Goal: Transaction & Acquisition: Obtain resource

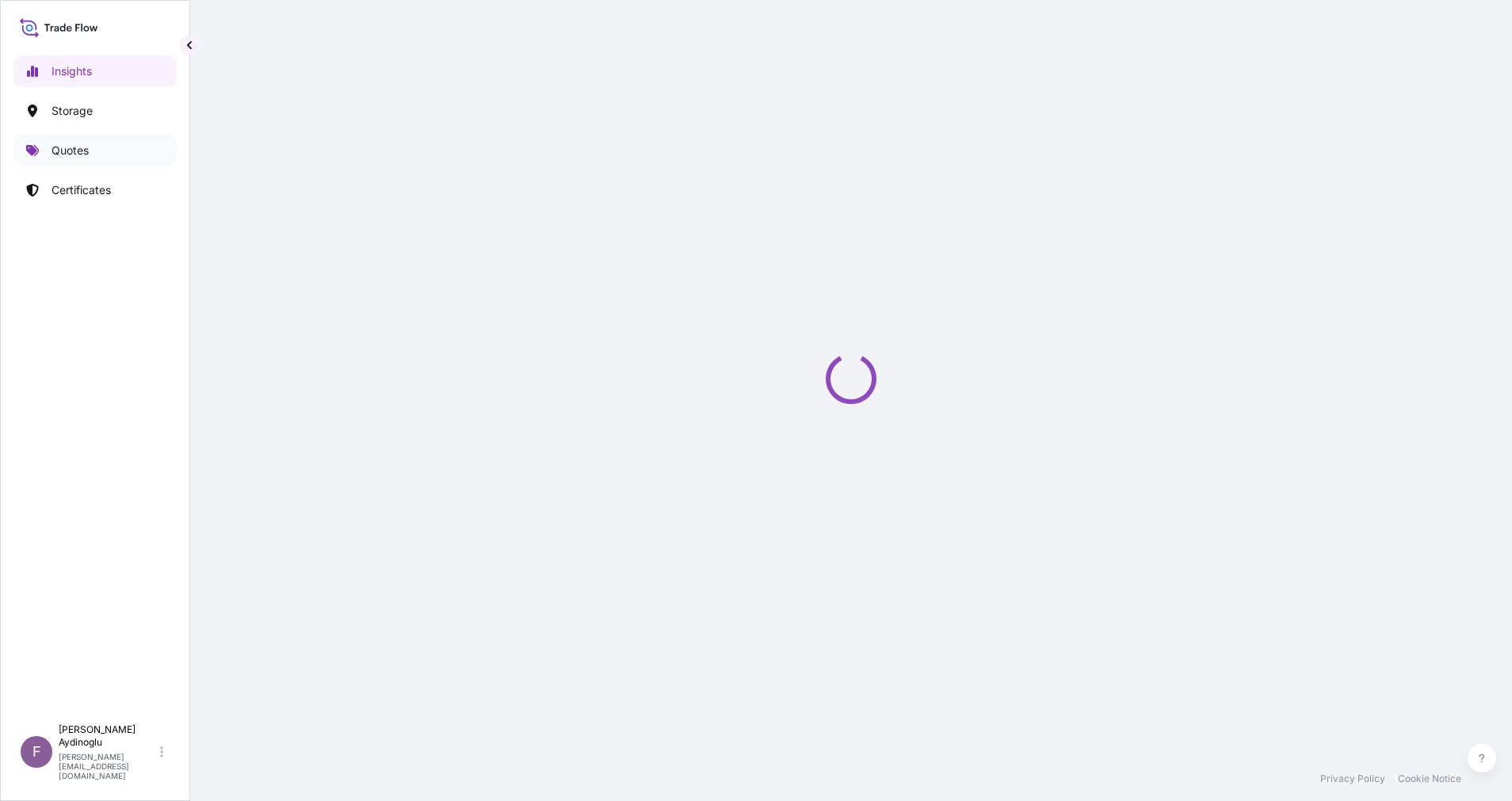
click at [116, 151] on link "Quotes" at bounding box center [95, 150] width 163 height 32
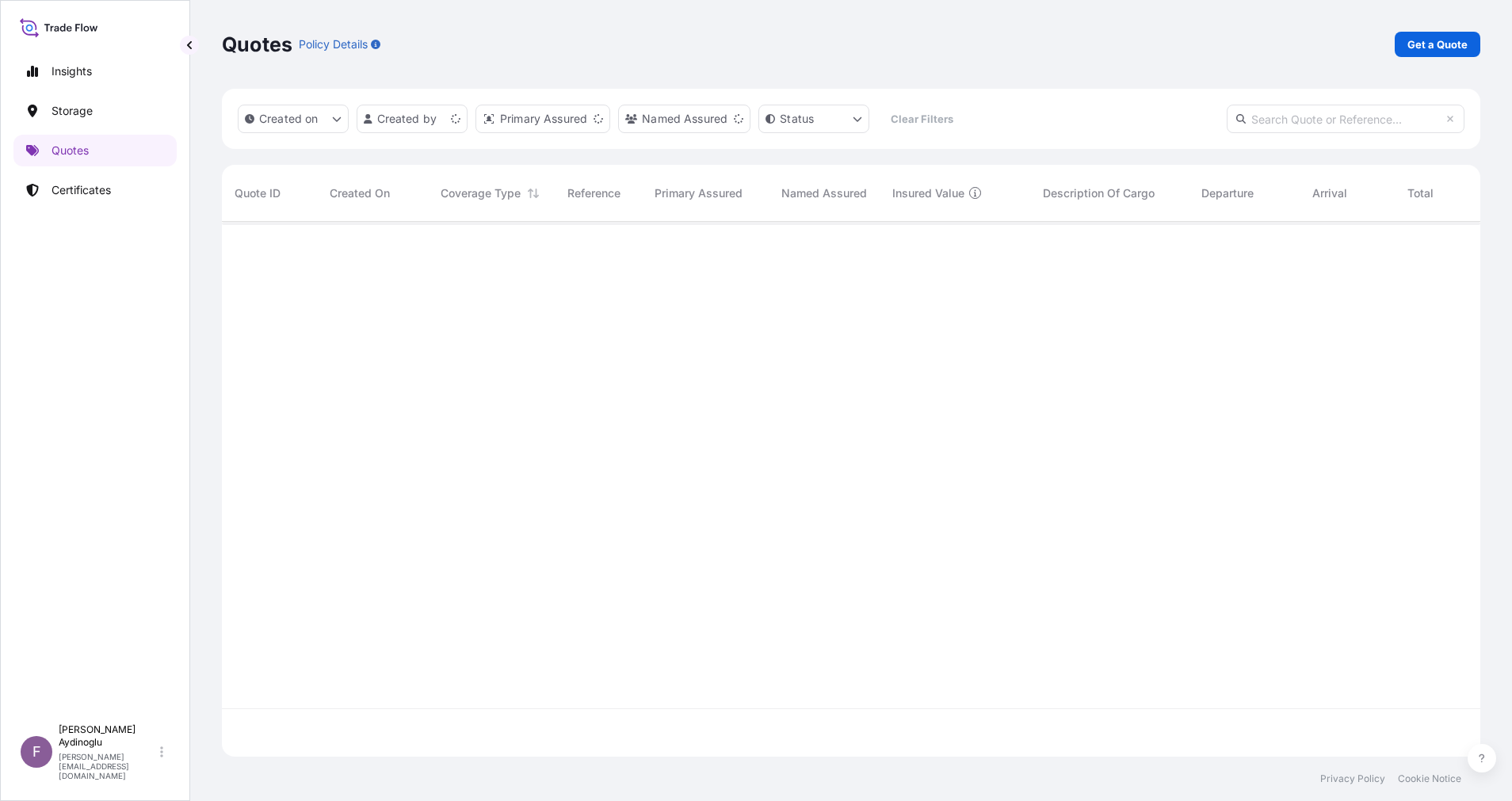
scroll to position [525, 1241]
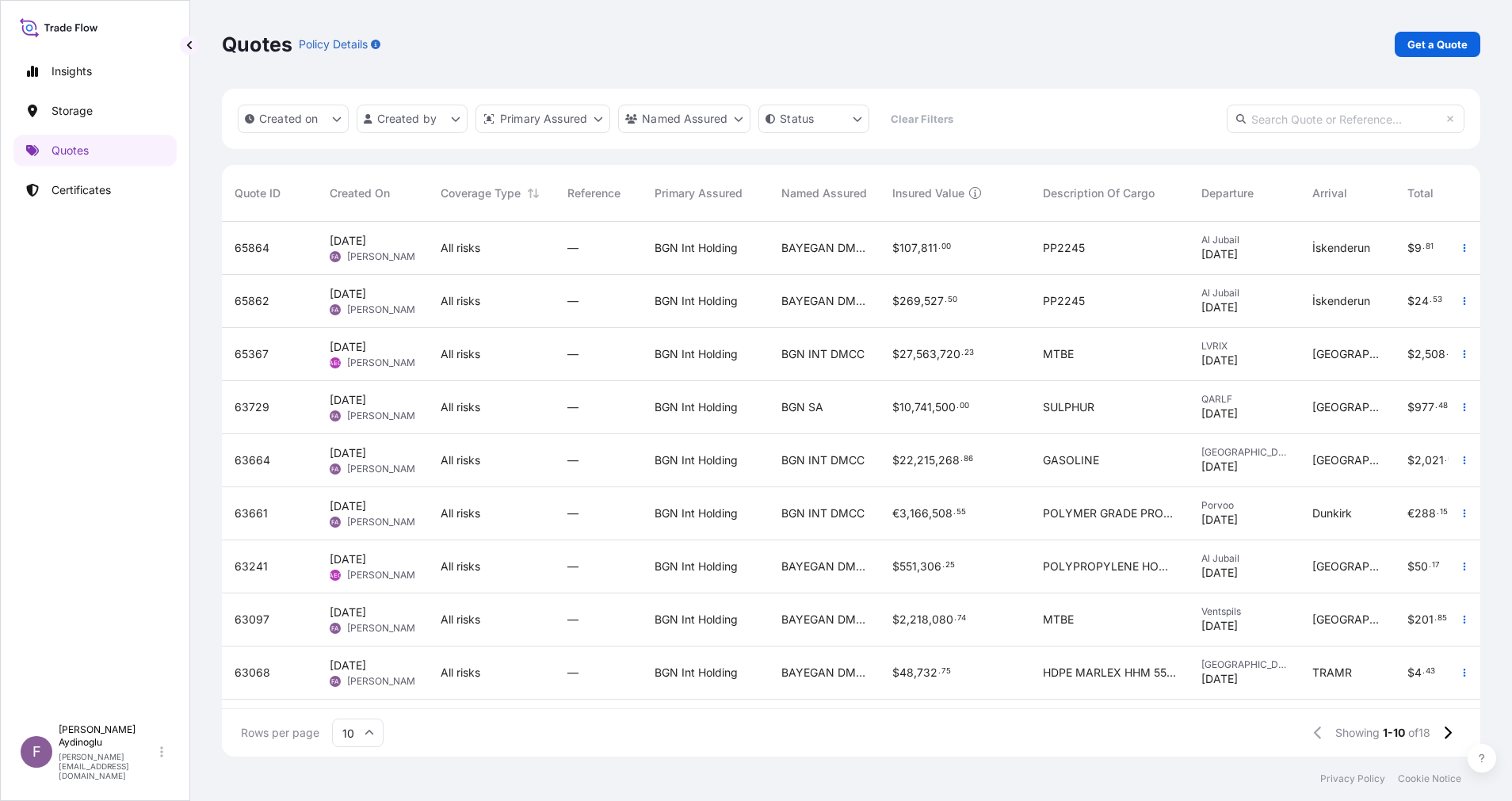
click at [1443, 53] on link "Get a Quote" at bounding box center [1438, 44] width 85 height 26
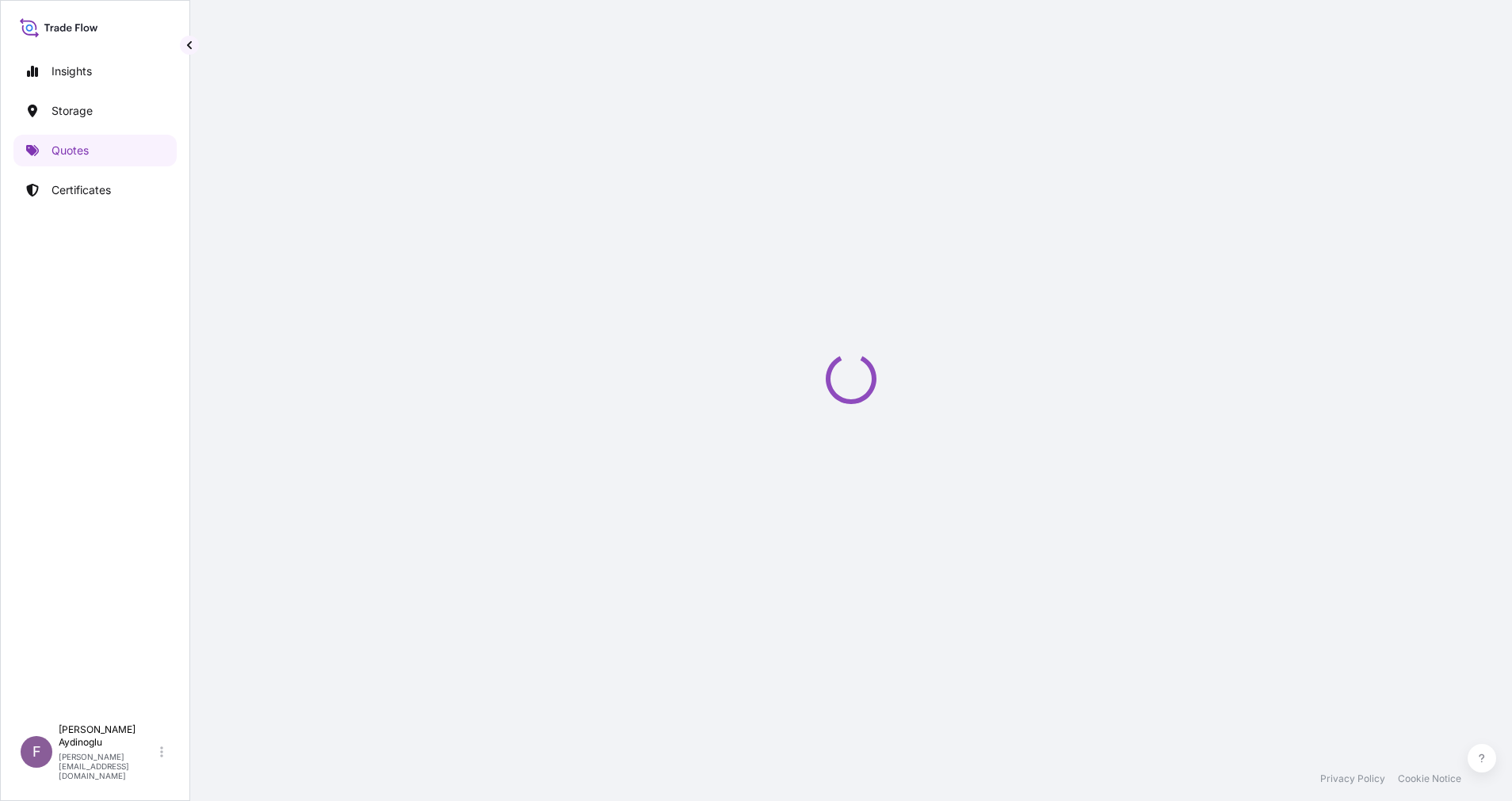
select select "Ocean Vessel"
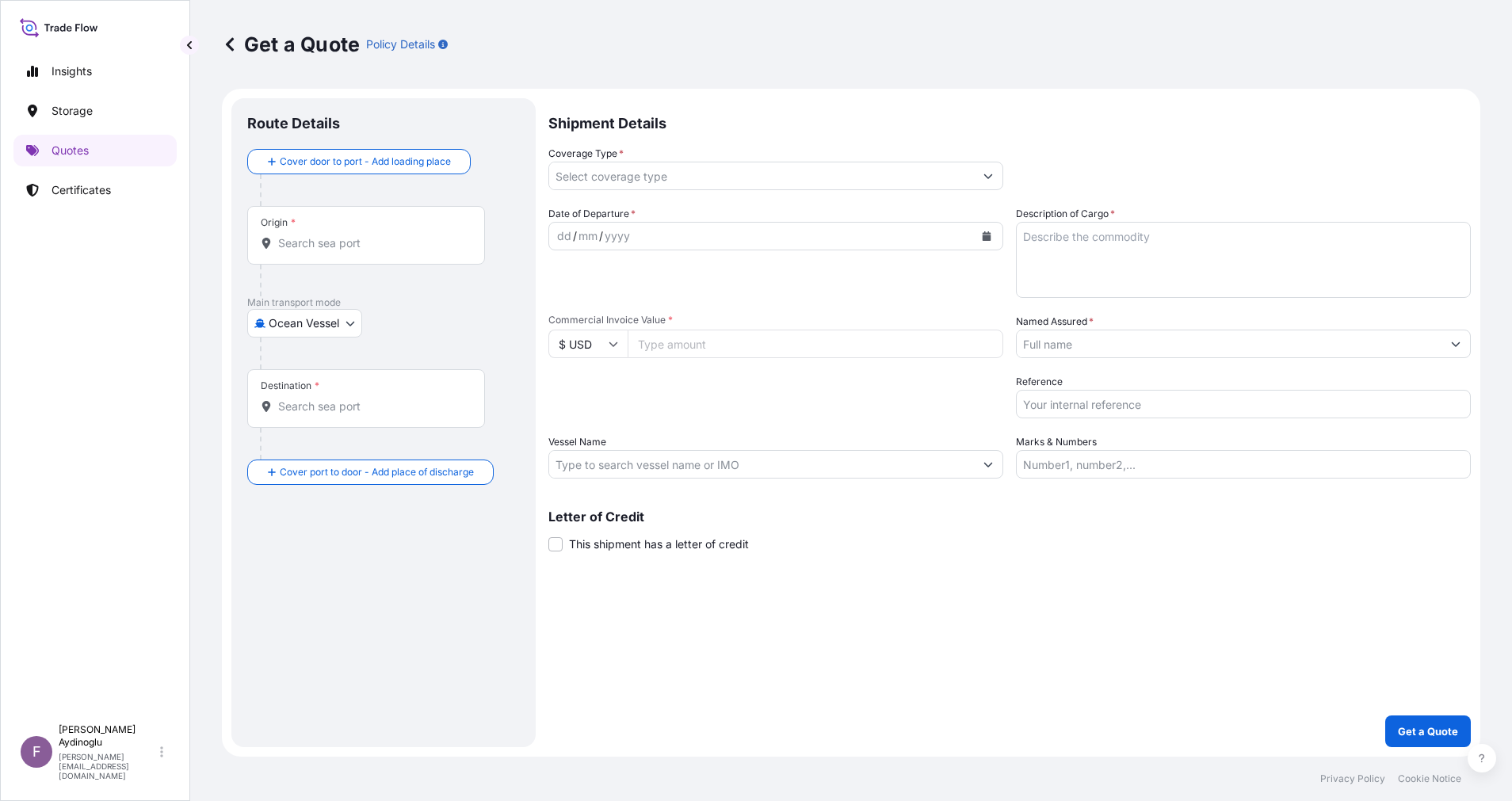
click at [1196, 467] on input "Marks & Numbers" at bounding box center [1243, 464] width 455 height 28
type input "PO NO: 25Y0165500 Quantity M/[PERSON_NAME]: 1.485,000 Premium: USD 175,64"
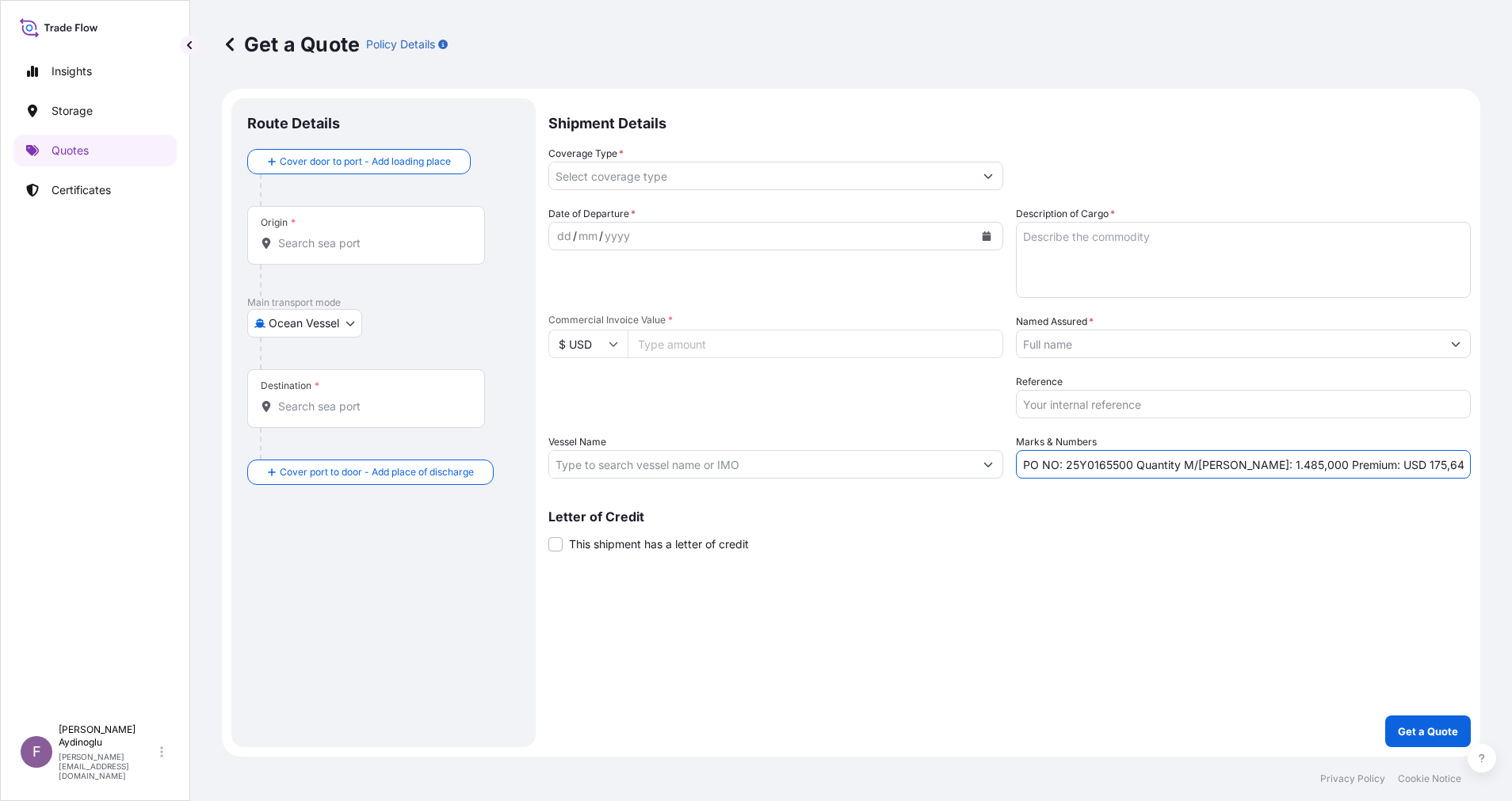
type input "Jeddah [GEOGRAPHIC_DATA]"
type input "Alsancak"
type input "All risks"
type input "1596746.3"
type input "BAYEGAN DMCC"
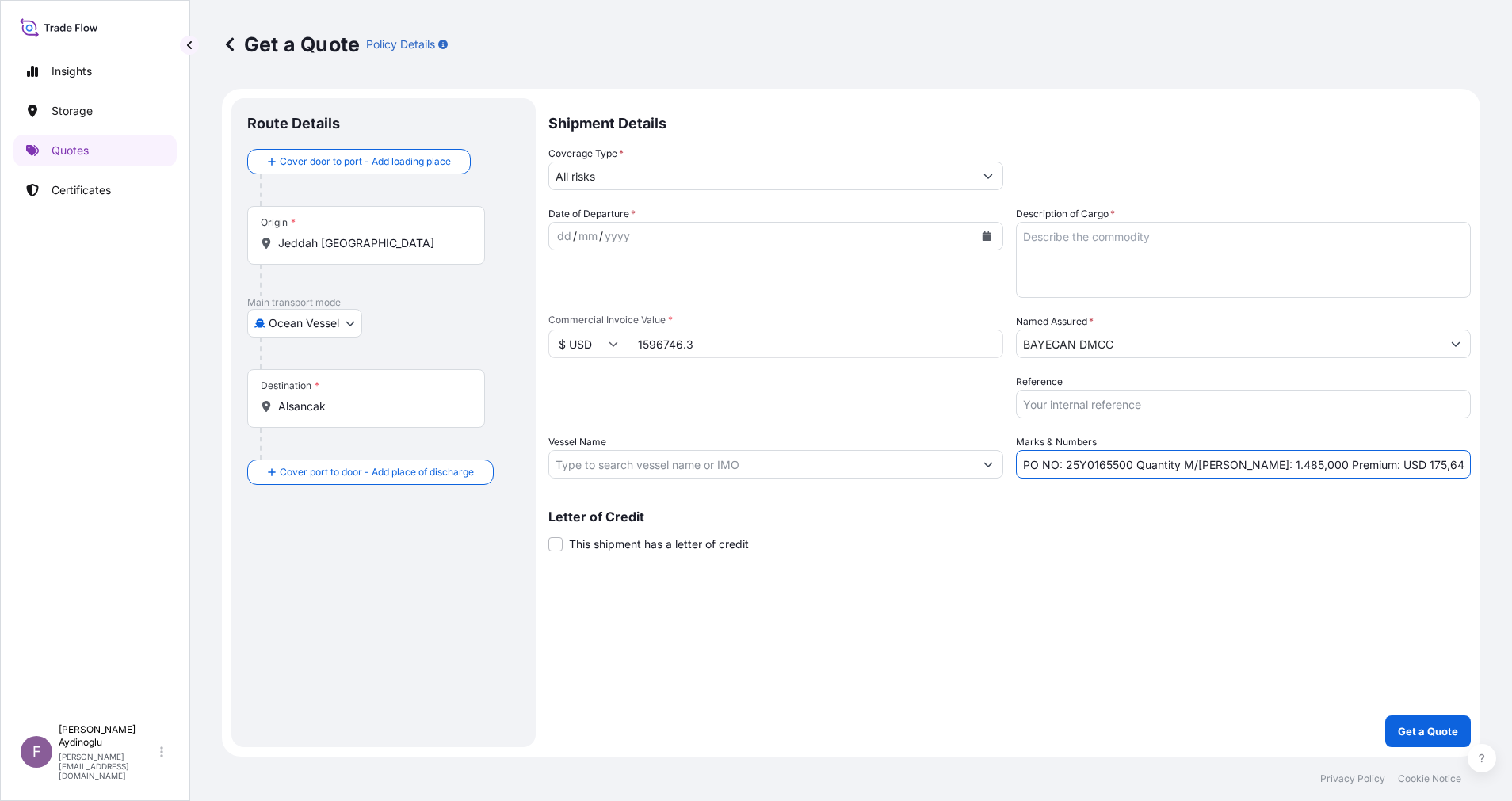
type input "CMA CGM URAL"
click at [735, 340] on input "1596746.3" at bounding box center [816, 343] width 375 height 28
type input "1596746.3"
click at [678, 459] on input "CMA CGM URAL" at bounding box center [762, 464] width 425 height 28
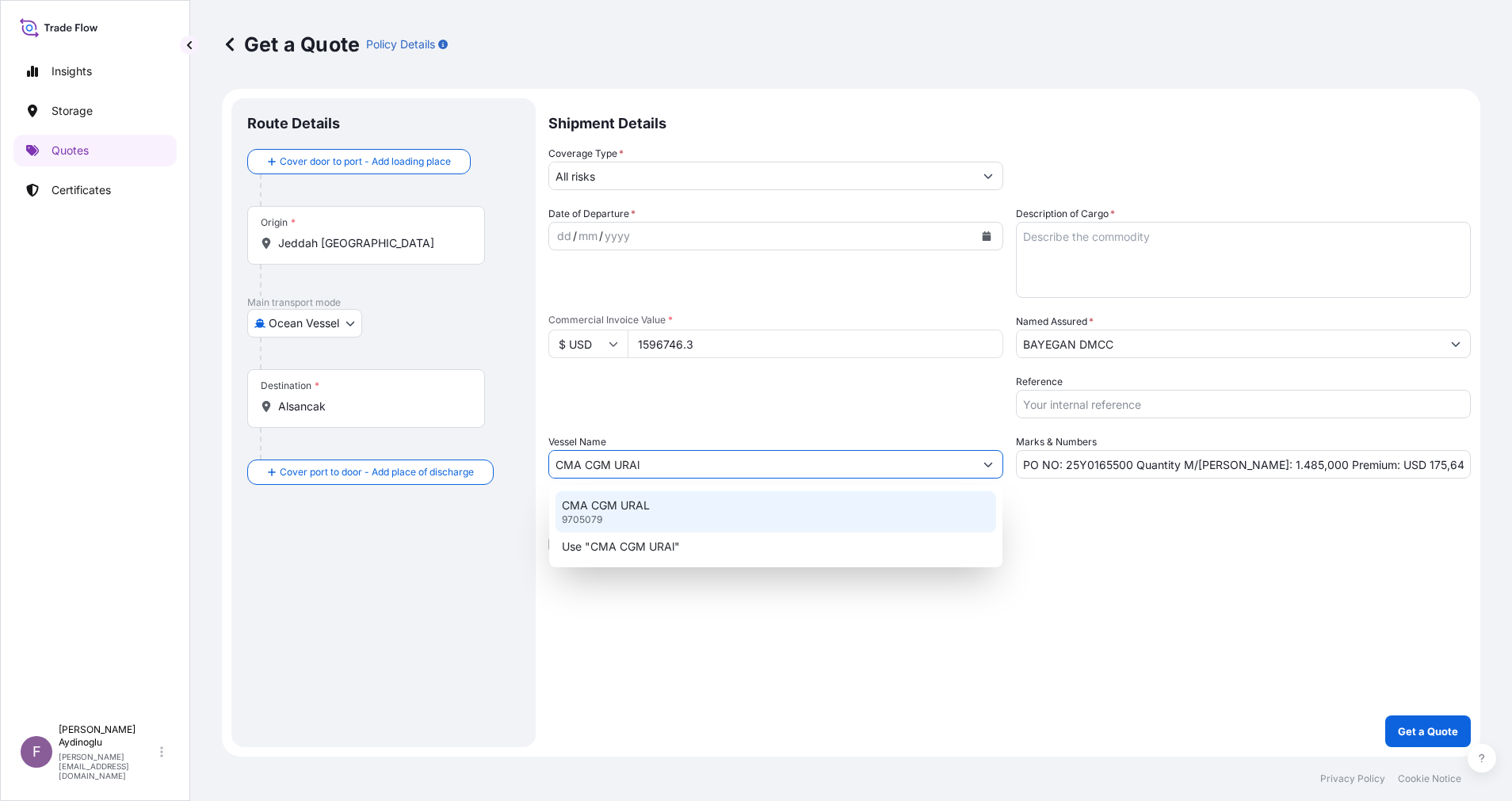
click at [738, 498] on div "CMA CGM URAL 9705079" at bounding box center [776, 512] width 440 height 41
type input "CMA CGM URAL"
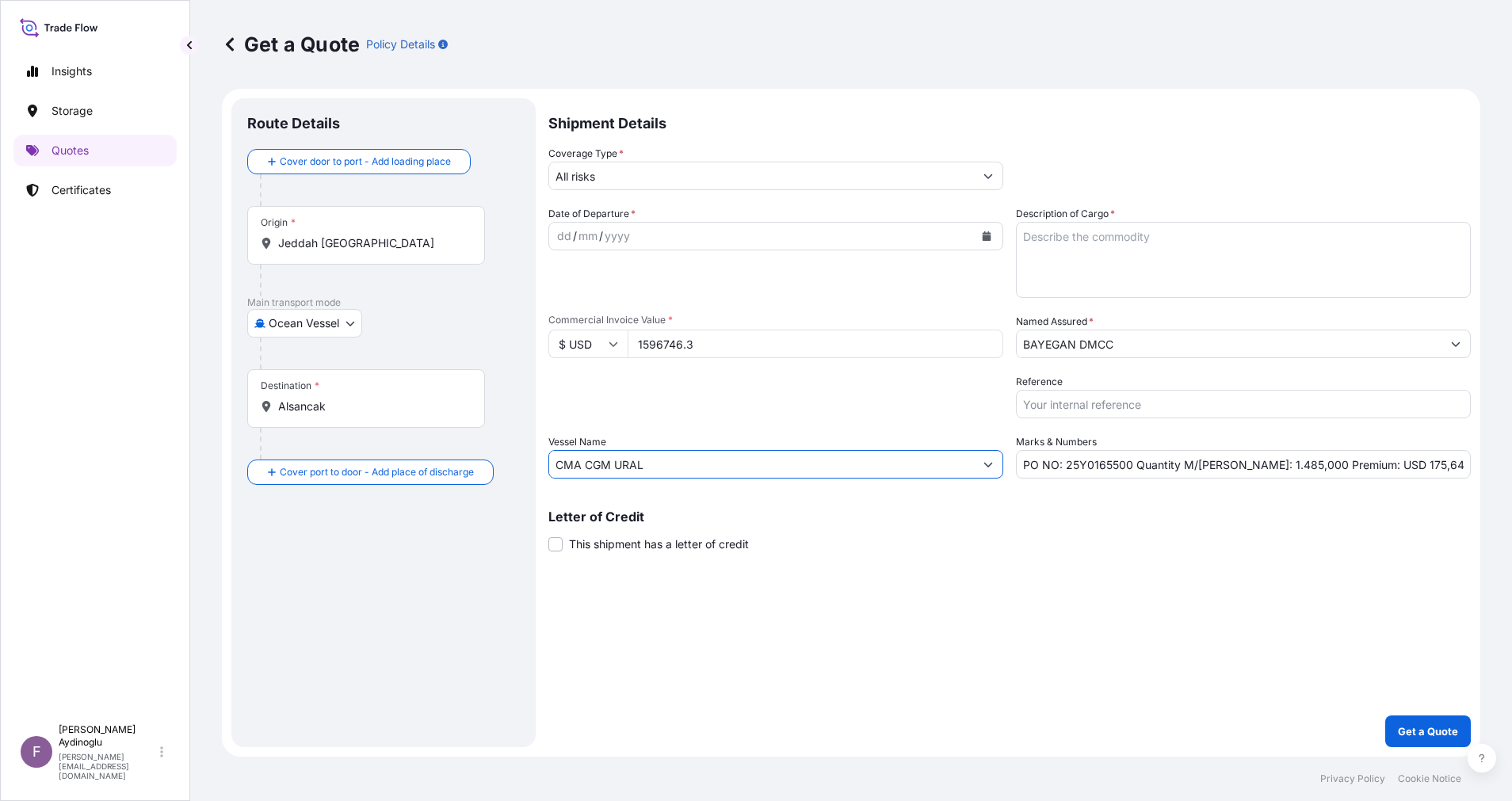
click at [1079, 541] on div "Letter of Credit This shipment has a letter of credit Letter of credit * Letter…" at bounding box center [1009, 531] width 922 height 42
click at [1123, 337] on input "BAYEGAN DMCC" at bounding box center [1230, 343] width 425 height 28
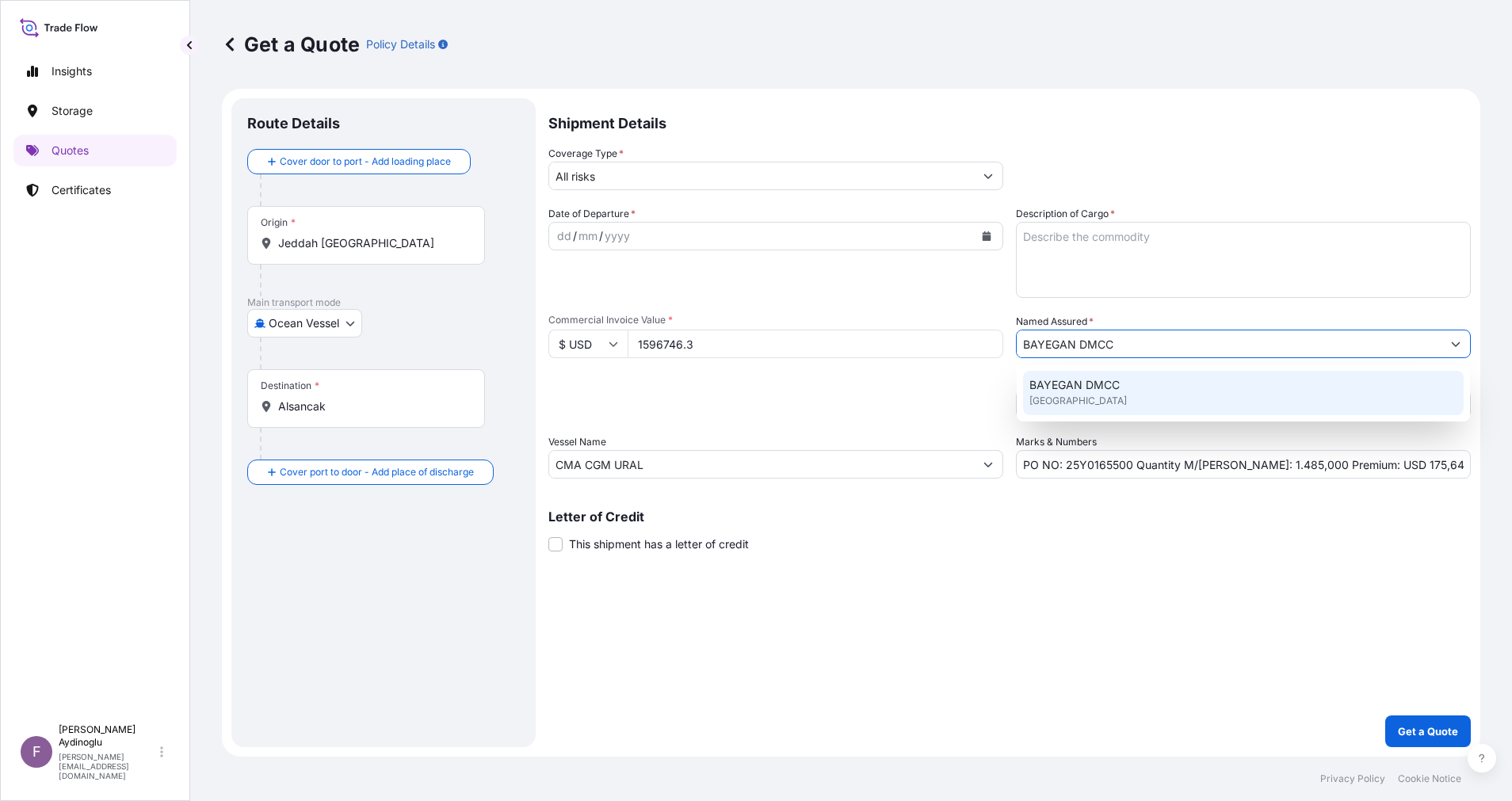
click at [1101, 398] on span "[GEOGRAPHIC_DATA]" at bounding box center [1079, 401] width 97 height 16
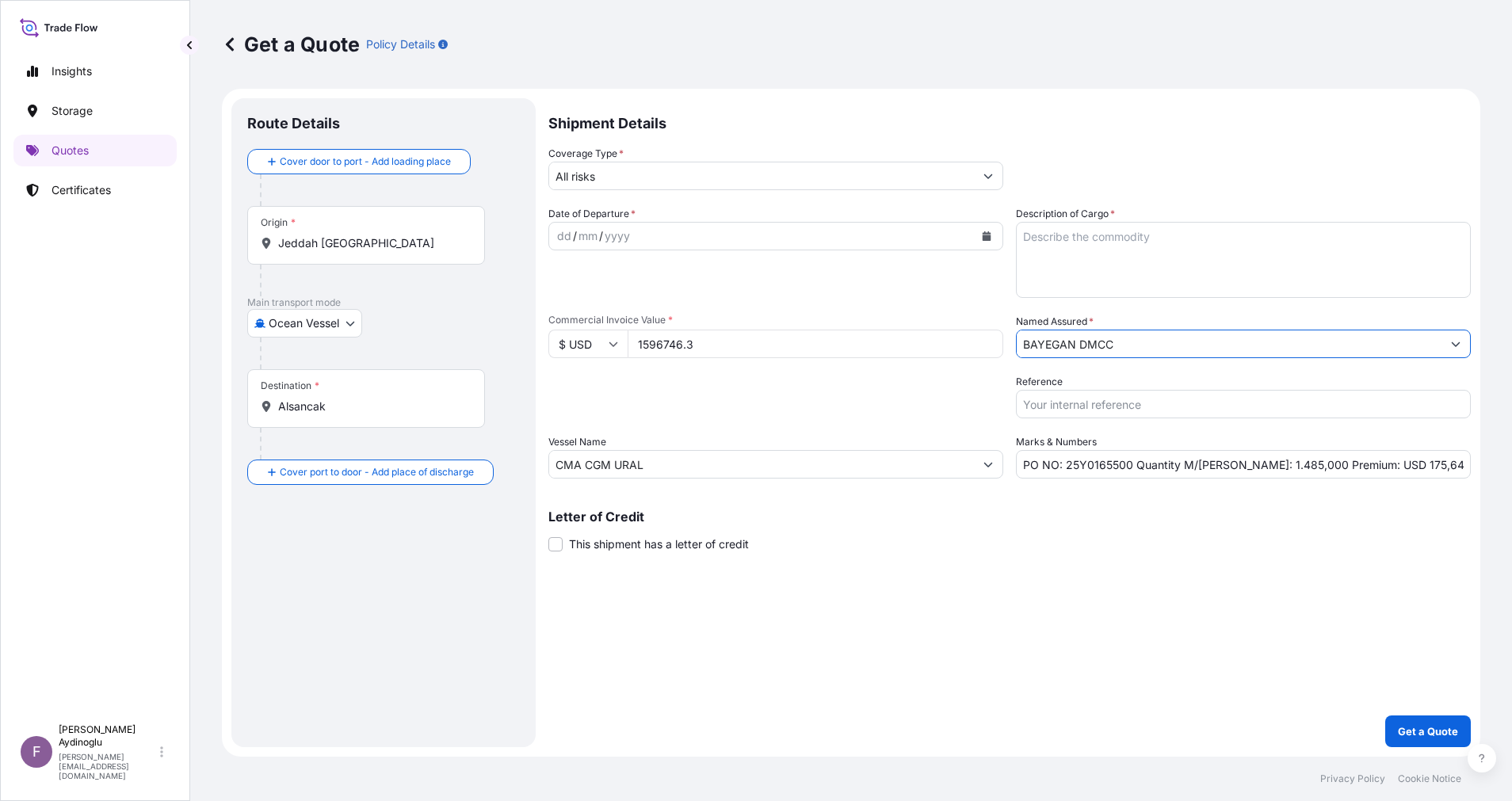
click at [997, 170] on button "Show suggestions" at bounding box center [987, 175] width 28 height 28
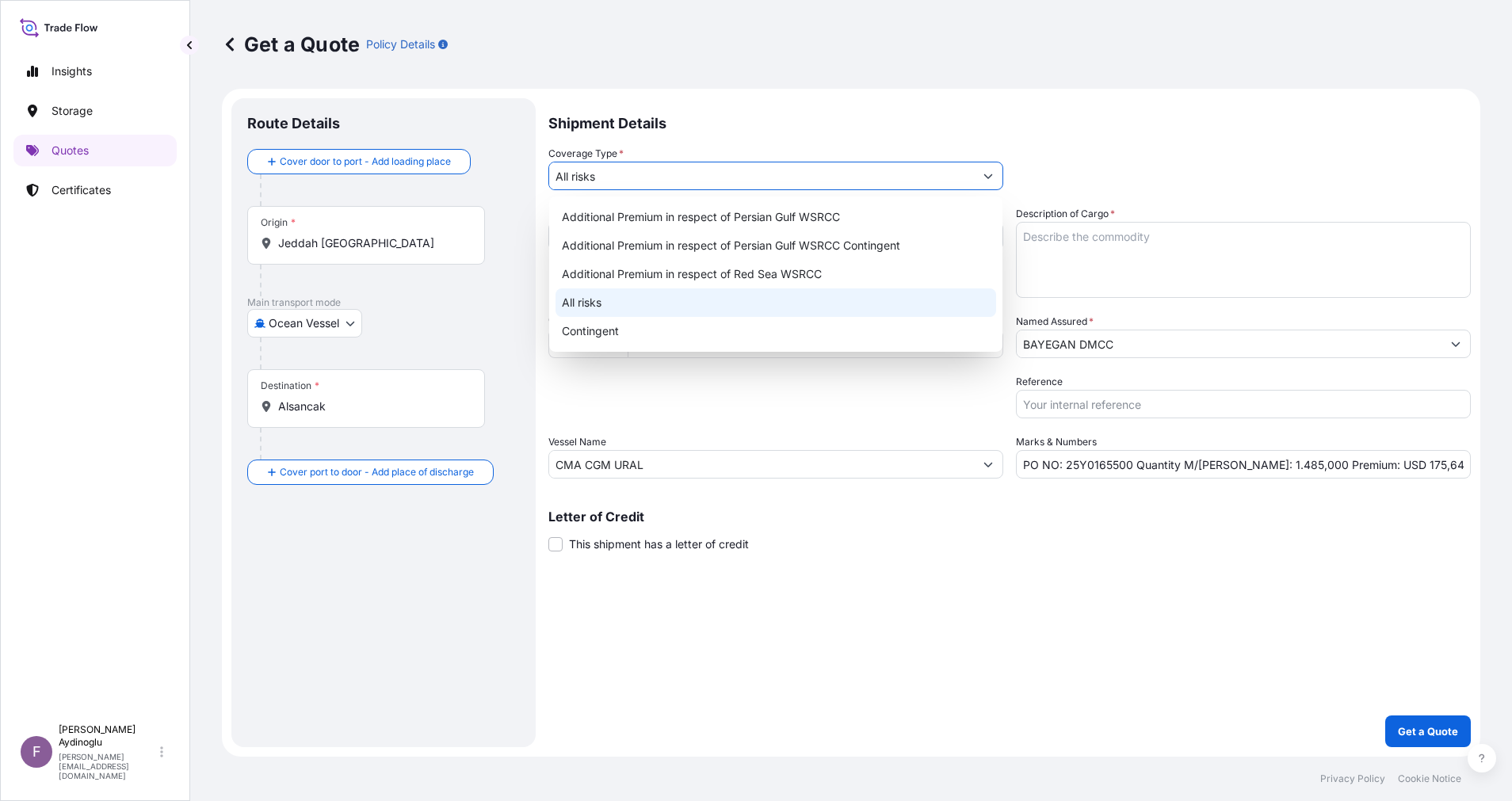
click at [693, 302] on div "All risks" at bounding box center [776, 302] width 440 height 28
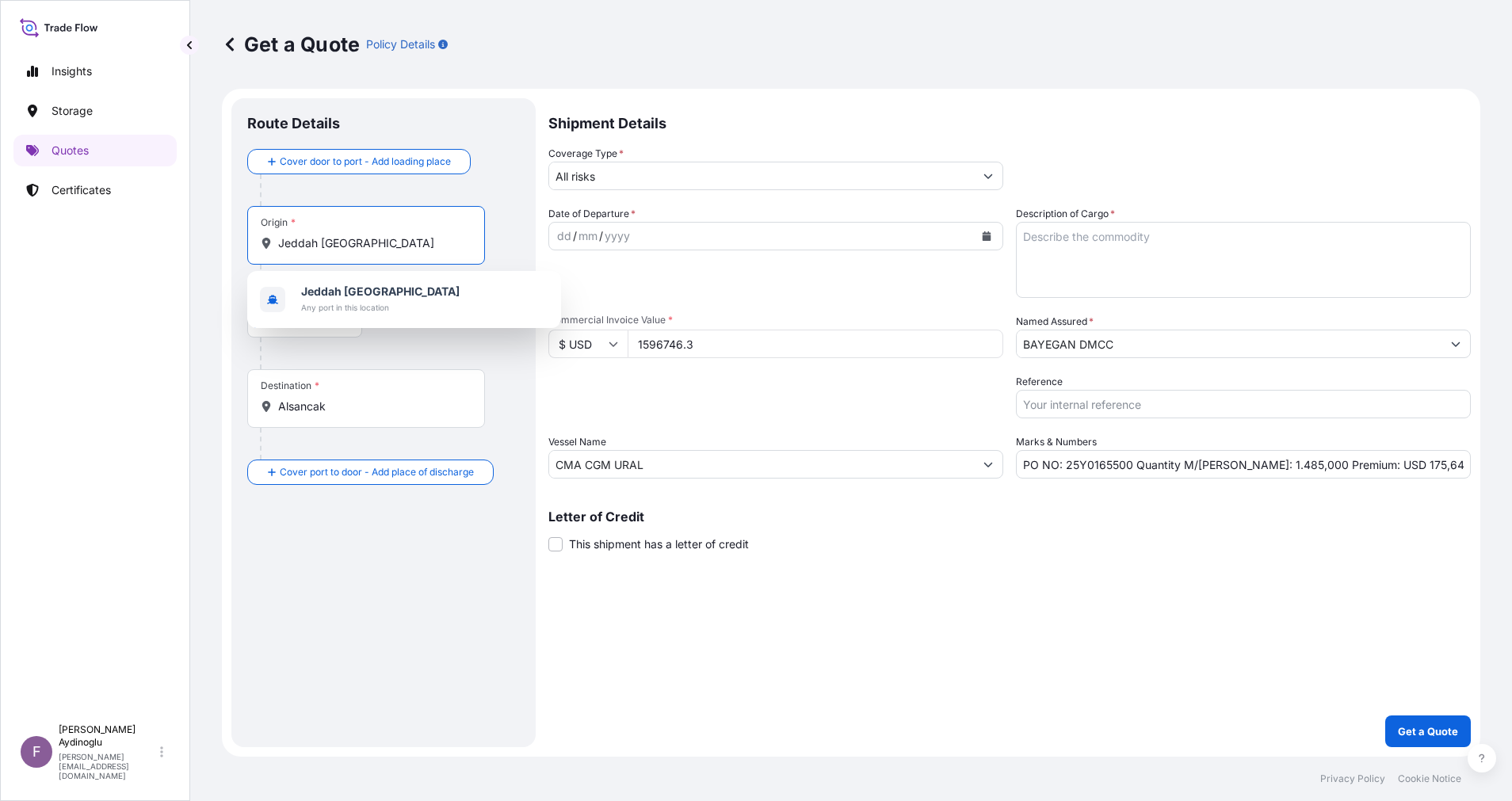
click at [389, 247] on input "Jeddah [GEOGRAPHIC_DATA]" at bounding box center [371, 243] width 187 height 16
click at [400, 316] on div "[GEOGRAPHIC_DATA] [GEOGRAPHIC_DATA] Any port in this location" at bounding box center [404, 299] width 301 height 44
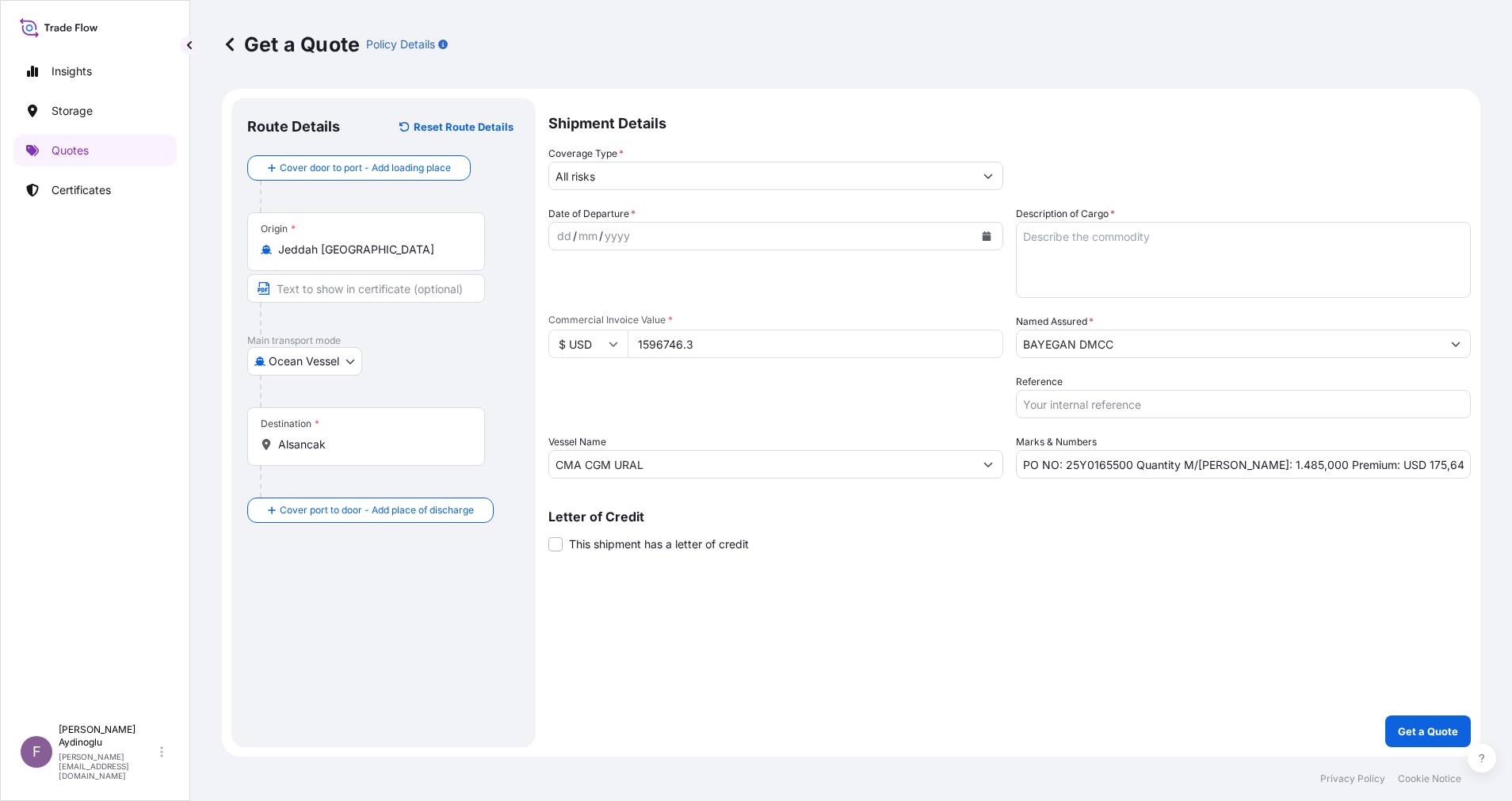
click at [414, 336] on div "Main transport mode Ocean Vessel Ocean Vessel Air Land" at bounding box center [384, 370] width 273 height 73
click at [382, 293] on input "Text to appear on certificate" at bounding box center [366, 287] width 238 height 28
type input "JEDDAH / [GEOGRAPHIC_DATA]"
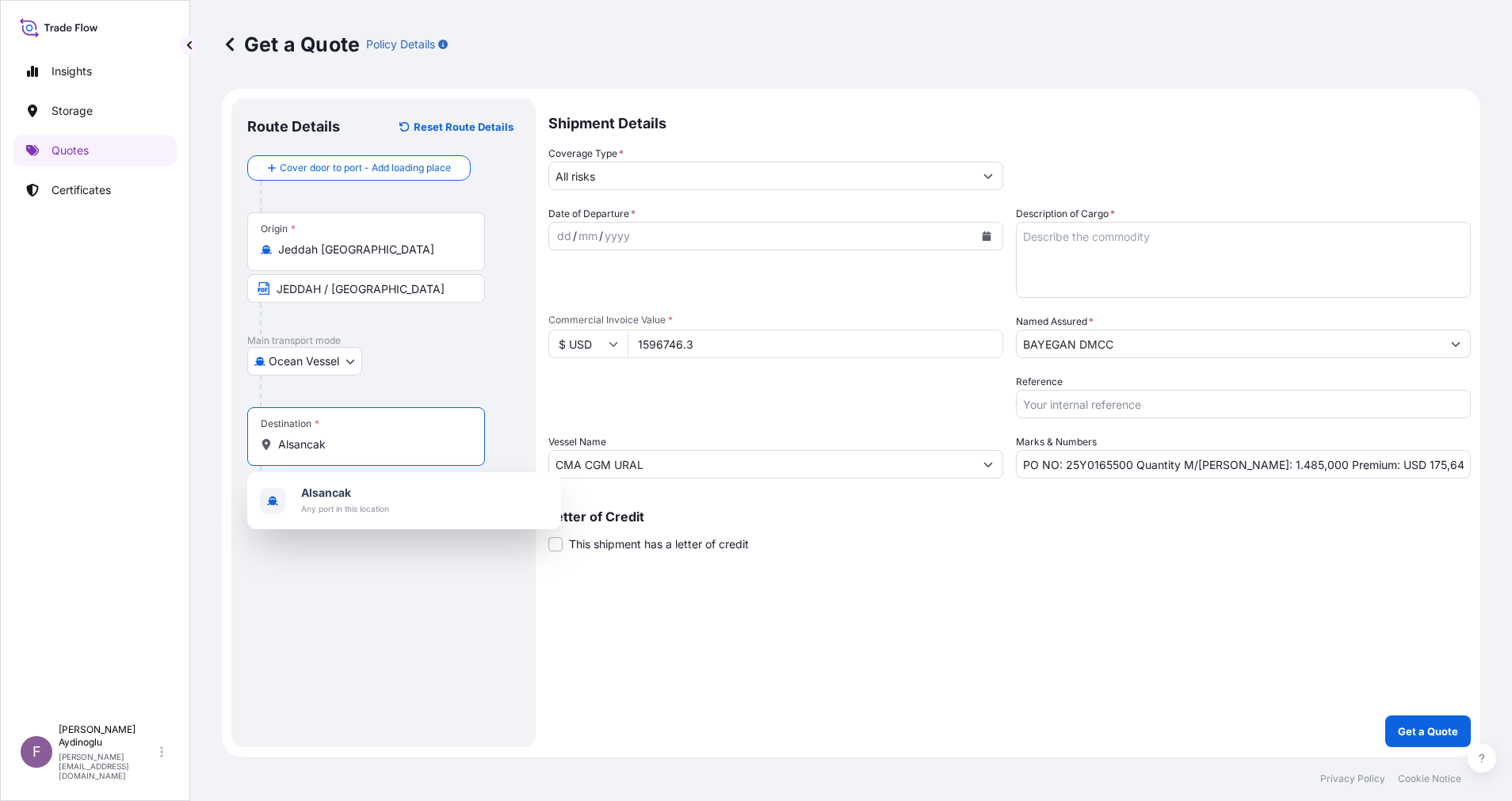
click at [416, 444] on input "Alsancak" at bounding box center [371, 444] width 187 height 16
click at [390, 492] on div "[GEOGRAPHIC_DATA] Any port in this location" at bounding box center [404, 501] width 301 height 44
click at [396, 573] on div "Route Details Reset Route Details Cover door to port - Add loading place Place …" at bounding box center [384, 423] width 273 height 618
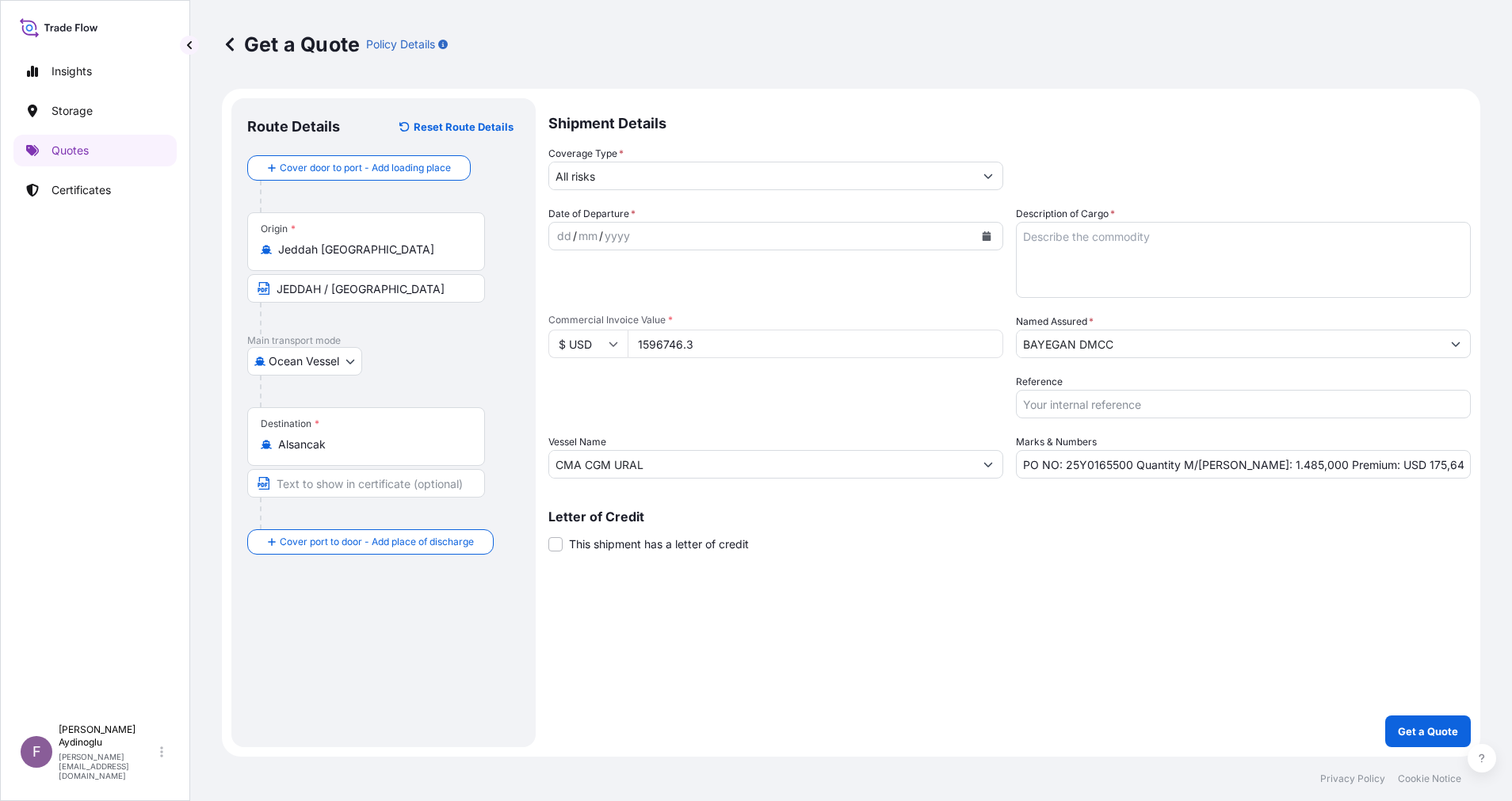
click at [391, 484] on input "Text to appear on certificate" at bounding box center [366, 483] width 238 height 28
type input "ALSANCAK-IZMIR / [GEOGRAPHIC_DATA]"
click at [557, 235] on div "dd" at bounding box center [564, 236] width 17 height 19
click at [1118, 709] on div "Shipment Details Coverage Type * All risks Date of Departure * [DATE] Cargo Cat…" at bounding box center [1009, 422] width 922 height 649
click at [1099, 268] on textarea "Description of Cargo *" at bounding box center [1243, 259] width 455 height 76
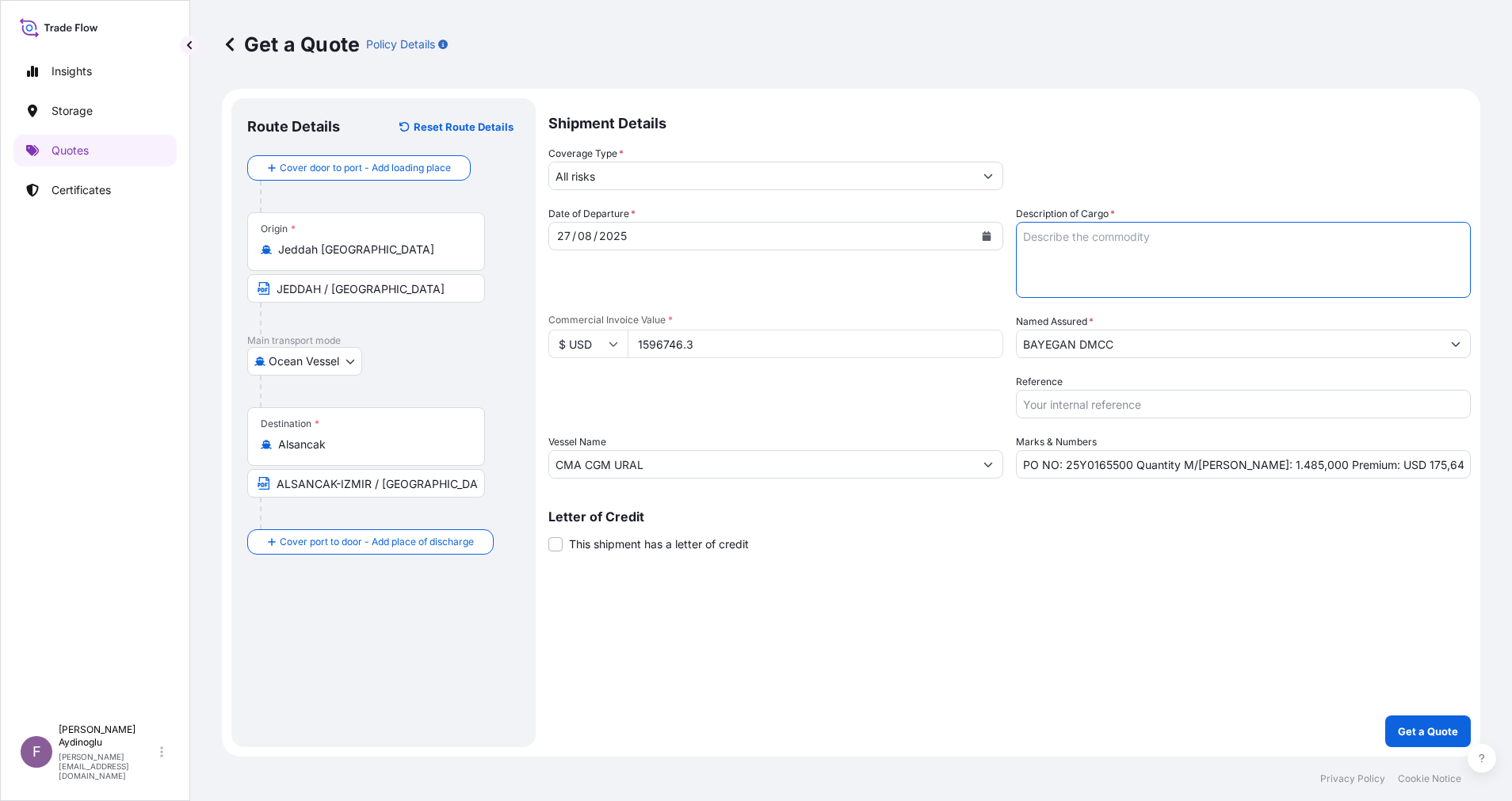
paste textarea "PP H3030T"
type textarea "PP H3030T"
click at [1121, 585] on div "Shipment Details Coverage Type * All risks Date of Departure * [DATE] Cargo Cat…" at bounding box center [1009, 422] width 922 height 649
click at [1125, 544] on div "Letter of Credit This shipment has a letter of credit Letter of credit * Letter…" at bounding box center [1009, 531] width 922 height 42
click at [1422, 722] on button "Get a Quote" at bounding box center [1428, 731] width 85 height 32
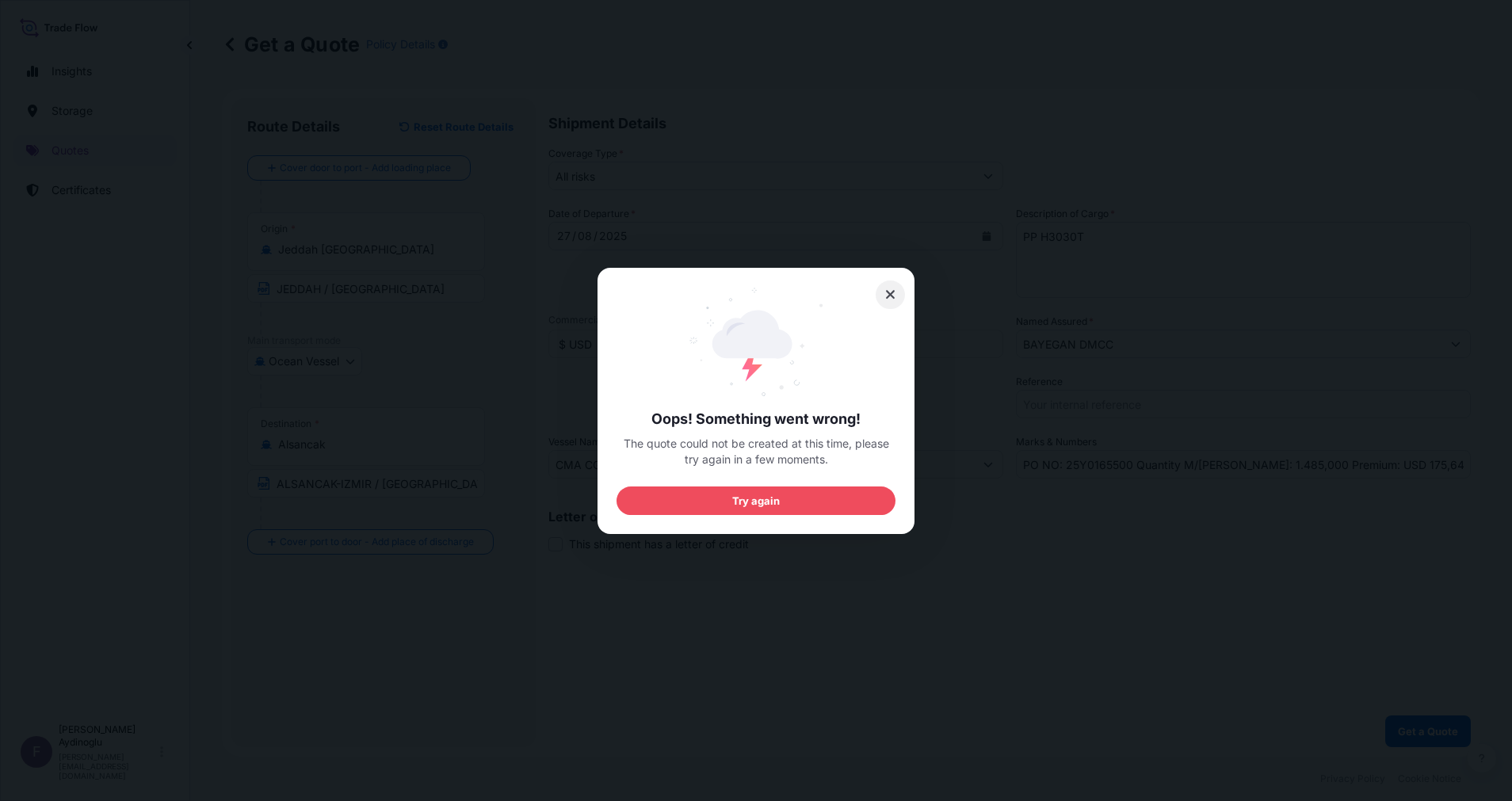
click at [889, 296] on icon at bounding box center [890, 294] width 9 height 9
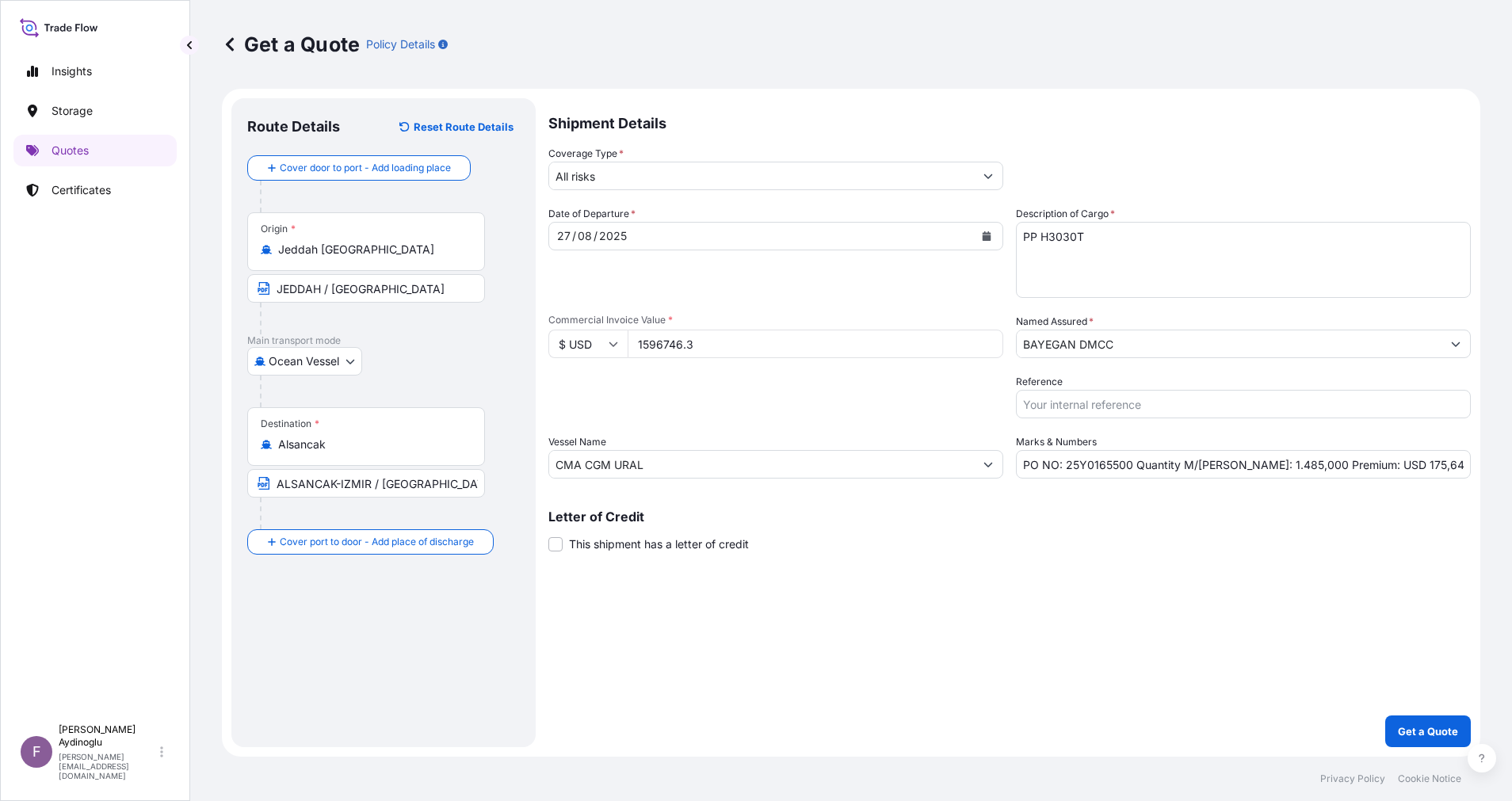
click at [989, 180] on icon "Show suggestions" at bounding box center [988, 176] width 9 height 9
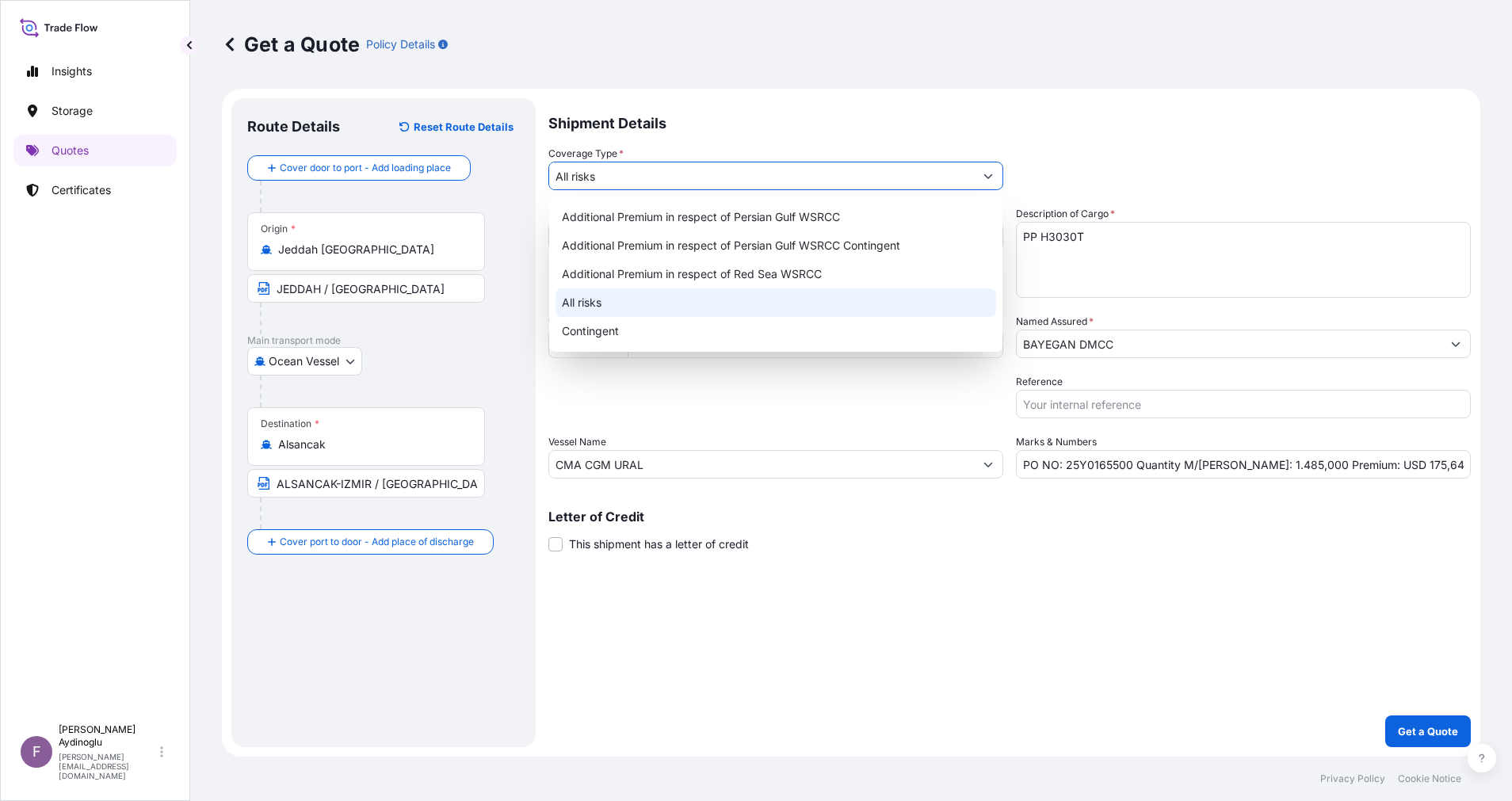
click at [859, 306] on div "All risks" at bounding box center [776, 302] width 440 height 28
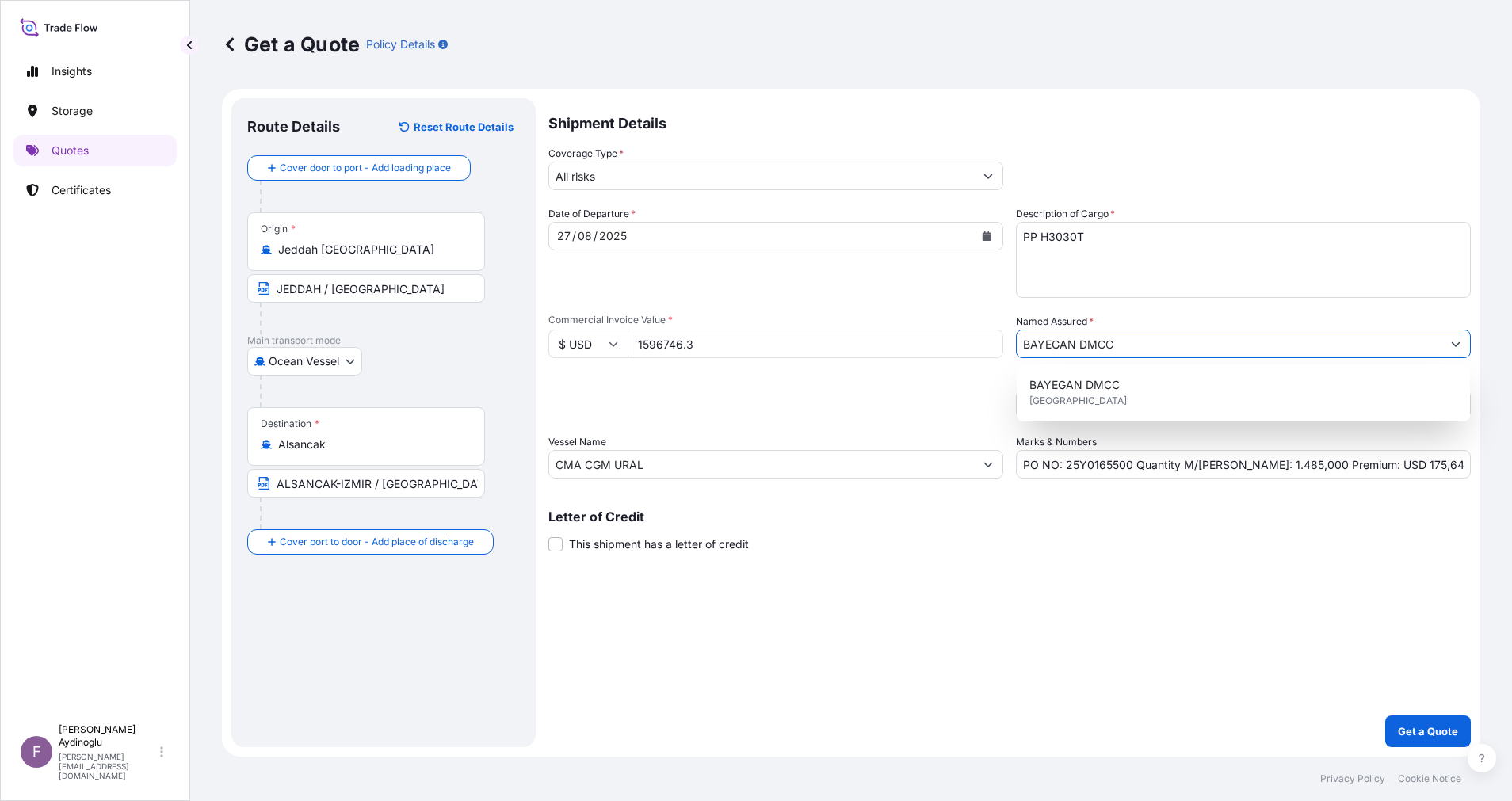
click at [1166, 340] on input "BAYEGAN DMCC" at bounding box center [1230, 343] width 425 height 28
click at [1170, 395] on div "BAYEGAN DMCC [GEOGRAPHIC_DATA]" at bounding box center [1243, 393] width 440 height 44
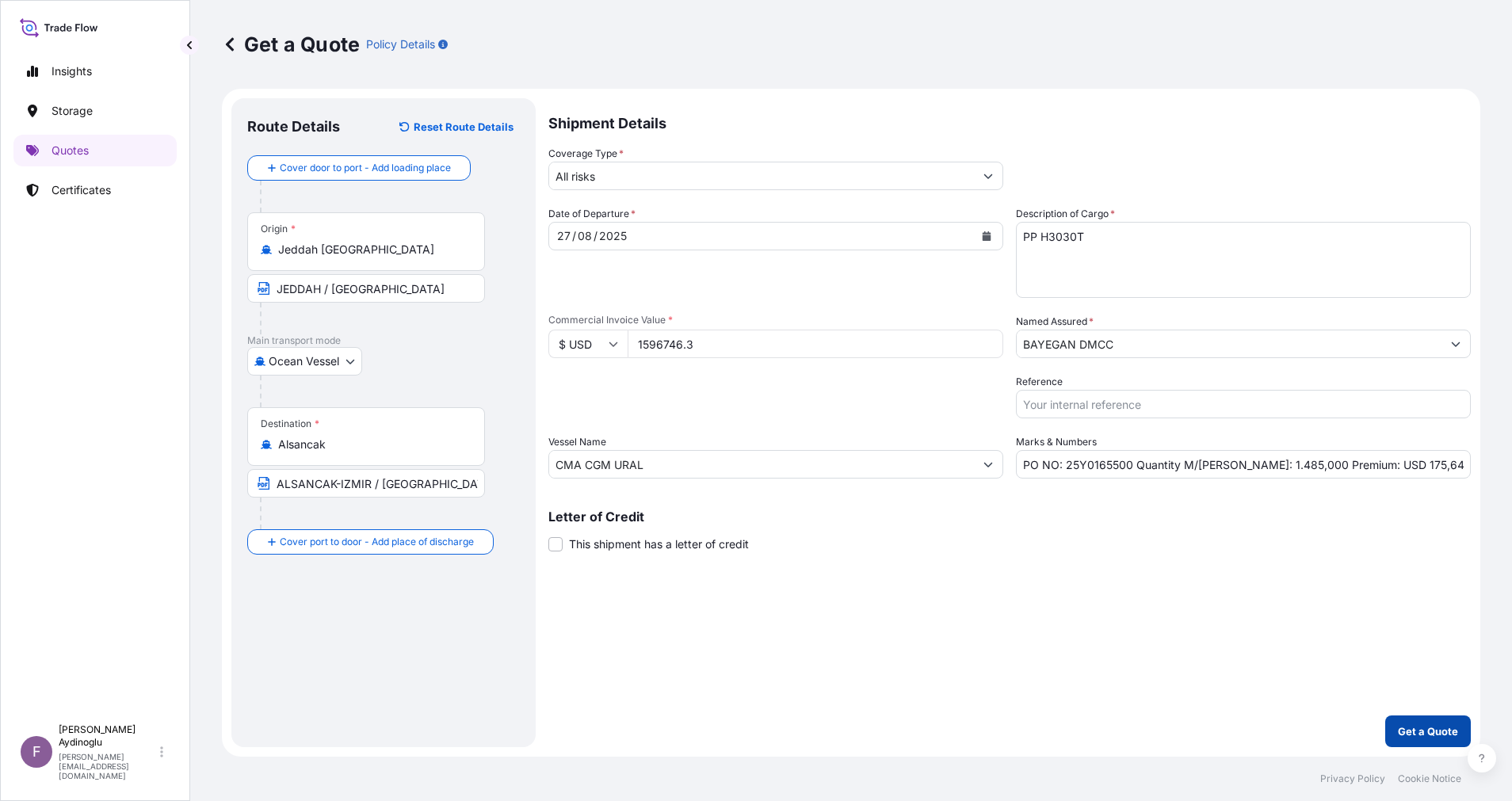
click at [1415, 723] on button "Get a Quote" at bounding box center [1428, 731] width 85 height 32
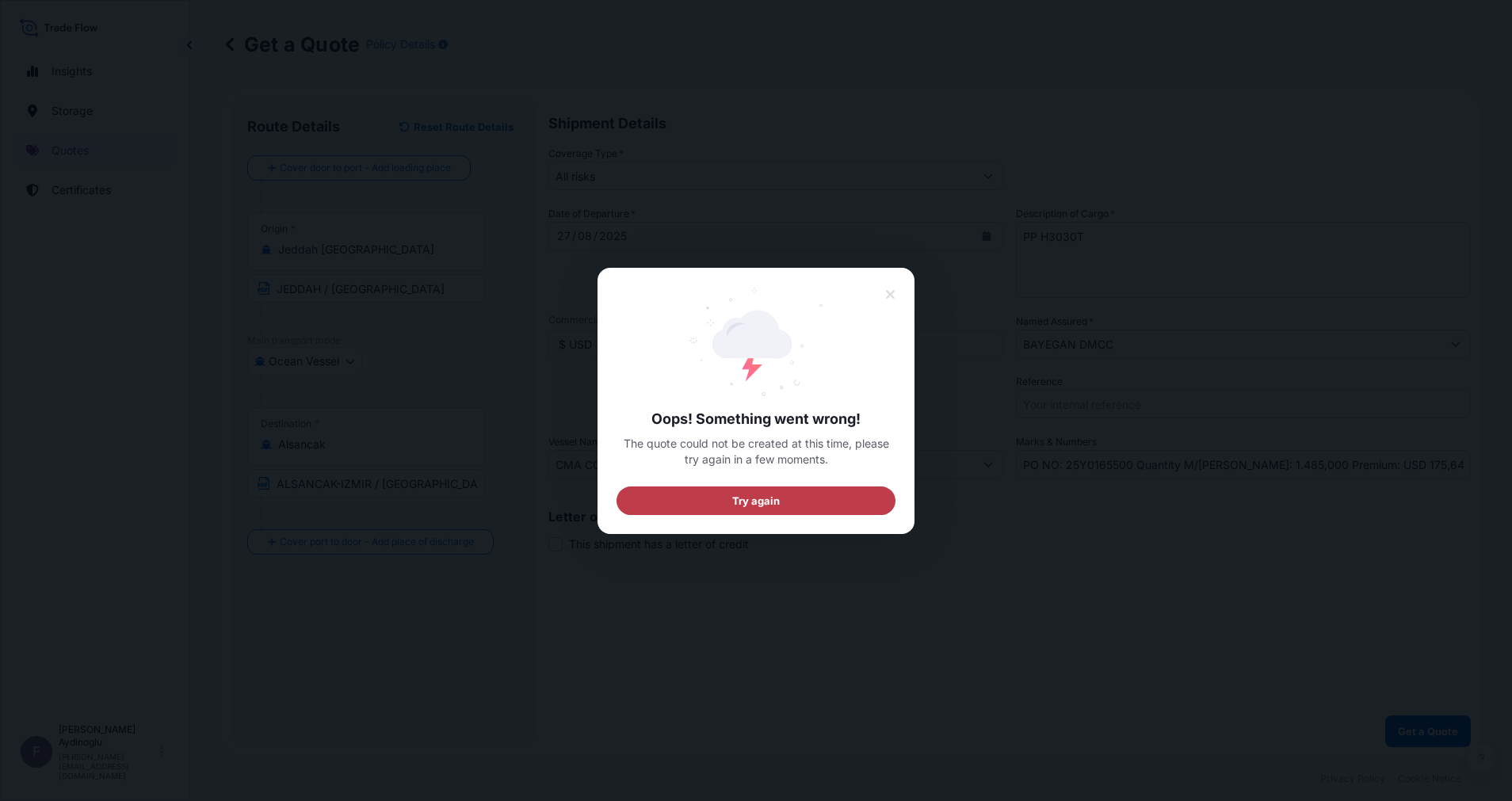
click at [821, 494] on button "Try again" at bounding box center [756, 499] width 279 height 28
click at [784, 496] on button "Try again" at bounding box center [756, 499] width 279 height 28
click at [892, 293] on icon at bounding box center [890, 294] width 9 height 9
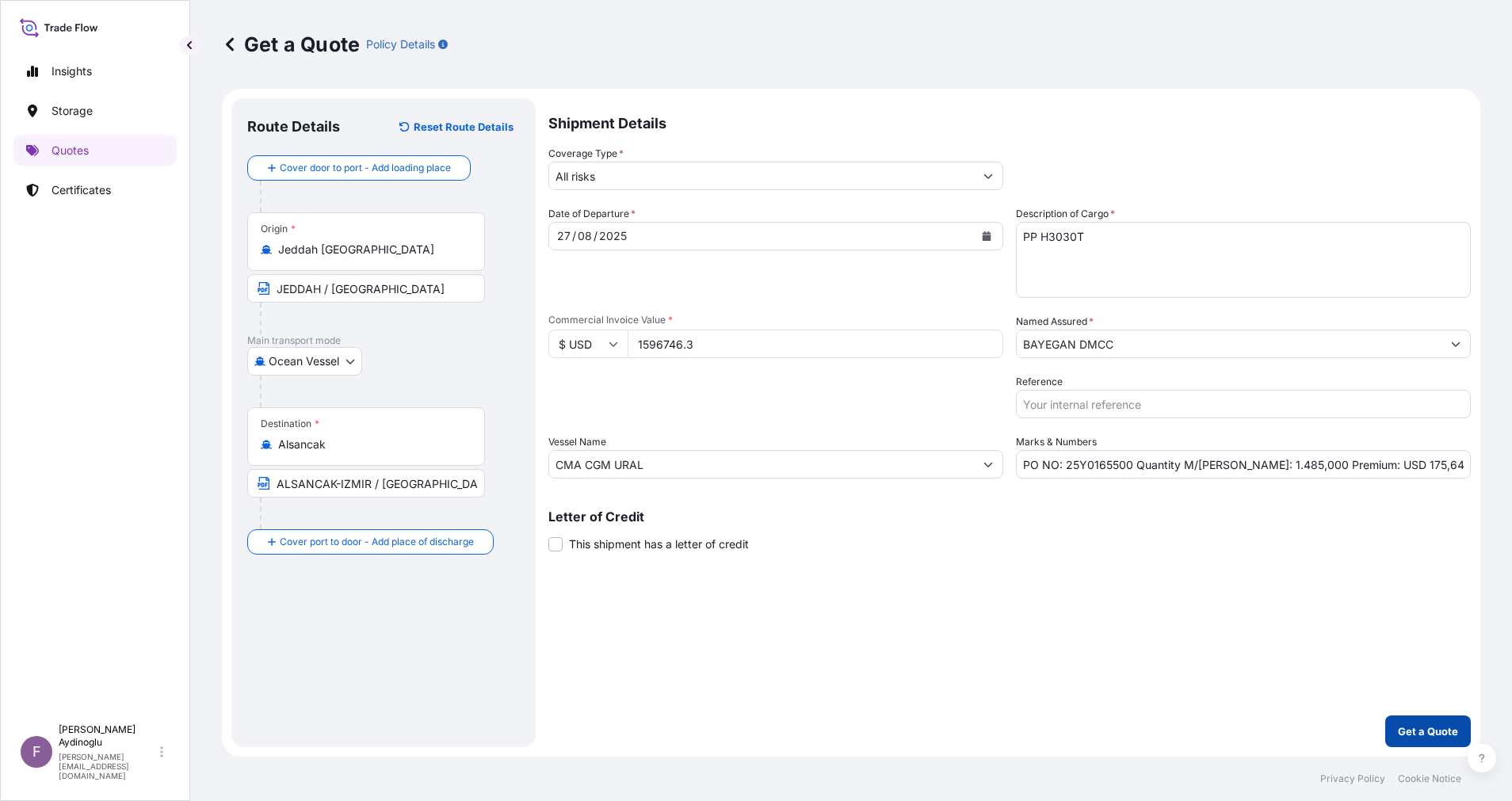
click at [1400, 739] on p "Get a Quote" at bounding box center [1428, 731] width 61 height 16
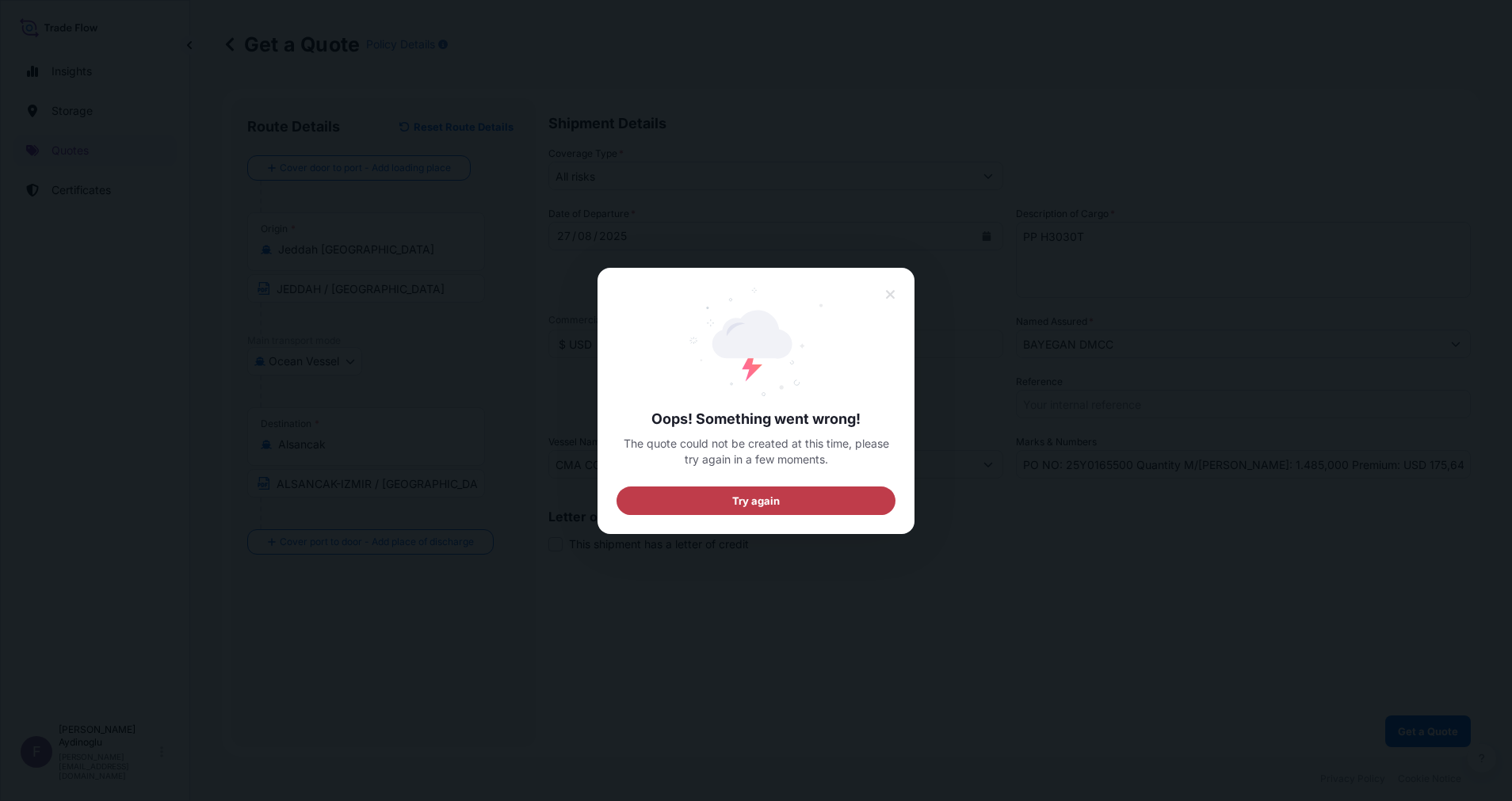
click at [864, 502] on button "Try again" at bounding box center [756, 499] width 279 height 28
click at [890, 296] on icon at bounding box center [890, 294] width 11 height 15
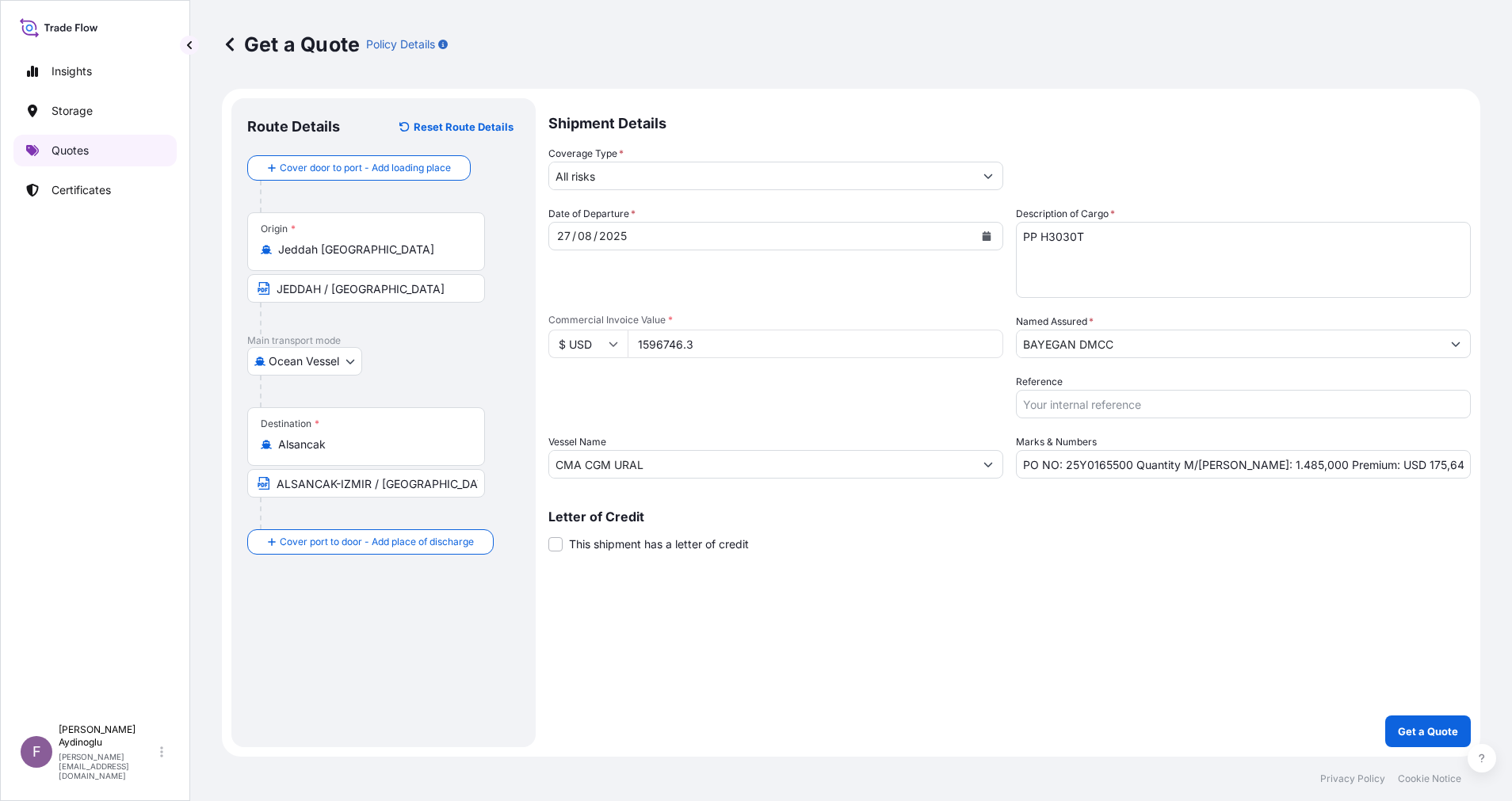
click at [90, 145] on link "Quotes" at bounding box center [95, 150] width 163 height 32
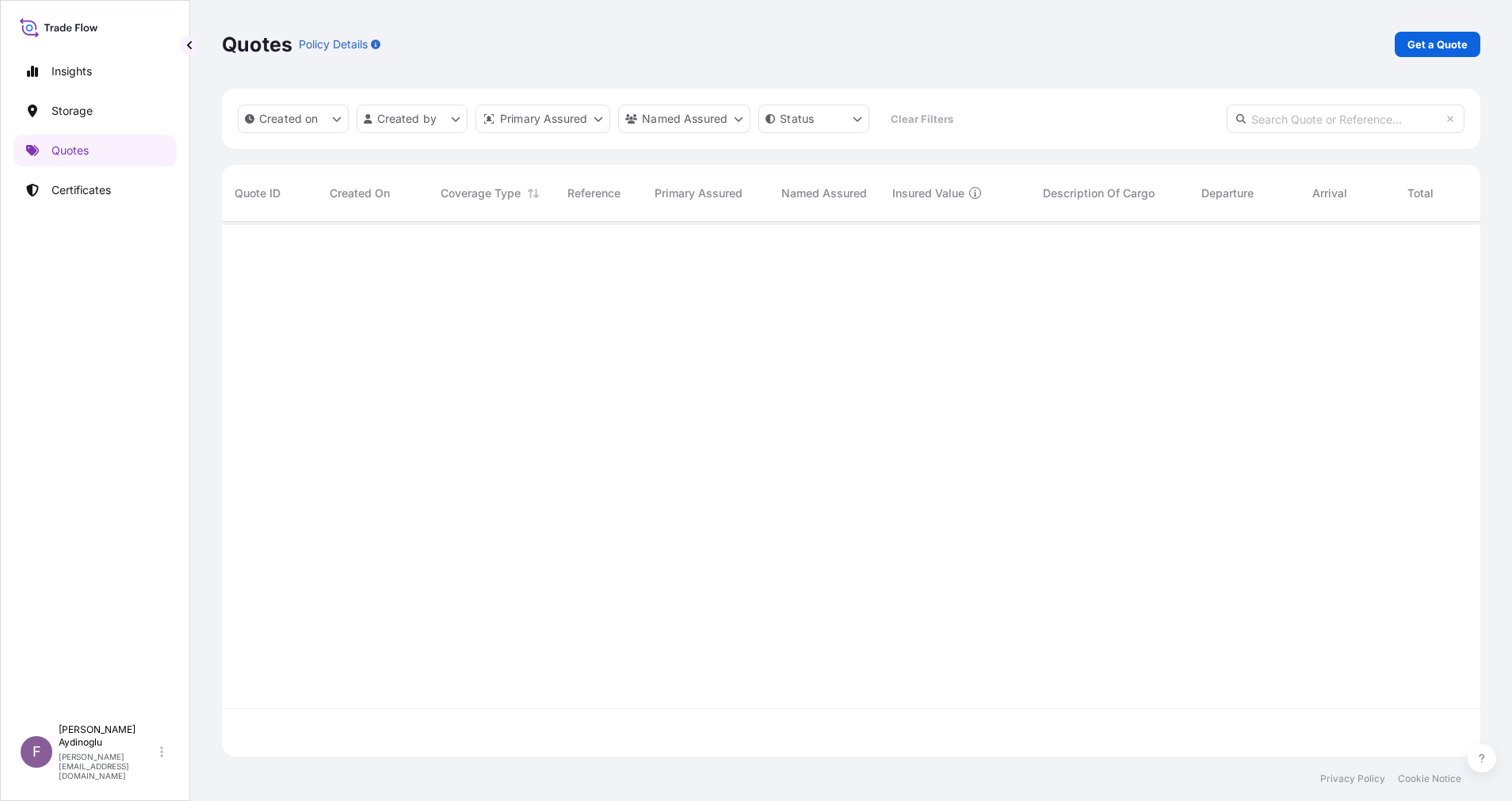
scroll to position [525, 1241]
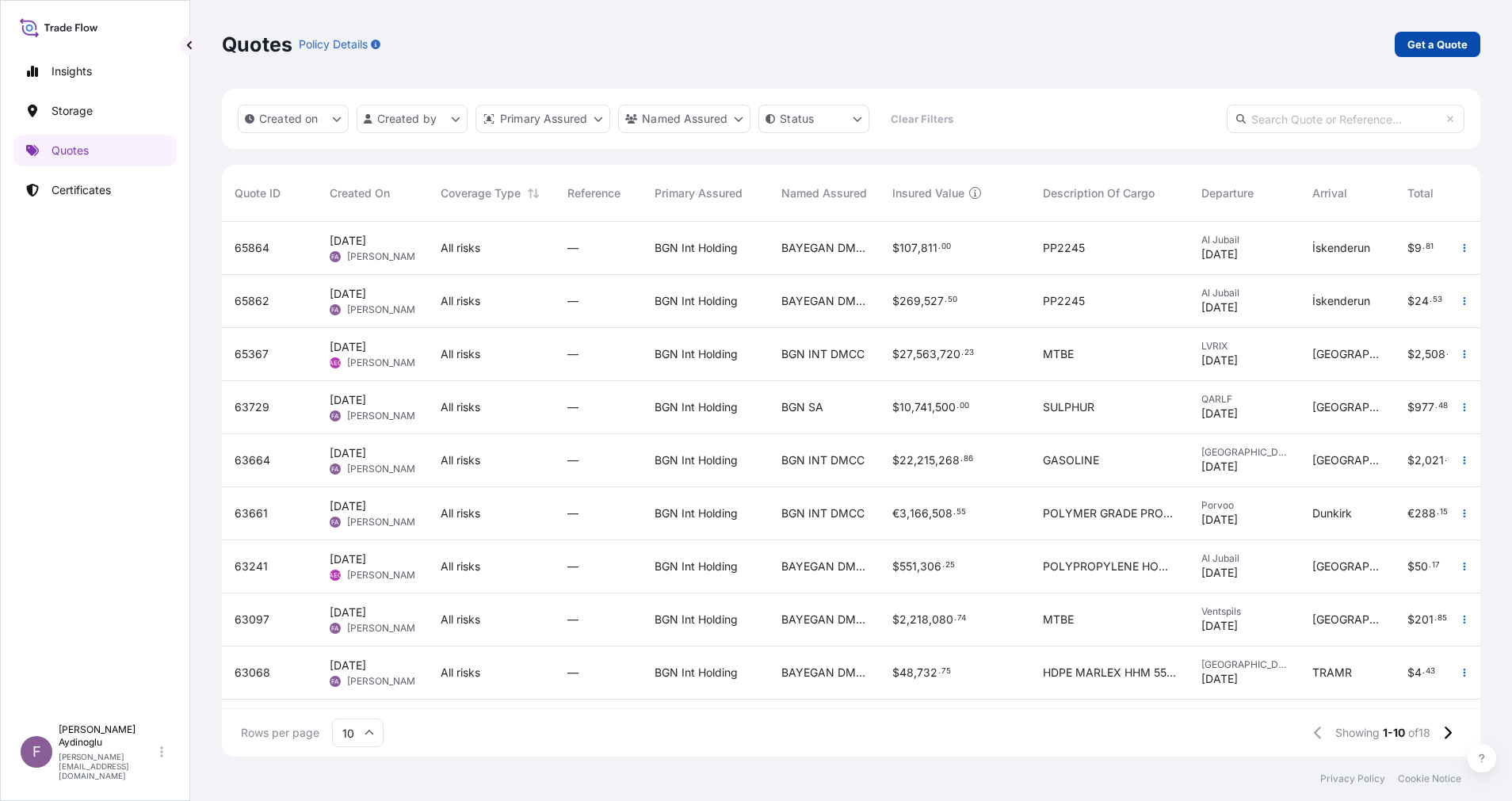
click at [1420, 32] on link "Get a Quote" at bounding box center [1438, 44] width 85 height 26
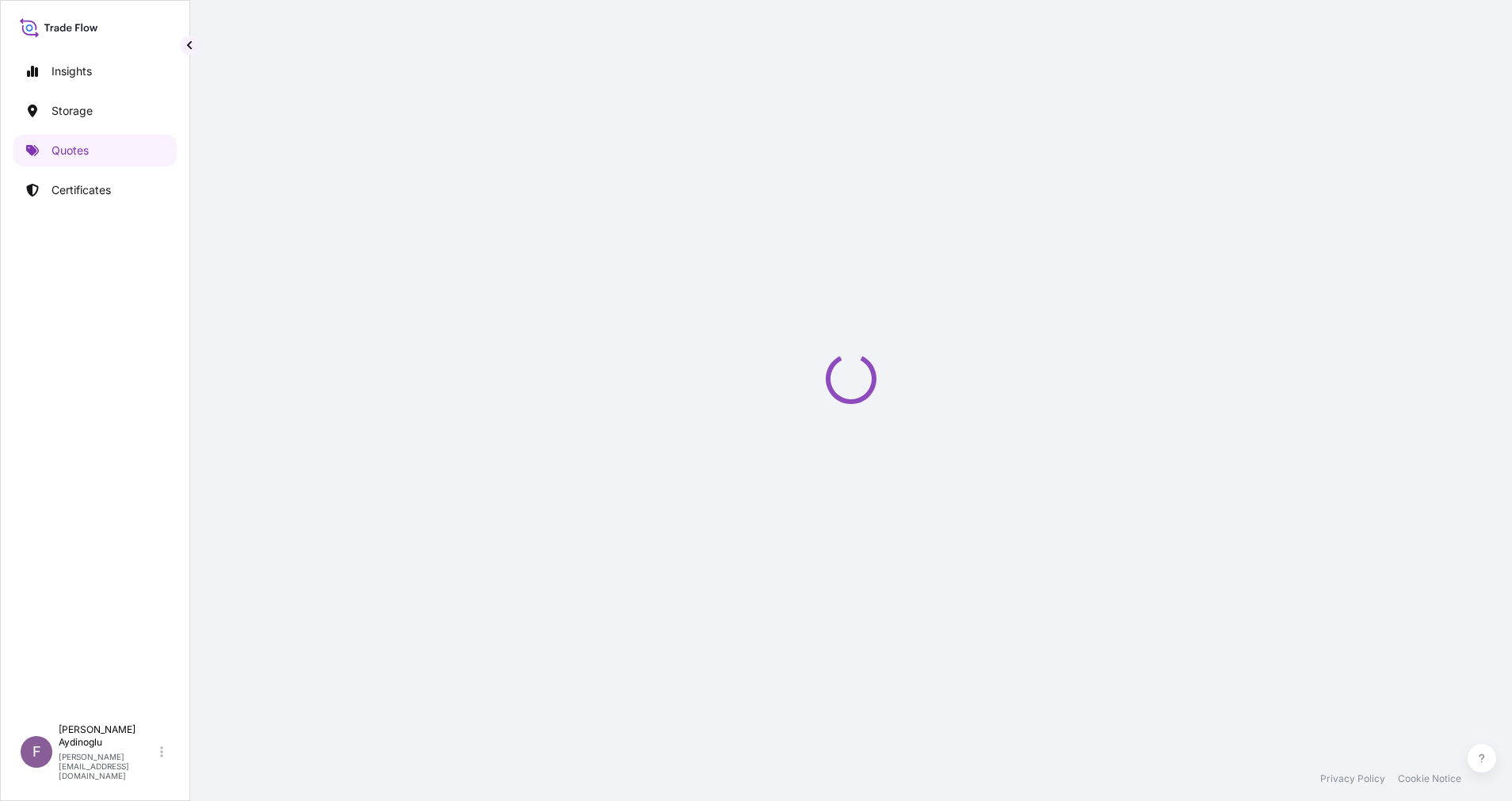
select select "Ocean Vessel"
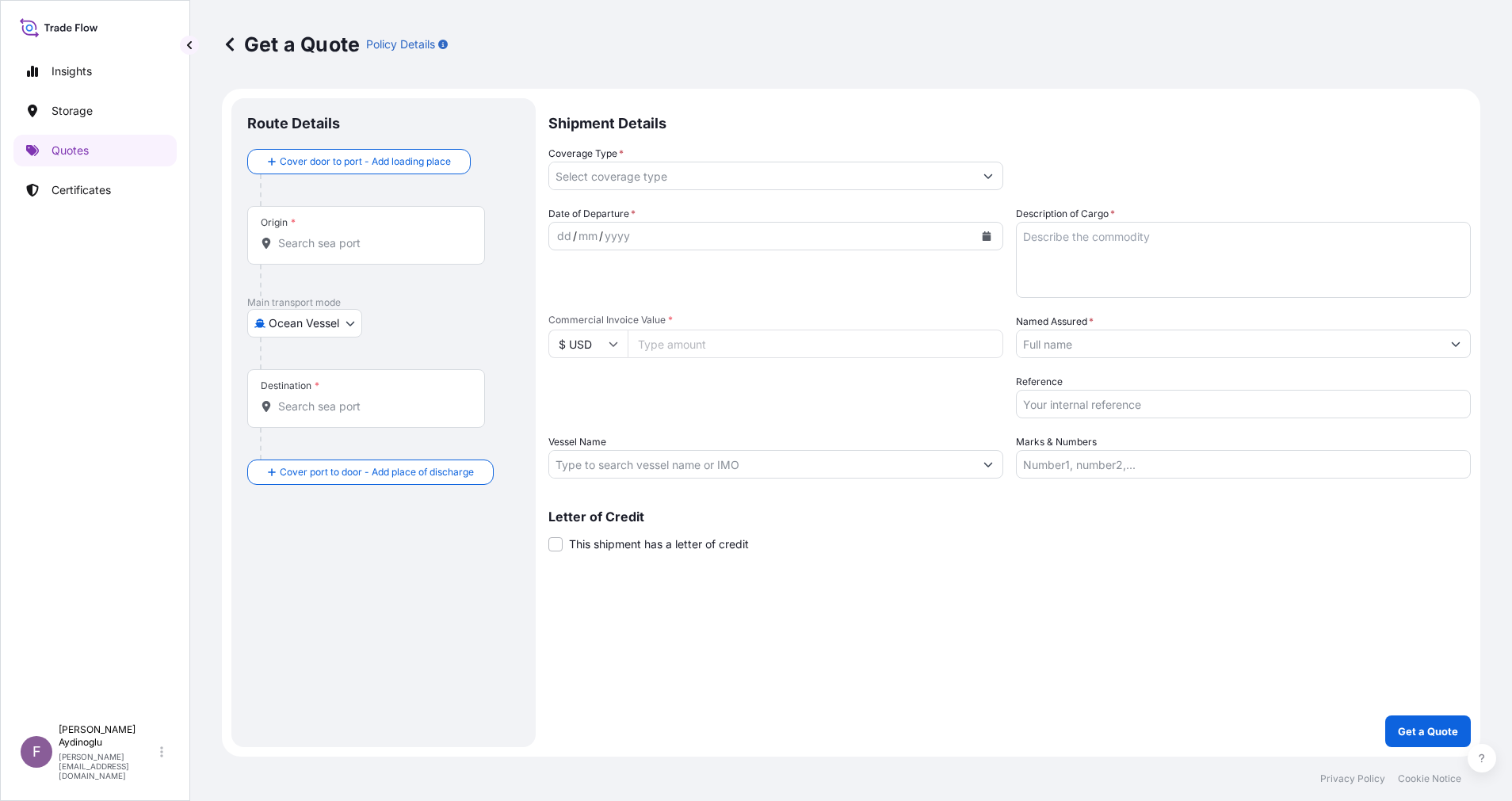
click at [1186, 468] on input "Marks & Numbers" at bounding box center [1243, 464] width 455 height 28
type input "PO NO: 25Y0165500 Quantity M/[PERSON_NAME]: 1.485,000 Premium: USD 175,64"
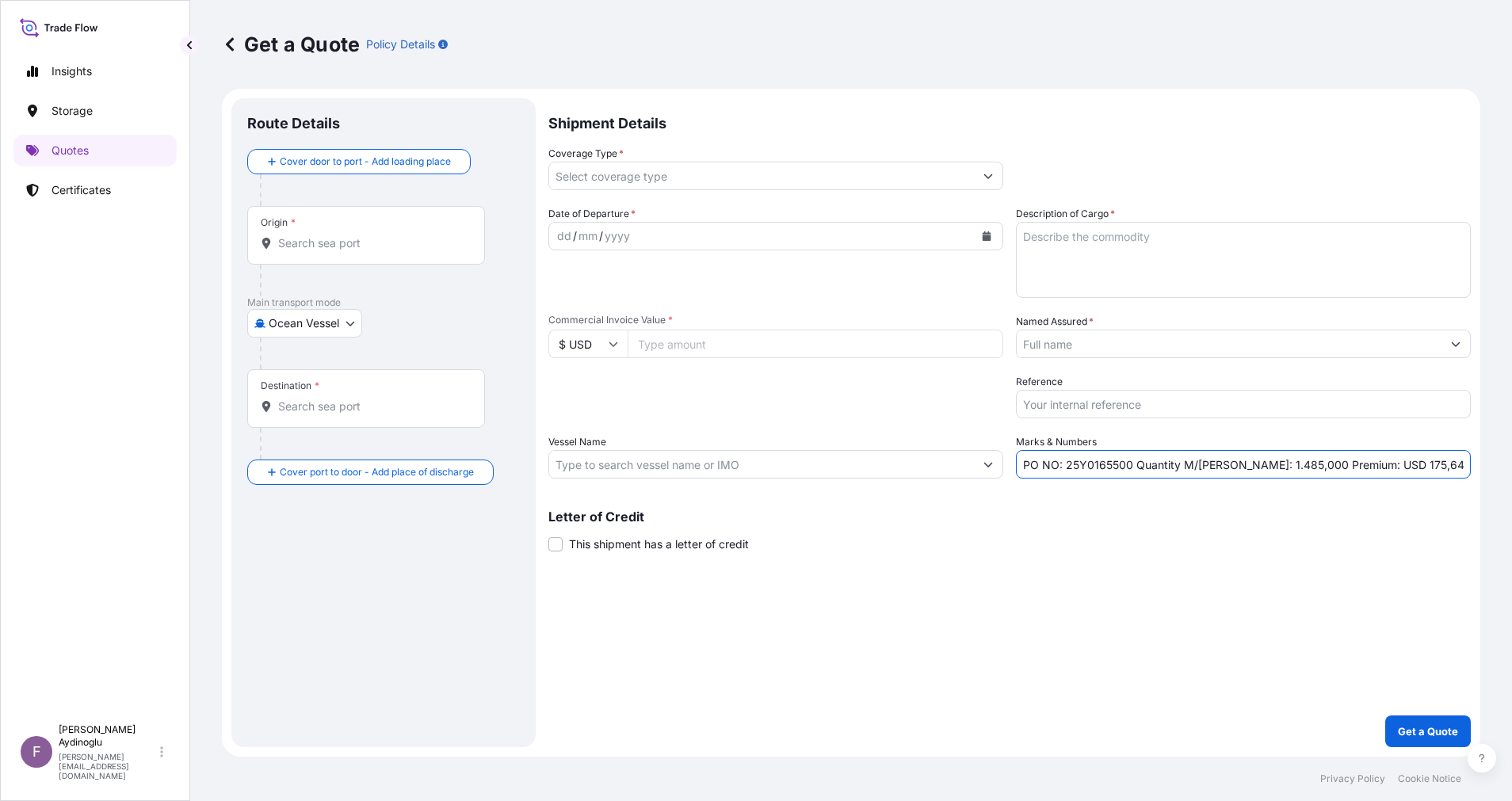
type input "Jeddah [GEOGRAPHIC_DATA]"
type input "Alsancak"
type input "All risks"
type input "1596746.3"
type input "BAYEGAN DMCC"
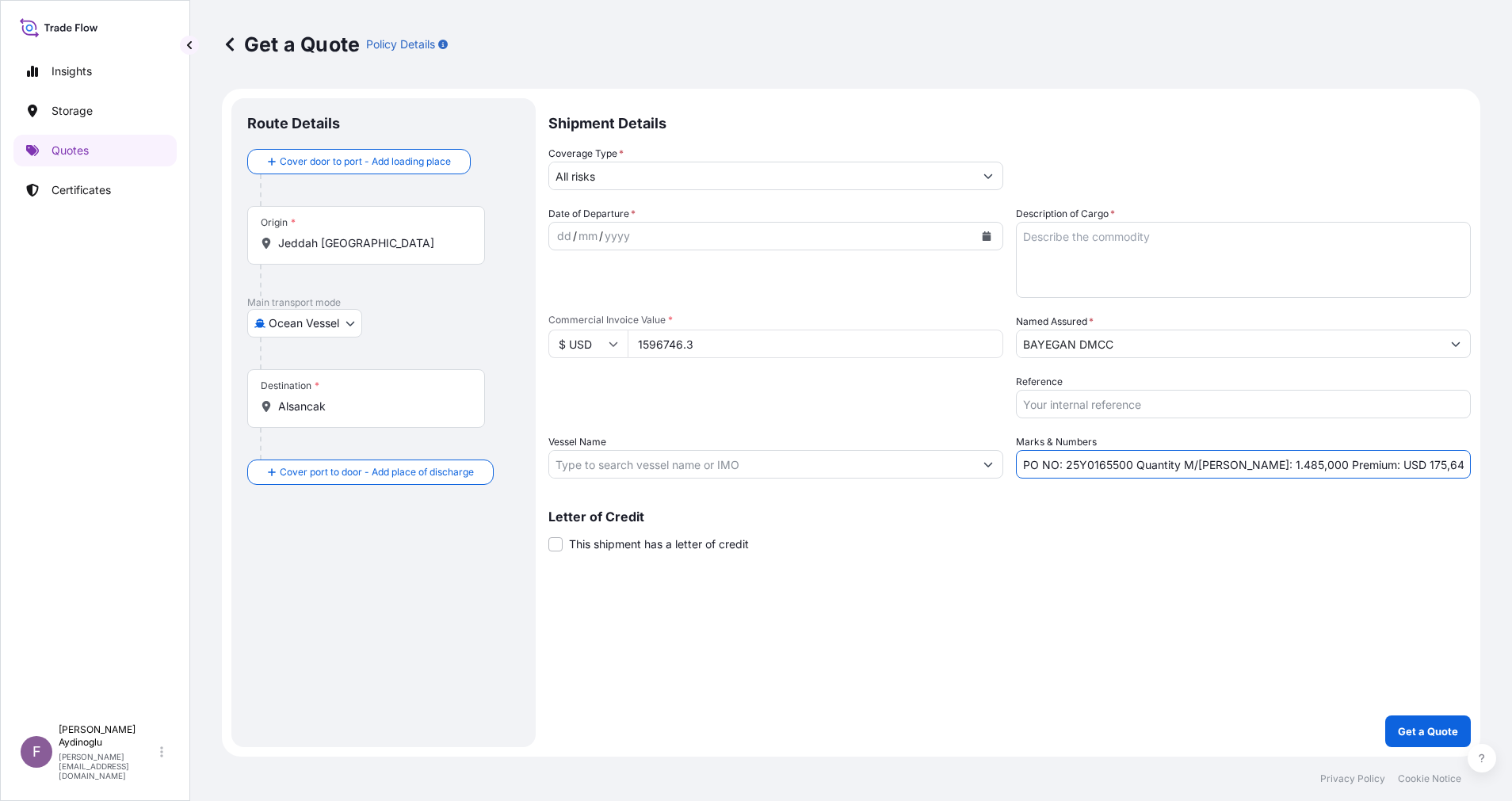
type input "CMA CGM URAL"
click at [366, 252] on div "Origin * [GEOGRAPHIC_DATA] [GEOGRAPHIC_DATA]" at bounding box center [369, 235] width 243 height 59
click at [366, 251] on input "Jeddah [GEOGRAPHIC_DATA]" at bounding box center [364, 243] width 173 height 16
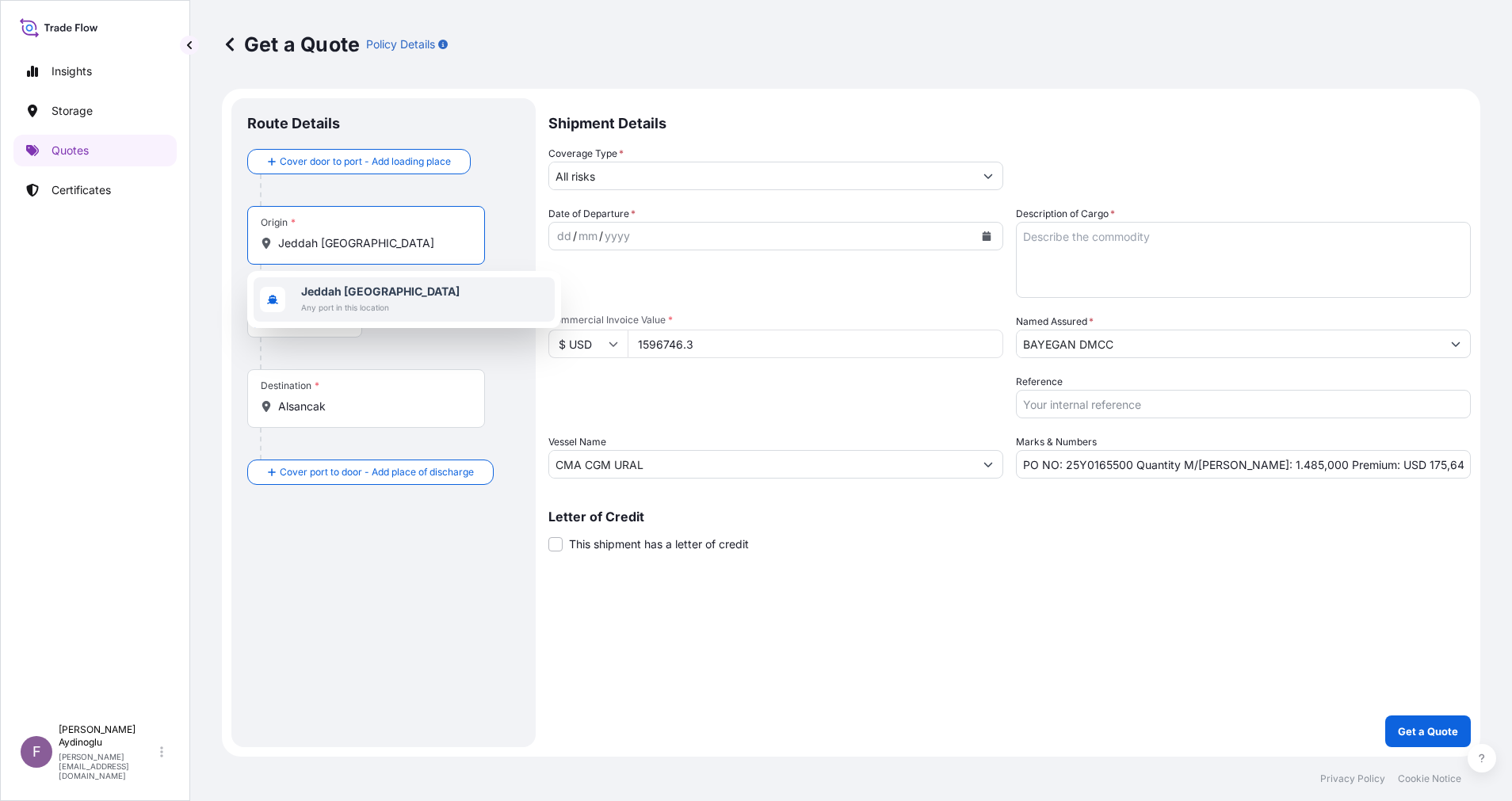
click at [379, 294] on b "Jeddah [GEOGRAPHIC_DATA]" at bounding box center [381, 291] width 159 height 14
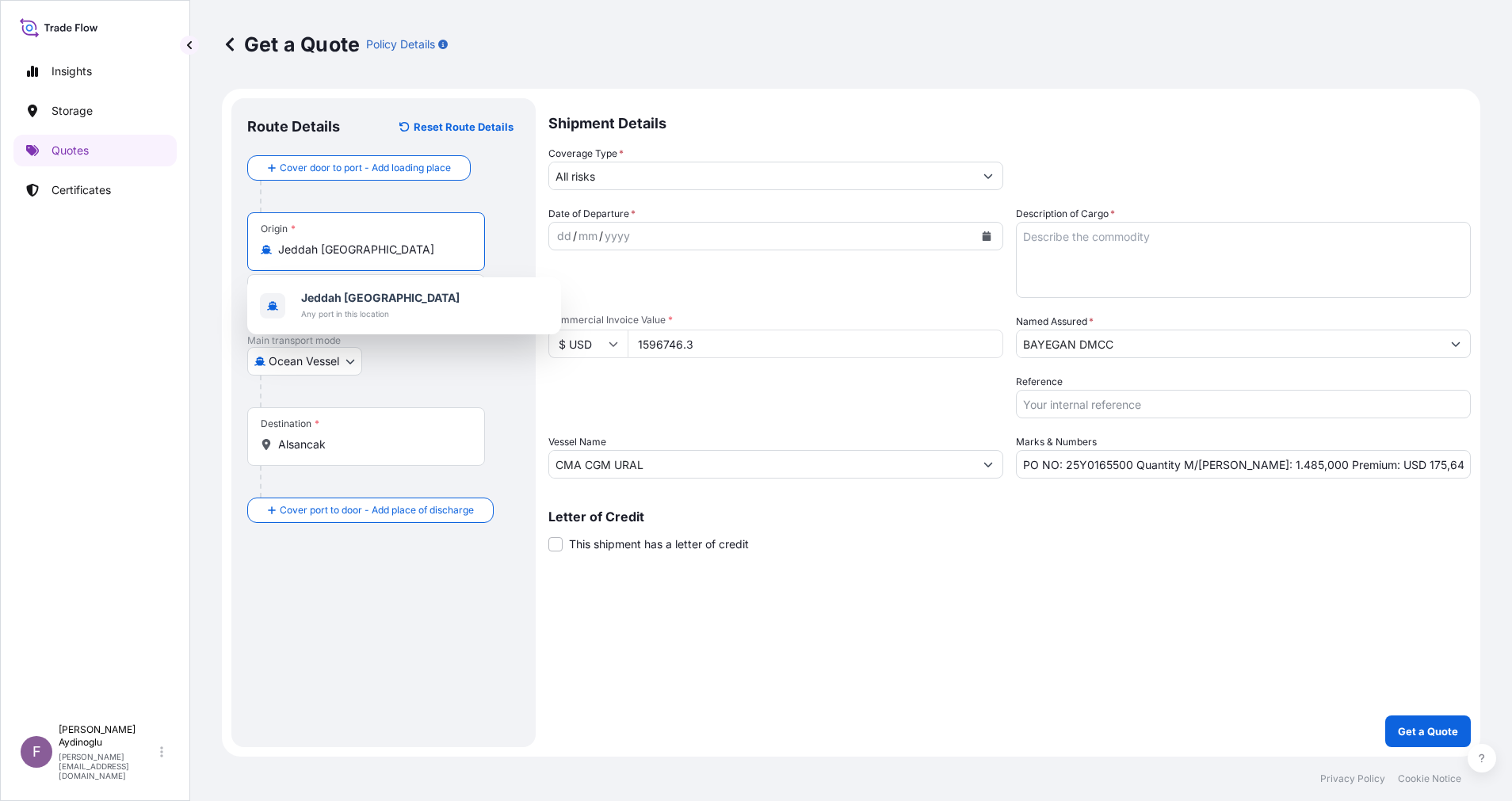
click at [1174, 336] on input "BAYEGAN DMCC" at bounding box center [1230, 343] width 425 height 28
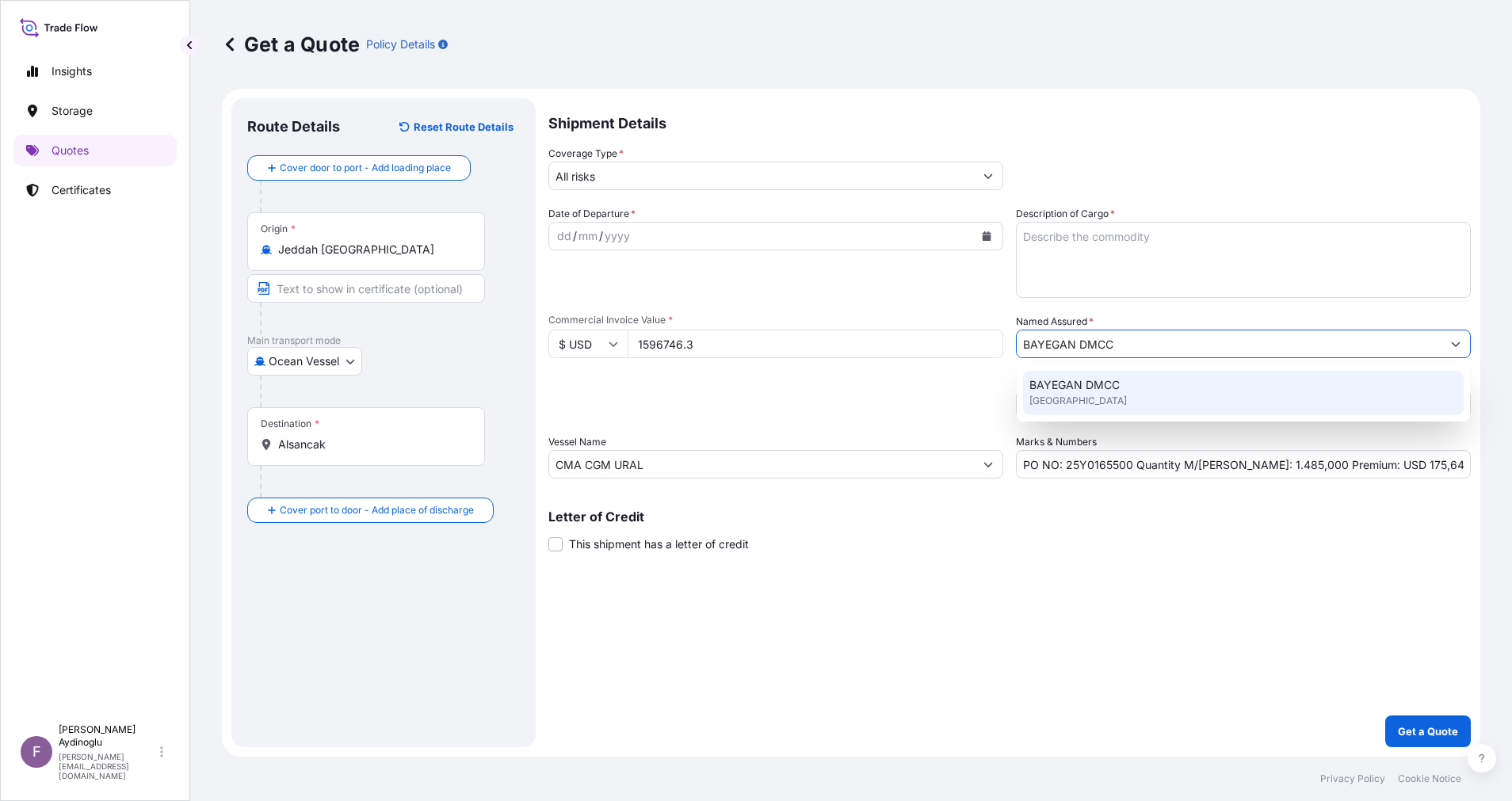
drag, startPoint x: 1311, startPoint y: 340, endPoint x: 724, endPoint y: 345, distance: 587.0
click at [727, 341] on div "Date of Departure * dd / mm / yyyy Cargo Category * LPG, Crude Oil, Utility Fue…" at bounding box center [1009, 342] width 922 height 273
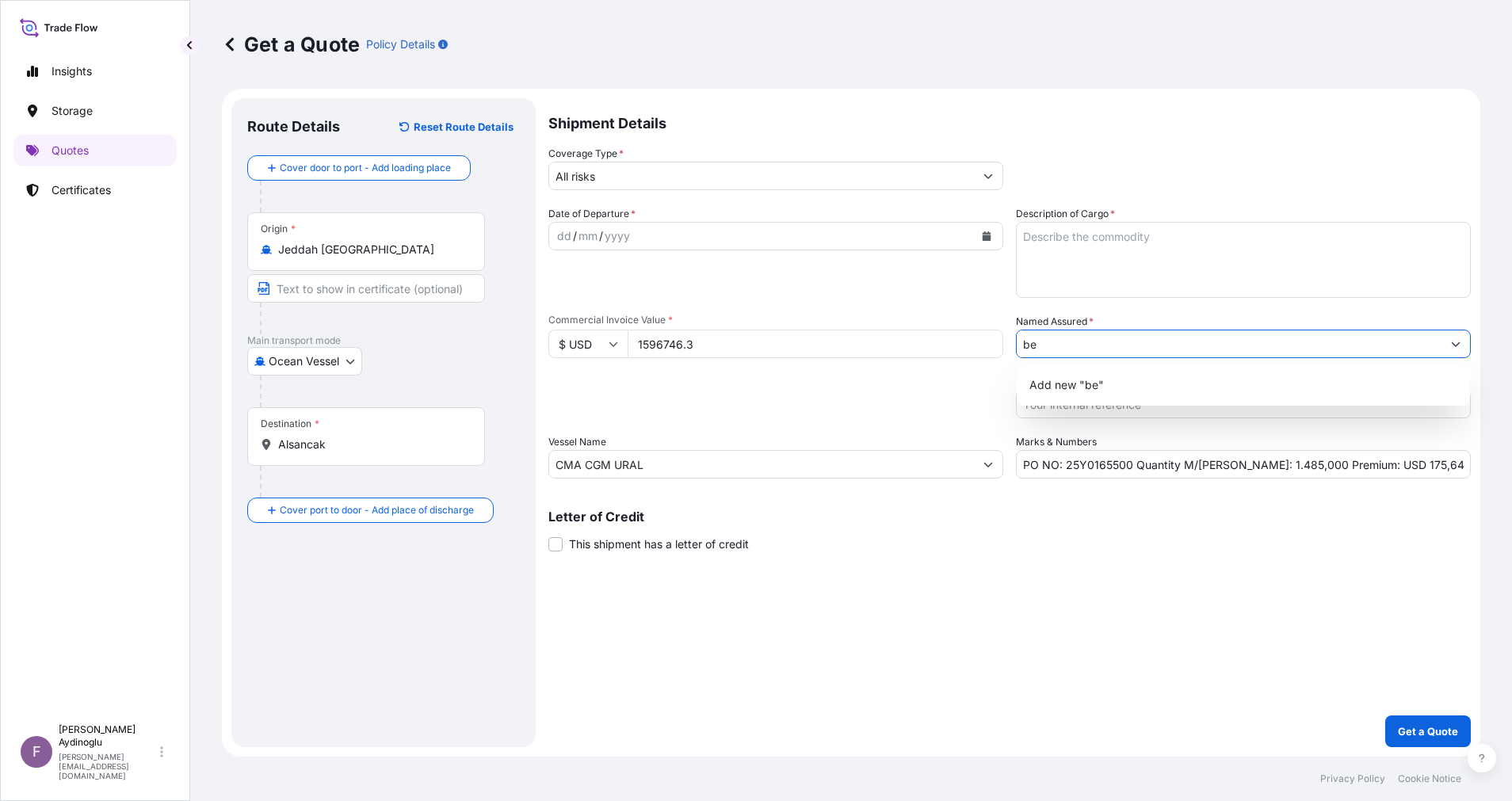
type input "b"
click at [1144, 594] on div "Shipment Details Coverage Type * All risks Date of Departure * dd / mm / yyyy C…" at bounding box center [1009, 422] width 922 height 649
click at [1460, 342] on icon "Show suggestions" at bounding box center [1457, 345] width 9 height 5
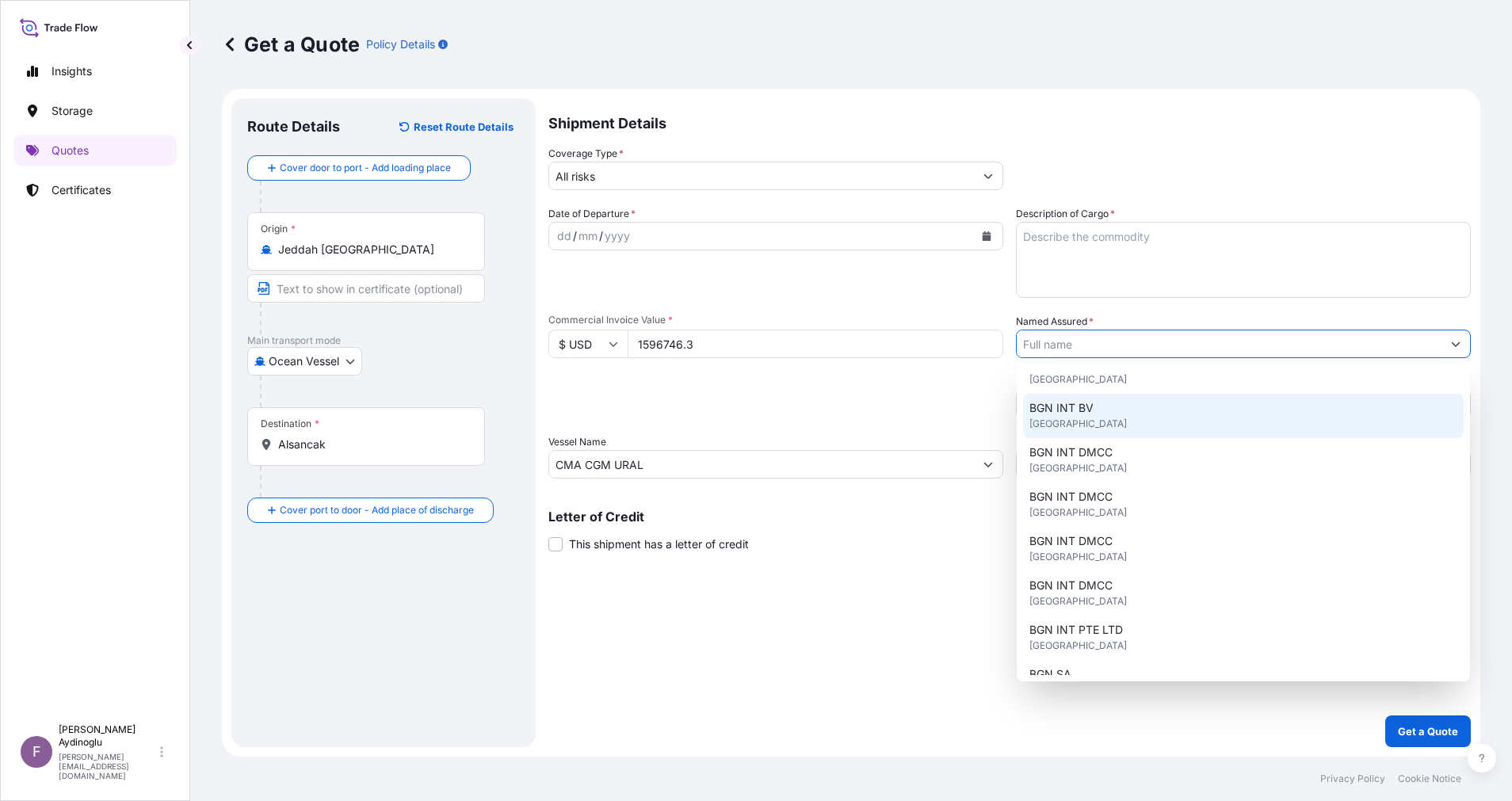
scroll to position [119, 0]
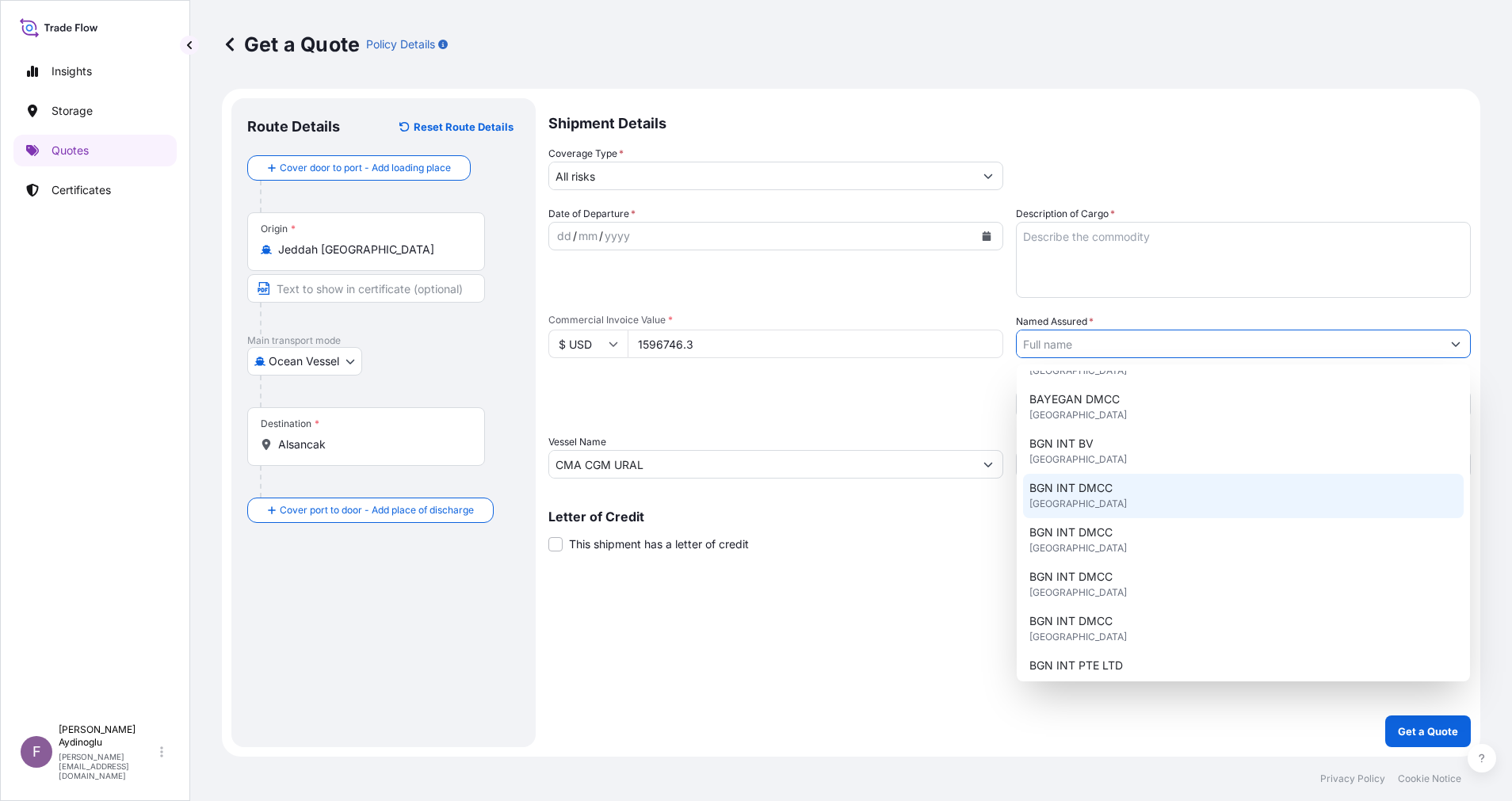
click at [1205, 492] on div "BGN INT DMCC [GEOGRAPHIC_DATA]" at bounding box center [1243, 496] width 440 height 44
type input "BGN INT DMCC"
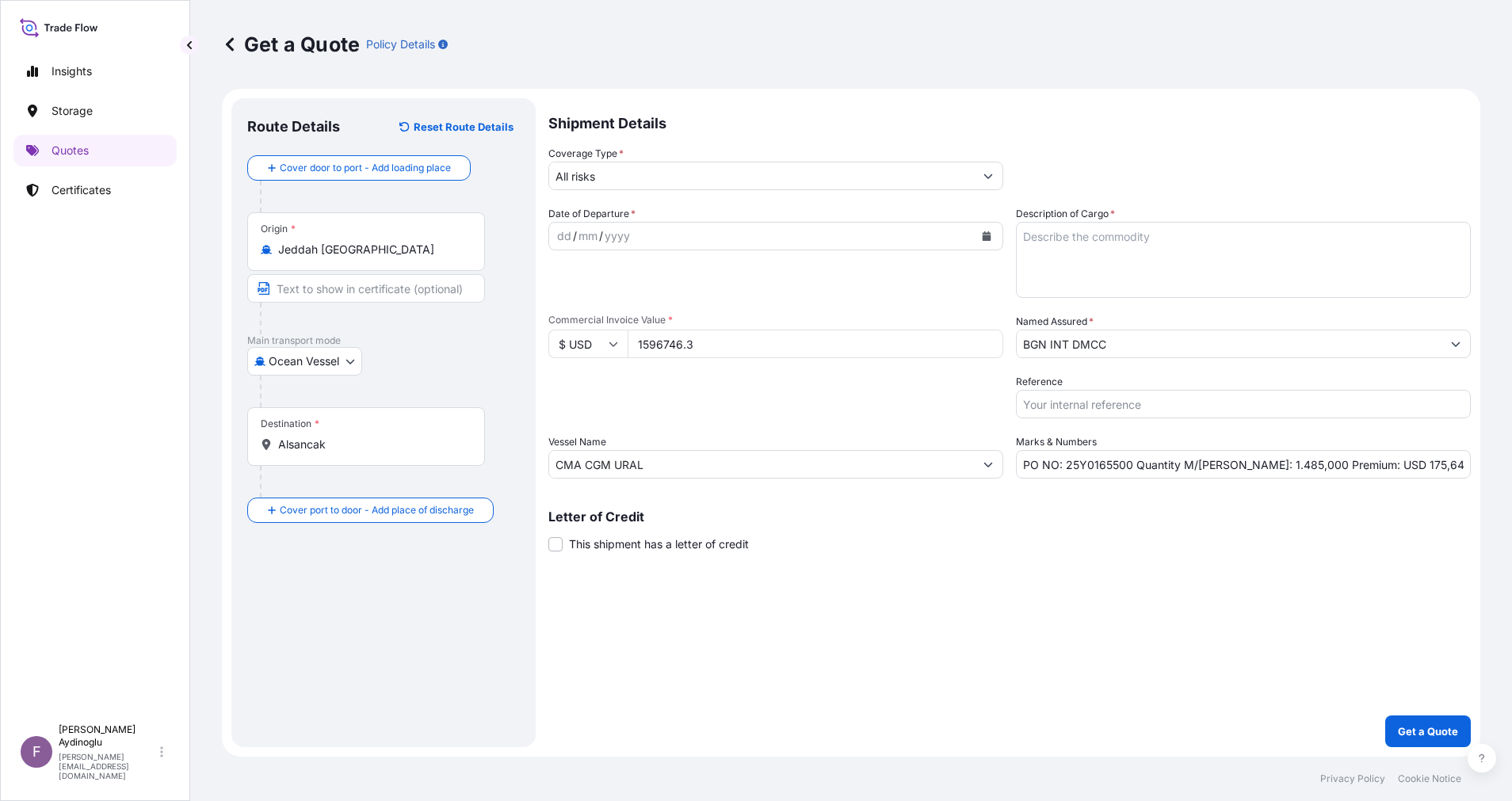
click at [1205, 542] on div "Letter of Credit This shipment has a letter of credit Letter of credit * Letter…" at bounding box center [1009, 531] width 922 height 42
drag, startPoint x: 1067, startPoint y: 467, endPoint x: 1130, endPoint y: 469, distance: 63.0
click at [1130, 469] on input "PO NO: 25Y0165500 Quantity M/[PERSON_NAME]: 1.485,000 Premium: USD 175,64" at bounding box center [1243, 464] width 455 height 28
paste input "211800"
click at [1200, 528] on div "Letter of Credit This shipment has a letter of credit Letter of credit * Letter…" at bounding box center [1009, 531] width 922 height 42
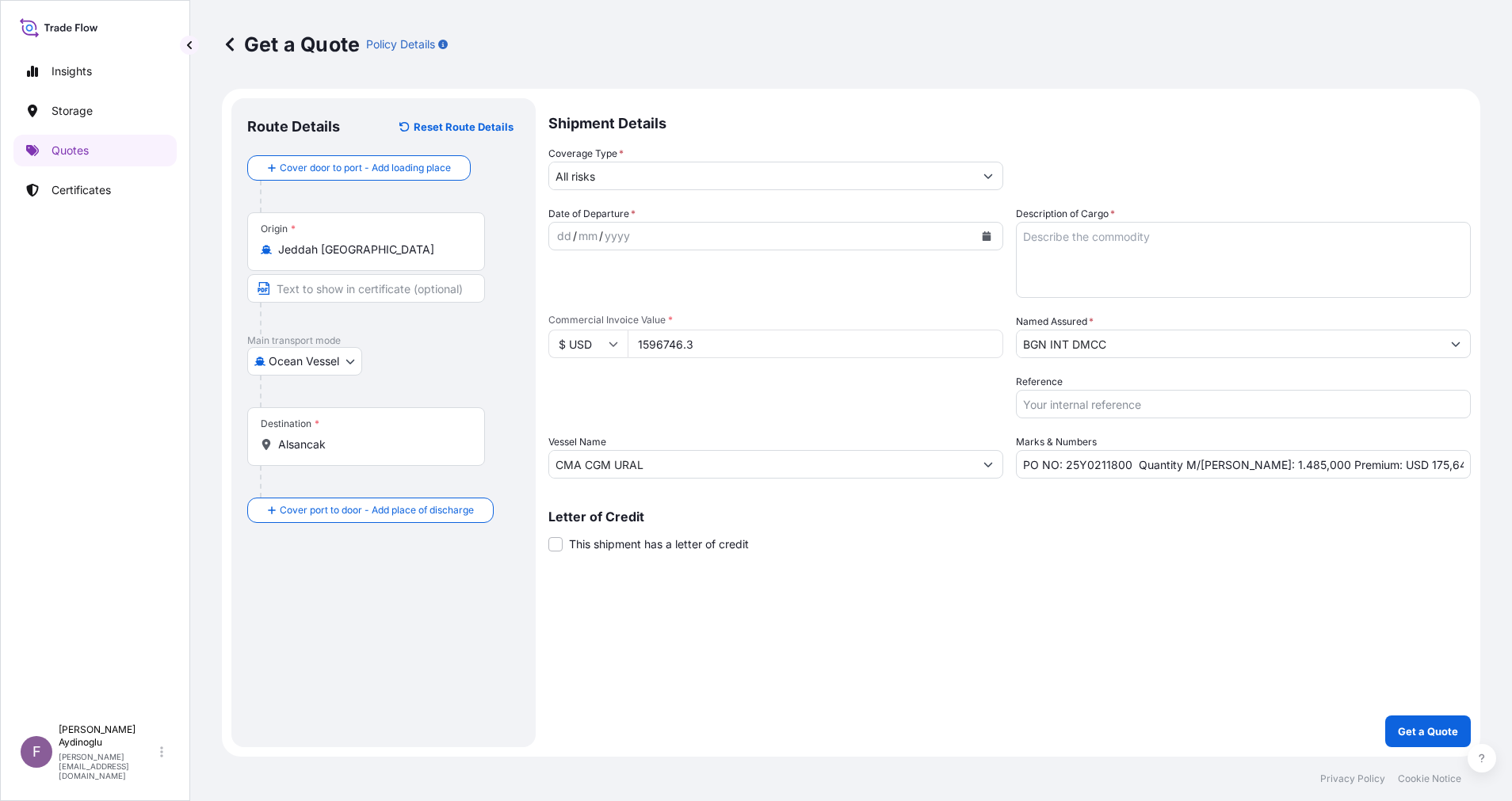
click at [1135, 461] on input "PO NO: 25Y0211800 Quantity M/[PERSON_NAME]: 1.485,000 Premium: USD 175,64" at bounding box center [1243, 464] width 455 height 28
type input "PO NO: 25Y0211800 Quantity M/[PERSON_NAME]: 1.485,000 Premium: USD 175,64"
drag, startPoint x: 725, startPoint y: 342, endPoint x: 589, endPoint y: 345, distance: 136.0
click at [589, 345] on div "$ USD 1596746.3" at bounding box center [776, 343] width 455 height 28
type input "27481332.19"
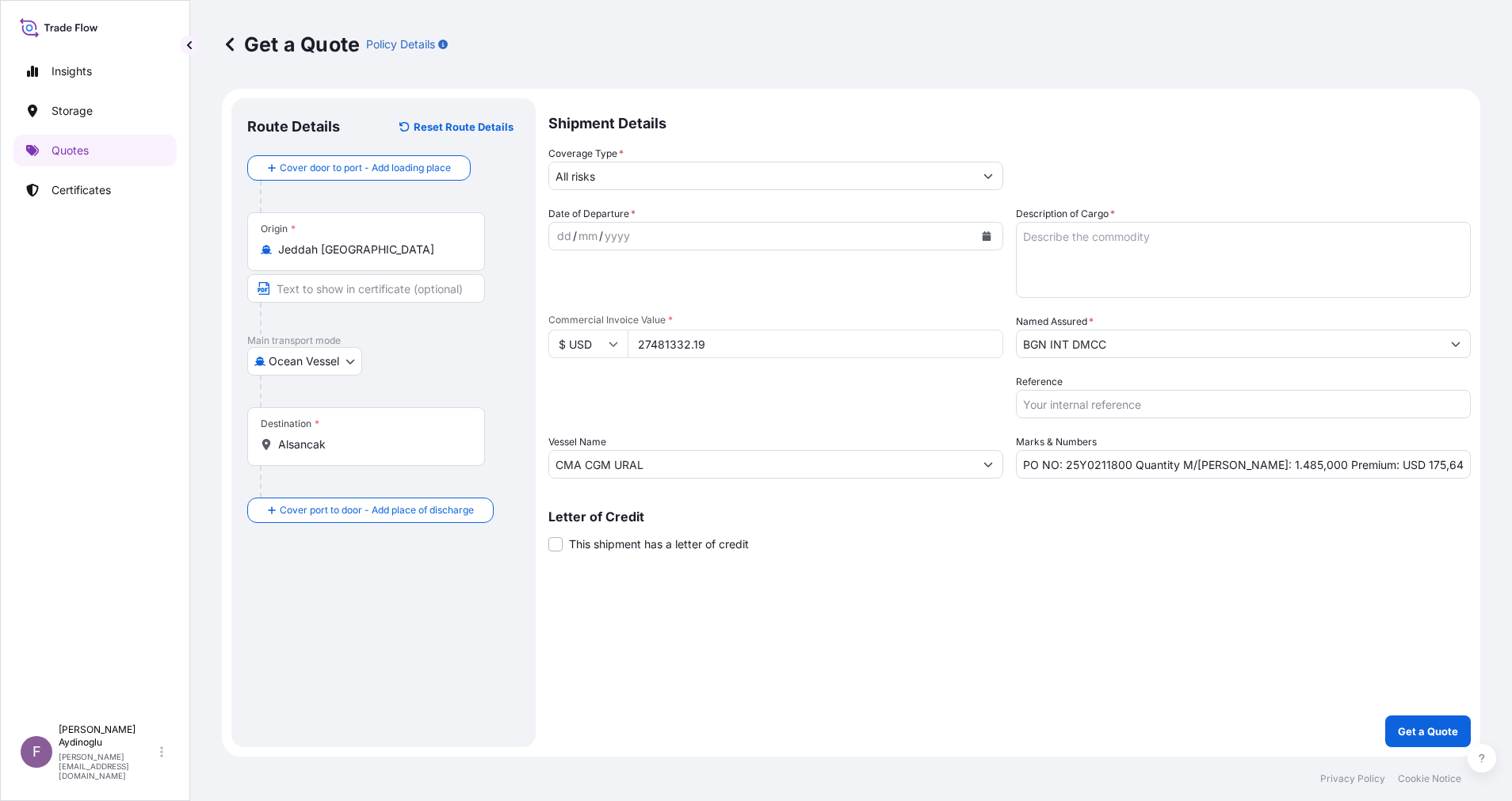
click at [1123, 241] on textarea "Description of Cargo *" at bounding box center [1243, 259] width 455 height 76
paste textarea "GASOLINE"
type textarea "GASOLINE"
drag, startPoint x: 1227, startPoint y: 466, endPoint x: 1276, endPoint y: 466, distance: 49.0
click at [1276, 466] on input "PO NO: 25Y0211800 Quantity M/[PERSON_NAME]: 1.485,000 Premium: USD 175,64" at bounding box center [1243, 464] width 455 height 28
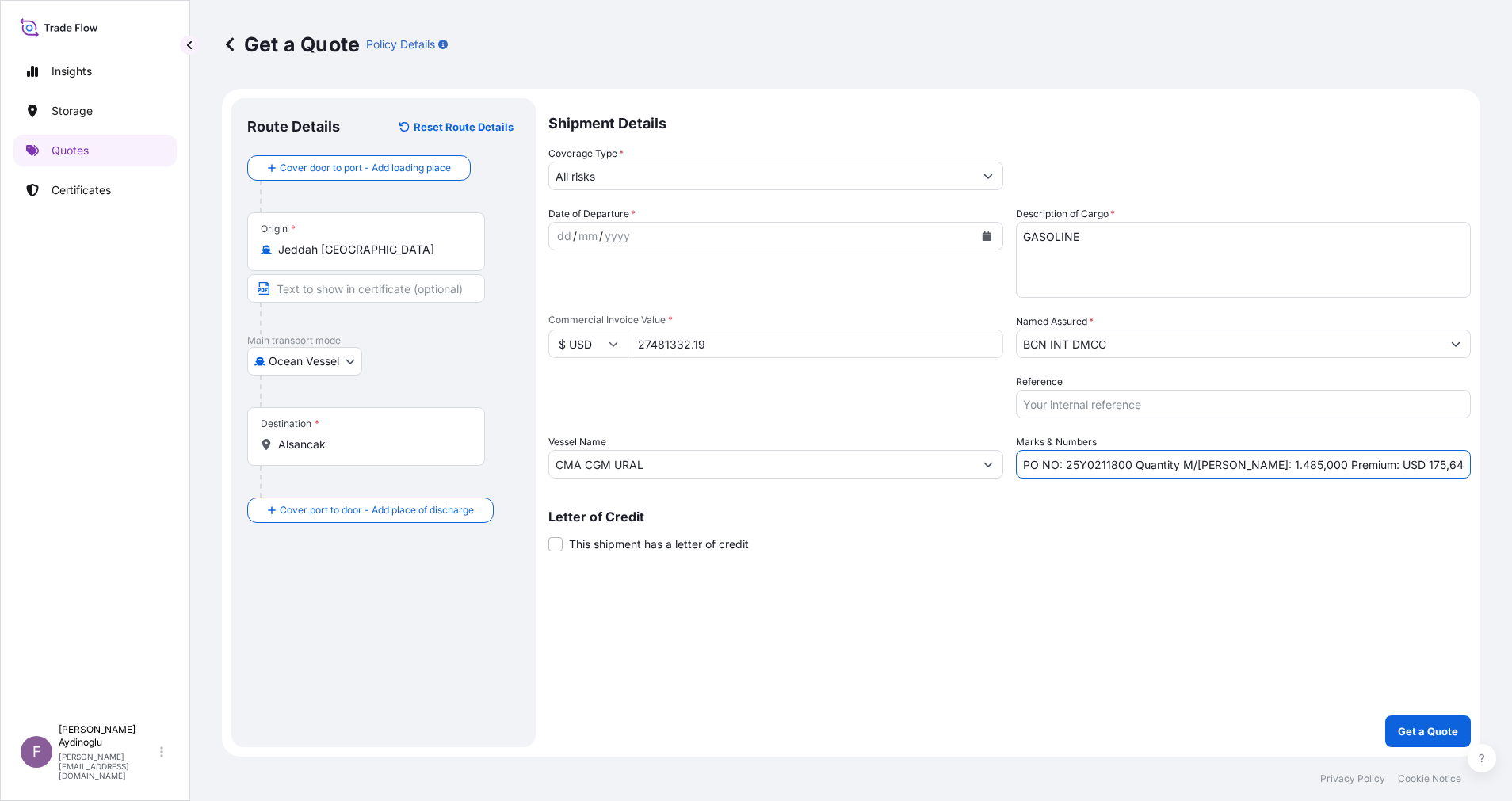
paste input "36158,07"
click at [1239, 463] on input "PO NO: 25Y0211800 Quantity M/[PERSON_NAME]: 36158,07 Premium: USD 175,64" at bounding box center [1243, 464] width 455 height 28
type input "PO NO: 25Y0211800 Quantity M/[PERSON_NAME]: 36.158,07 Premium: USD 175,64"
drag, startPoint x: 797, startPoint y: 465, endPoint x: 494, endPoint y: 466, distance: 303.0
click at [494, 466] on form "Route Details Reset Route Details Cover door to port - Add loading place Place …" at bounding box center [851, 422] width 1259 height 668
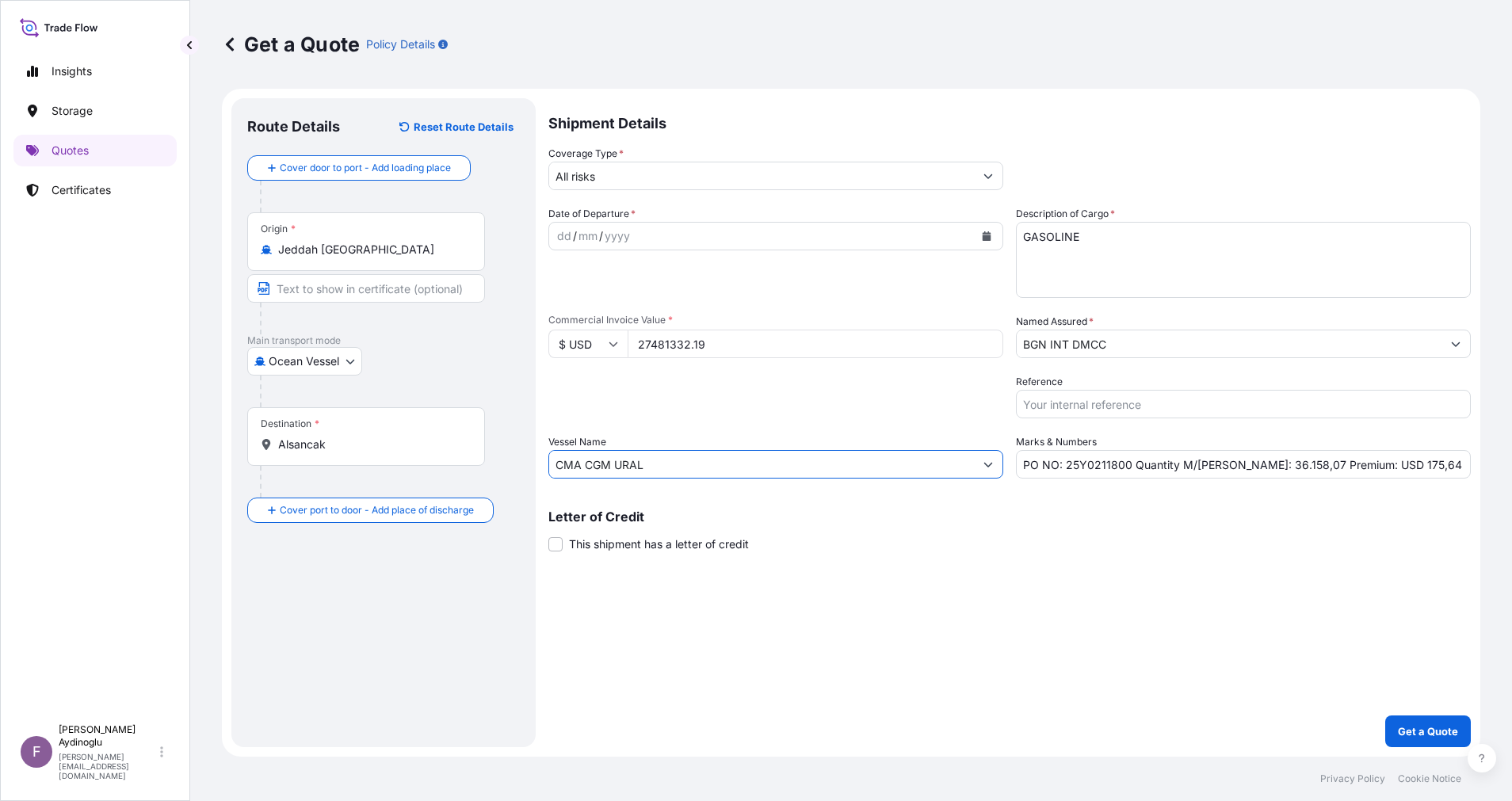
paste input "PACIFIC AQUAMARINE"
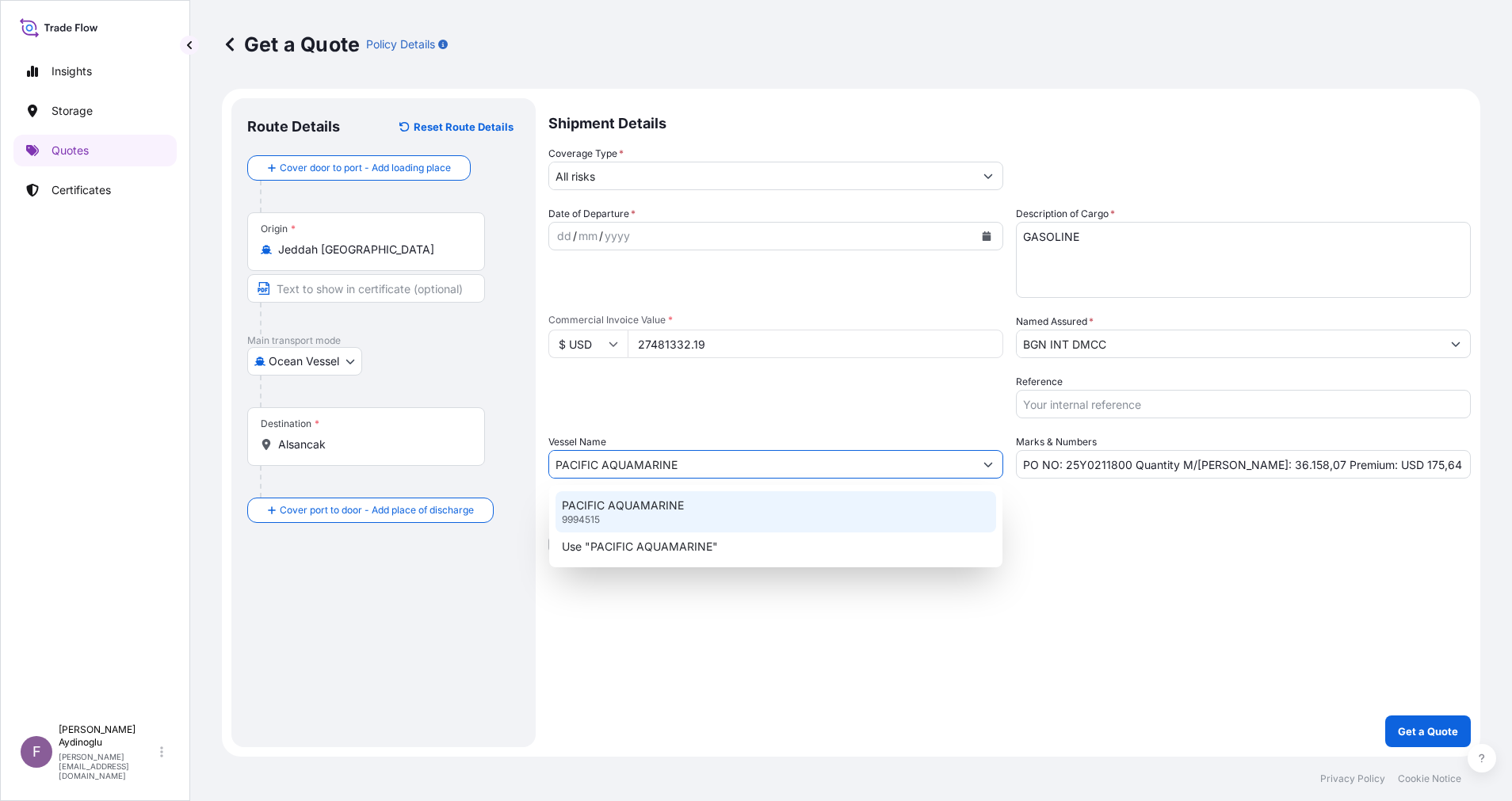
click at [757, 515] on div "PACIFIC AQUAMARINE 9994515" at bounding box center [776, 512] width 440 height 41
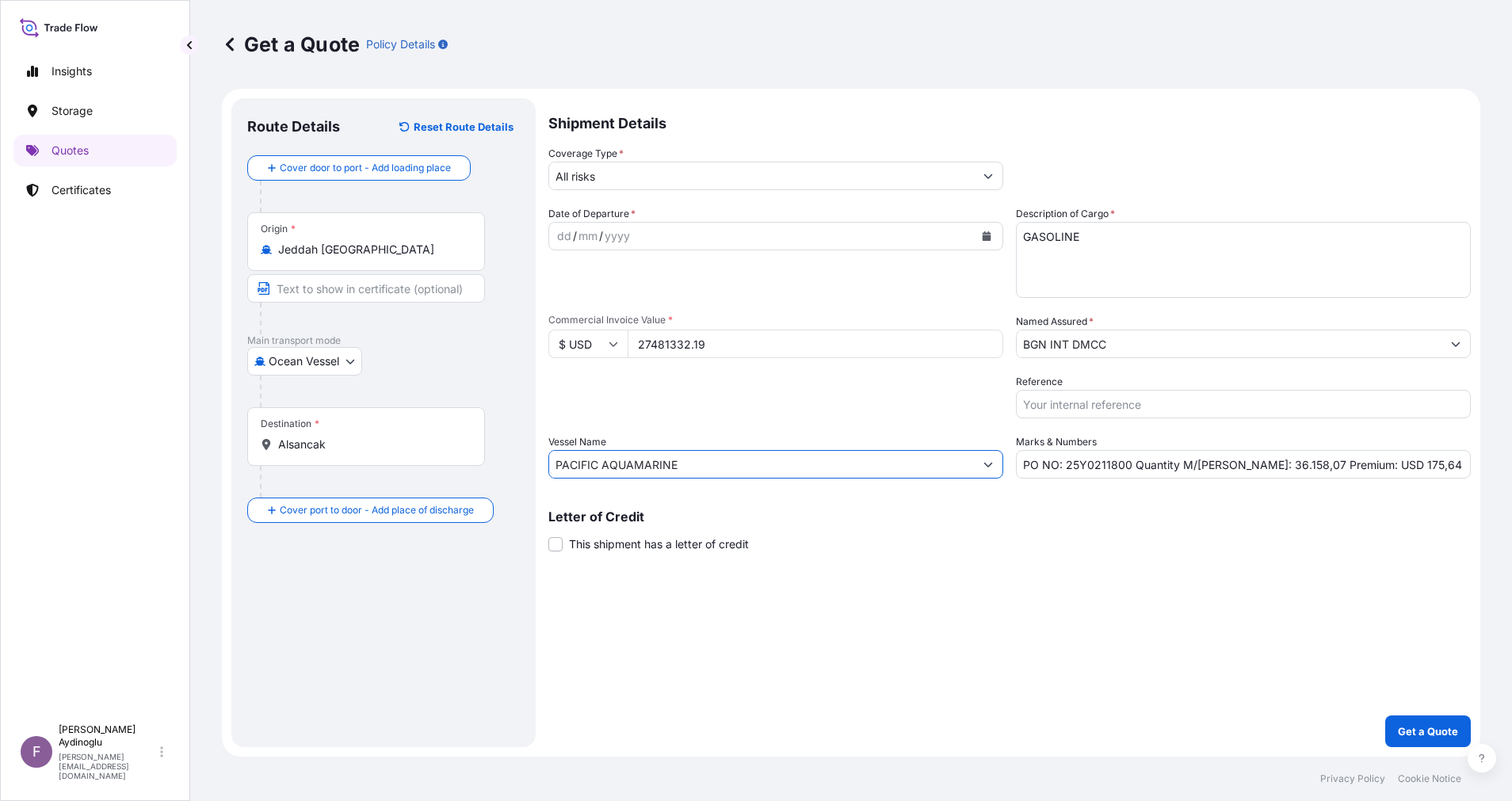
click at [1085, 610] on div "Shipment Details Coverage Type * All risks Date of Departure * dd / mm / yyyy C…" at bounding box center [1009, 422] width 922 height 649
click at [781, 457] on input "PACIFIC AQUAMARINE" at bounding box center [762, 464] width 425 height 28
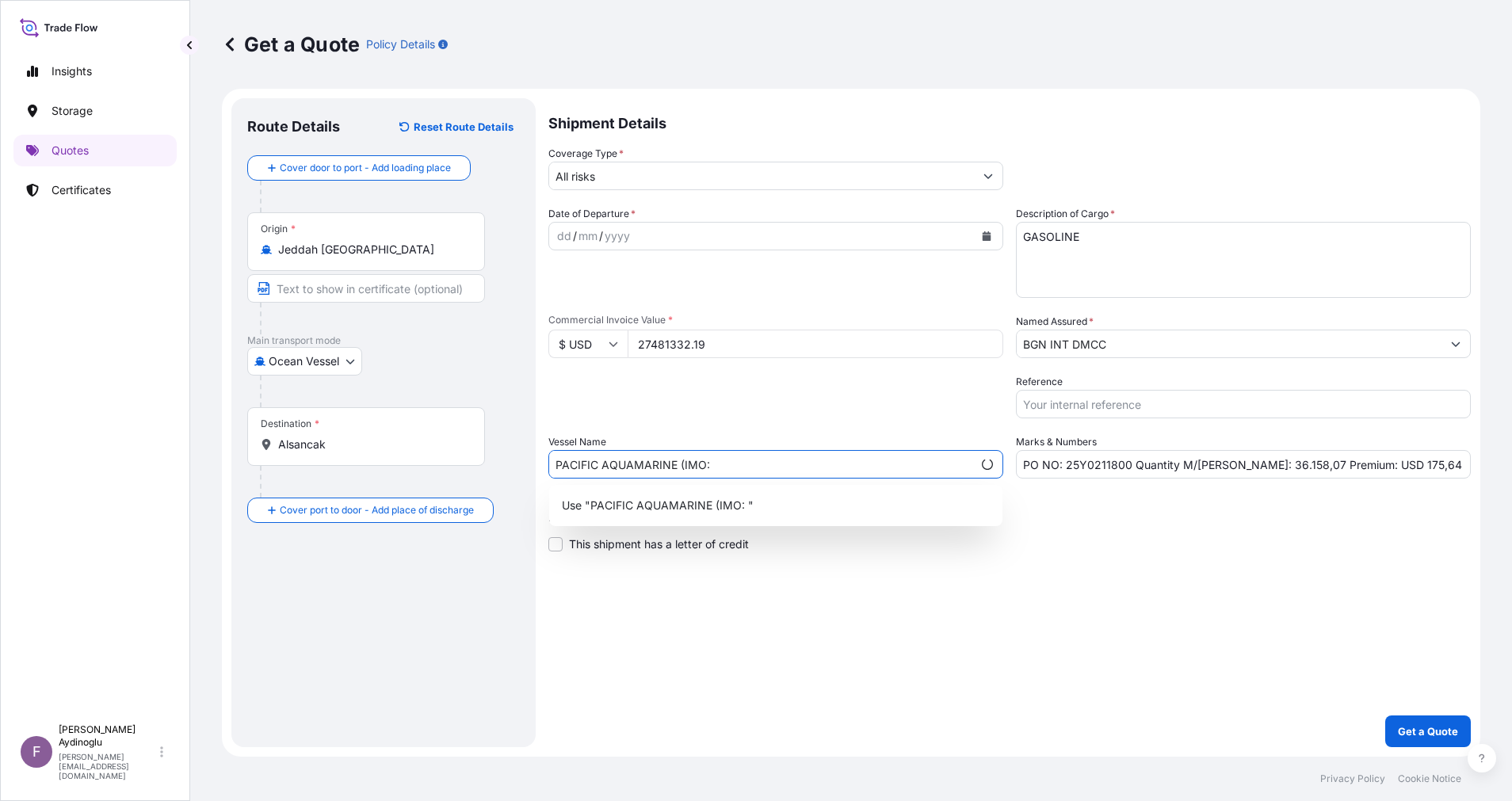
paste input "9994515"
click at [870, 497] on div "Use "PACIFIC AQUAMARINE (IMO: 9994515)"" at bounding box center [776, 505] width 440 height 28
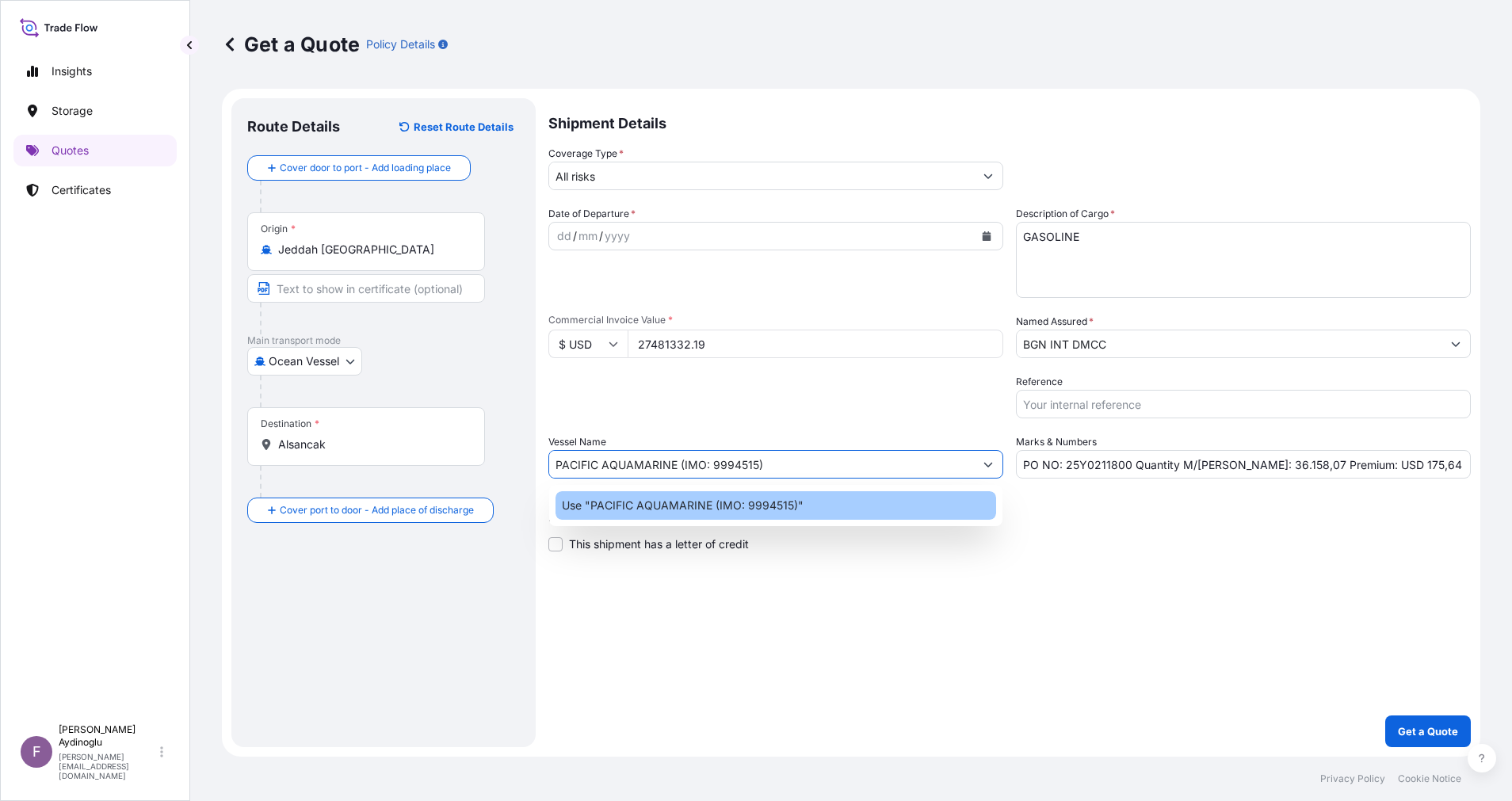
type input "PACIFIC AQUAMARINE (IMO: 9994515)"
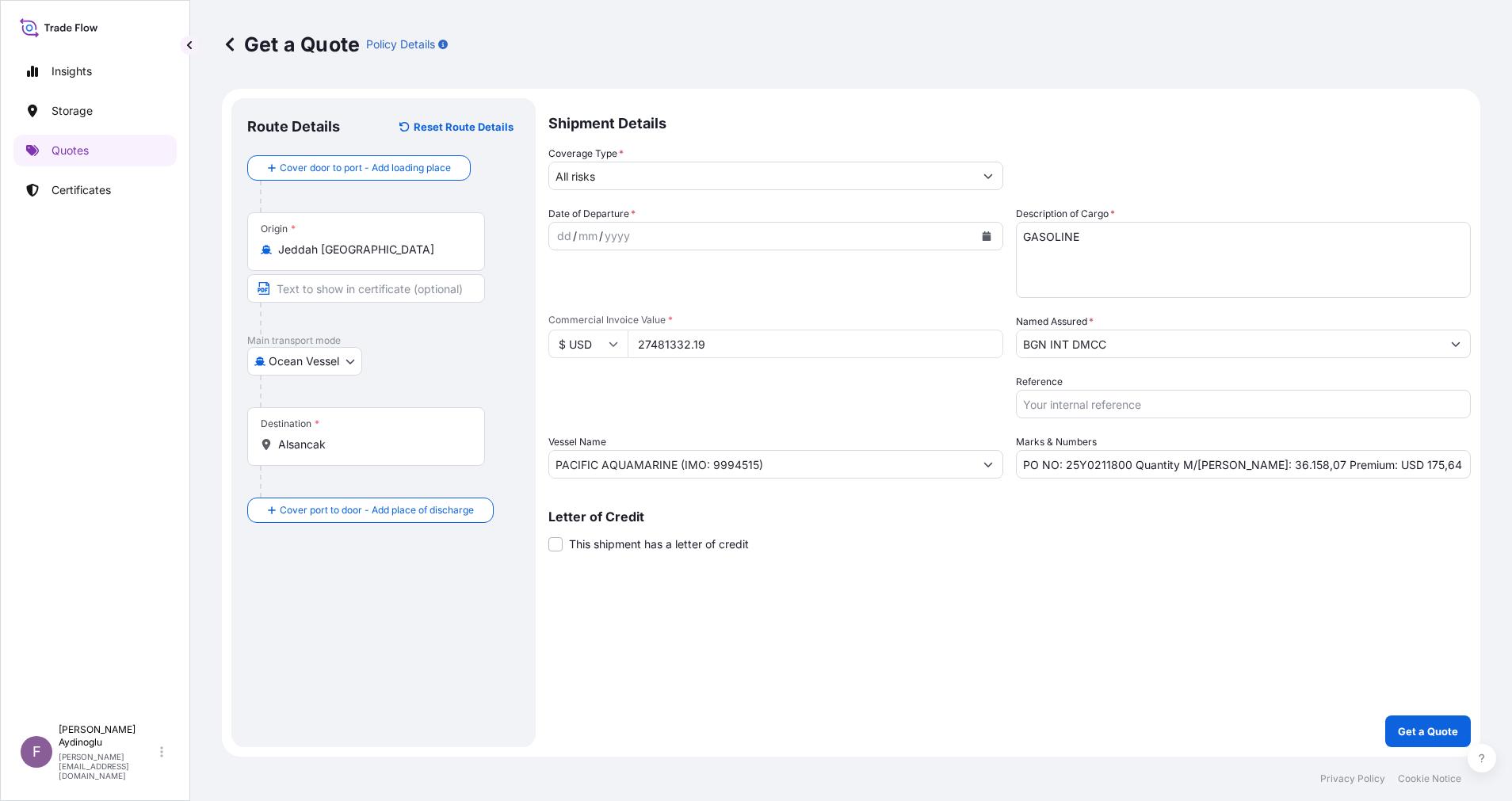
click at [1057, 553] on div "Shipment Details Coverage Type * All risks Date of Departure * dd / mm / yyyy C…" at bounding box center [1009, 422] width 922 height 649
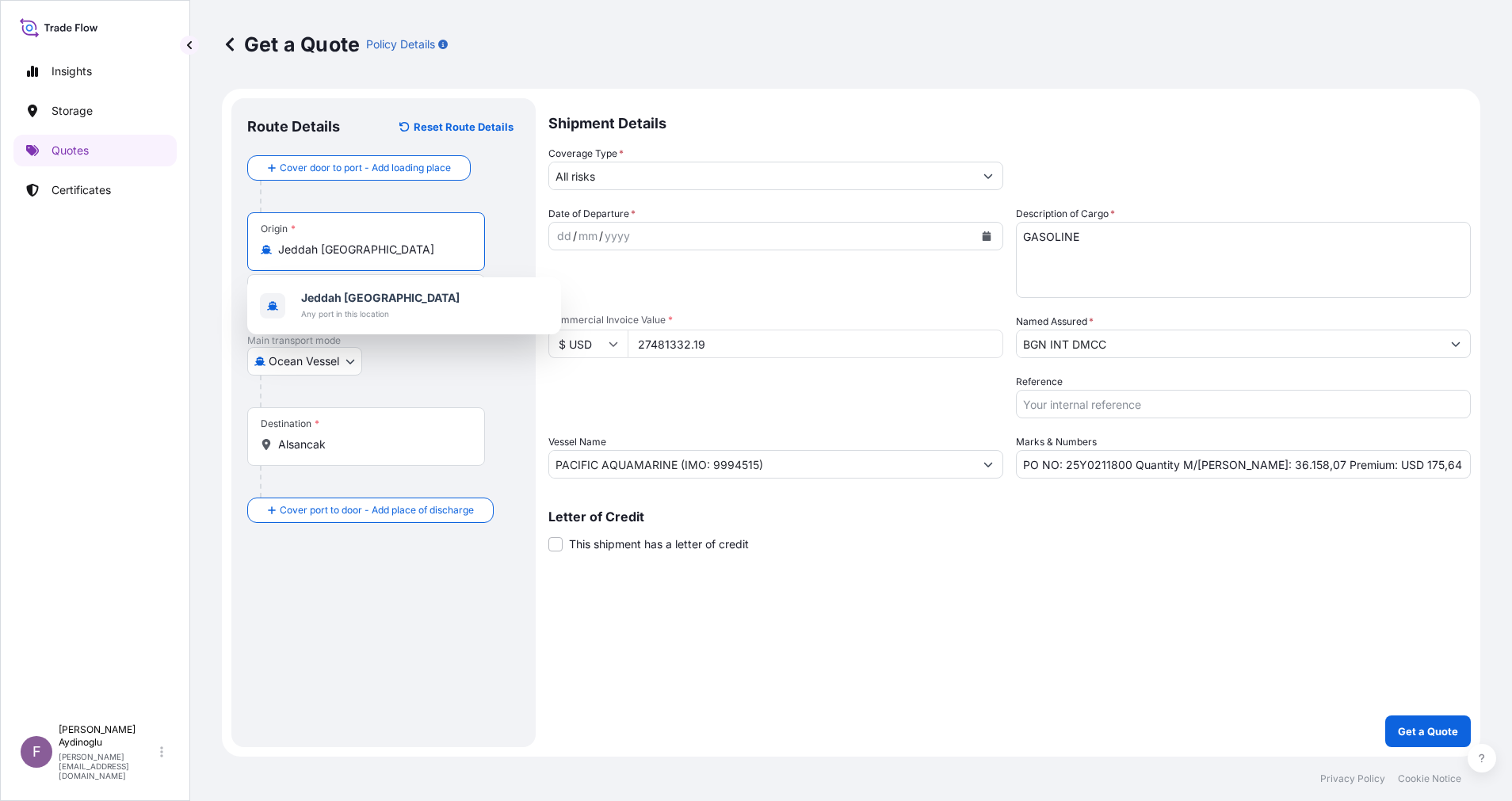
drag, startPoint x: 422, startPoint y: 255, endPoint x: 158, endPoint y: 252, distance: 264.0
click at [159, 252] on div "Insights Storage Quotes Certificates F [PERSON_NAME] [EMAIL_ADDRESS][DOMAIN_NAM…" at bounding box center [756, 400] width 1512 height 801
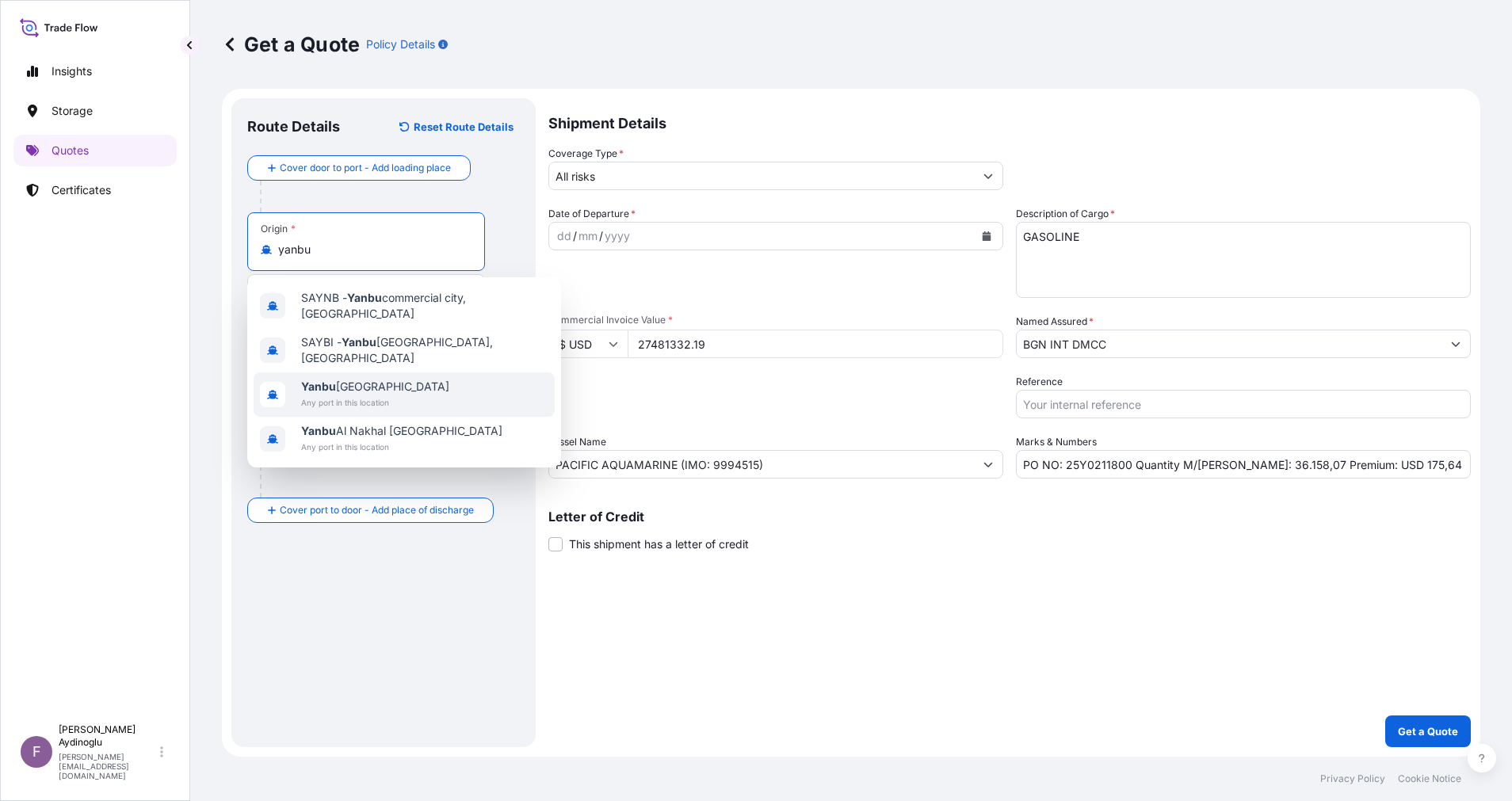
click at [437, 374] on div "[GEOGRAPHIC_DATA] Any port in this location" at bounding box center [404, 395] width 301 height 44
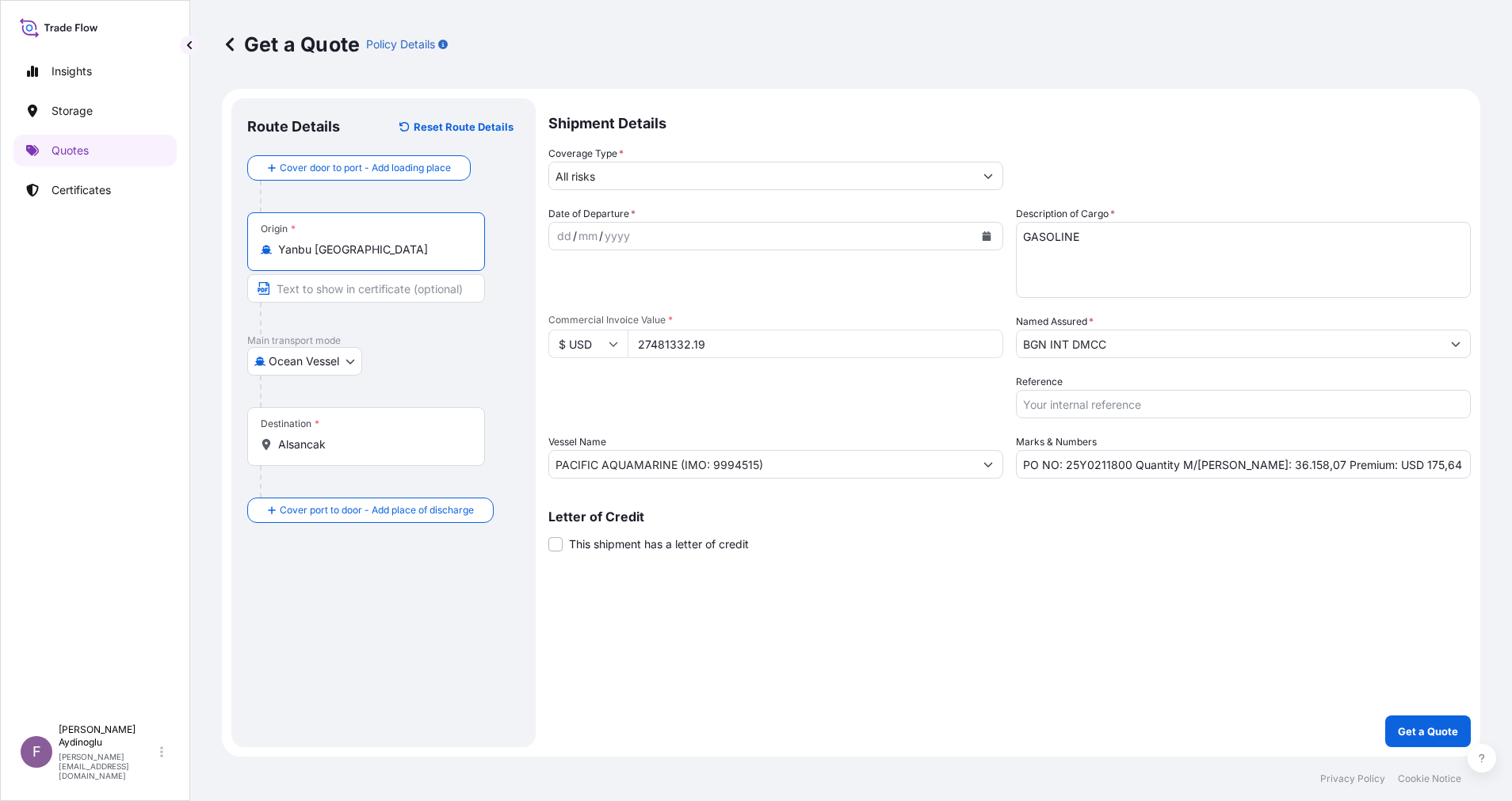
type input "Yanbu [GEOGRAPHIC_DATA]"
click at [395, 289] on input "Text to appear on certificate" at bounding box center [369, 287] width 243 height 28
type input "YANBU / [GEOGRAPHIC_DATA]"
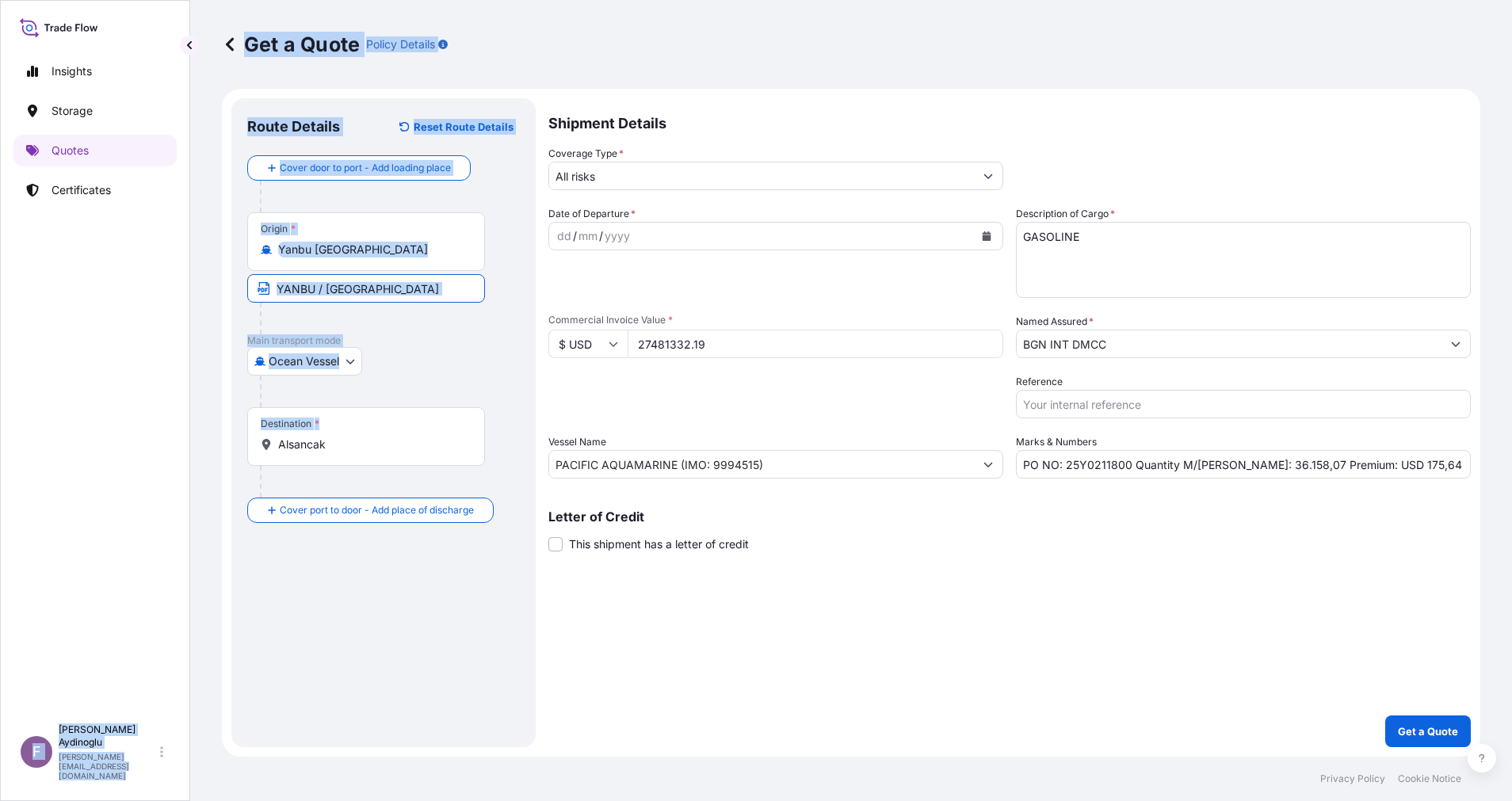
drag, startPoint x: 377, startPoint y: 435, endPoint x: 166, endPoint y: 438, distance: 211.0
click at [166, 438] on div "Insights Storage Quotes Certificates F [PERSON_NAME] [EMAIL_ADDRESS][DOMAIN_NAM…" at bounding box center [756, 400] width 1512 height 801
click at [373, 450] on input "Alsancak" at bounding box center [371, 444] width 187 height 16
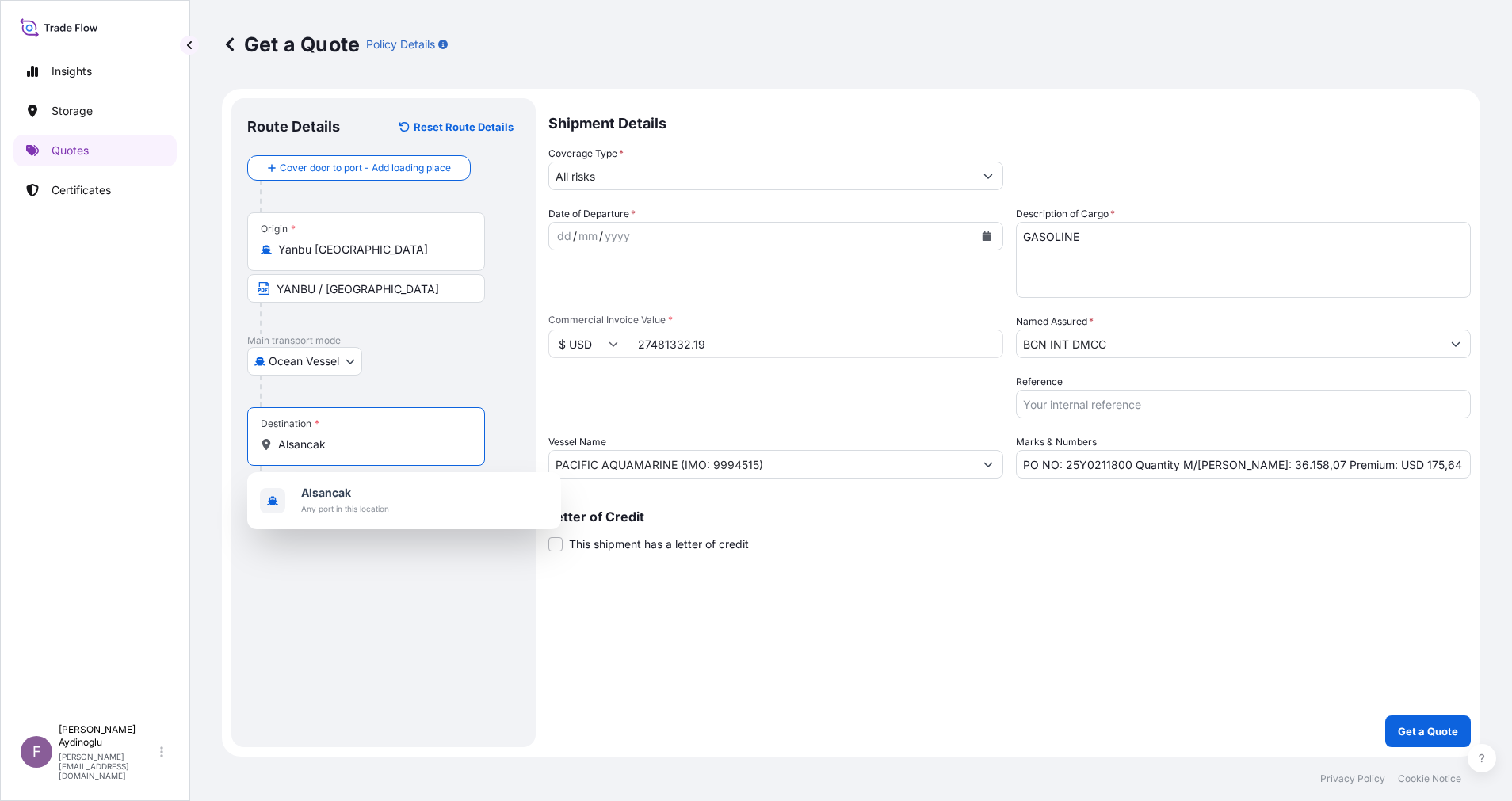
drag, startPoint x: 376, startPoint y: 447, endPoint x: 266, endPoint y: 447, distance: 110.0
click at [266, 447] on div "Alsancak" at bounding box center [366, 444] width 211 height 16
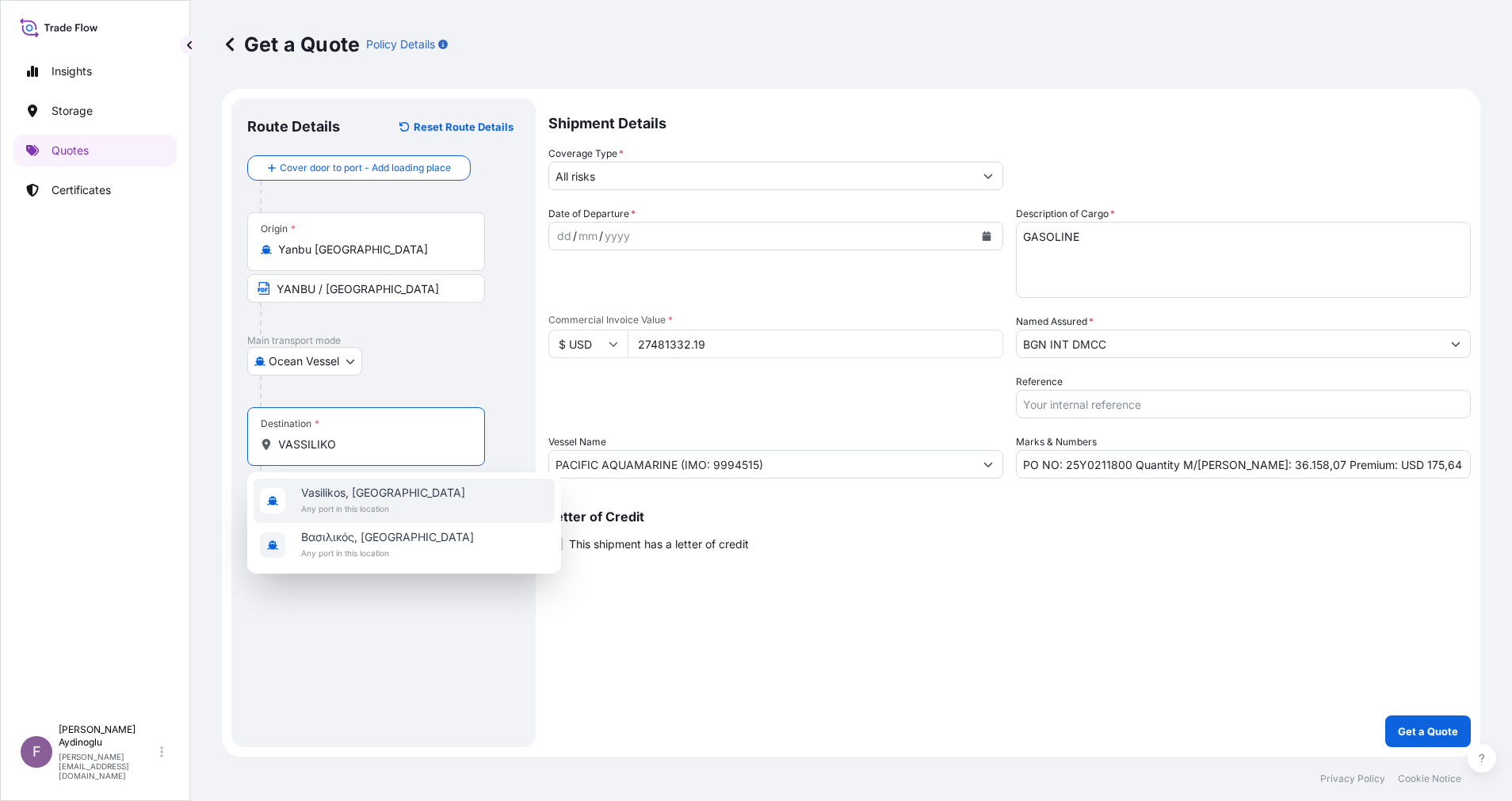
click at [394, 498] on div "Vasilikos, [GEOGRAPHIC_DATA] Any port in this location" at bounding box center [404, 501] width 301 height 44
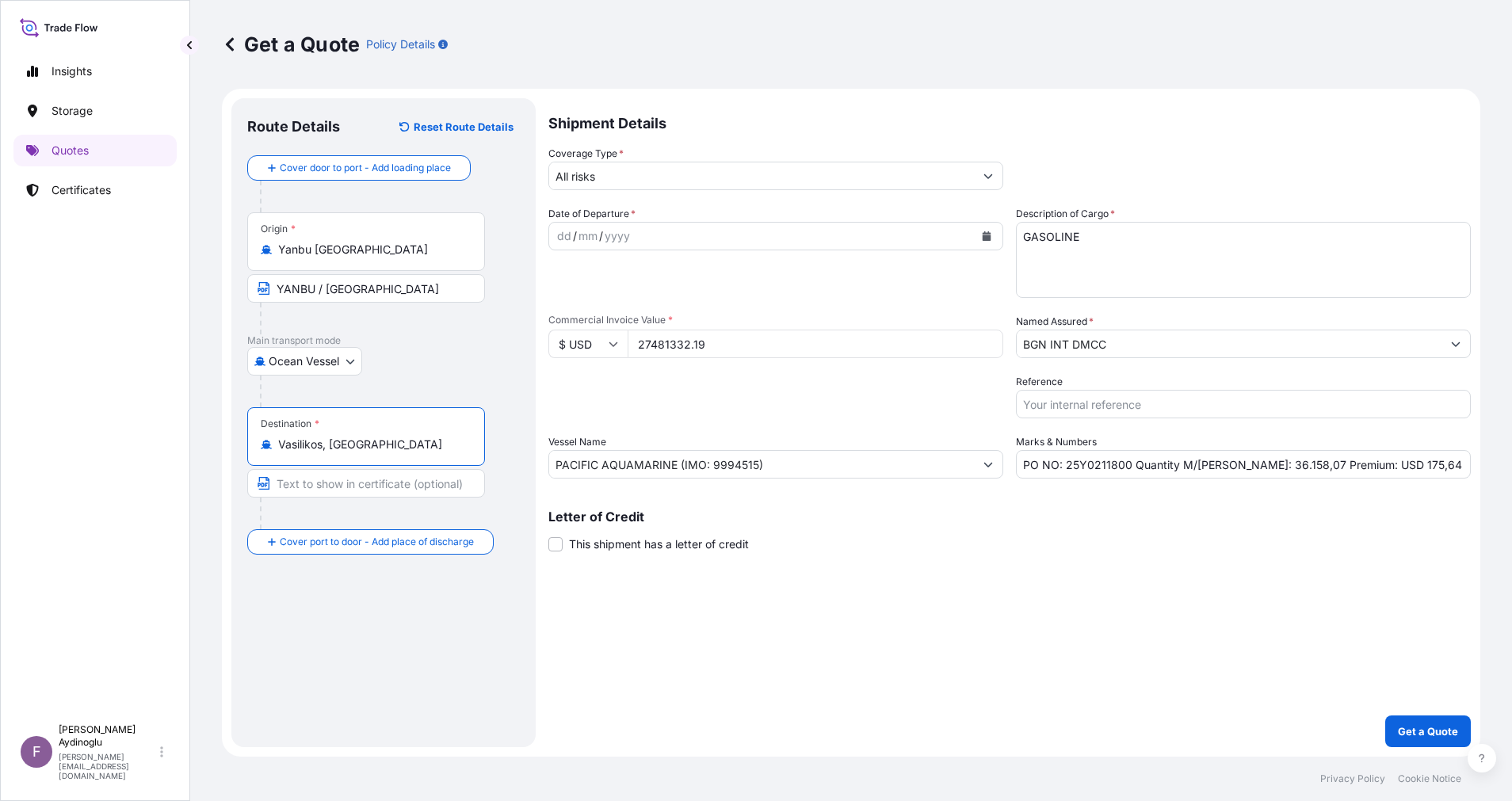
type input "Vasilikos, [GEOGRAPHIC_DATA]"
click at [384, 487] on input "Text to appear on certificate" at bounding box center [366, 483] width 238 height 28
drag, startPoint x: 393, startPoint y: 484, endPoint x: 345, endPoint y: 484, distance: 48.0
click at [345, 484] on input "VASSILIKO / [GEOGRAPHIC_DATA]" at bounding box center [366, 483] width 238 height 28
type input "VASSILIKO / [GEOGRAPHIC_DATA]"
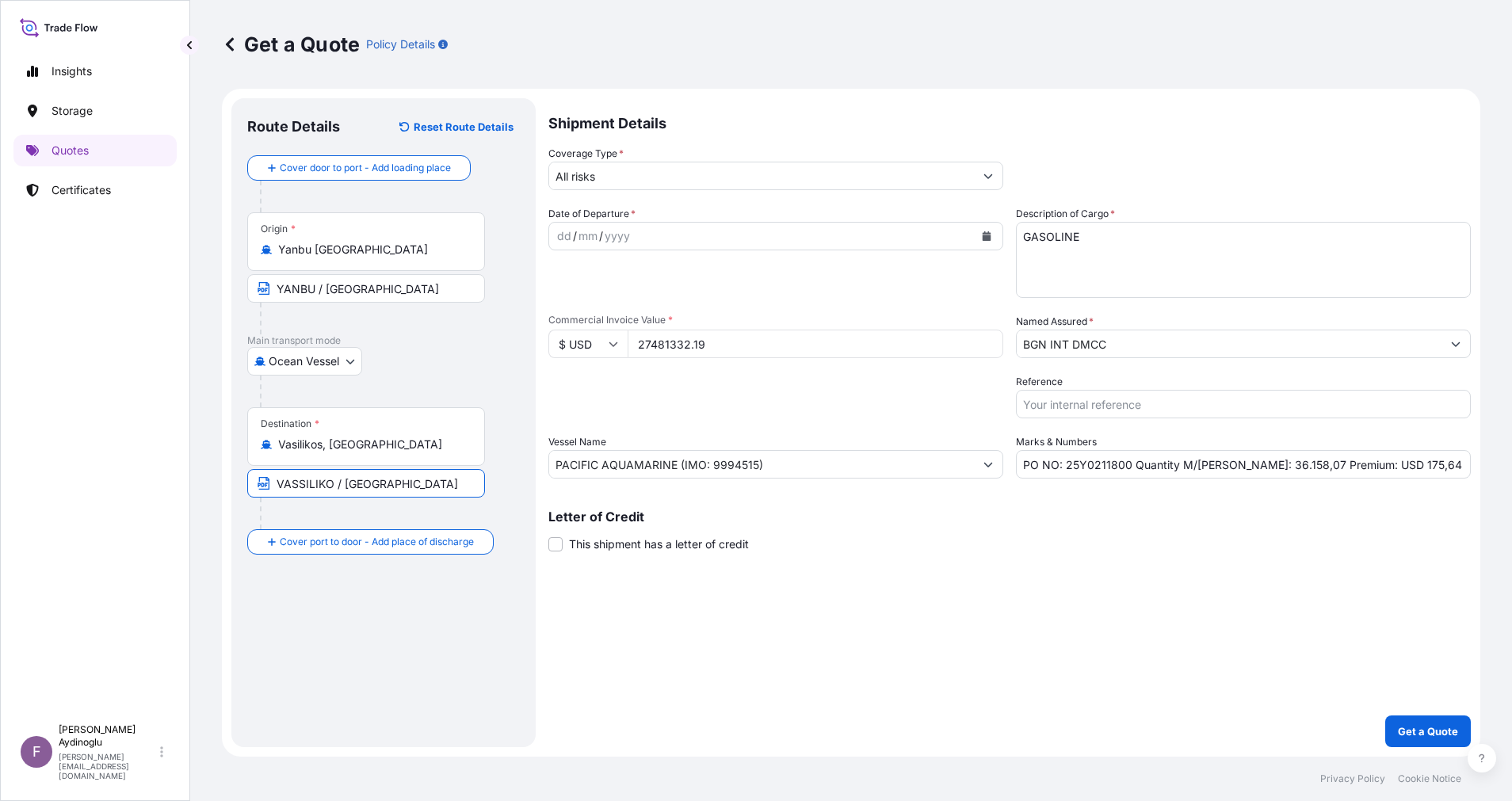
click at [563, 235] on div "dd" at bounding box center [564, 236] width 17 height 19
click at [990, 172] on icon "Show suggestions" at bounding box center [988, 176] width 9 height 9
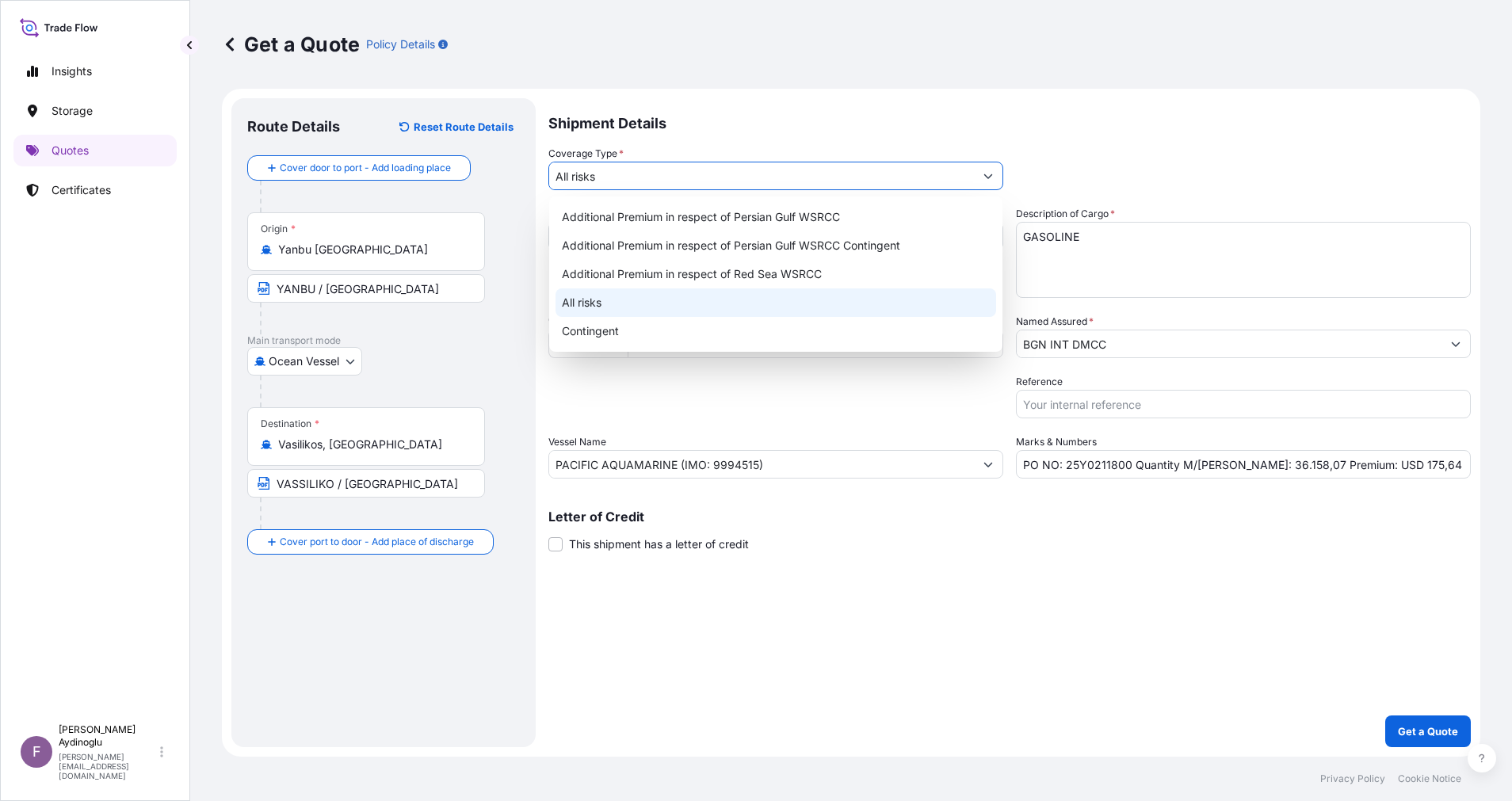
click at [785, 300] on div "All risks" at bounding box center [776, 302] width 440 height 28
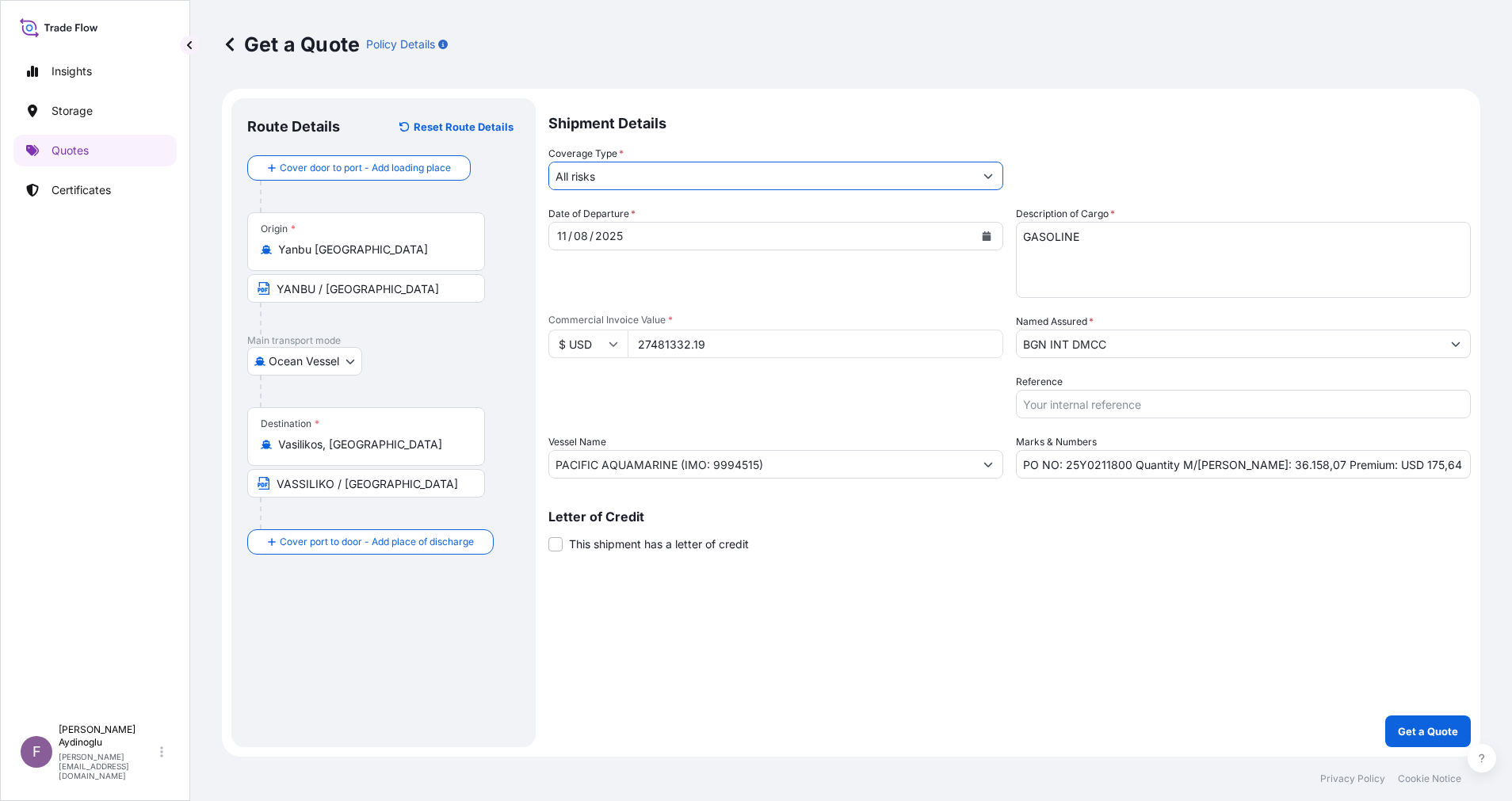
click at [885, 596] on div "Shipment Details Coverage Type * All risks Date of Departure * [DATE] Cargo Cat…" at bounding box center [1009, 422] width 922 height 649
drag, startPoint x: 1358, startPoint y: 465, endPoint x: 1372, endPoint y: 467, distance: 14.1
click at [1372, 467] on input "PO NO: 25Y0211800 Quantity M/[PERSON_NAME]: 36.158,07 Premium: USD 175,64" at bounding box center [1243, 464] width 455 height 28
click at [1418, 464] on input "PO NO: 25Y0211800 Quantity M/[PERSON_NAME]: 36.158,07 Premium: USD 3.022,64" at bounding box center [1243, 464] width 455 height 28
type input "PO NO: 25Y0211800 Quantity M/[PERSON_NAME]: 36.158,07 Premium: USD 3.022,95"
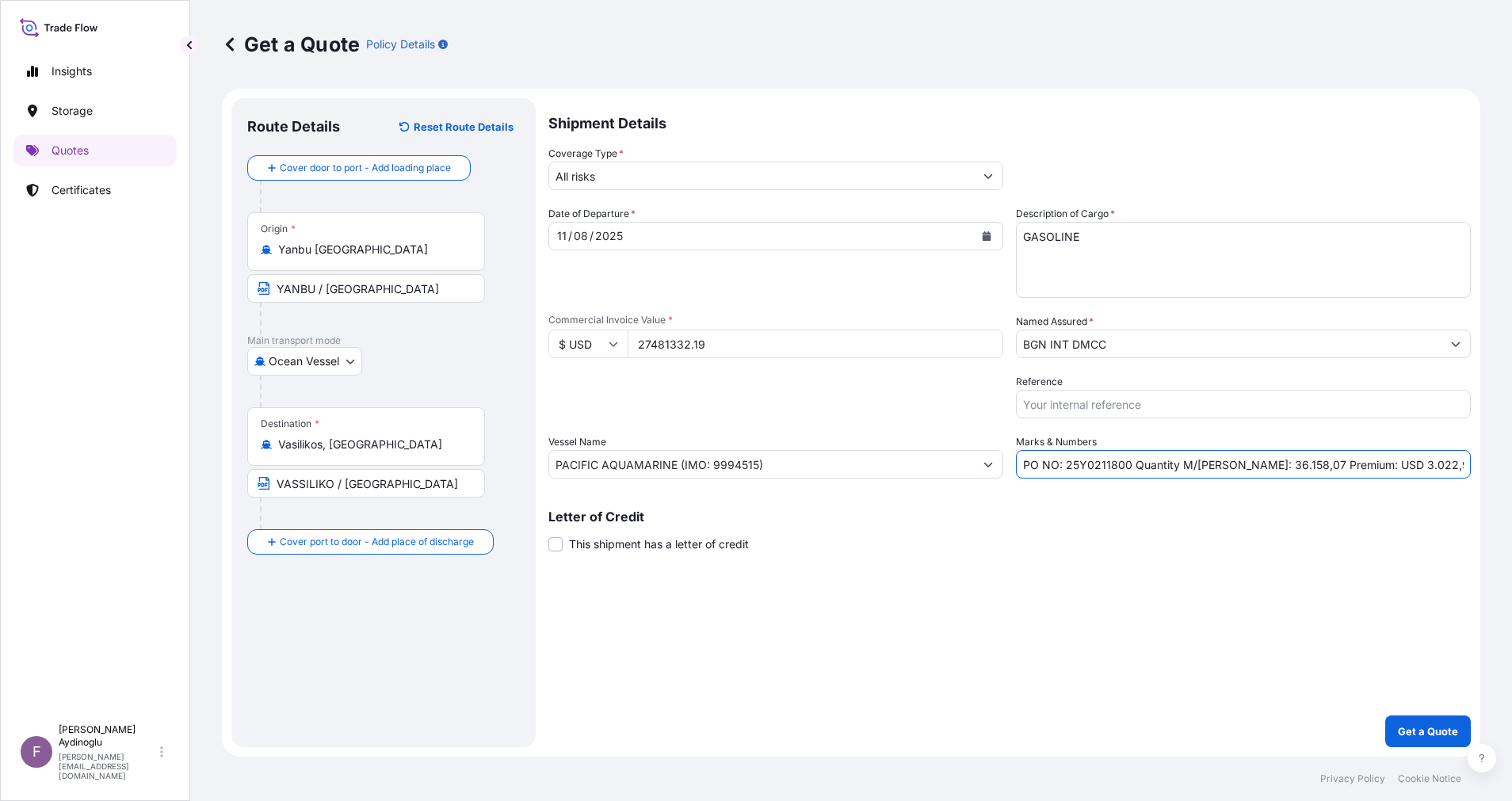
click at [1230, 567] on div "Shipment Details Coverage Type * All risks Date of Departure * [DATE] Cargo Cat…" at bounding box center [1009, 422] width 922 height 649
click at [1427, 726] on p "Get a Quote" at bounding box center [1428, 731] width 61 height 16
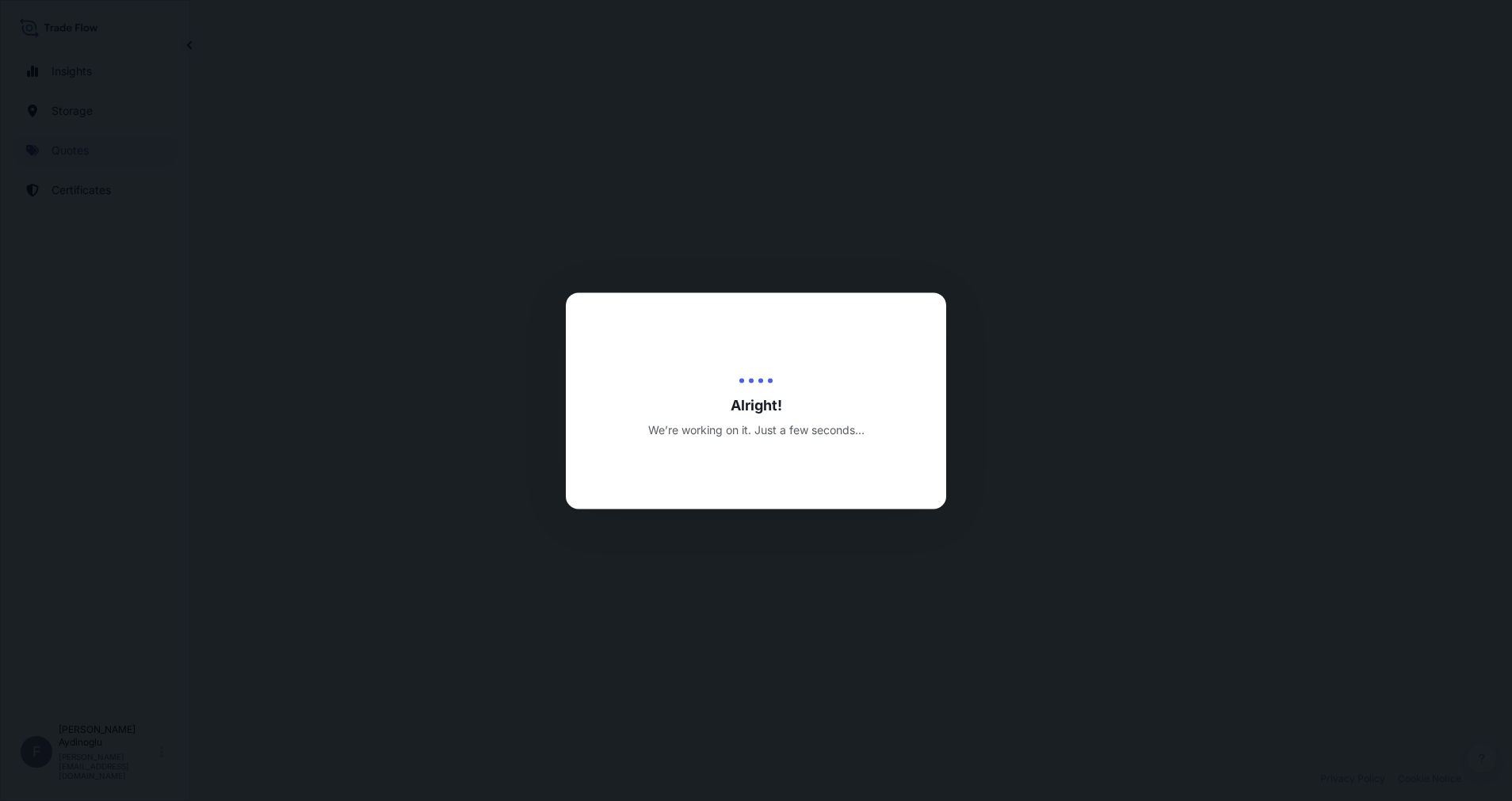
select select "Ocean Vessel"
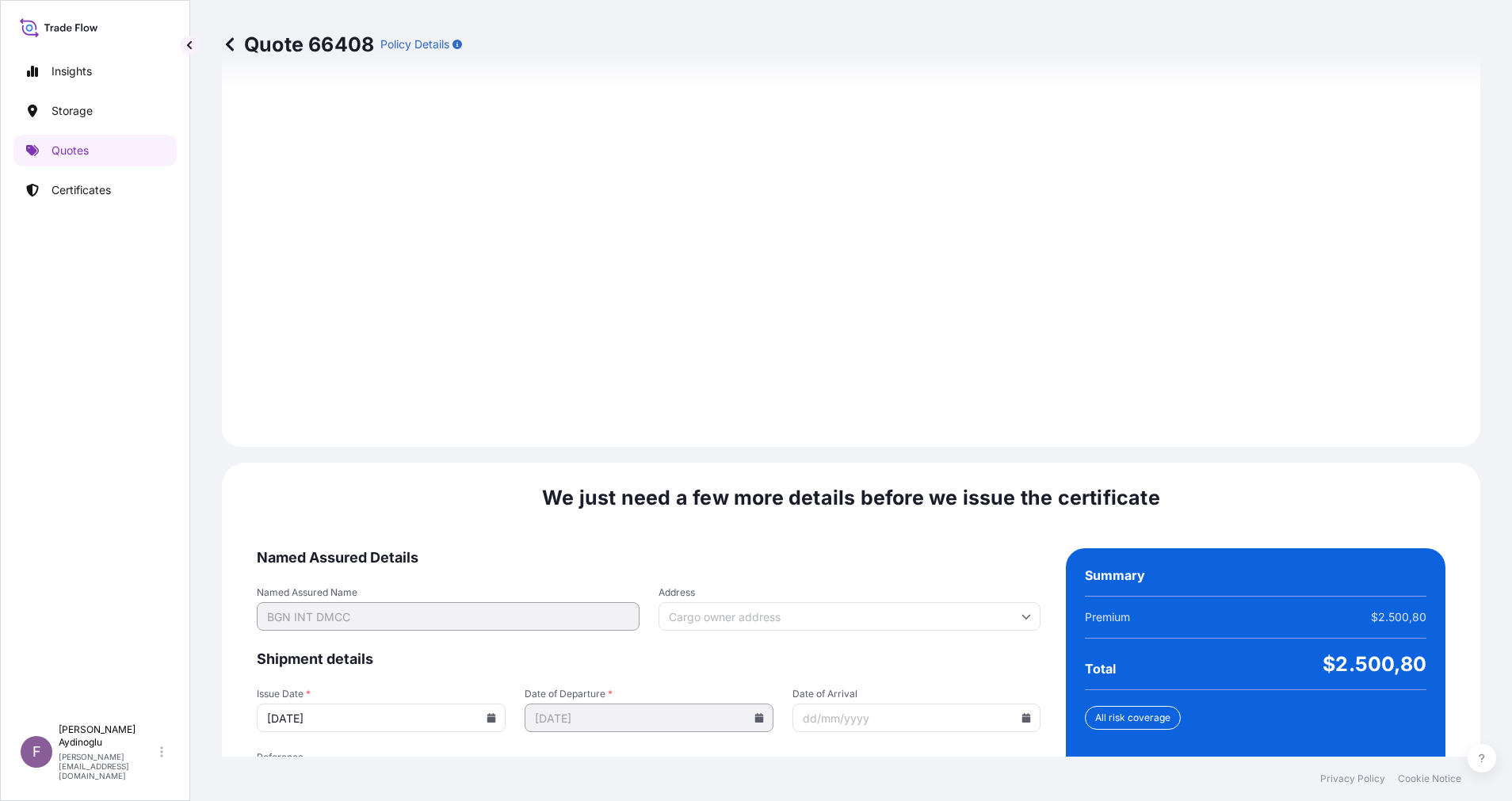
scroll to position [1701, 0]
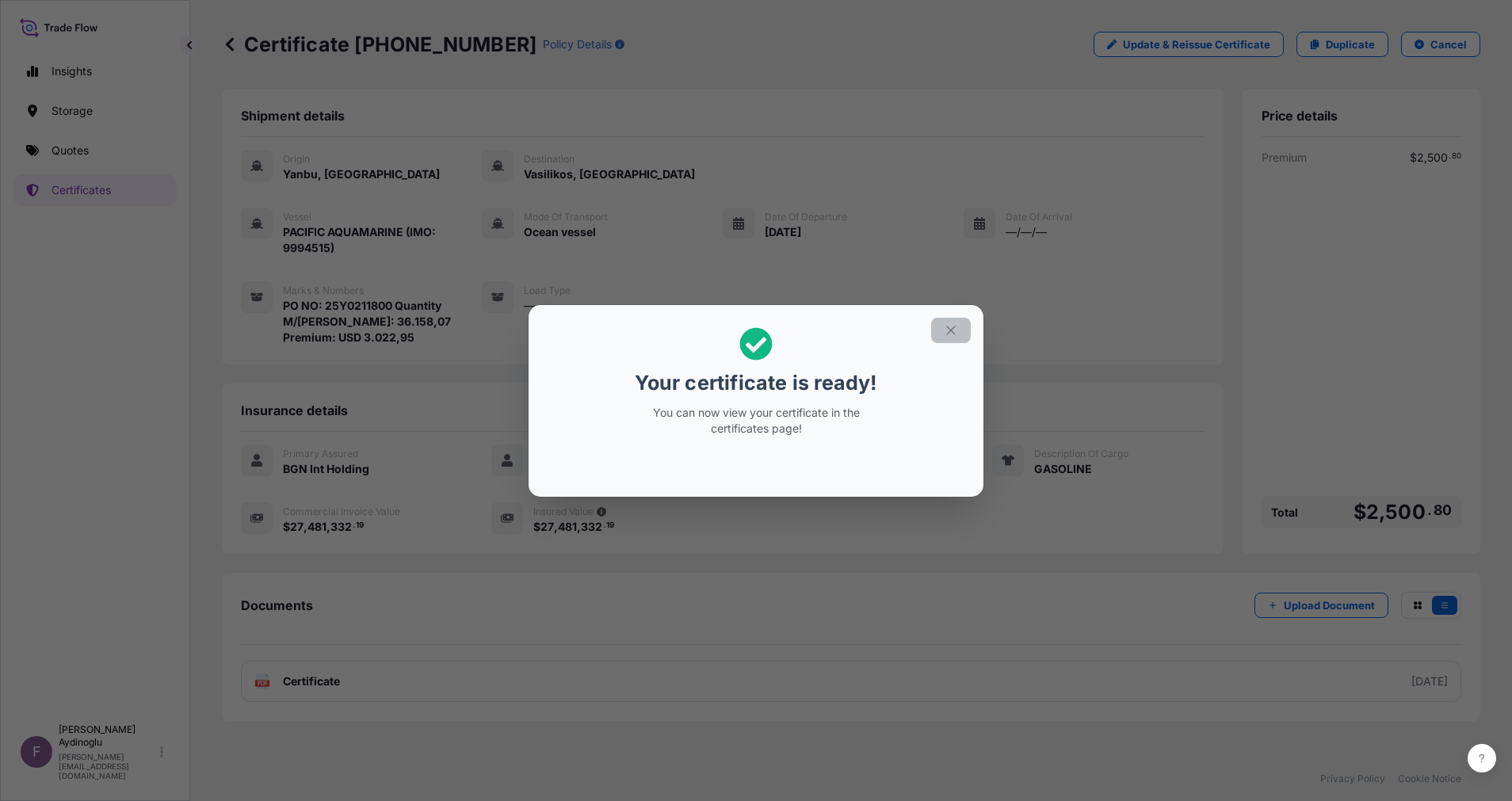
click at [945, 338] on button "button" at bounding box center [951, 330] width 39 height 26
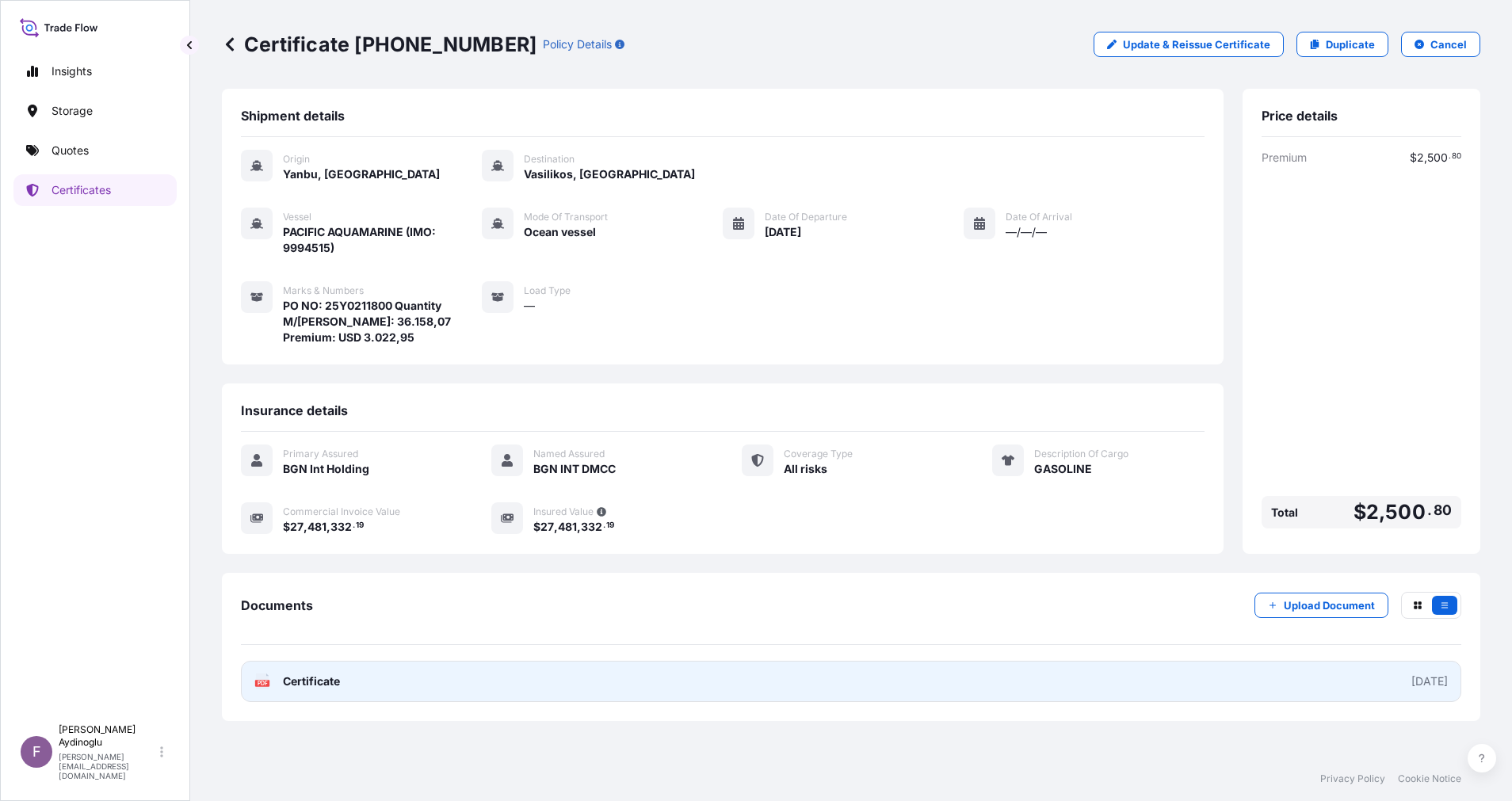
click at [789, 684] on link "PDF Certificate [DATE]" at bounding box center [851, 682] width 1220 height 41
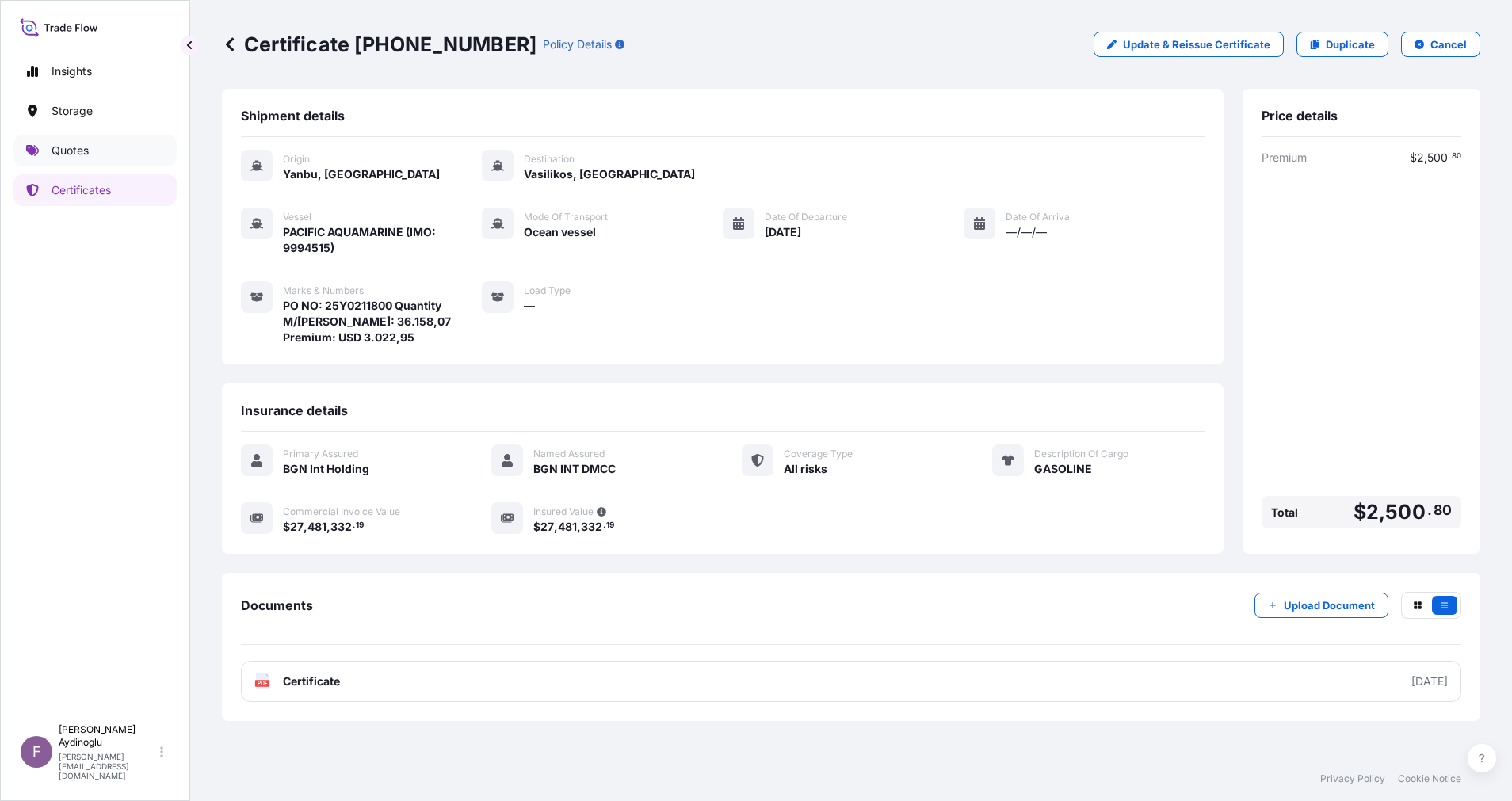
click at [97, 161] on link "Quotes" at bounding box center [95, 150] width 163 height 32
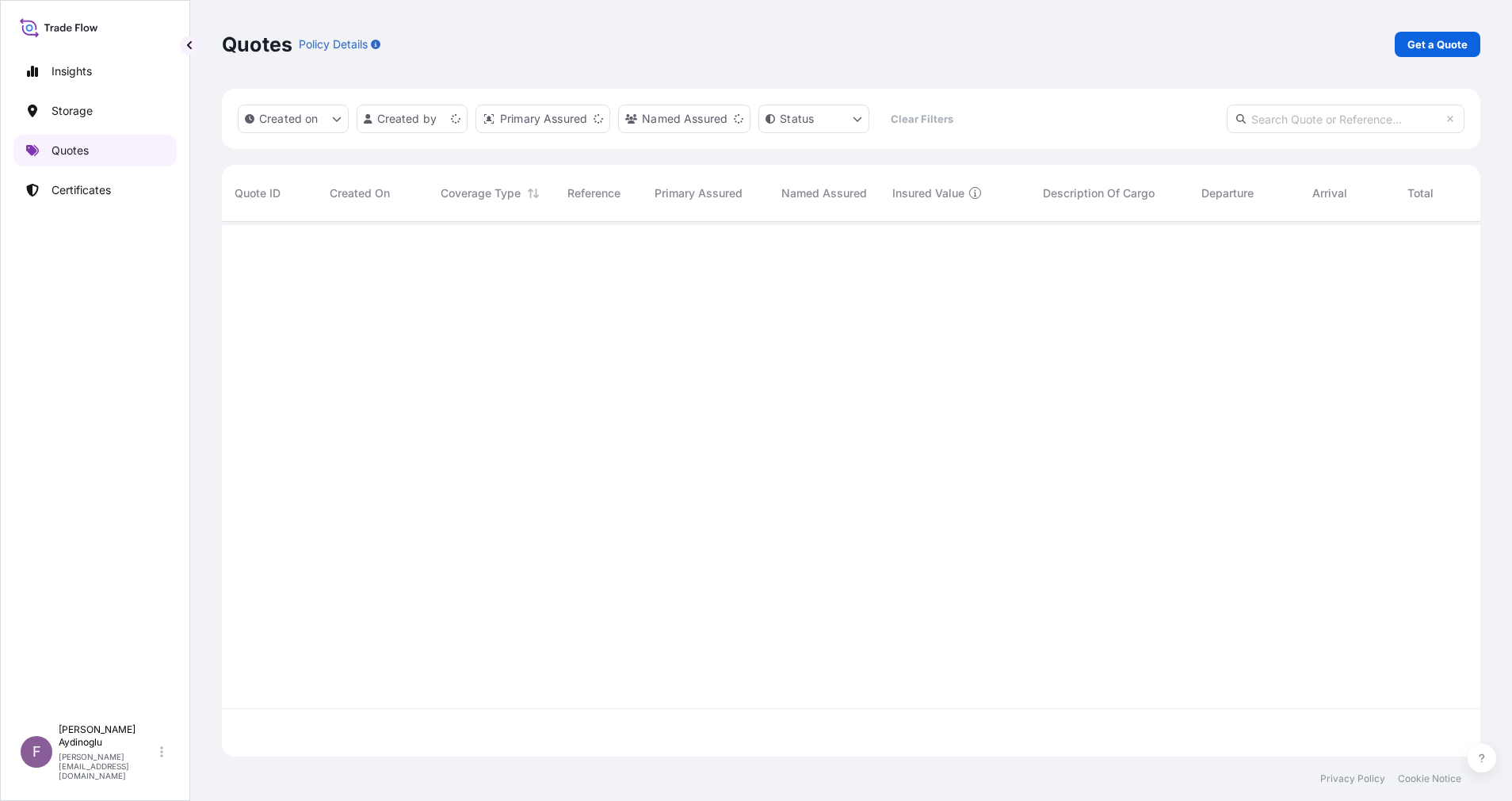
scroll to position [525, 1241]
click at [1452, 45] on p "Get a Quote" at bounding box center [1438, 44] width 61 height 16
select select "Ocean Vessel"
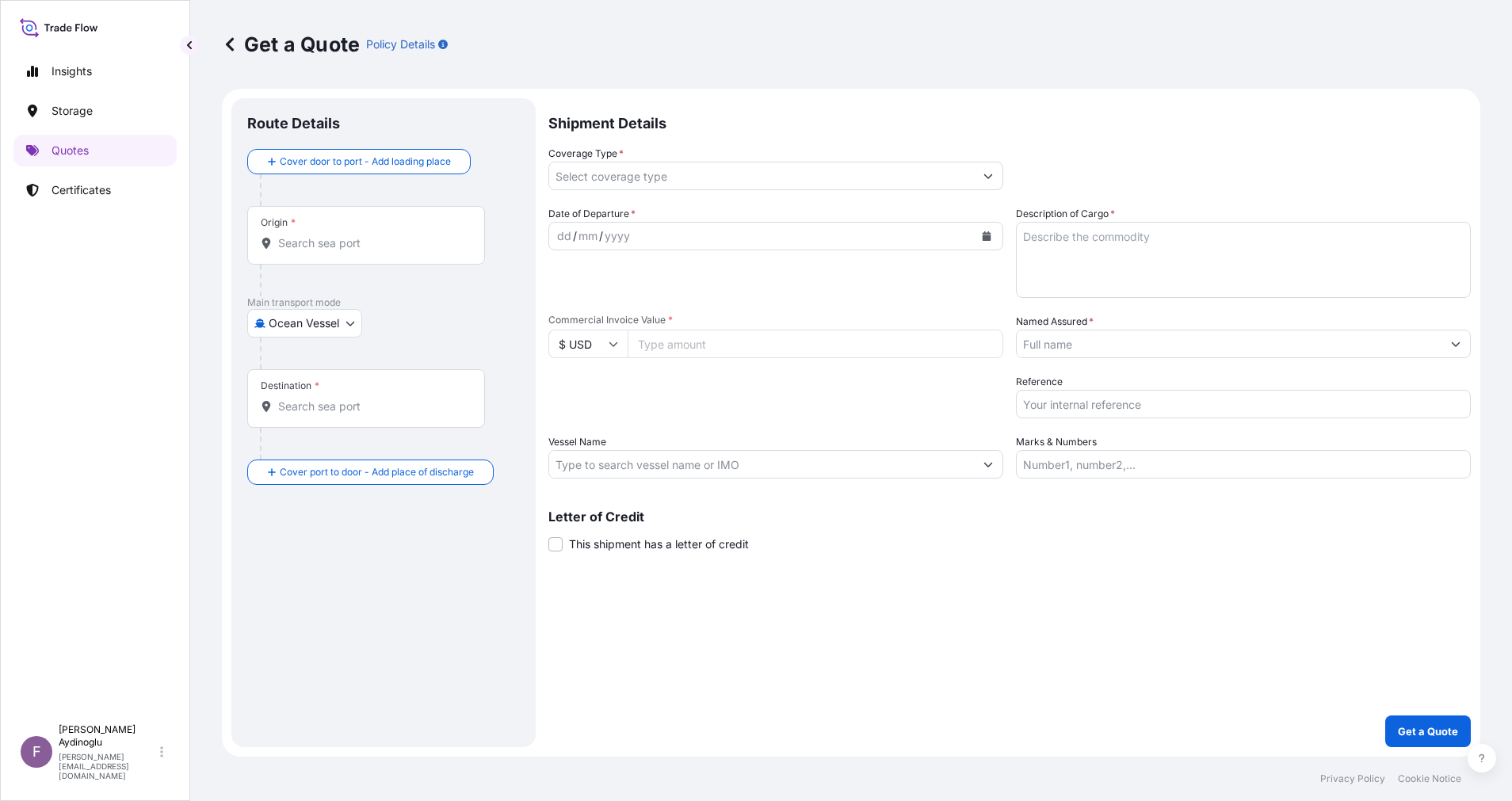
click at [1246, 463] on input "Marks & Numbers" at bounding box center [1243, 464] width 455 height 28
type input "PO NO: 25Y0211800 Quantity M/[PERSON_NAME]: 36.158,07 Premium: USD 3.022,95"
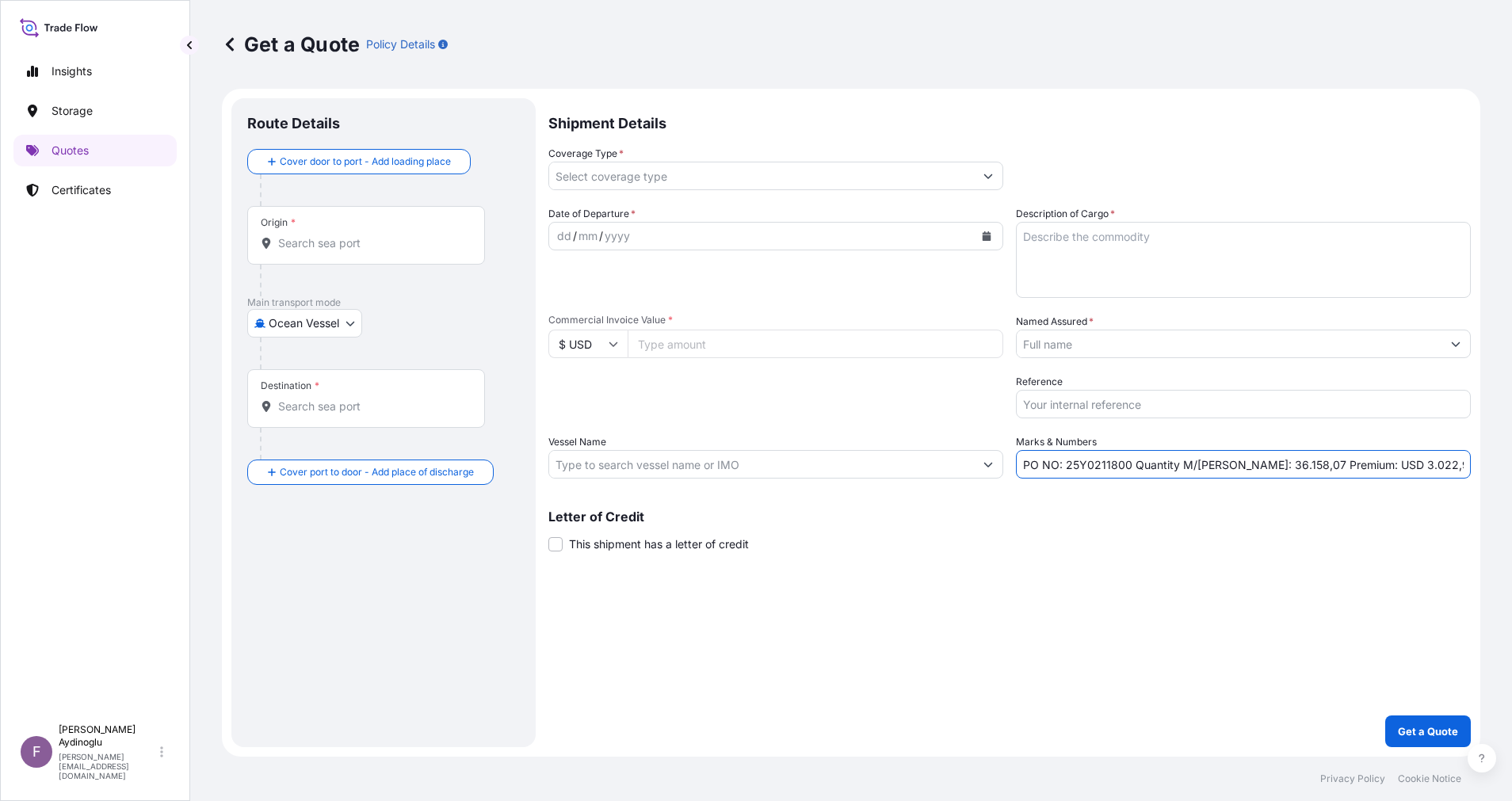
type input "Yanbu [GEOGRAPHIC_DATA]"
type input "Vasilikos, [GEOGRAPHIC_DATA]"
type input "All risks"
type input "27481332.19"
type input "BGN INT DMCC"
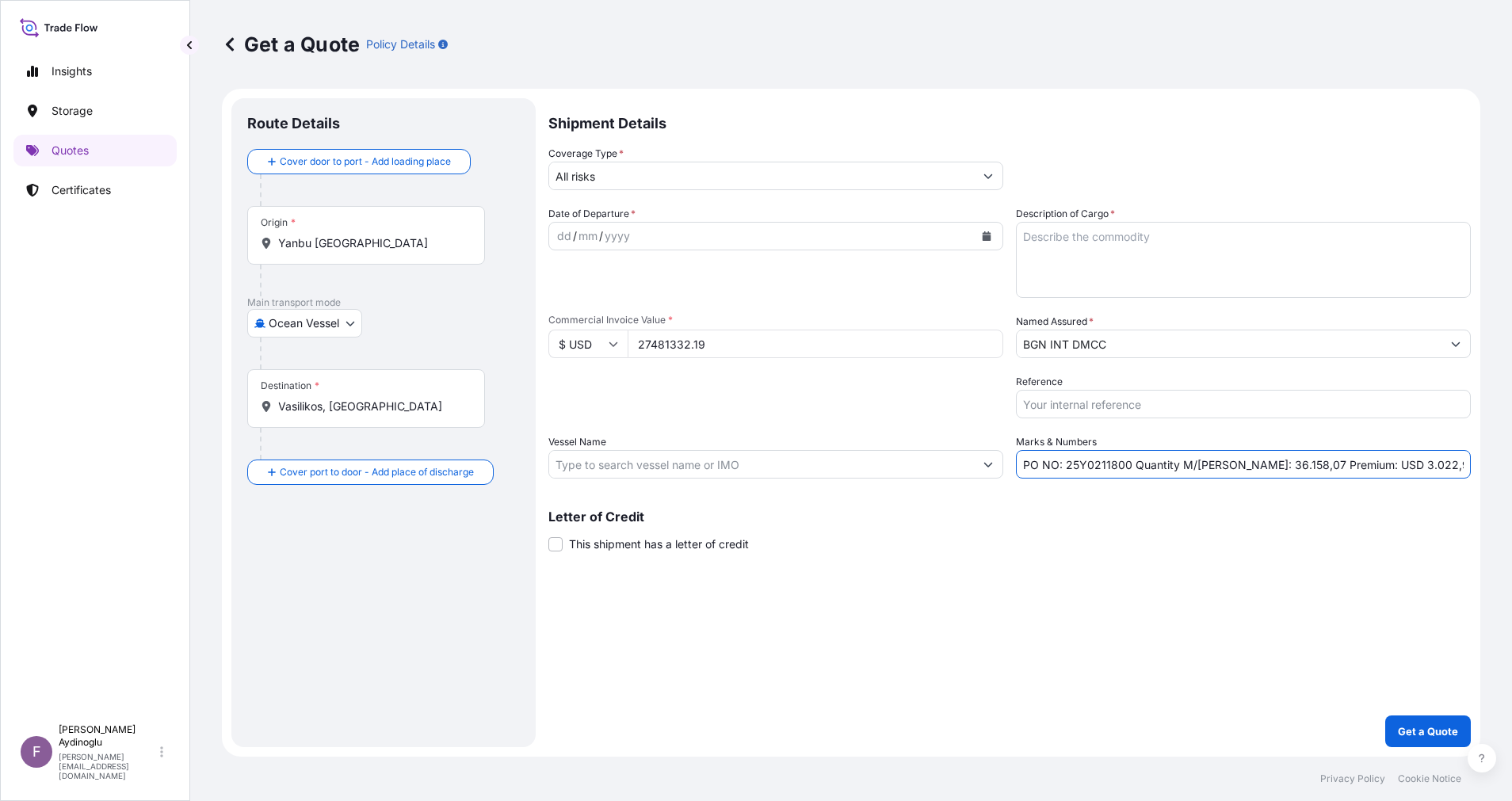
type input "PACIFIC AQUAMARINE (IMO: 9994515)"
click at [1071, 652] on div "Shipment Details Coverage Type * All risks Date of Departure * dd / mm / yyyy C…" at bounding box center [1009, 422] width 922 height 649
drag, startPoint x: 1133, startPoint y: 467, endPoint x: 939, endPoint y: 473, distance: 194.1
click at [939, 473] on div "Date of Departure * dd / mm / yyyy Cargo Category * LPG, Crude Oil, Utility Fue…" at bounding box center [1009, 342] width 922 height 273
type input "Quantity M/[PERSON_NAME]: 36.158,07 Premium: USD 3.022,95"
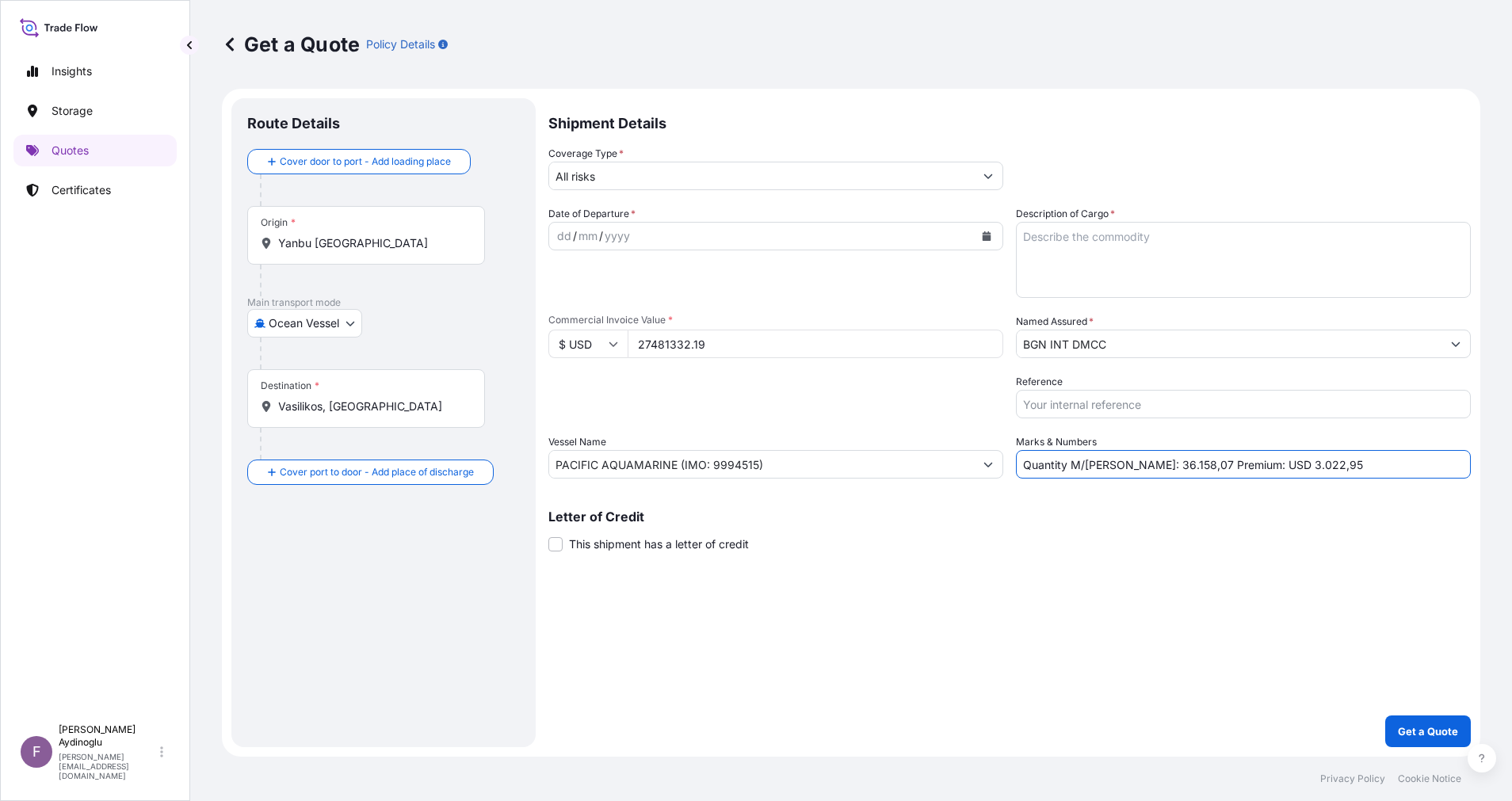
click at [1127, 502] on div "Letter of Credit This shipment has a letter of credit Letter of credit * Letter…" at bounding box center [1009, 522] width 922 height 61
drag, startPoint x: 741, startPoint y: 342, endPoint x: 584, endPoint y: 342, distance: 157.0
click at [584, 342] on div "$ USD 27481332.19" at bounding box center [776, 343] width 455 height 28
type input "2952421.17"
click at [912, 662] on div "Shipment Details Coverage Type * All risks Date of Departure * dd / mm / yyyy C…" at bounding box center [1009, 422] width 922 height 649
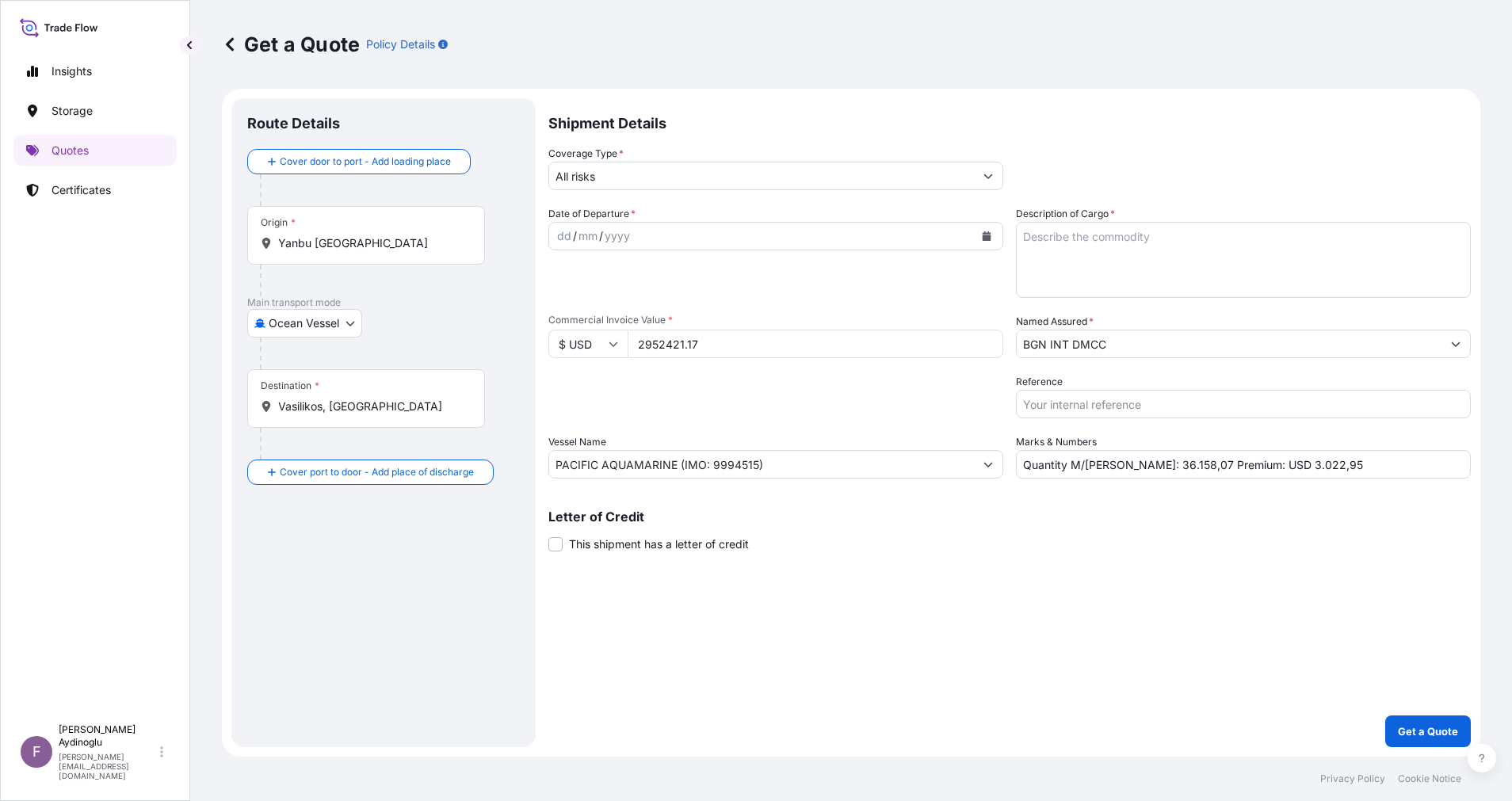
click at [1134, 274] on textarea "Description of Cargo *" at bounding box center [1243, 259] width 455 height 76
paste textarea "RON95"
type textarea "RON95"
click at [1127, 467] on input "Quantity M/[PERSON_NAME]: 36.158,07 Premium: USD 3.022,95" at bounding box center [1243, 464] width 455 height 28
click at [1130, 467] on input "Quantity M/[PERSON_NAME]: 36.158,07 Premium: USD 3.022,95" at bounding box center [1243, 464] width 455 height 28
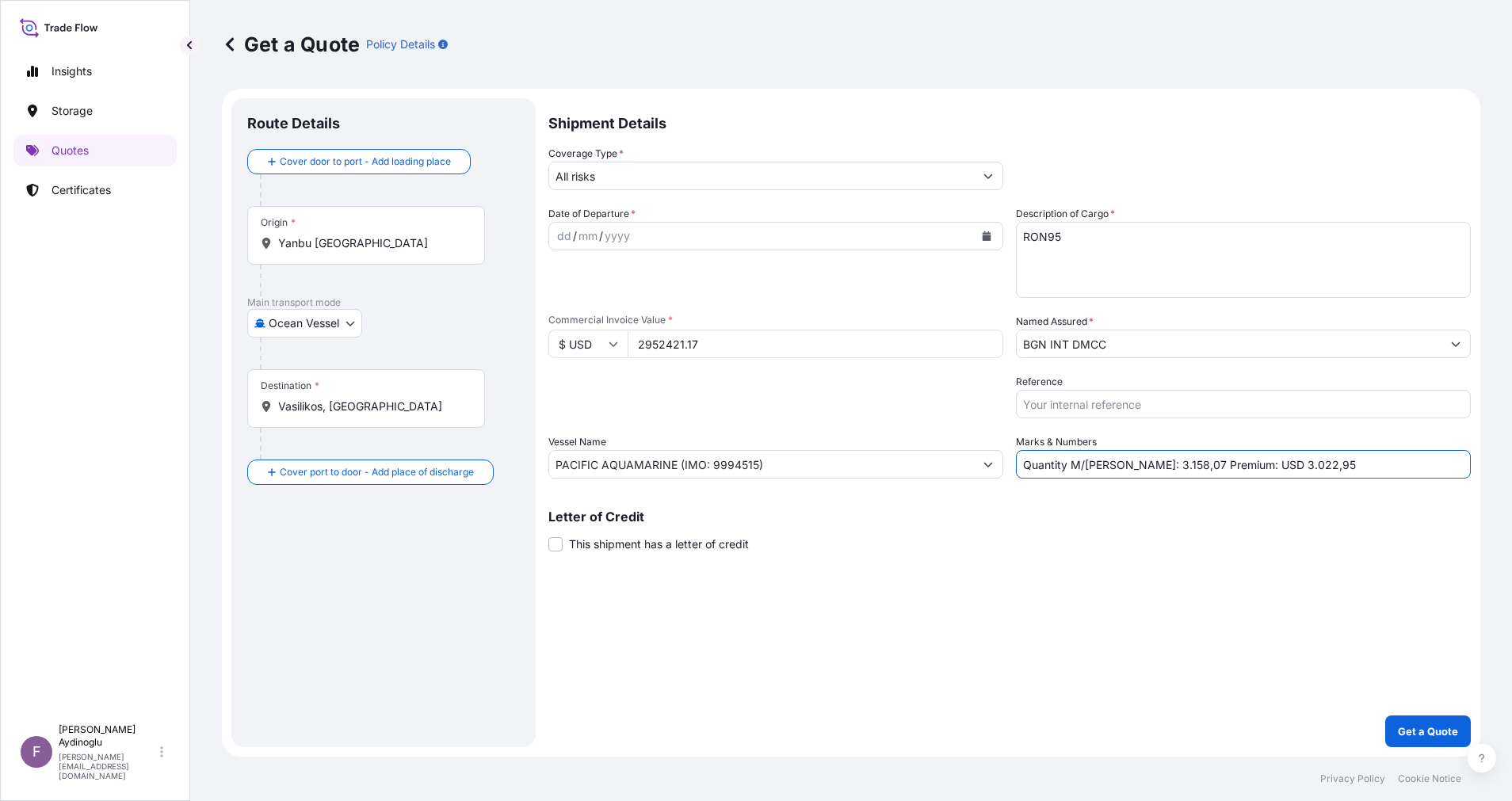
drag, startPoint x: 1127, startPoint y: 467, endPoint x: 1142, endPoint y: 467, distance: 15.0
click at [1142, 467] on input "Quantity M/[PERSON_NAME]: 3.158,07 Premium: USD 3.022,95" at bounding box center [1243, 464] width 455 height 28
click at [1163, 467] on input "Quantity M/[PERSON_NAME]: 3.398,07 Premium: USD 3.022,95" at bounding box center [1243, 464] width 455 height 28
type input "Quantity M/[PERSON_NAME]: 3.398,27 Premium: USD 3.022,95"
drag, startPoint x: 796, startPoint y: 466, endPoint x: 439, endPoint y: 467, distance: 357.0
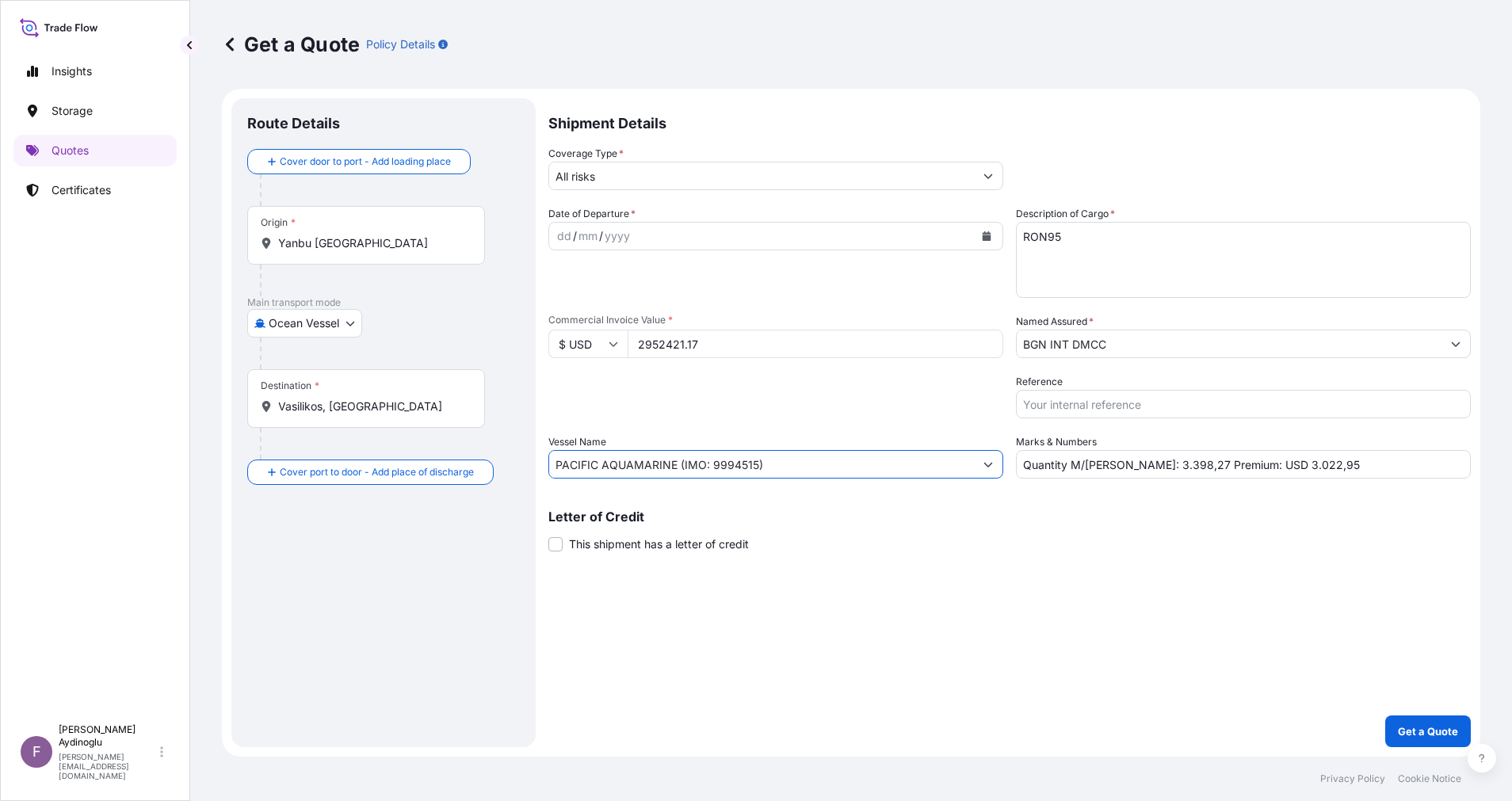
click at [439, 466] on form "Route Details Cover door to port - Add loading place Place of loading Road / [G…" at bounding box center [851, 422] width 1259 height 668
paste input "MRC [PERSON_NAME]"
paste input "9462299"
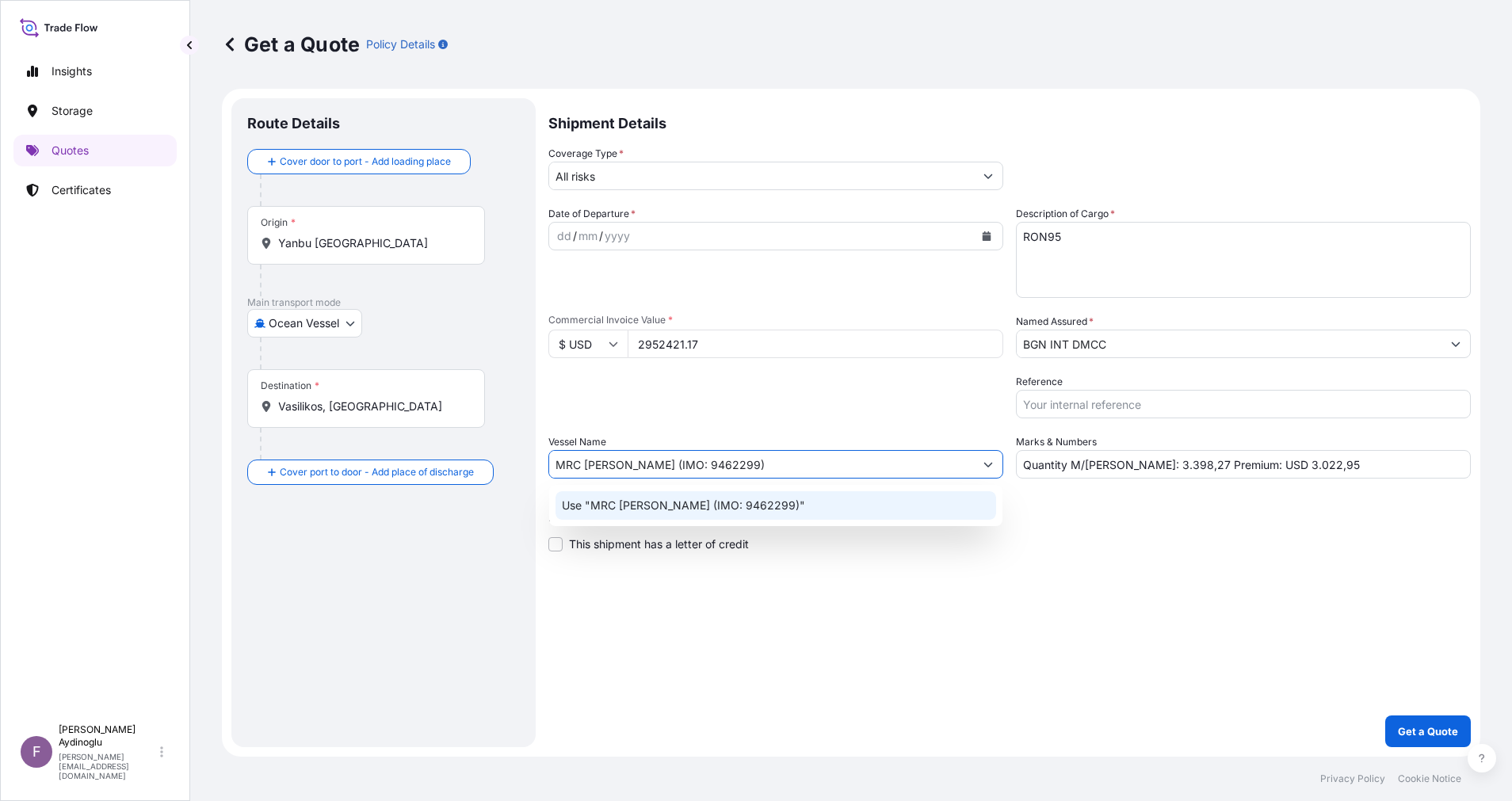
click at [814, 505] on div "Use "MRC [PERSON_NAME] (IMO: 9462299)"" at bounding box center [776, 505] width 440 height 28
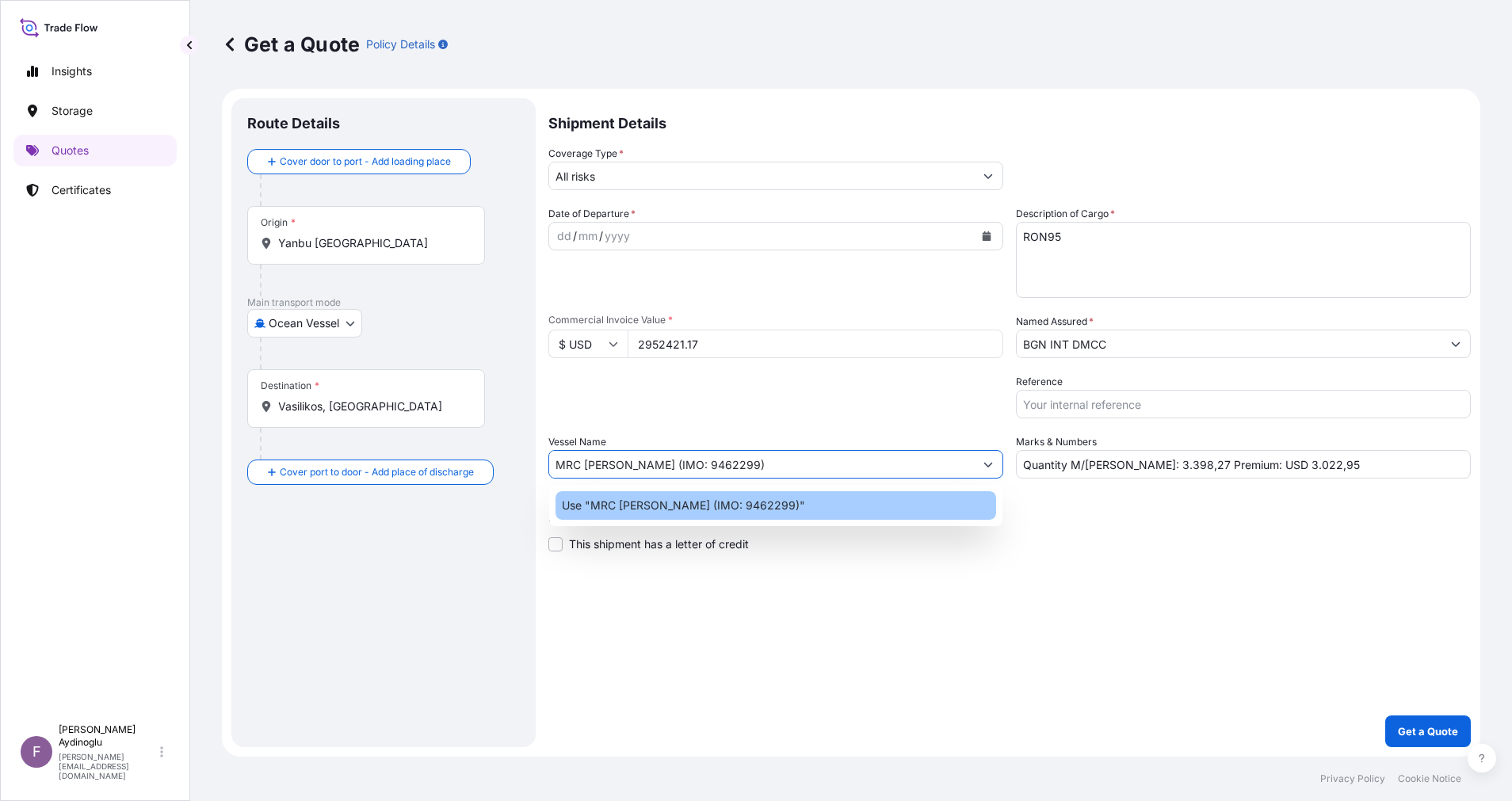
type input "MRC [PERSON_NAME] (IMO: 9462299)"
click at [1003, 565] on div "Shipment Details Coverage Type * All risks Date of Departure * dd / mm / yyyy C…" at bounding box center [1009, 422] width 922 height 649
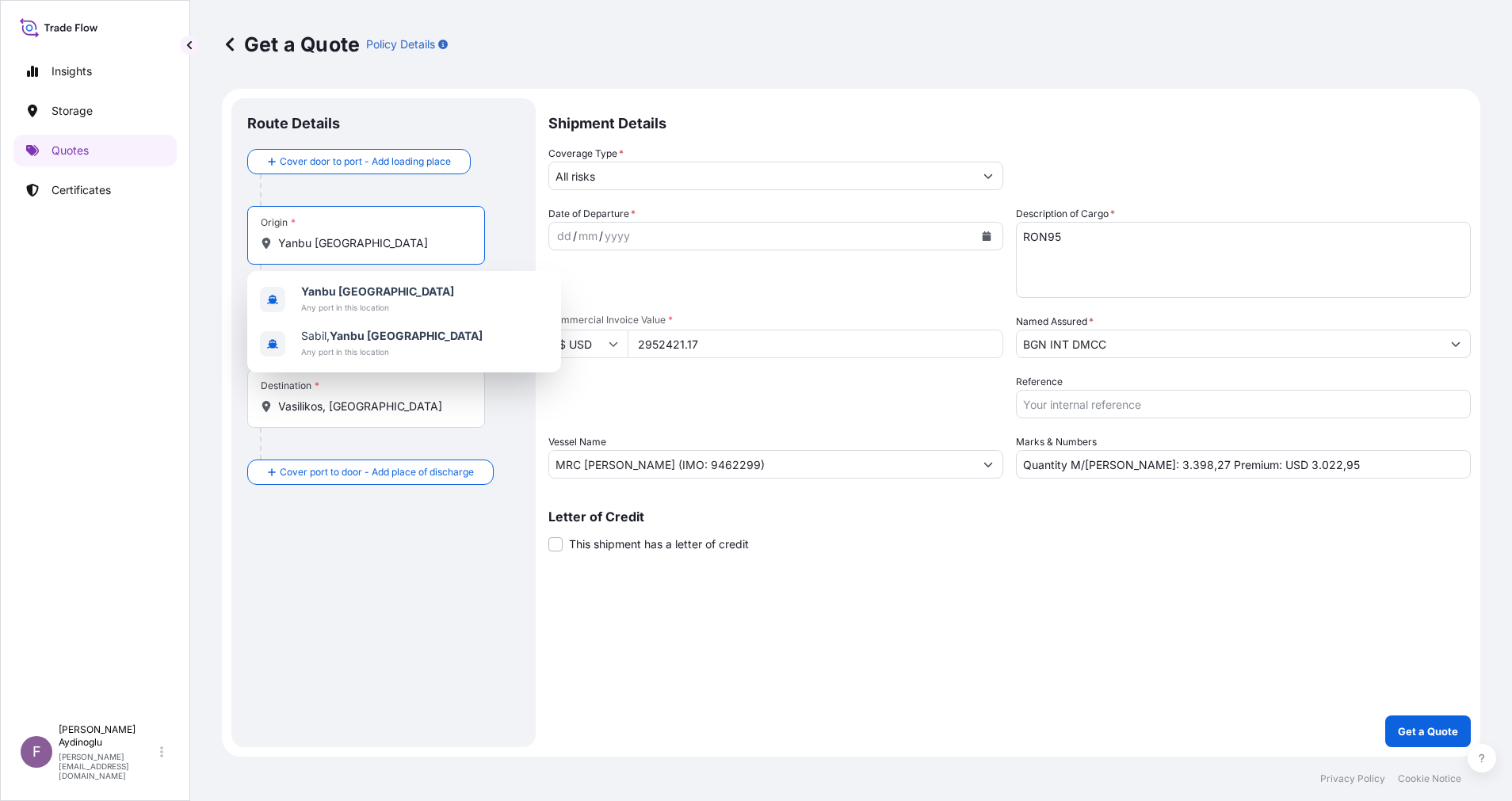
drag, startPoint x: 402, startPoint y: 247, endPoint x: 187, endPoint y: 248, distance: 215.0
click at [189, 248] on div "Insights Storage Quotes Certificates F [PERSON_NAME] [EMAIL_ADDRESS][DOMAIN_NAM…" at bounding box center [756, 400] width 1512 height 801
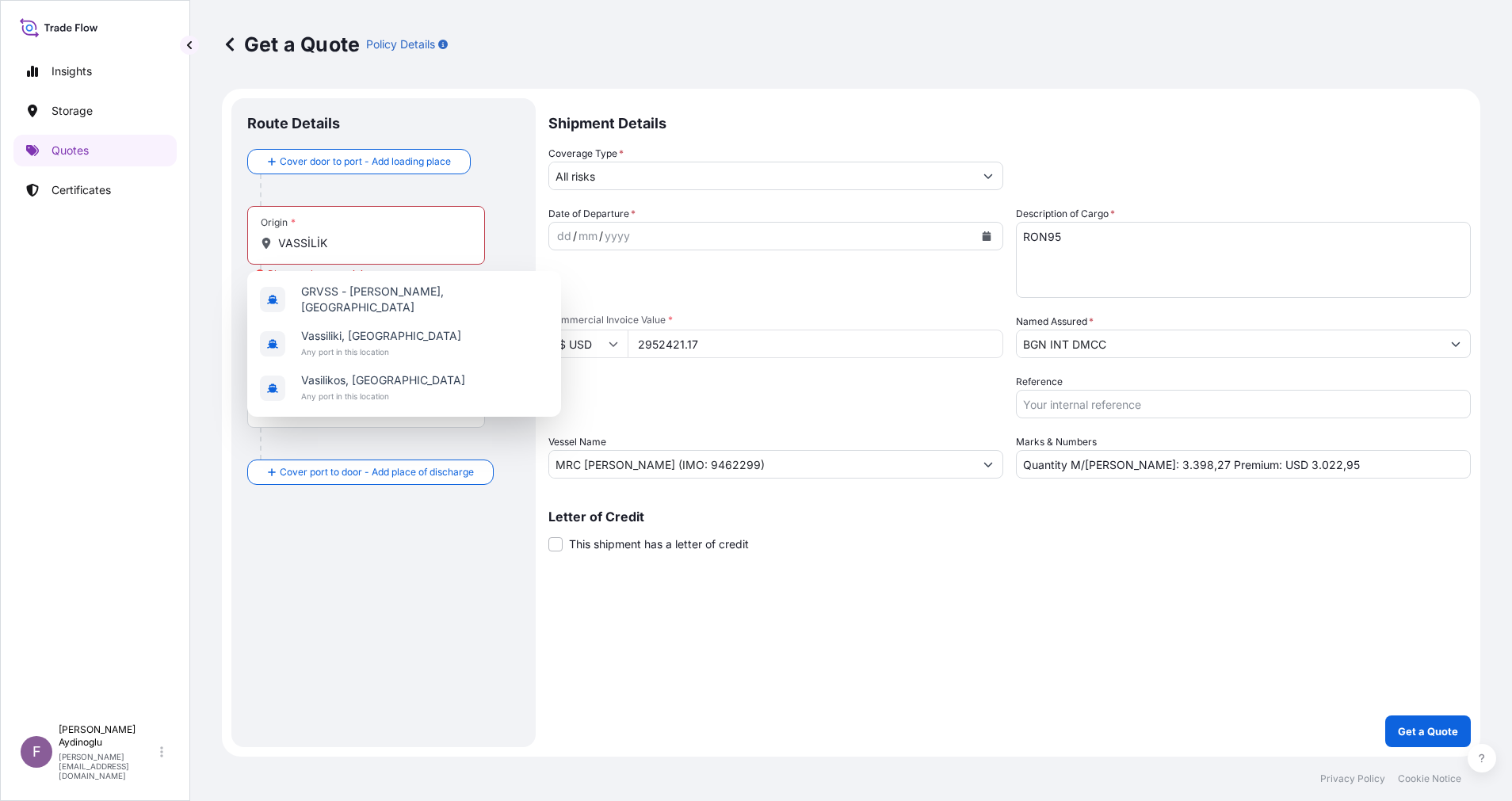
click at [398, 642] on div "Route Details Cover door to port - Add loading place Place of loading Road / [G…" at bounding box center [384, 423] width 273 height 618
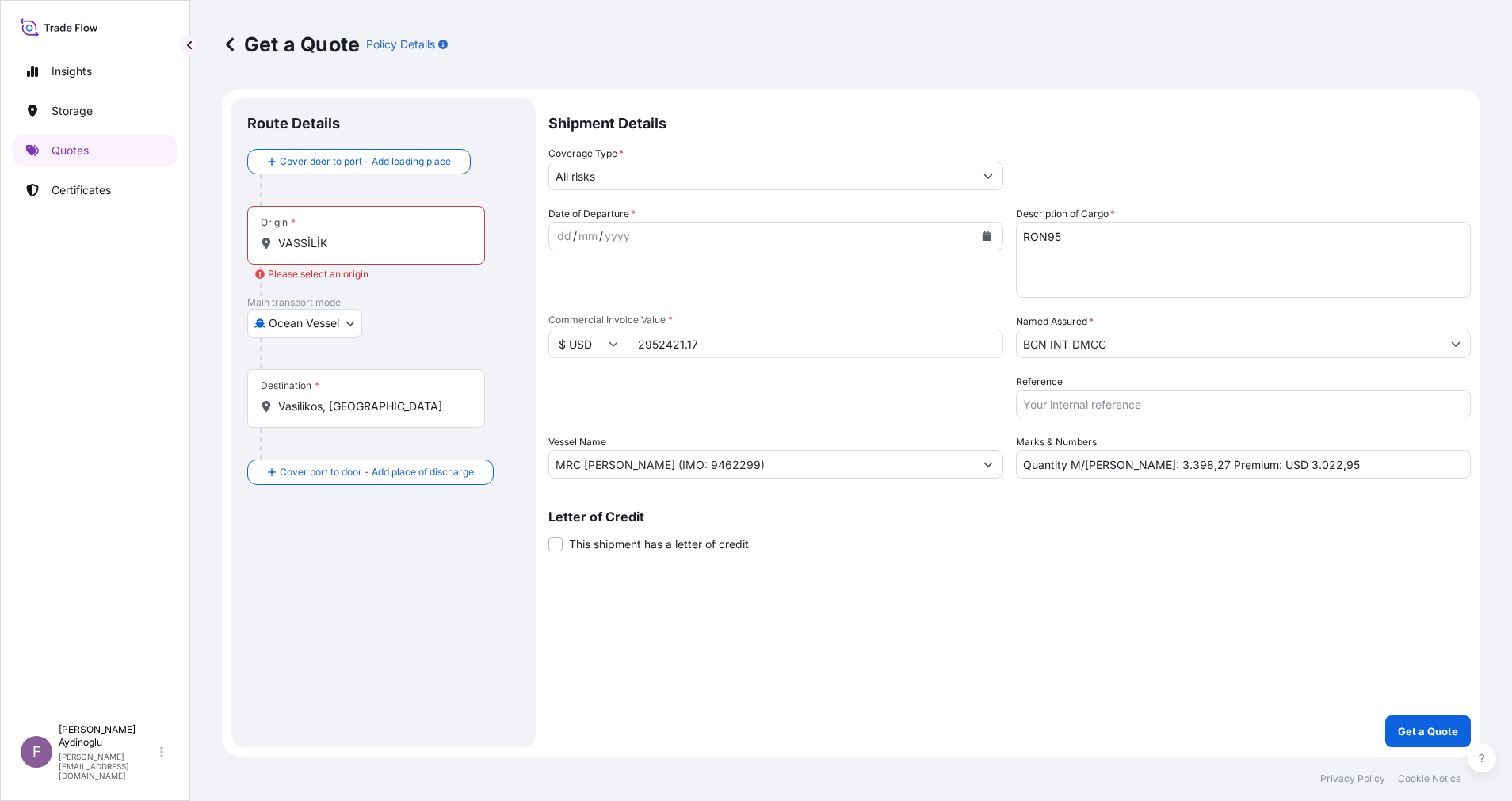
click at [367, 247] on input "VASSİLİK" at bounding box center [371, 243] width 187 height 16
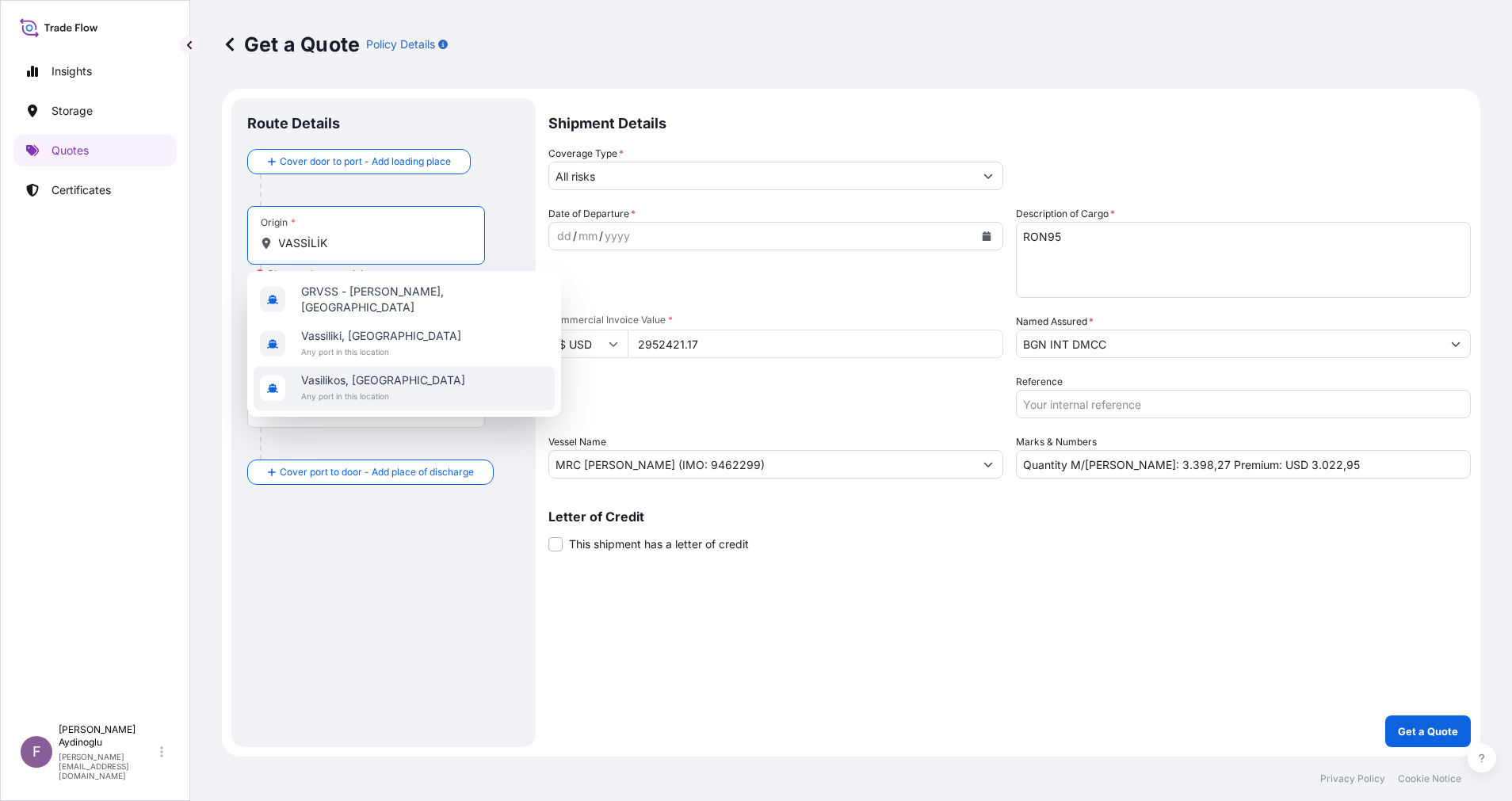
click at [440, 570] on div "Route Details Cover door to port - Add loading place Place of loading Road / [G…" at bounding box center [384, 423] width 273 height 618
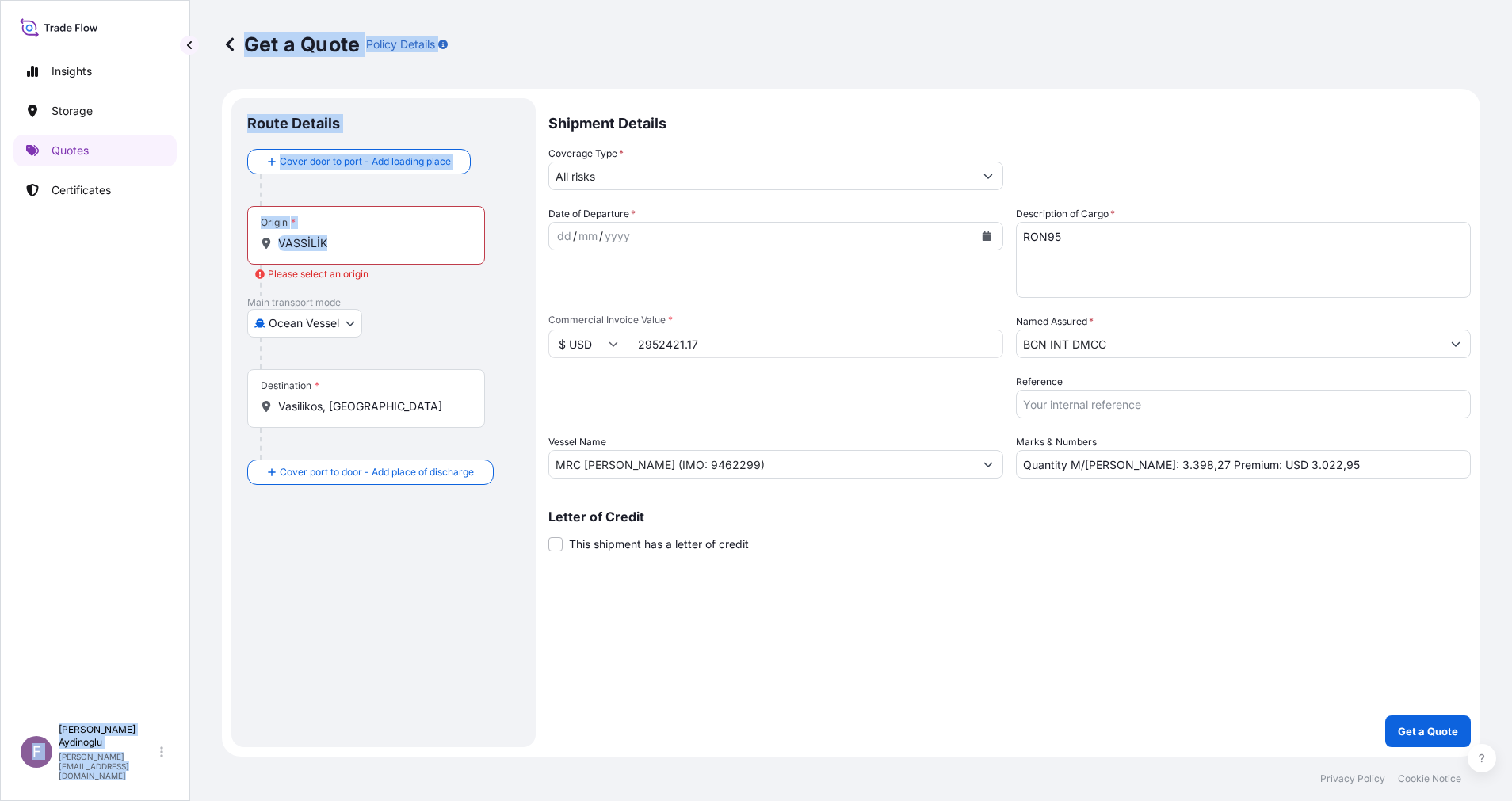
drag, startPoint x: 356, startPoint y: 232, endPoint x: 180, endPoint y: 234, distance: 176.0
click at [180, 234] on div "Insights Storage Quotes Certificates F [PERSON_NAME] [EMAIL_ADDRESS][DOMAIN_NAM…" at bounding box center [756, 400] width 1512 height 801
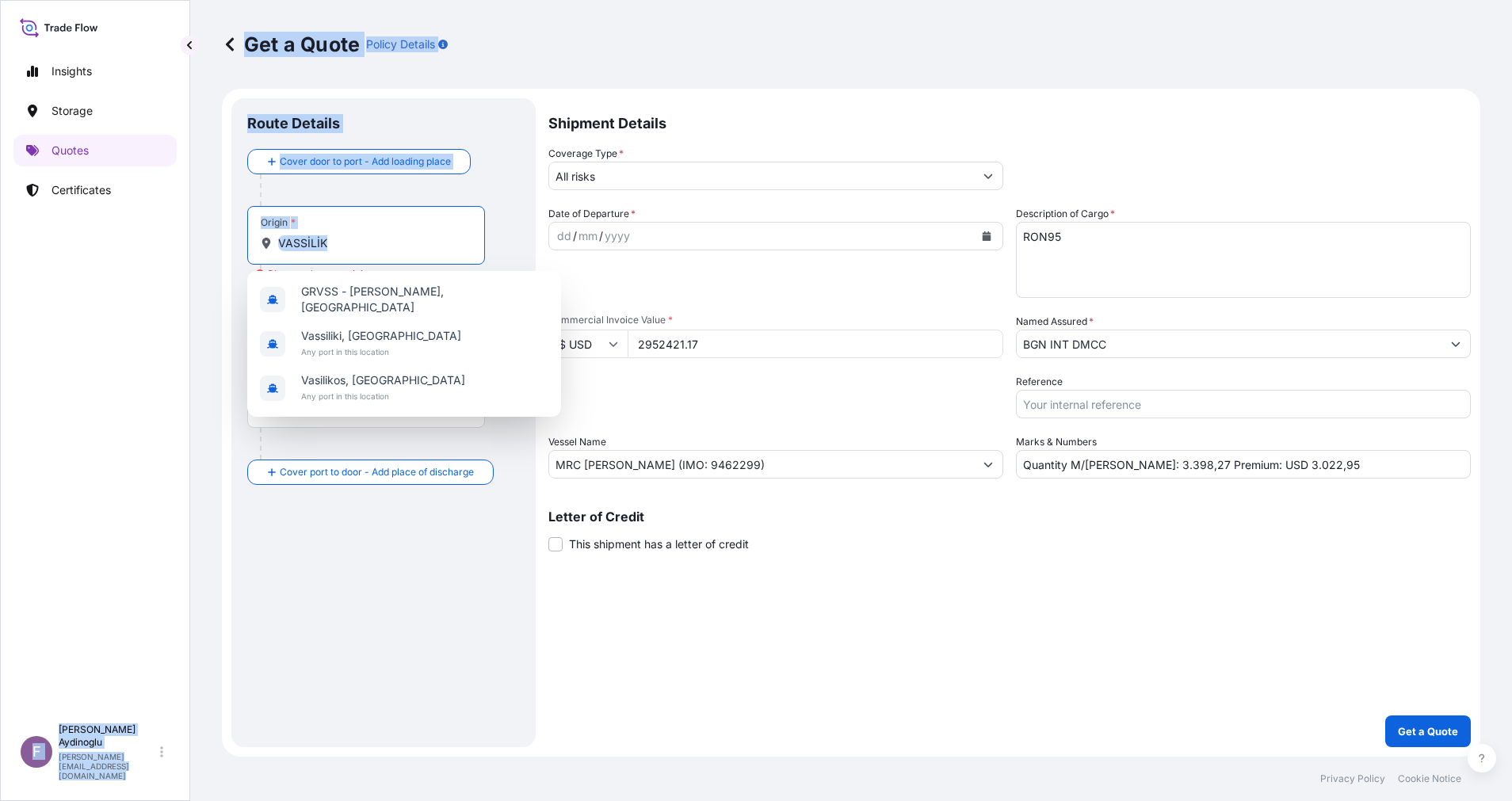
click at [391, 250] on input "VASSİLİK" at bounding box center [371, 243] width 187 height 16
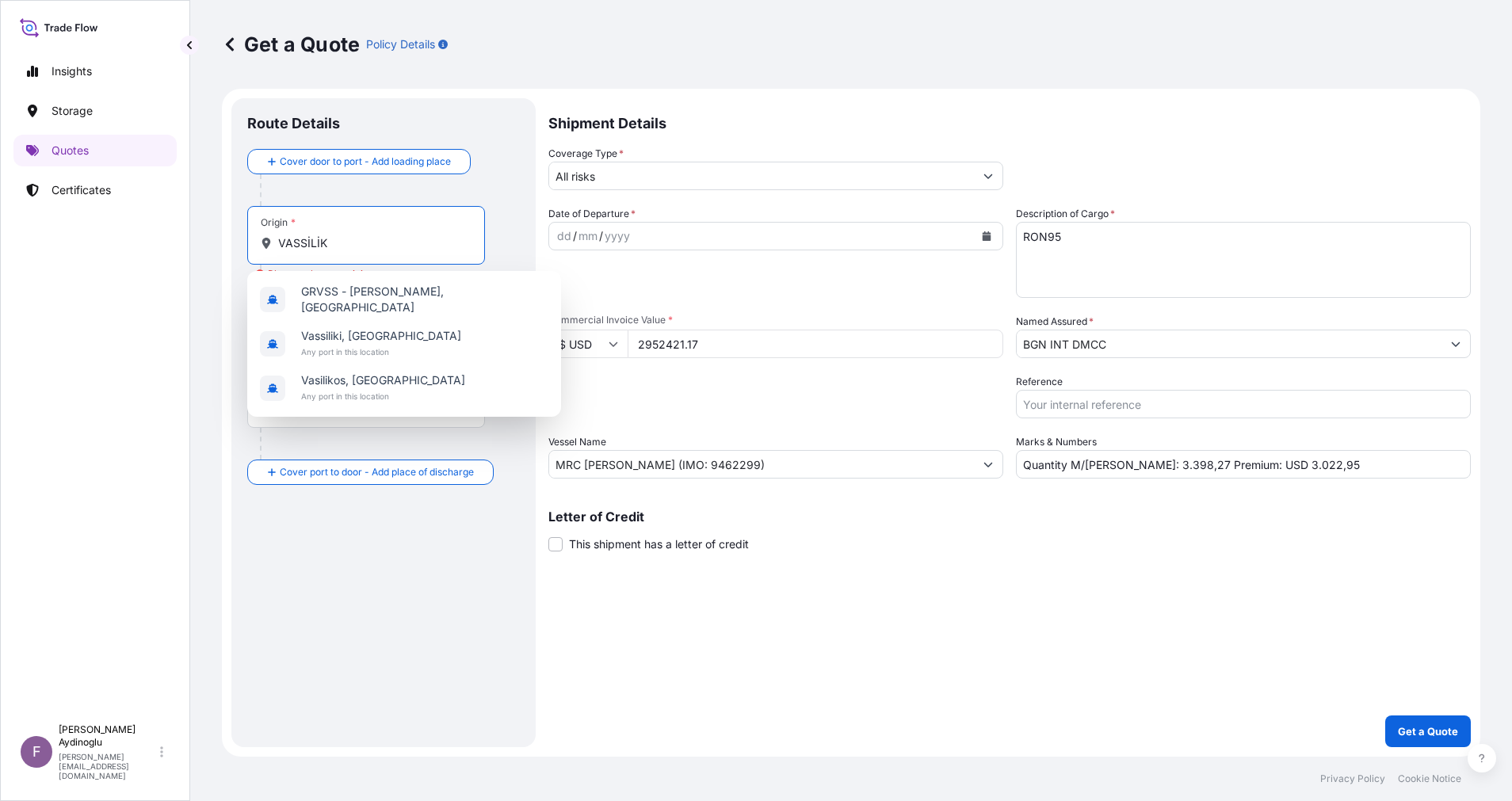
drag, startPoint x: 373, startPoint y: 241, endPoint x: 229, endPoint y: 241, distance: 144.0
click at [229, 241] on form "Route Details Cover door to port - Add loading place Place of loading Road / In…" at bounding box center [851, 422] width 1259 height 668
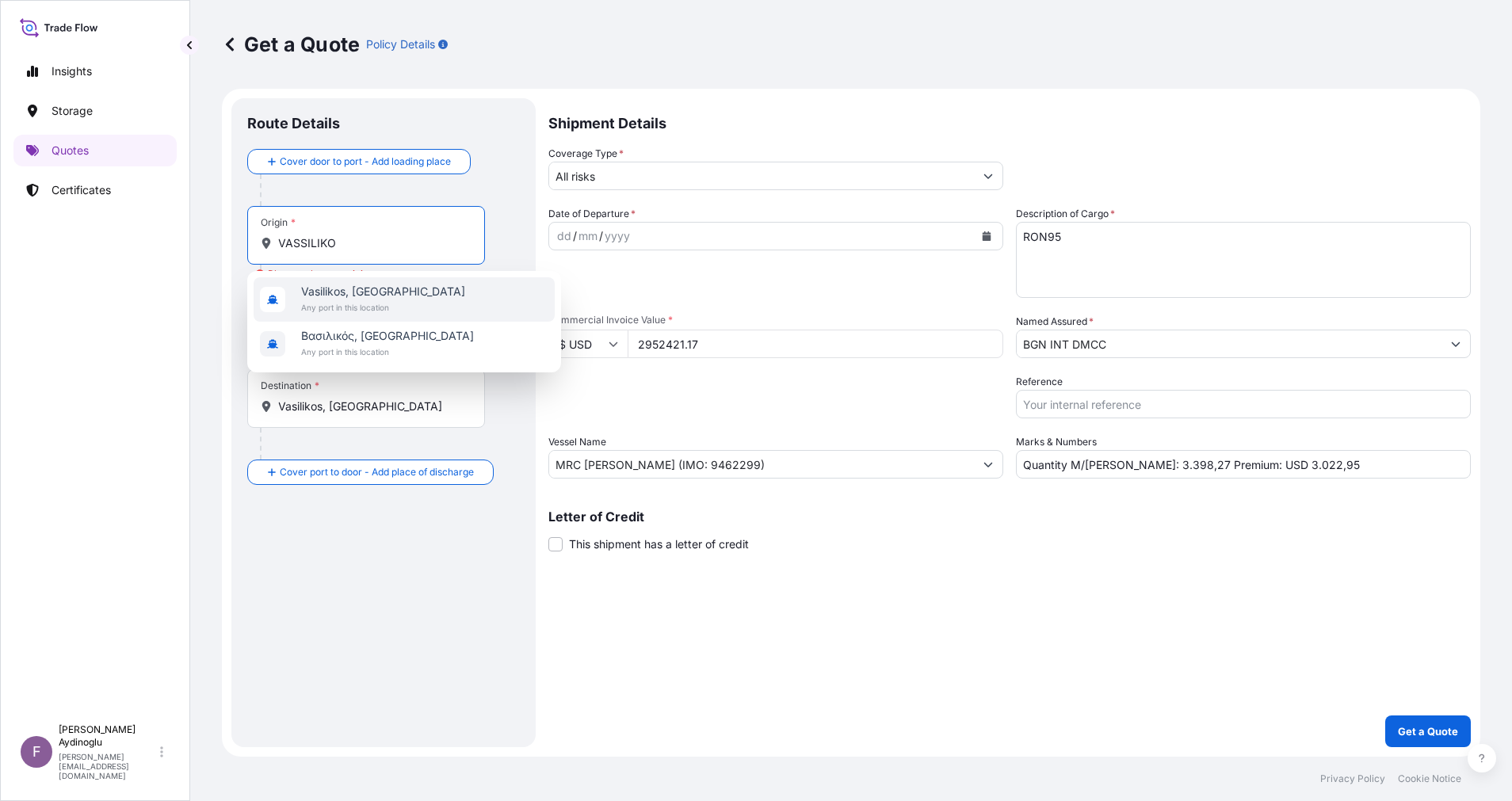
drag, startPoint x: 363, startPoint y: 241, endPoint x: 187, endPoint y: 244, distance: 176.0
click at [188, 244] on div "Insights Storage Quotes Certificates F [PERSON_NAME] [EMAIL_ADDRESS][DOMAIN_NAM…" at bounding box center [756, 400] width 1512 height 801
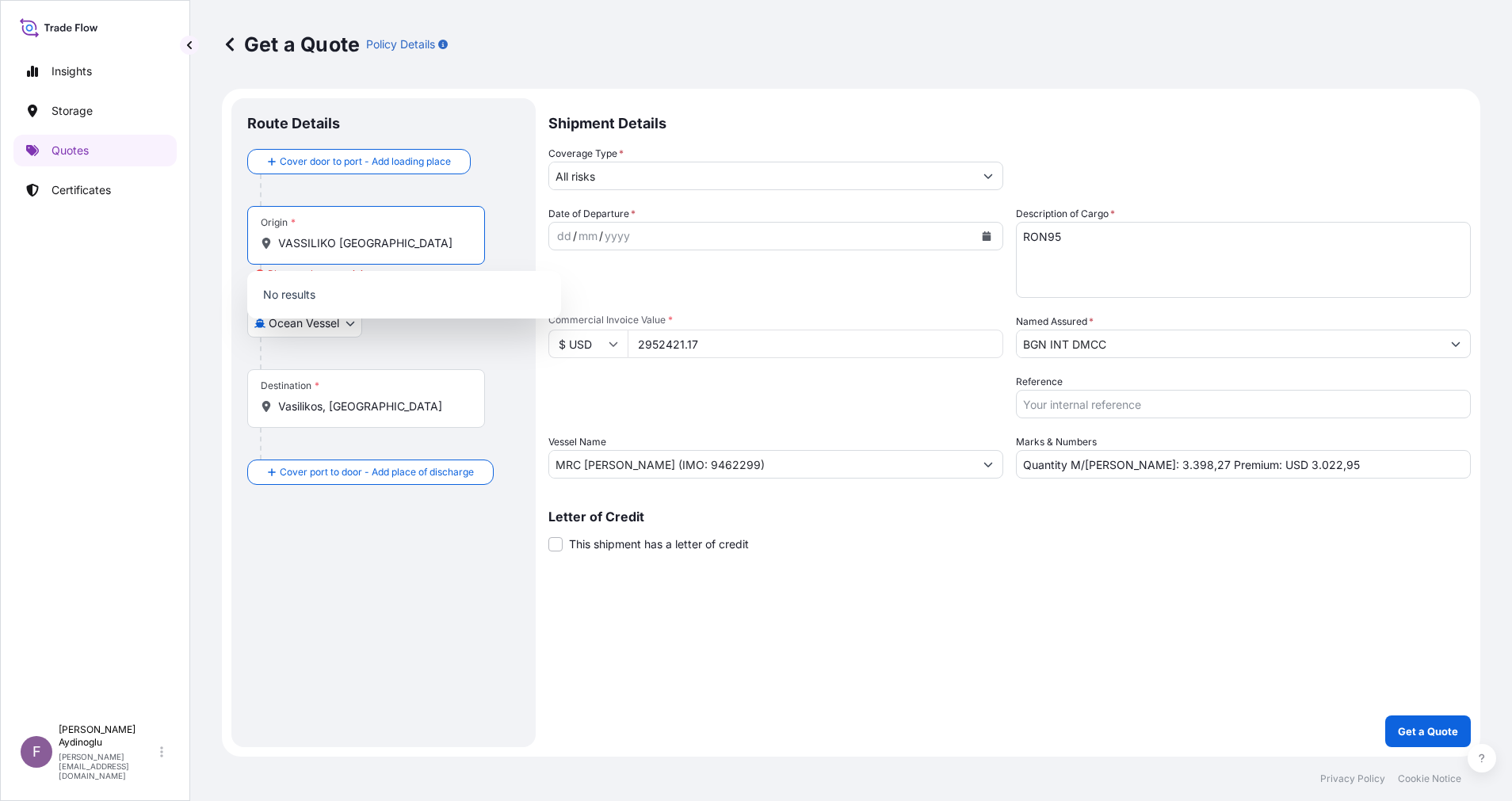
click at [461, 355] on div at bounding box center [390, 353] width 260 height 32
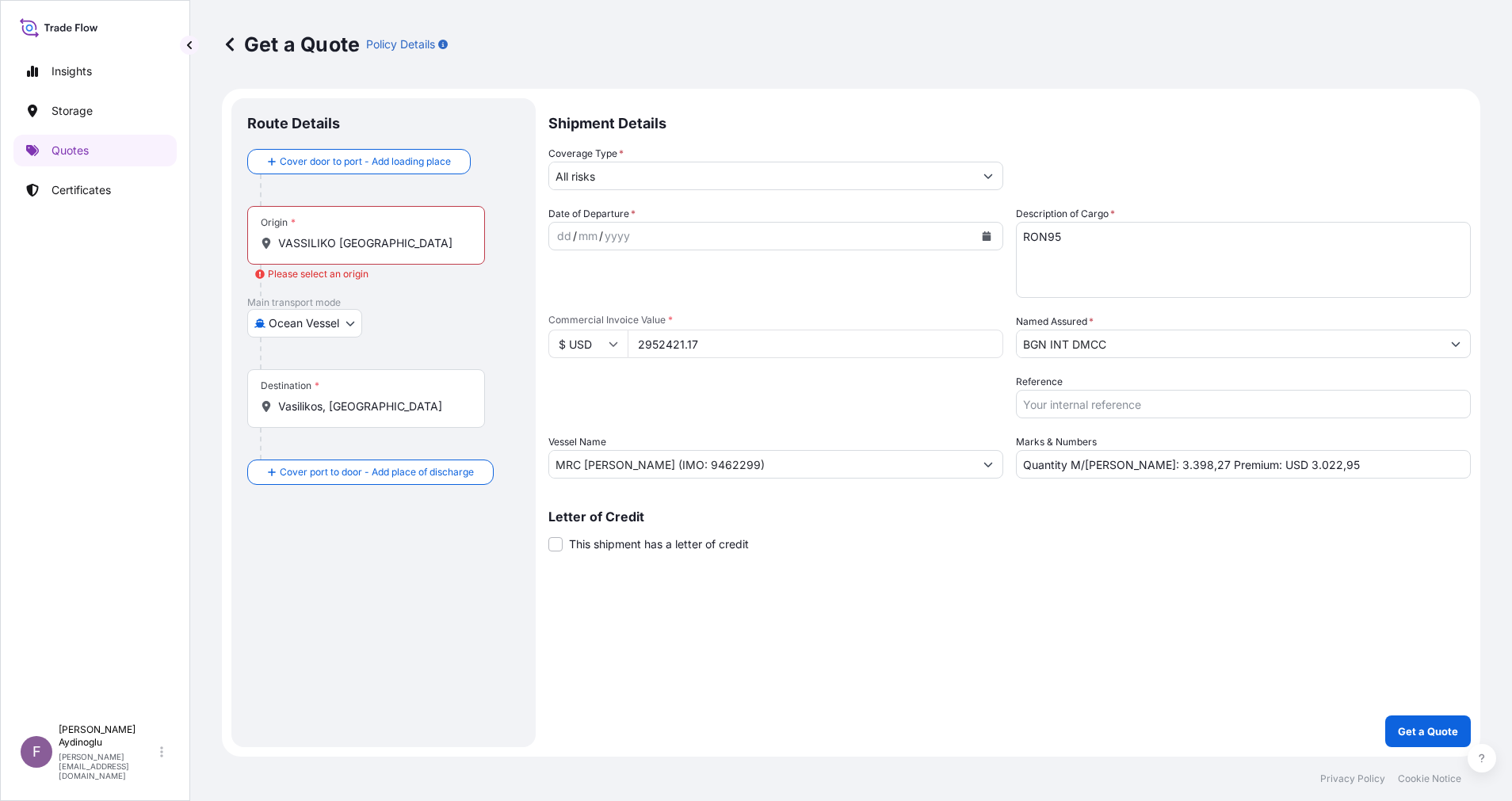
click at [419, 259] on div "Origin * VASSILIKO [GEOGRAPHIC_DATA]" at bounding box center [366, 235] width 238 height 59
click at [419, 251] on input "VASSILIKO [GEOGRAPHIC_DATA]" at bounding box center [371, 243] width 187 height 16
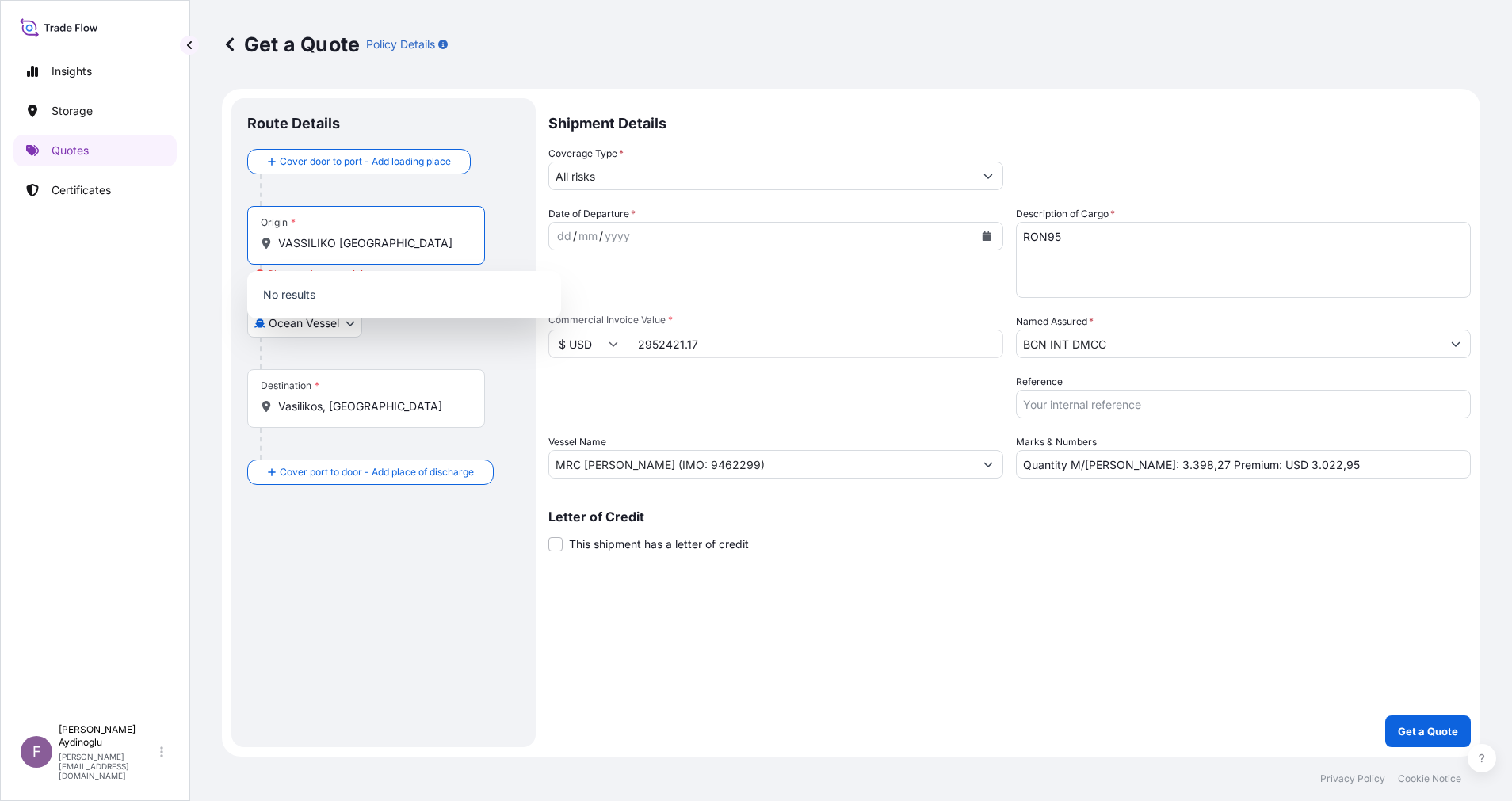
drag, startPoint x: 422, startPoint y: 250, endPoint x: 337, endPoint y: 245, distance: 85.1
click at [337, 245] on input "VASSILIKO [GEOGRAPHIC_DATA]" at bounding box center [371, 243] width 187 height 16
type input "V"
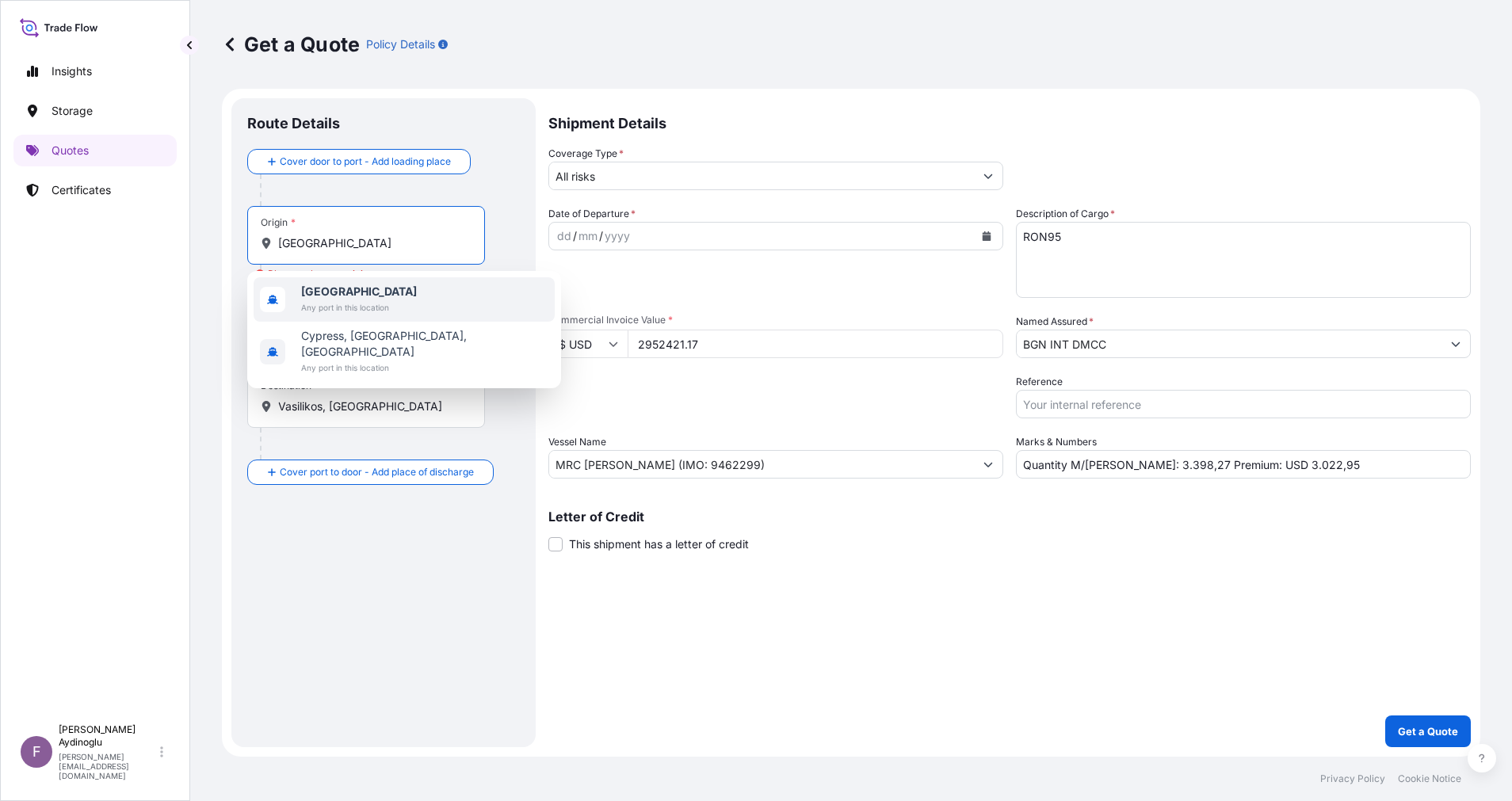
click at [409, 303] on div "[GEOGRAPHIC_DATA] Any port in this location" at bounding box center [404, 299] width 301 height 44
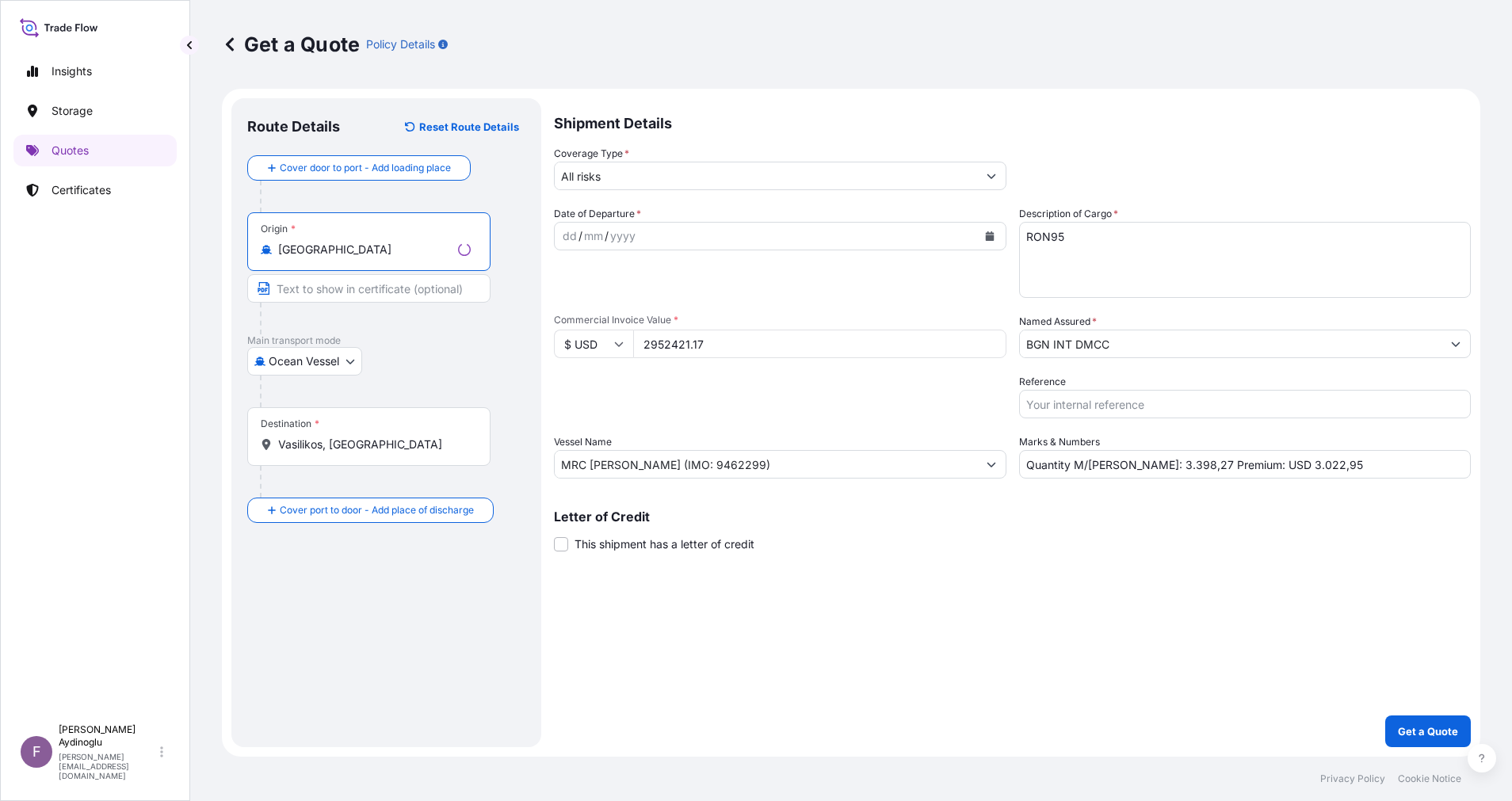
type input "[GEOGRAPHIC_DATA]"
click at [373, 288] on input "Text to appear on certificate" at bounding box center [369, 287] width 243 height 28
type input "VASSILIKO / [GEOGRAPHIC_DATA]"
click at [412, 375] on div at bounding box center [390, 391] width 260 height 32
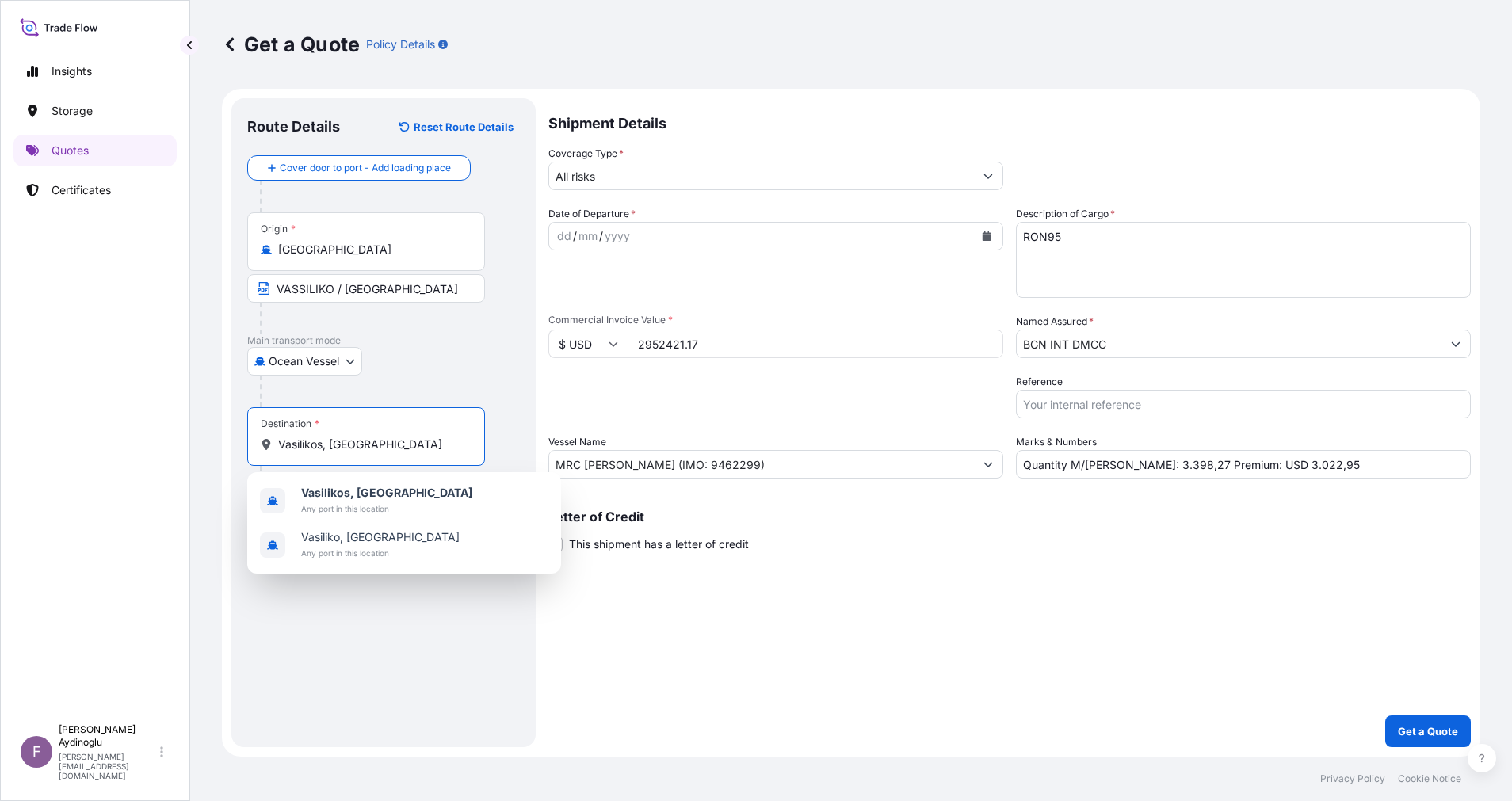
drag, startPoint x: 315, startPoint y: 446, endPoint x: 110, endPoint y: 439, distance: 205.1
click at [166, 444] on div "Insights Storage Quotes Certificates F [PERSON_NAME] [EMAIL_ADDRESS][DOMAIN_NAM…" at bounding box center [756, 400] width 1512 height 801
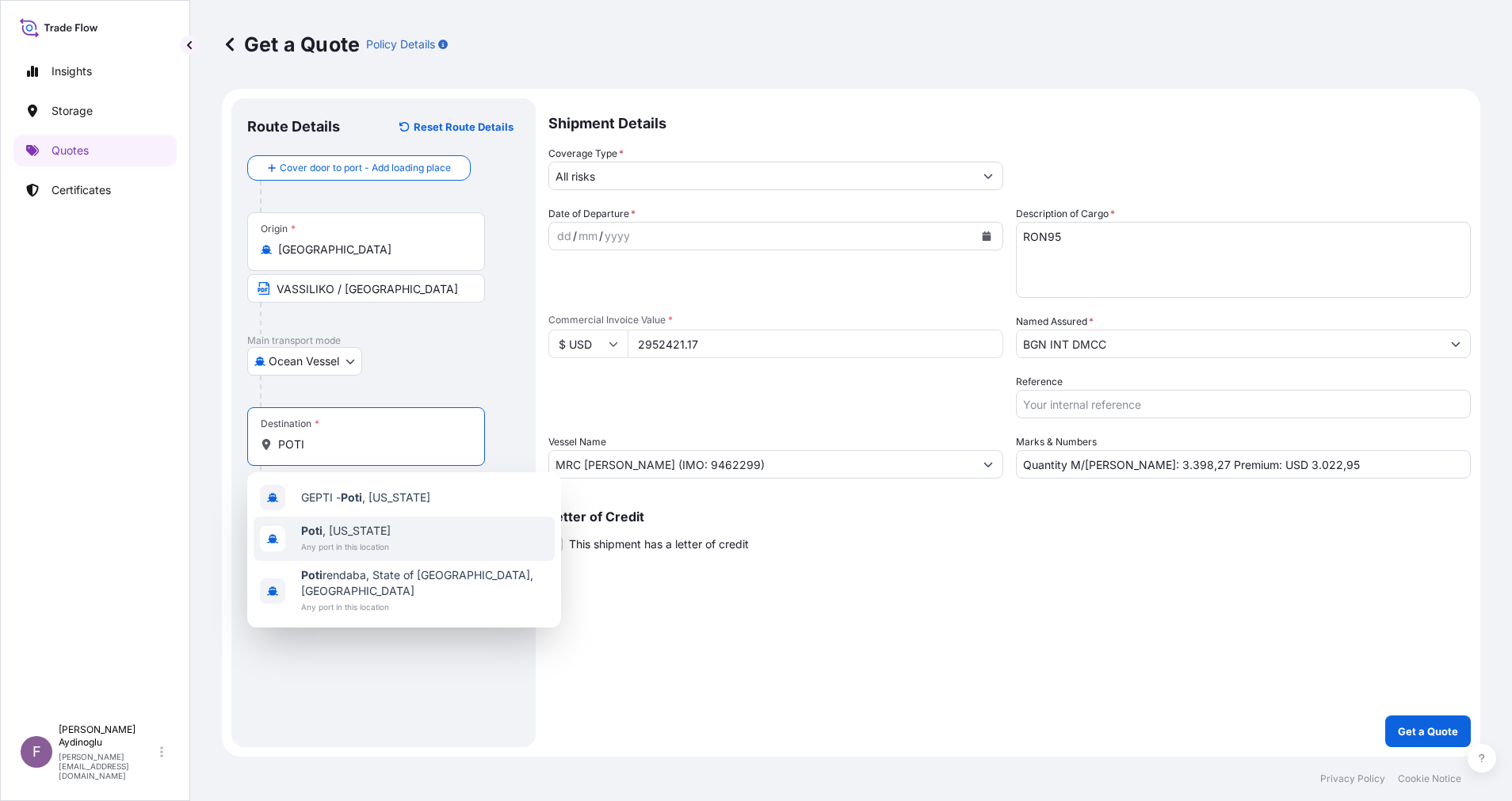
click at [415, 534] on div "[GEOGRAPHIC_DATA] , [US_STATE] Any port in this location" at bounding box center [404, 539] width 301 height 44
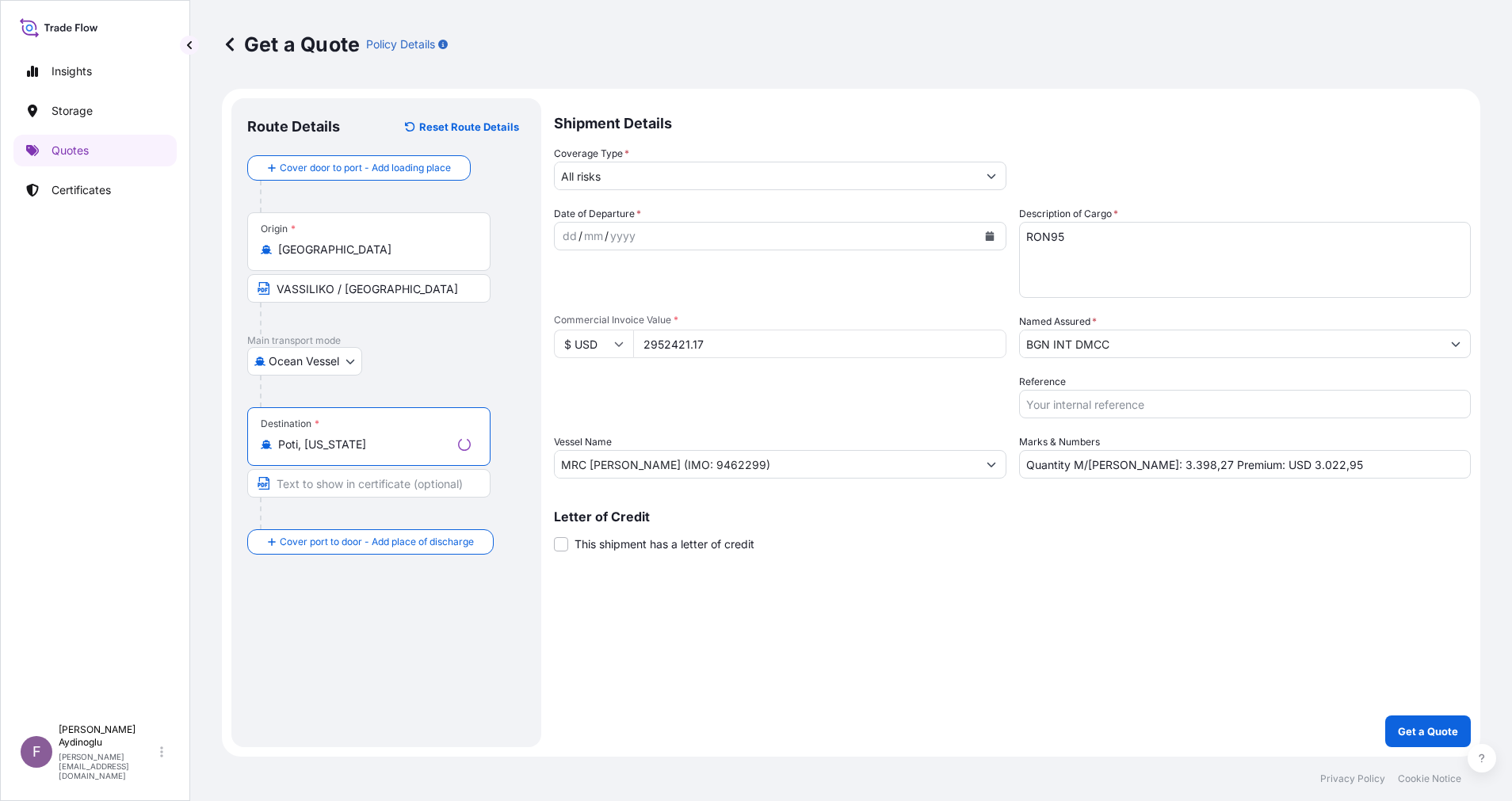
type input "Poti, [US_STATE]"
click at [360, 484] on input "Text to appear on certificate" at bounding box center [369, 483] width 243 height 28
type input "[GEOGRAPHIC_DATA] / [US_STATE]"
click at [561, 237] on div "dd" at bounding box center [564, 236] width 17 height 19
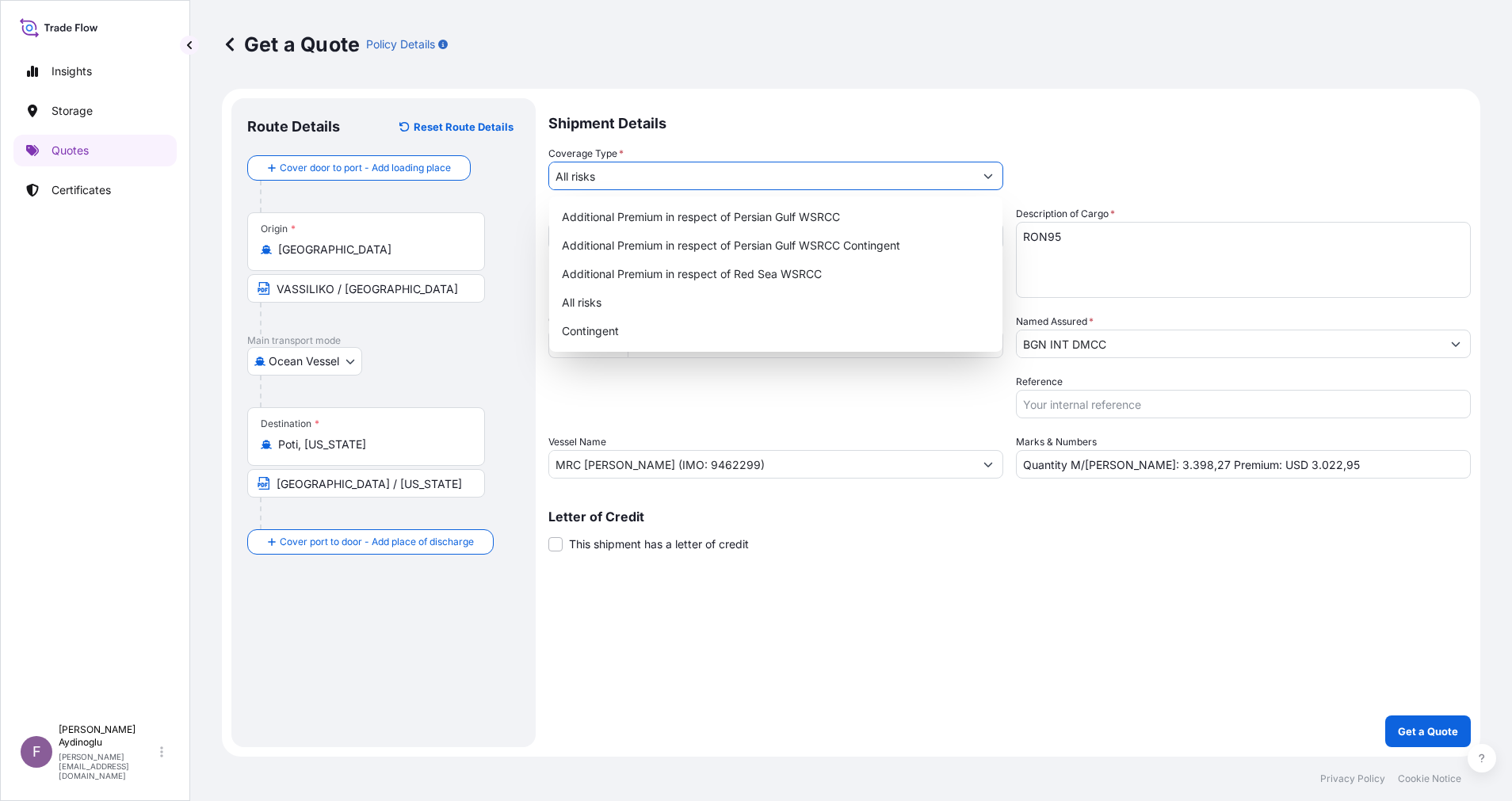
click at [981, 170] on button "Show suggestions" at bounding box center [987, 175] width 28 height 28
click at [666, 297] on div "All risks" at bounding box center [776, 302] width 440 height 28
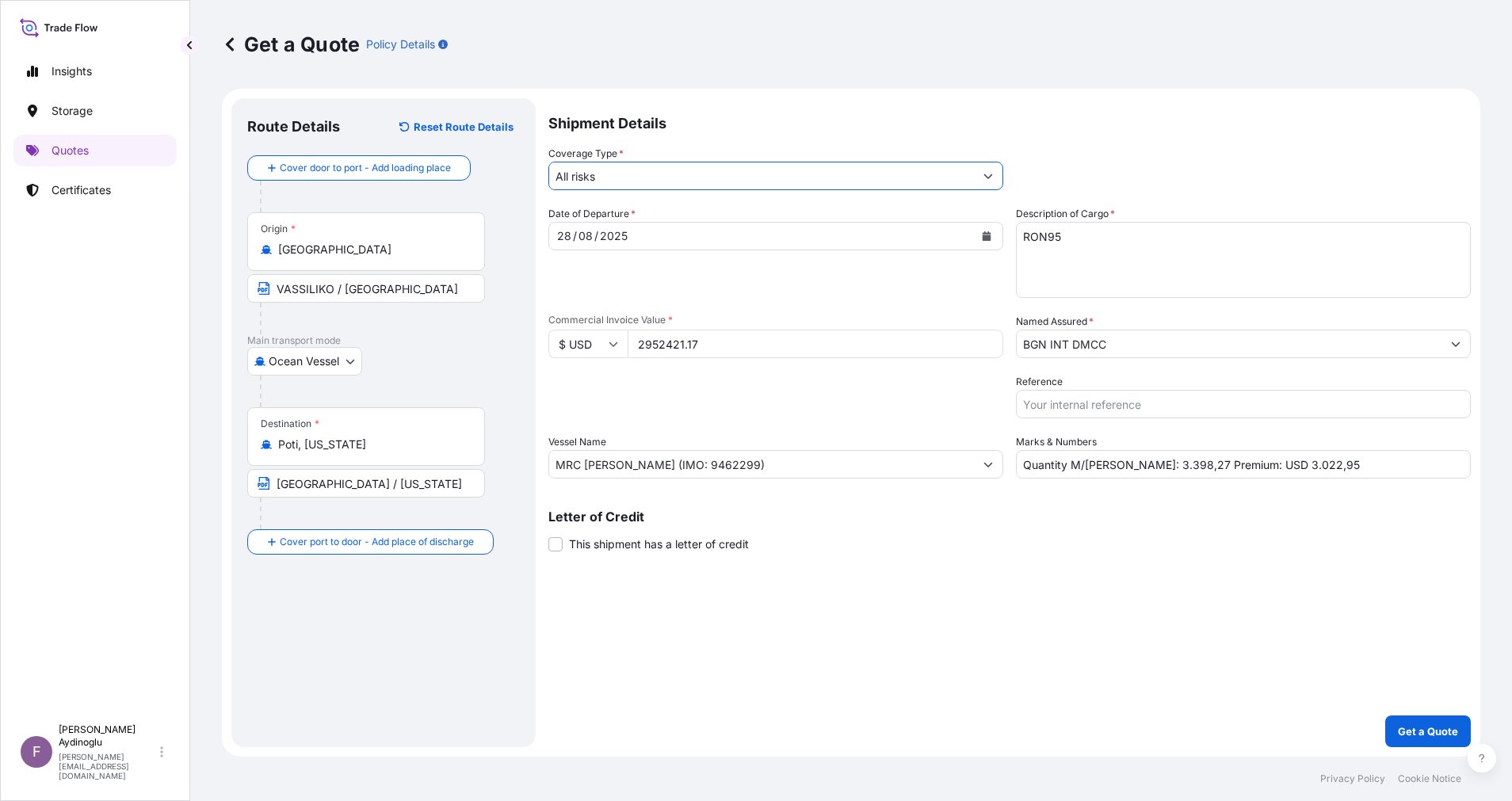
click at [1106, 684] on div "Shipment Details Coverage Type * All risks Date of Departure * [DATE] Cargo Cat…" at bounding box center [1009, 422] width 922 height 649
drag, startPoint x: 1247, startPoint y: 463, endPoint x: 1273, endPoint y: 464, distance: 26.0
click at [1273, 464] on input "Quantity M/[PERSON_NAME]: 3.398,27 Premium: USD 3.022,95" at bounding box center [1243, 464] width 455 height 28
click at [1285, 471] on input "Quantity M/[PERSON_NAME]: 3.398,27 Premium: USD 324,95" at bounding box center [1243, 464] width 455 height 28
type input "Quantity M/[PERSON_NAME]: 3.398,27 Premium: USD 324,77"
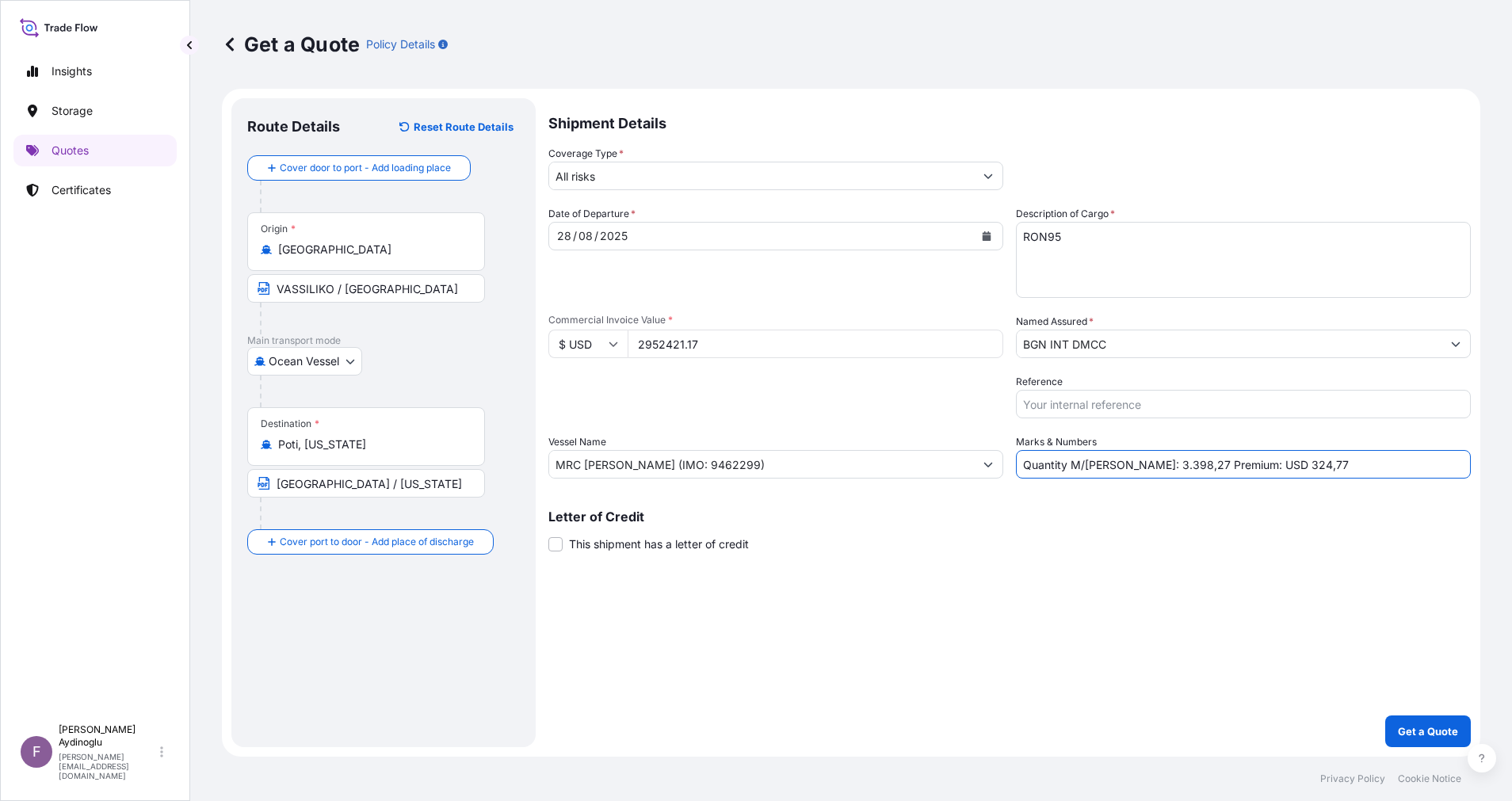
click at [1176, 640] on div "Shipment Details Coverage Type * All risks Date of Departure * [DATE] Cargo Cat…" at bounding box center [1009, 422] width 922 height 649
click at [1218, 356] on input "BGN INT DMCC" at bounding box center [1230, 343] width 425 height 28
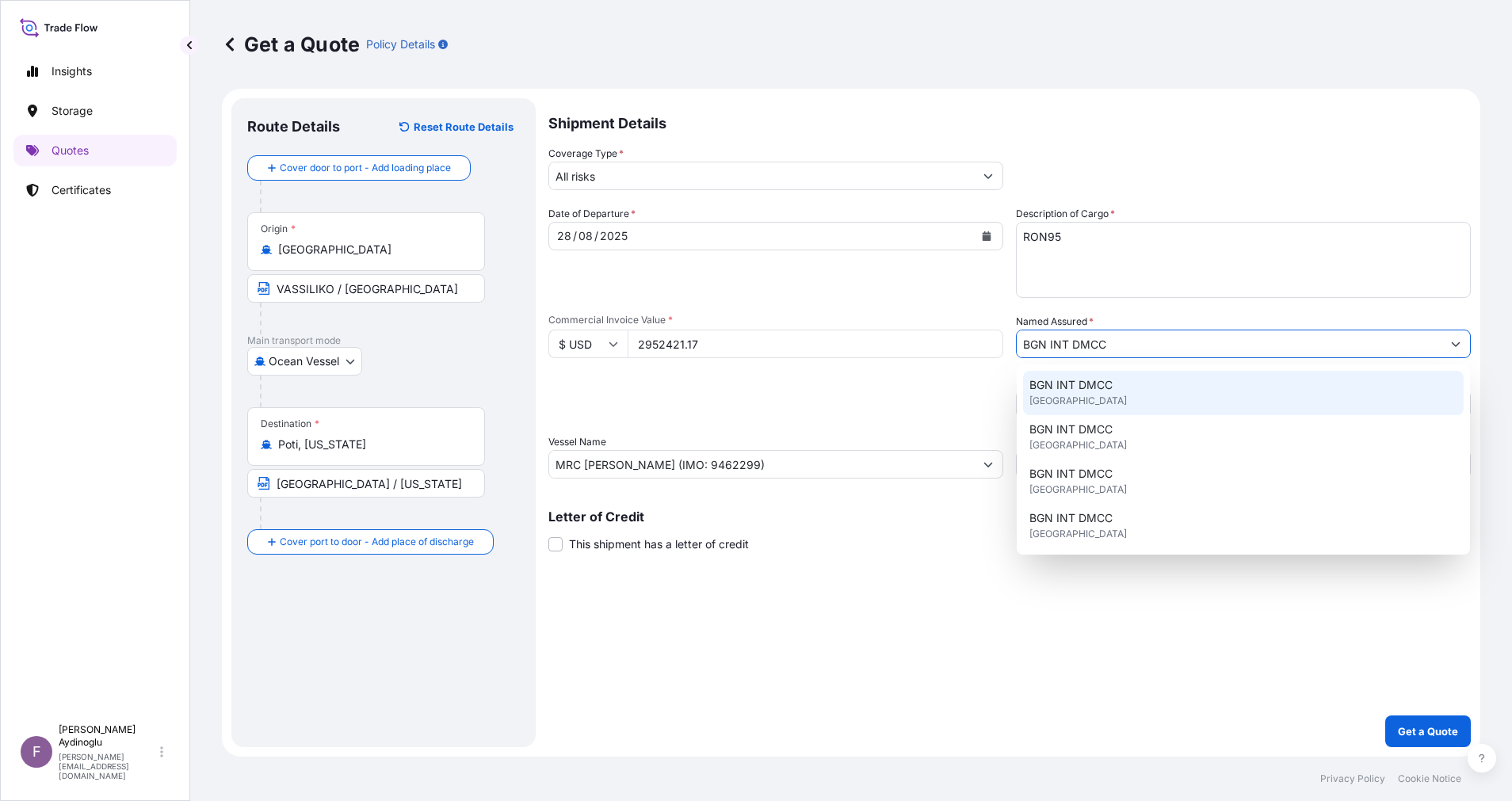
click at [1125, 397] on div "BGN INT DMCC [GEOGRAPHIC_DATA]" at bounding box center [1243, 393] width 440 height 44
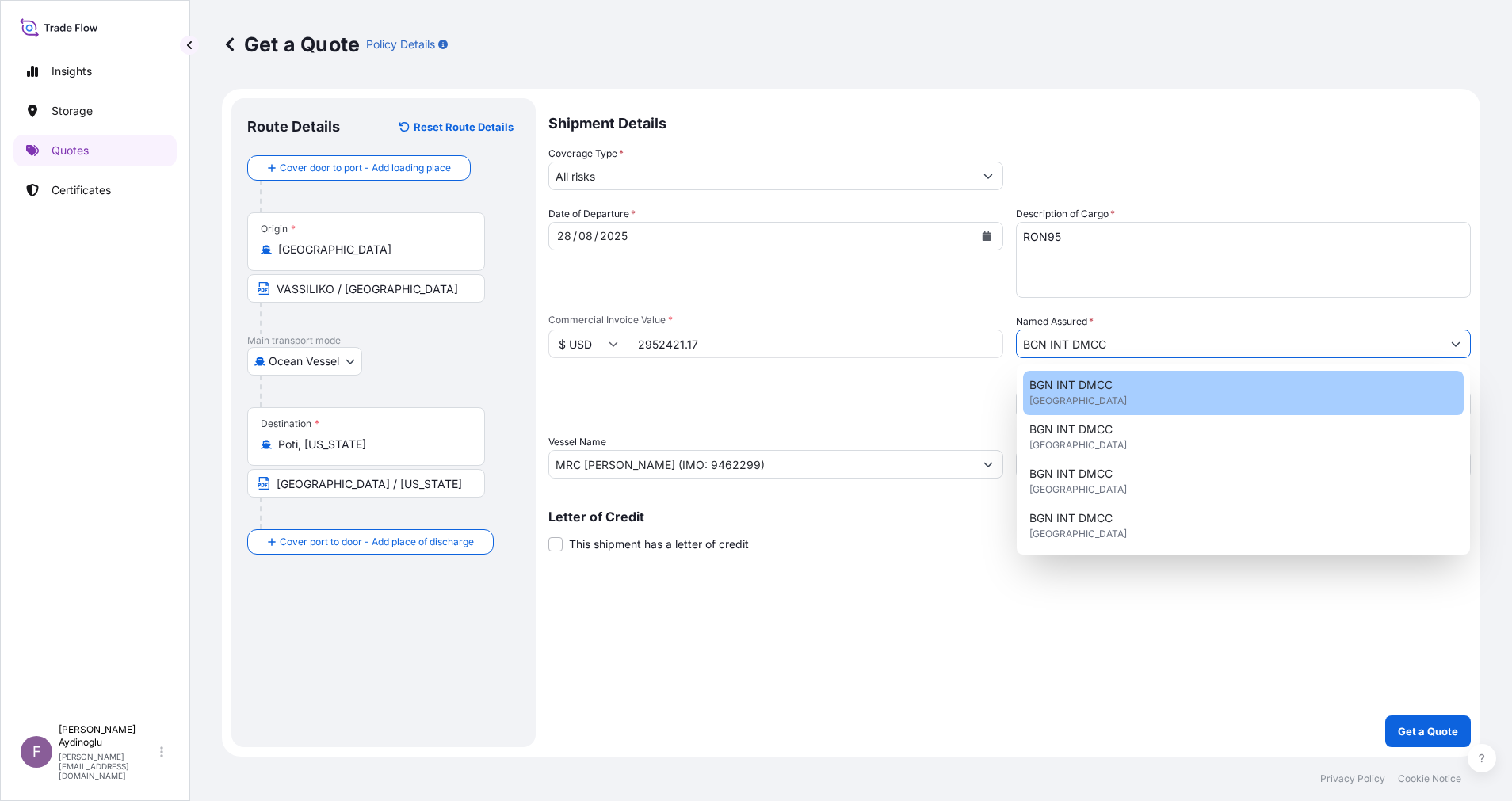
click at [1123, 549] on div "Letter of Credit This shipment has a letter of credit Letter of credit * Letter…" at bounding box center [1009, 531] width 922 height 42
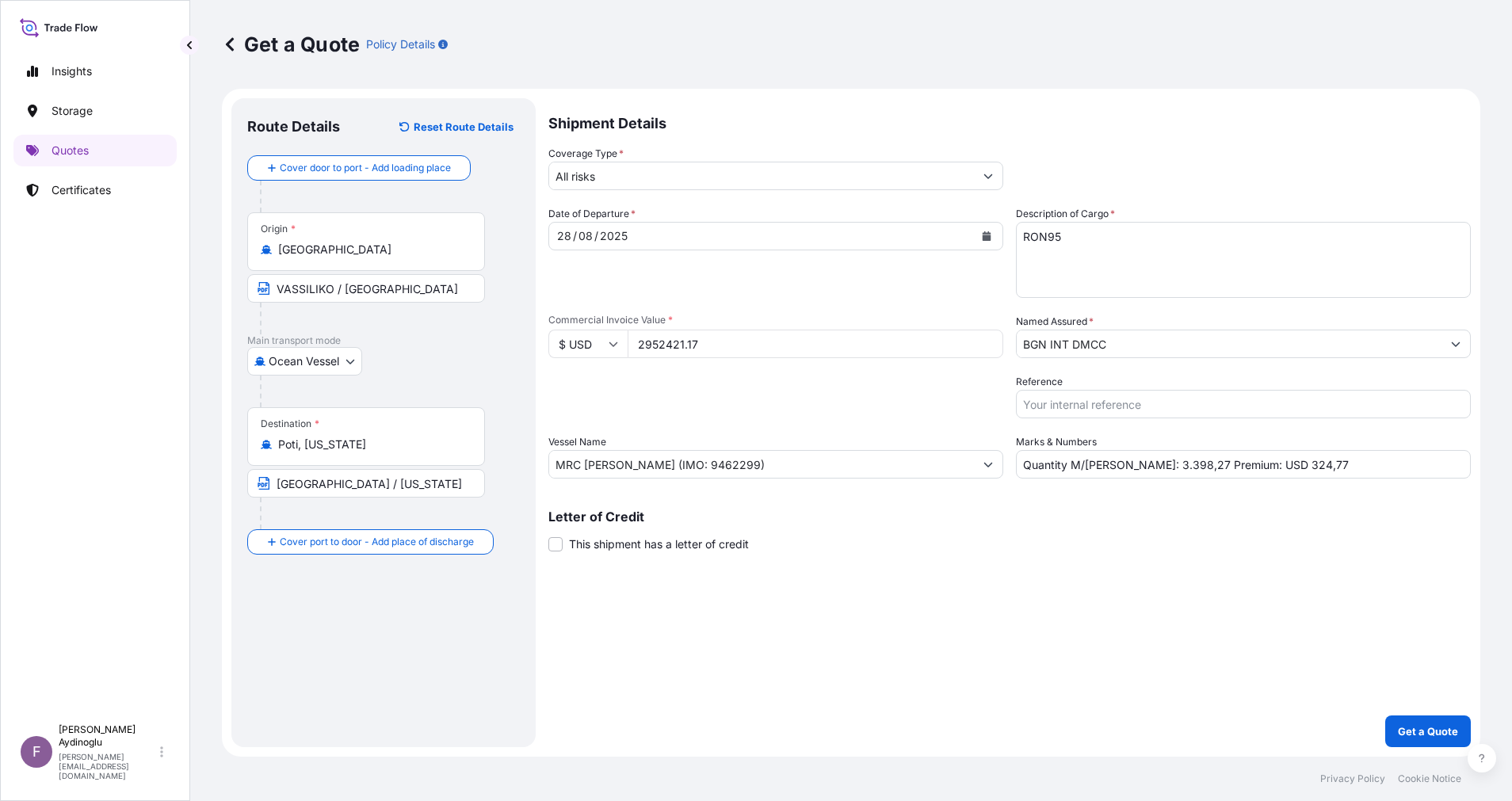
click at [1041, 672] on div "Shipment Details Coverage Type * All risks Date of Departure * [DATE] Cargo Cat…" at bounding box center [1009, 422] width 922 height 649
click at [1411, 728] on p "Get a Quote" at bounding box center [1428, 731] width 61 height 16
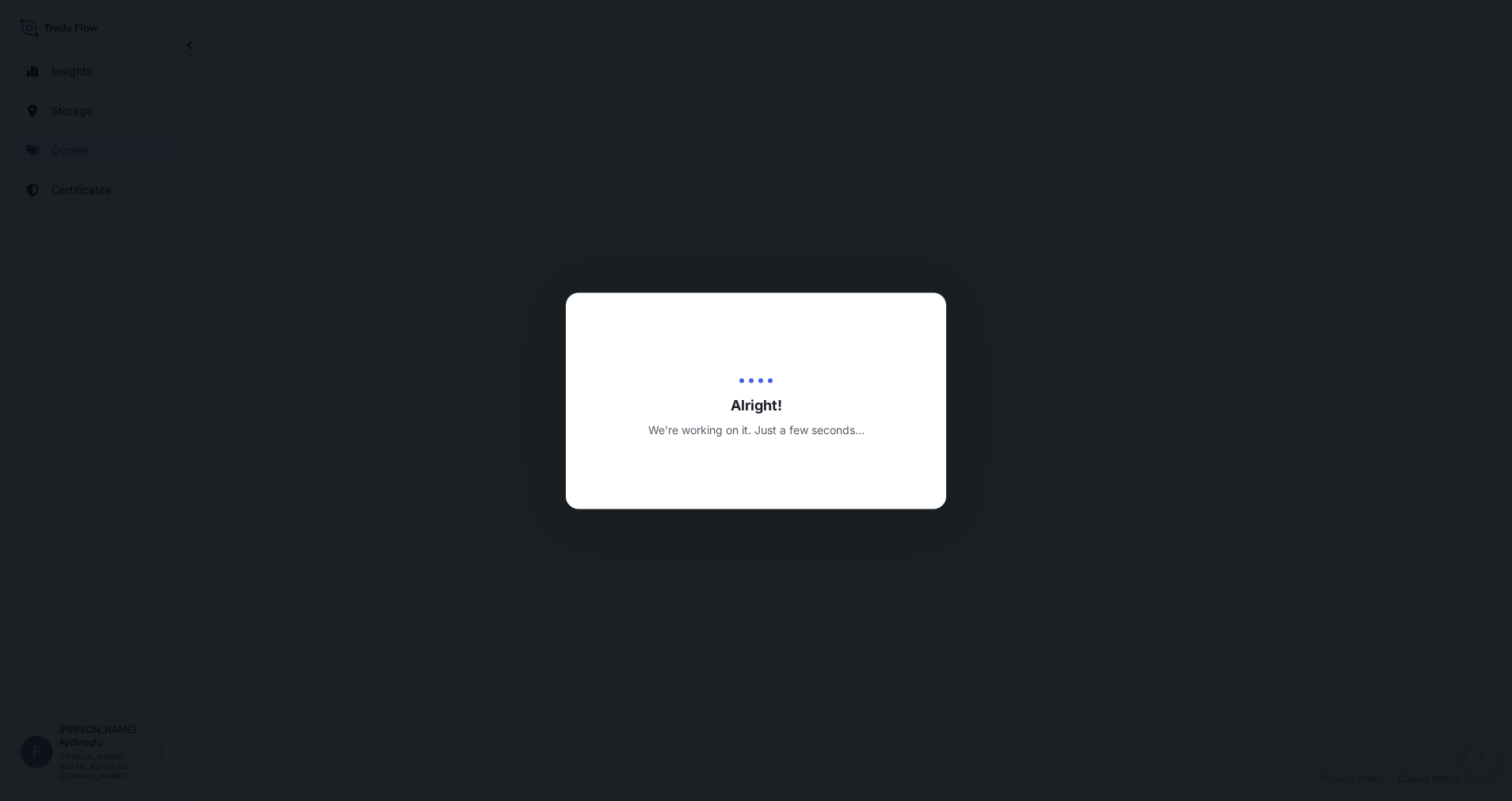
select select "Ocean Vessel"
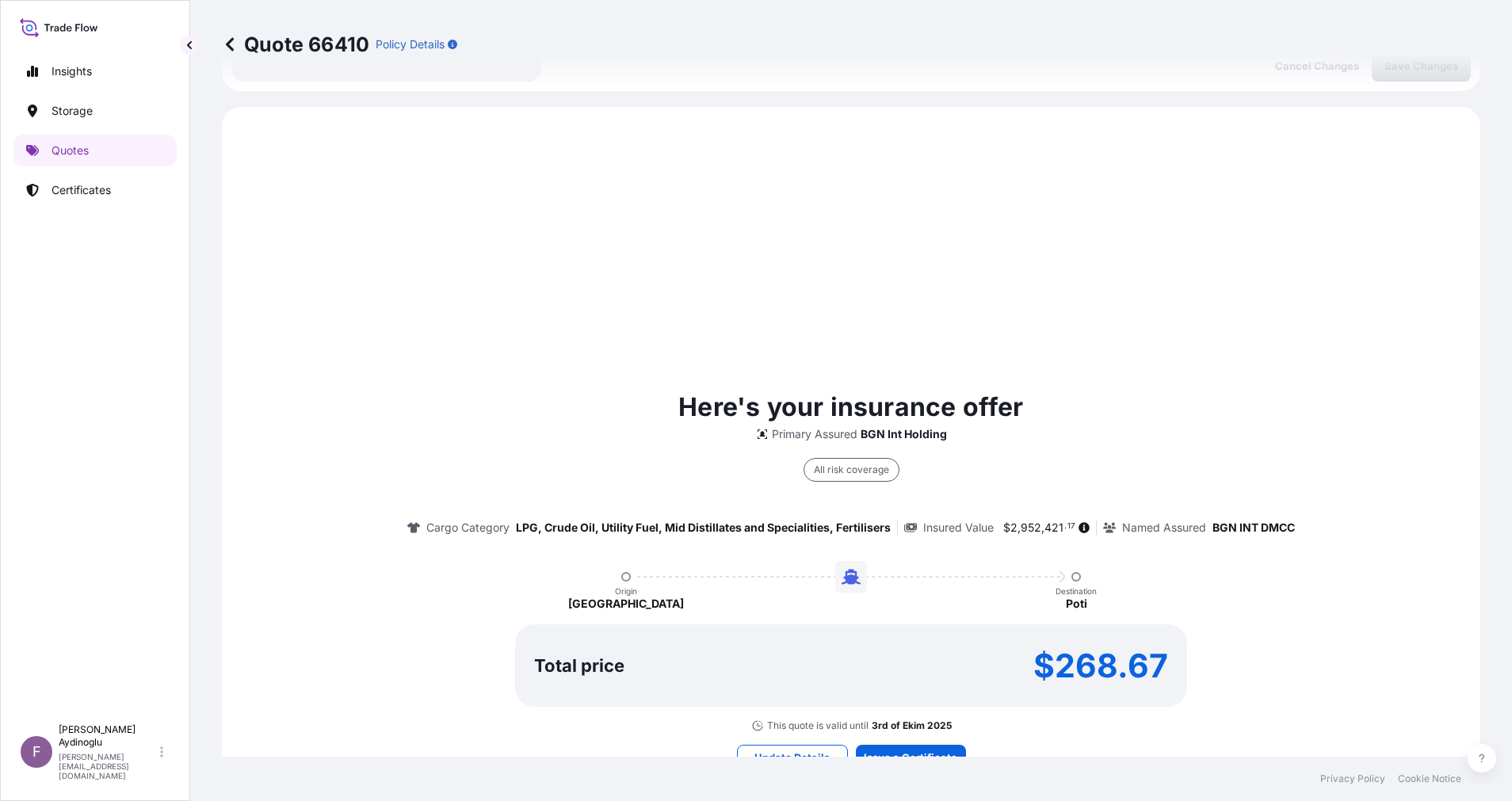
scroll to position [543, 0]
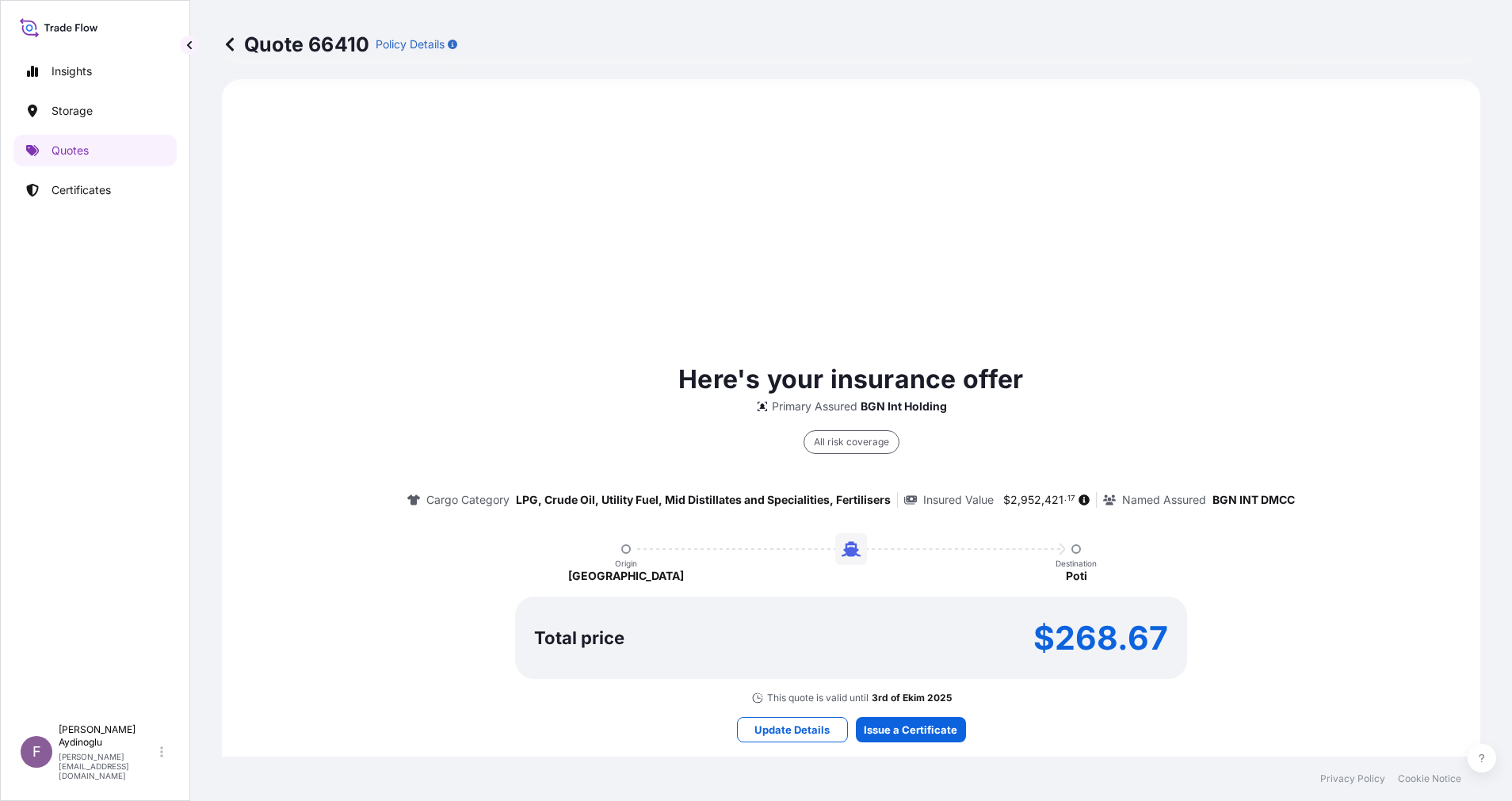
click at [906, 714] on div "Here's your insurance offer Primary Assured BGN Int Holding All risk coverage C…" at bounding box center [851, 551] width 1214 height 899
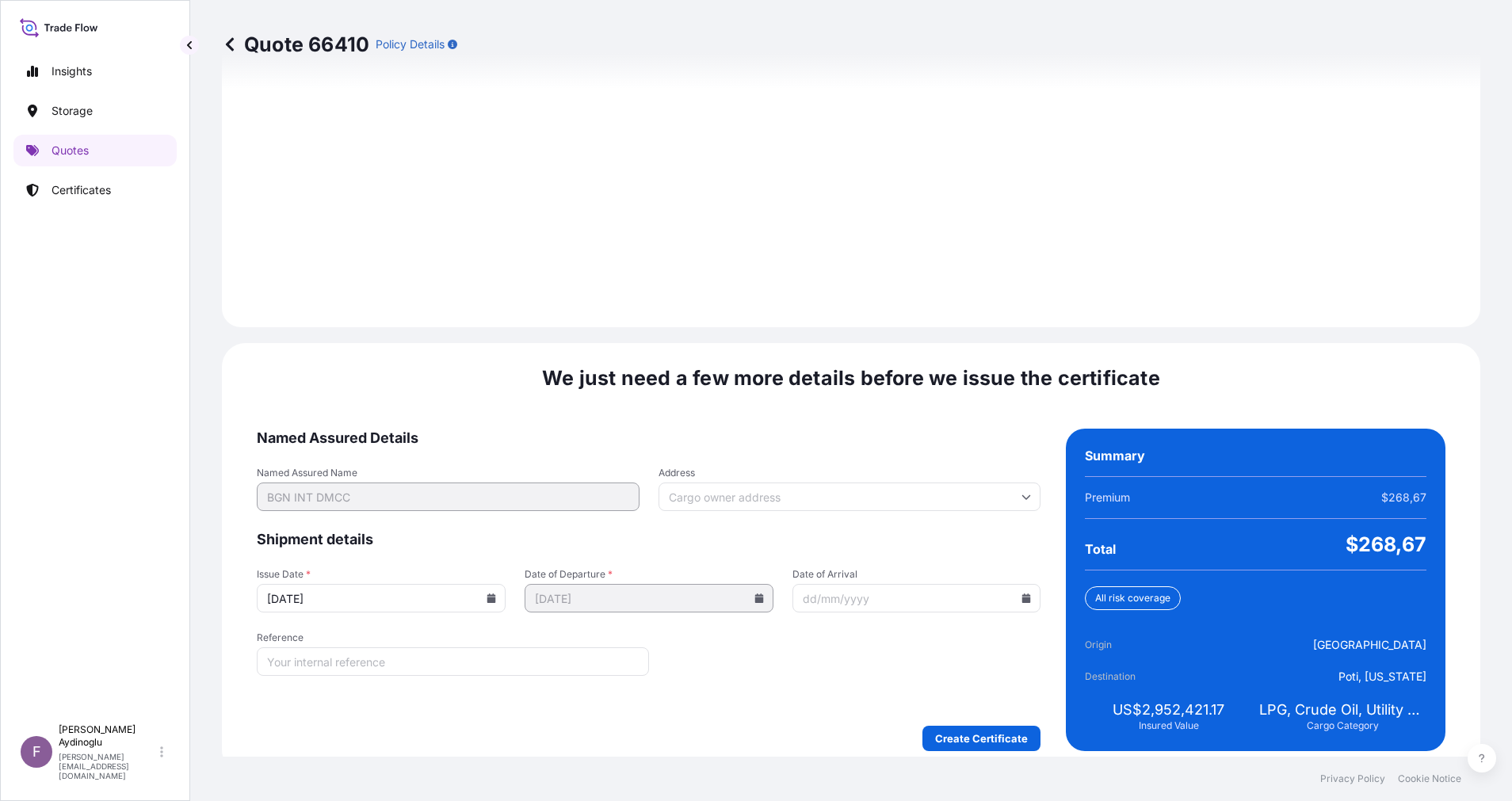
scroll to position [1701, 0]
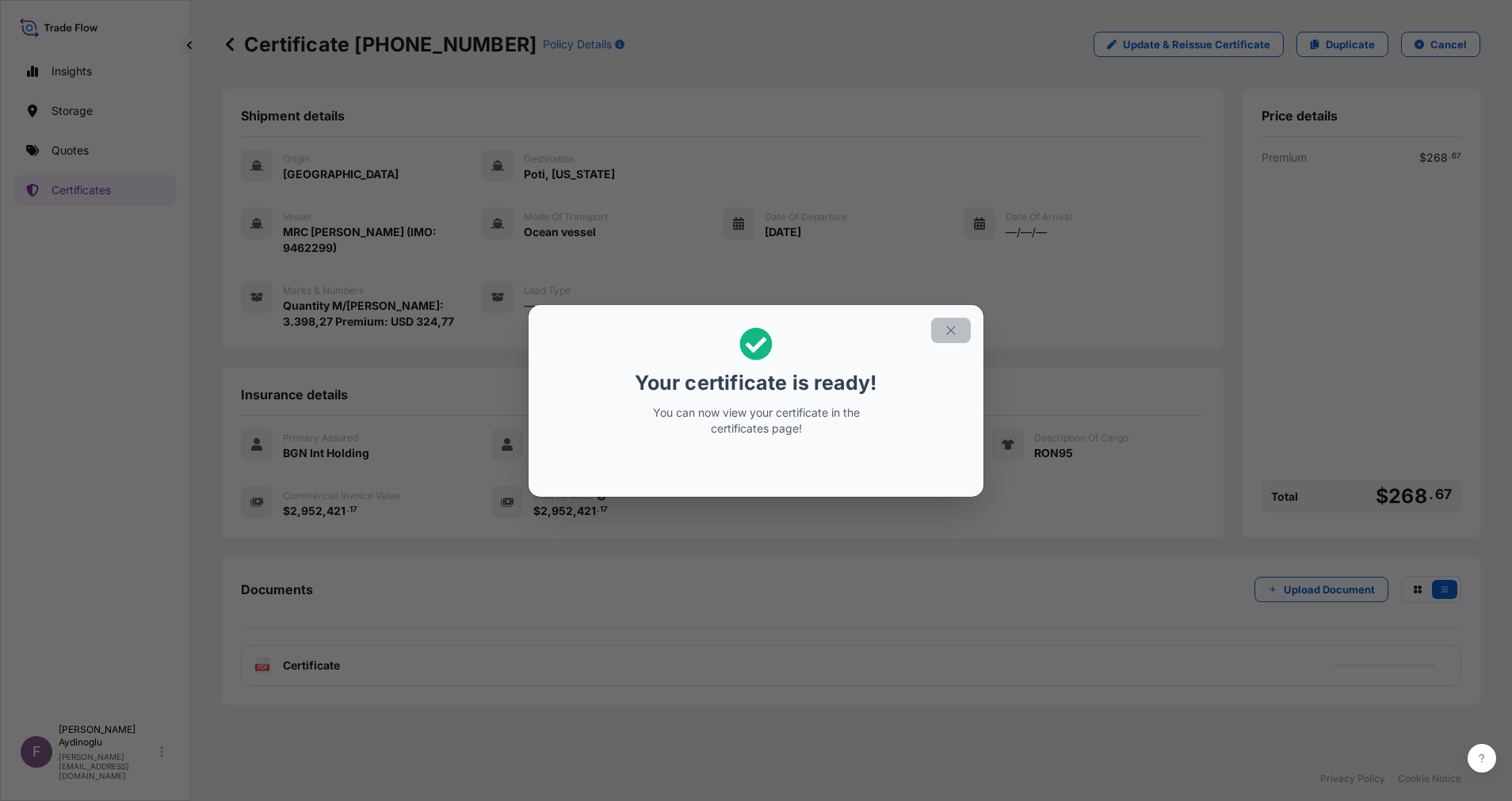
click at [946, 337] on icon "button" at bounding box center [951, 330] width 15 height 15
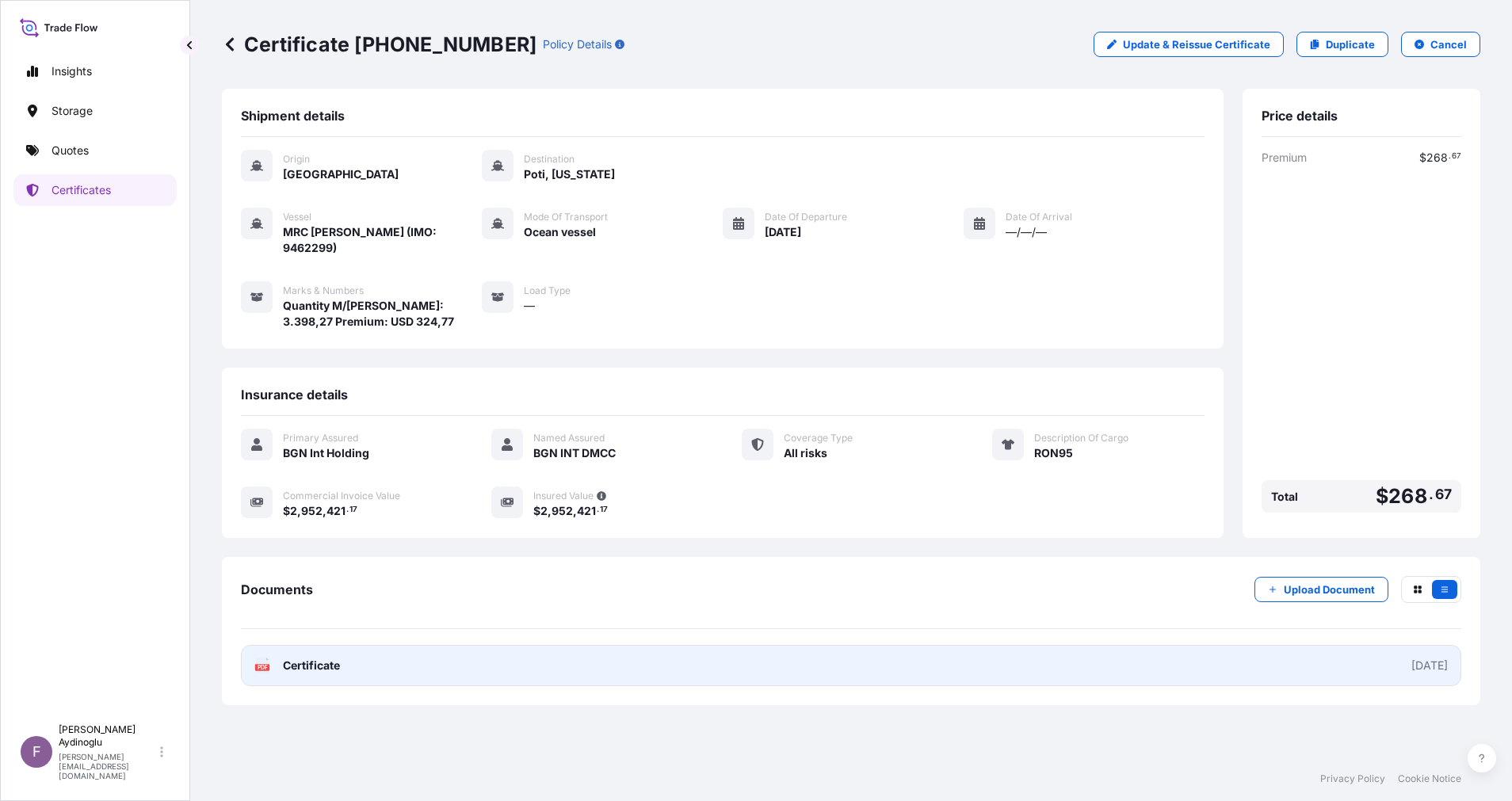
click at [712, 655] on link "PDF Certificate [DATE]" at bounding box center [851, 665] width 1220 height 41
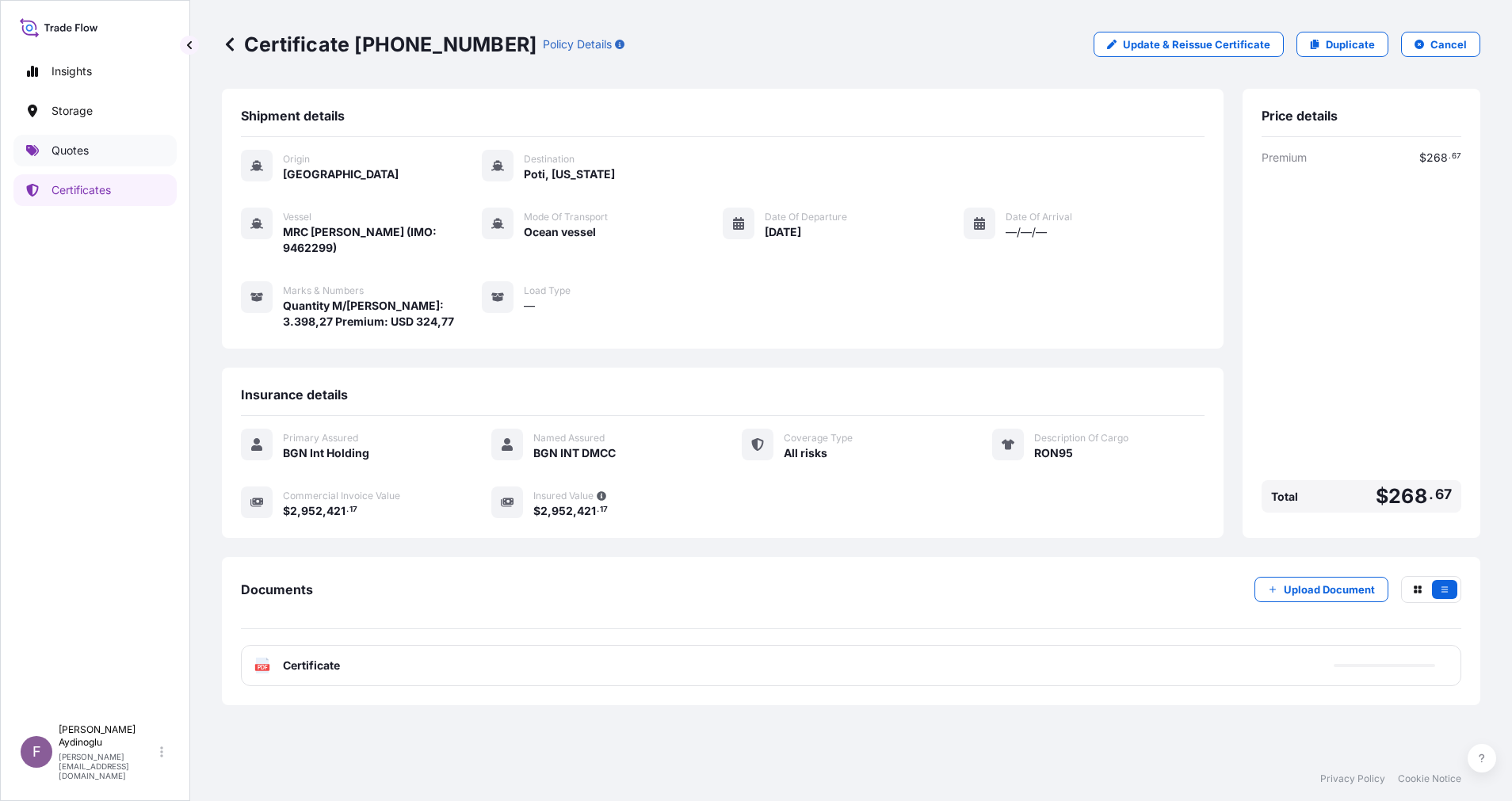
click at [72, 145] on p "Quotes" at bounding box center [70, 150] width 38 height 16
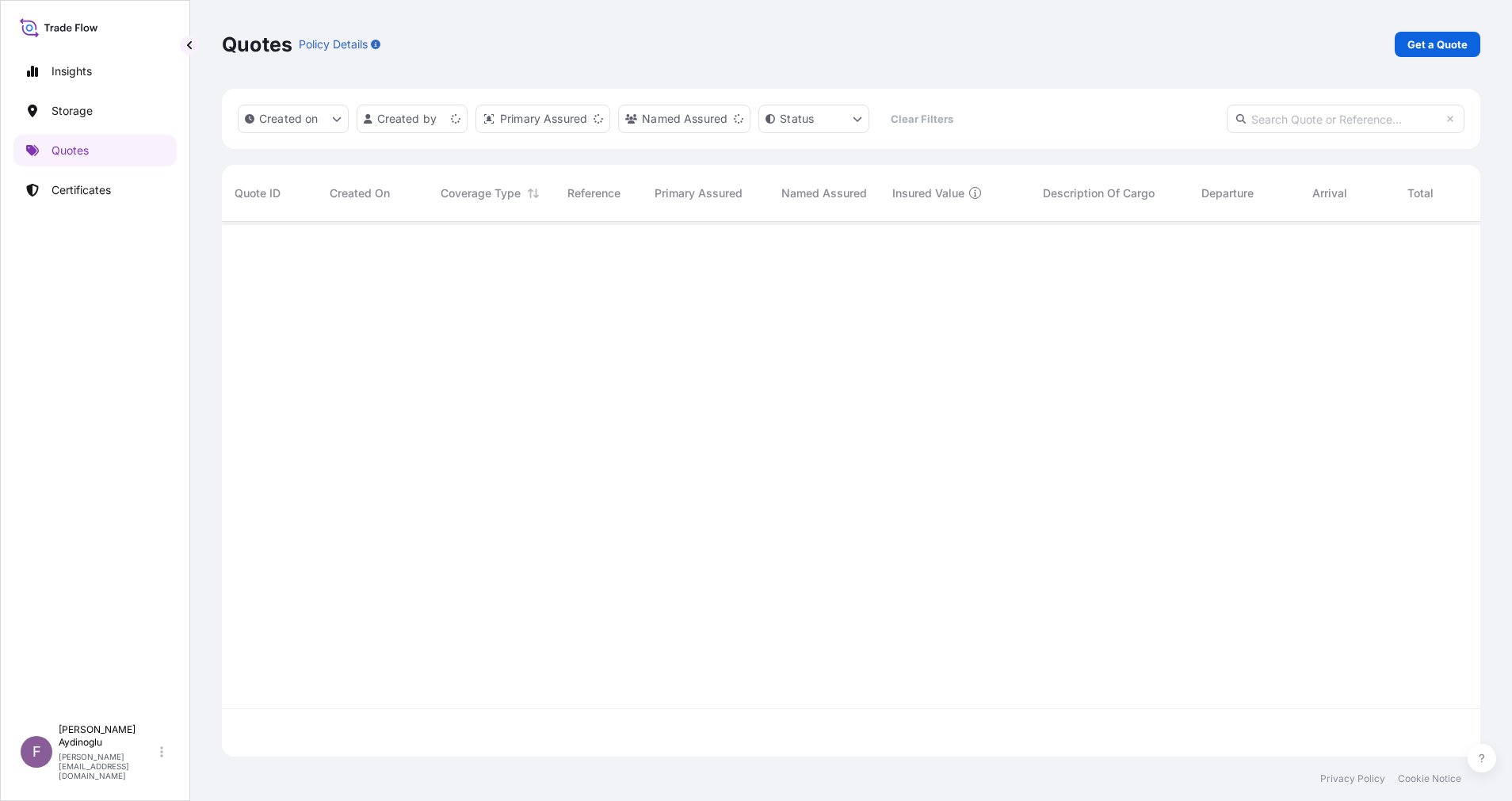
scroll to position [525, 1241]
click at [1438, 40] on p "Get a Quote" at bounding box center [1438, 44] width 61 height 16
select select "Ocean Vessel"
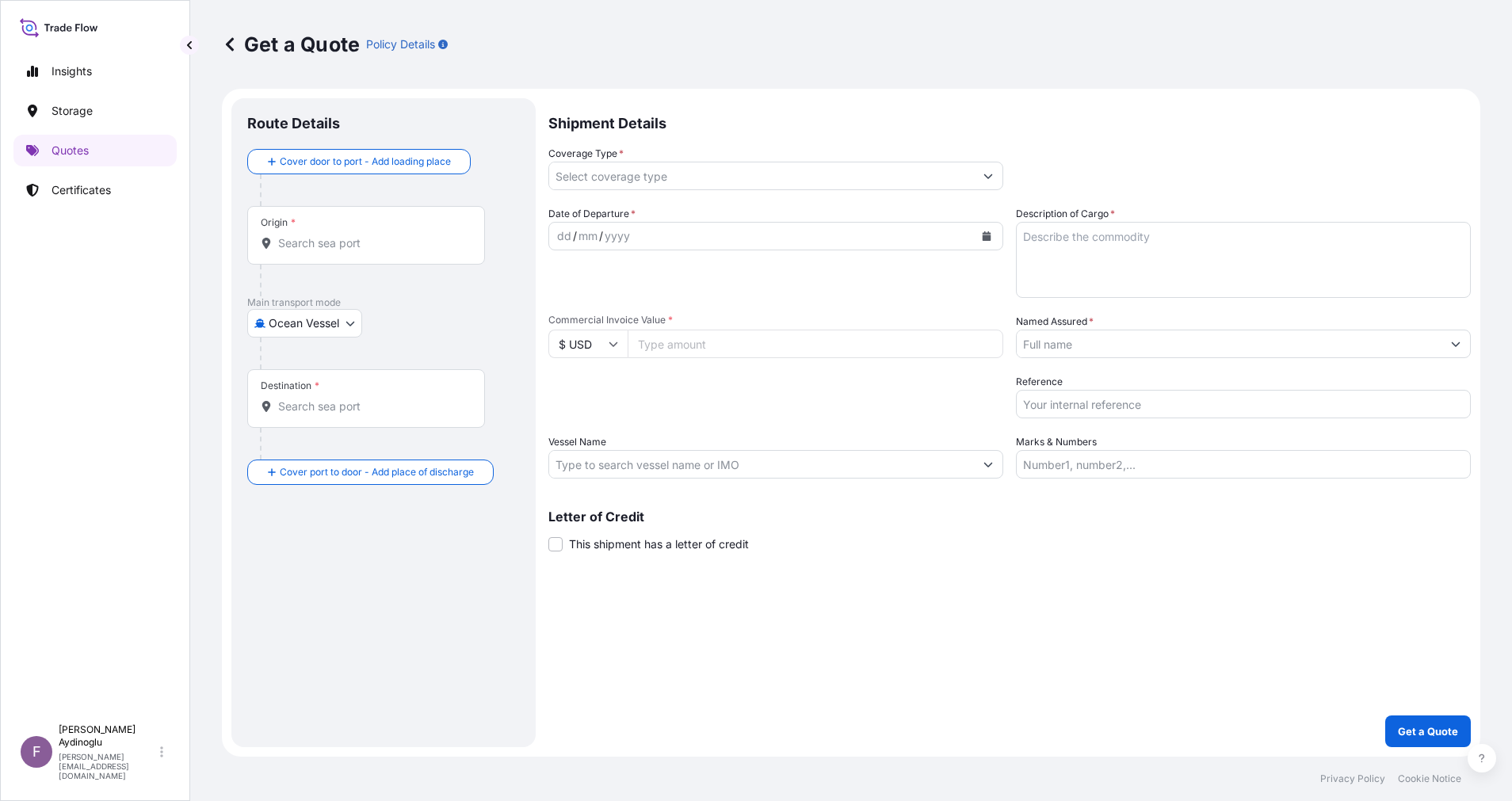
click at [1139, 473] on input "Marks & Numbers" at bounding box center [1243, 464] width 455 height 28
type input "Quantity M/[PERSON_NAME]: 3.398,27 Premium: USD 324,77"
type input "[GEOGRAPHIC_DATA]"
type input "Poti, [US_STATE]"
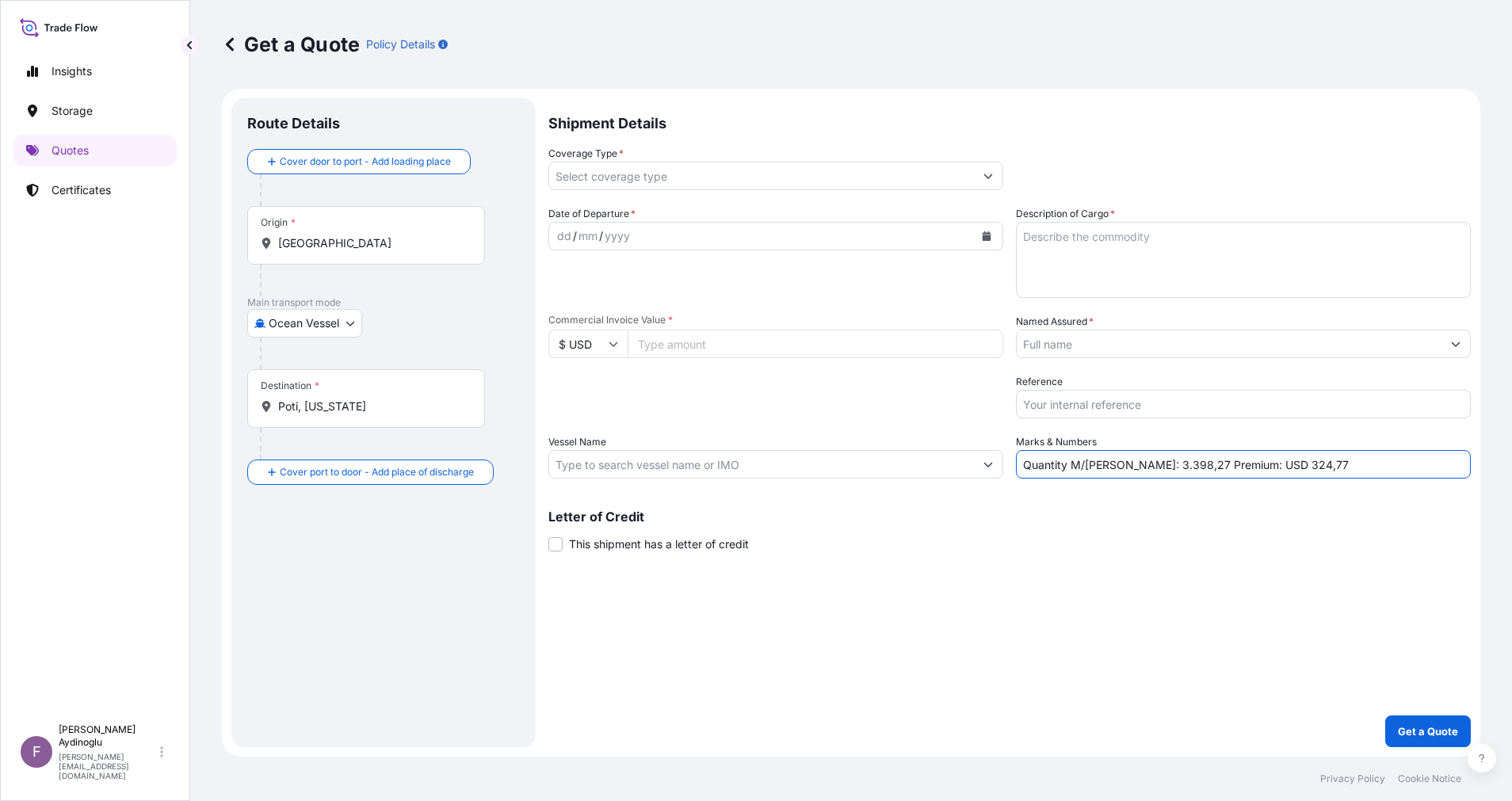
type input "All risks"
type input "2952421.17"
type input "BGN INT DMCC"
type input "MRC [PERSON_NAME] (IMO: 9462299)"
click at [1074, 611] on div "Shipment Details Coverage Type * All risks Date of Departure * dd / mm / yyyy C…" at bounding box center [1009, 422] width 922 height 649
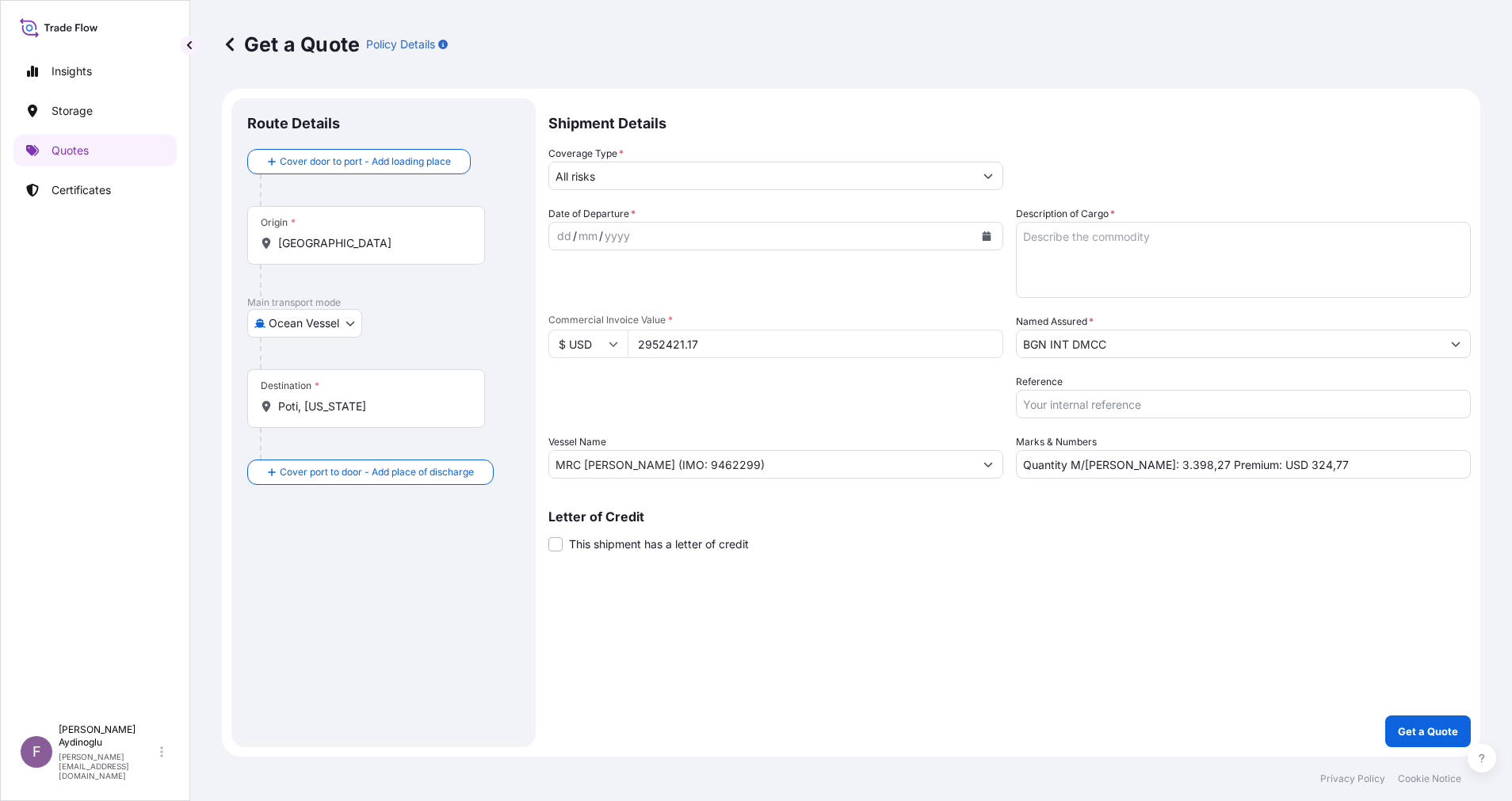
drag, startPoint x: 731, startPoint y: 344, endPoint x: 567, endPoint y: 342, distance: 164.0
click at [579, 344] on div "$ USD 2952421.17" at bounding box center [776, 343] width 455 height 28
type input "2481783.20"
click at [974, 578] on div "Shipment Details Coverage Type * All risks Date of Departure * dd / mm / yyyy C…" at bounding box center [1009, 422] width 922 height 649
click at [1119, 251] on textarea "Description of Cargo *" at bounding box center [1243, 259] width 455 height 76
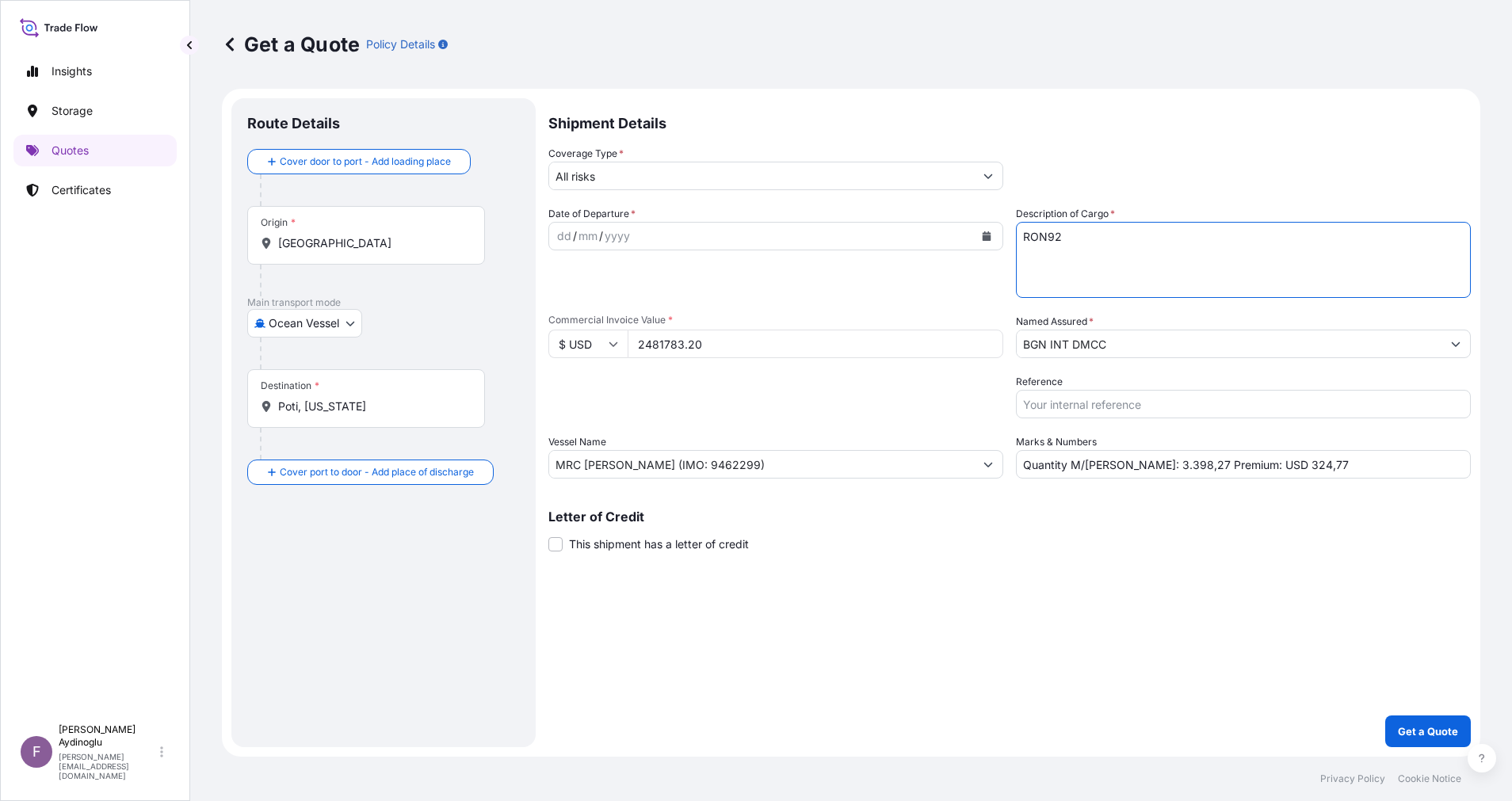
type textarea "RON92"
click at [1121, 467] on input "Quantity M/[PERSON_NAME]: 3.398,27 Premium: USD 324,77" at bounding box center [1243, 464] width 455 height 28
click at [1160, 463] on input "Quantity M/[PERSON_NAME]: 2.904,27 Premium: USD 324,77" at bounding box center [1243, 464] width 455 height 28
type input "Quantity M/[PERSON_NAME]: 2.904,74 Premium: USD 324,77"
click at [740, 467] on input "MRC [PERSON_NAME] (IMO: 9462299)" at bounding box center [762, 464] width 425 height 28
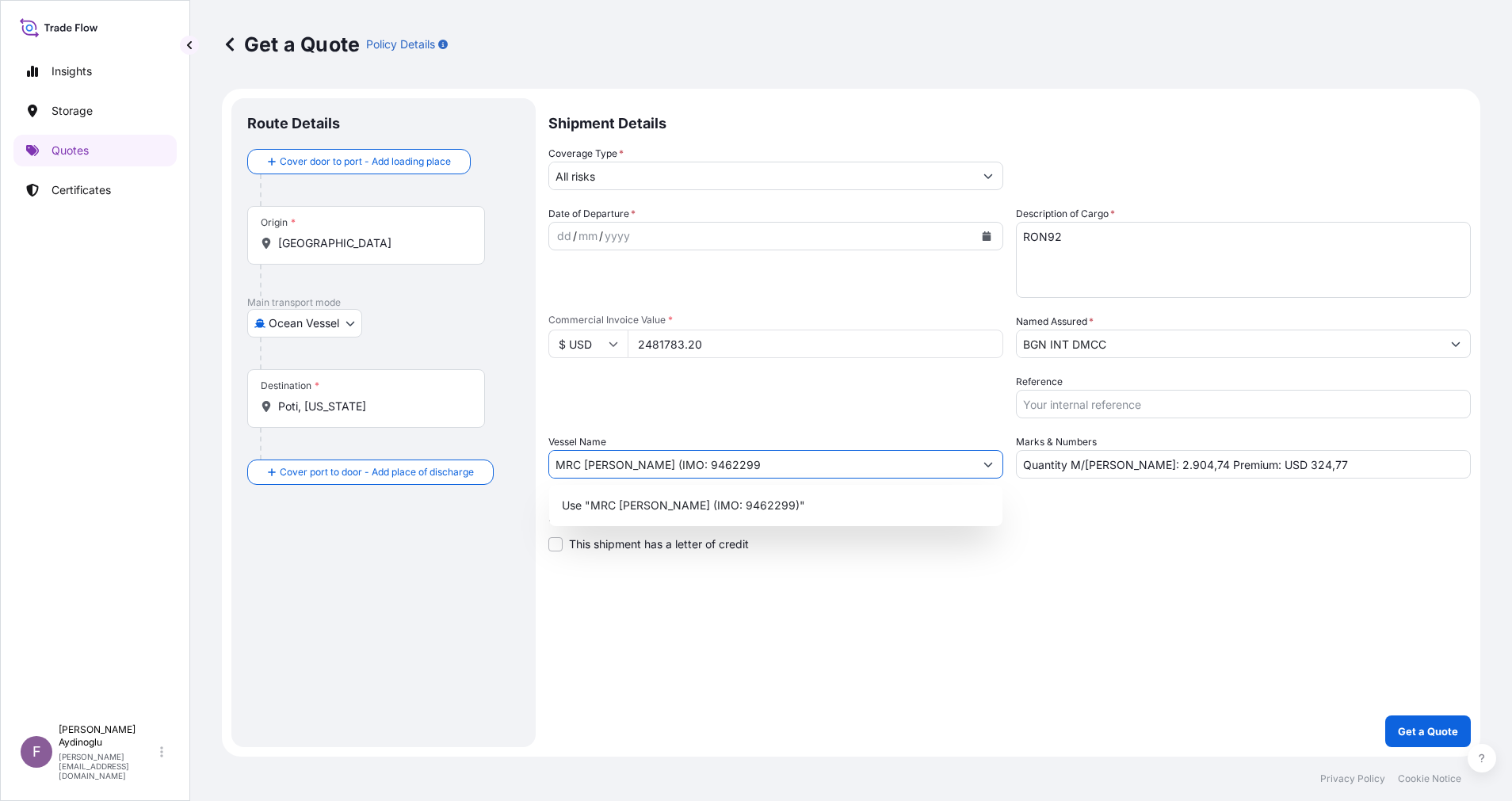
type input "MRC [PERSON_NAME] (IMO: 9462299)"
click at [787, 502] on div "Use "MRC [PERSON_NAME] (IMO: 9462299)"" at bounding box center [776, 505] width 440 height 28
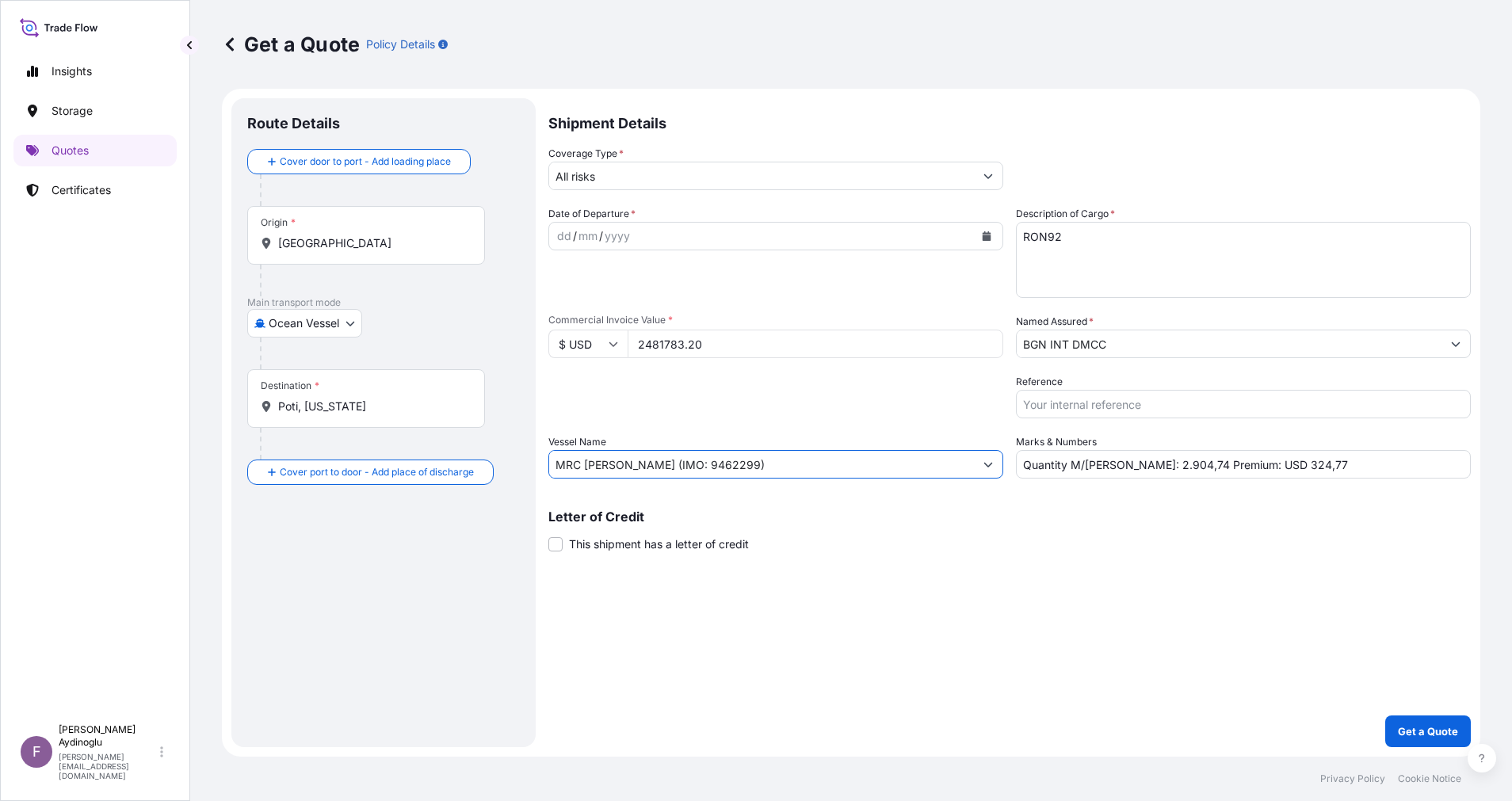
drag, startPoint x: 1081, startPoint y: 561, endPoint x: 1058, endPoint y: 563, distance: 23.1
click at [1080, 562] on div "Shipment Details Coverage Type * All risks Date of Departure * dd / mm / yyyy C…" at bounding box center [1009, 422] width 922 height 649
click at [377, 239] on input "[GEOGRAPHIC_DATA]" at bounding box center [371, 243] width 187 height 16
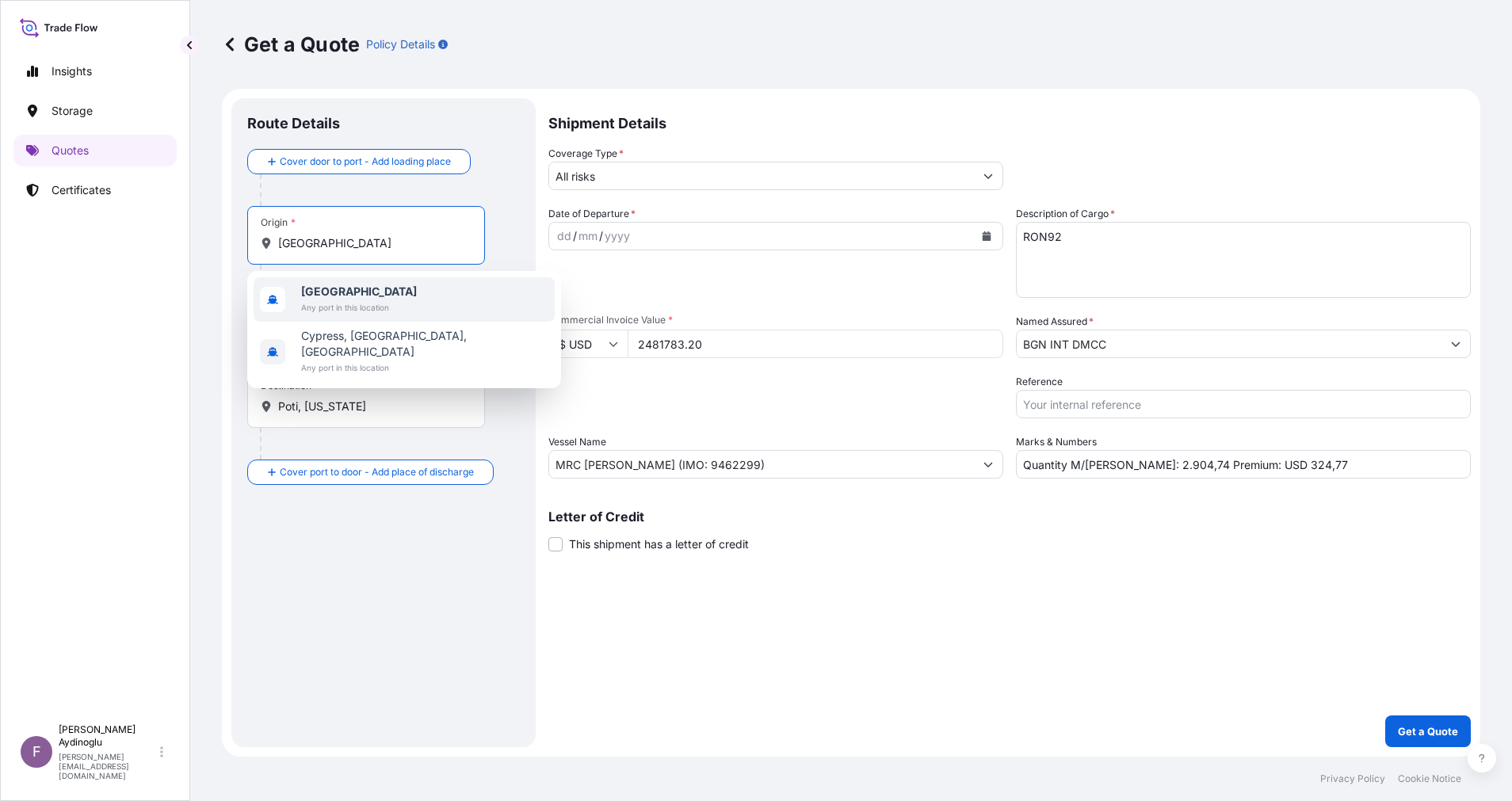
click at [373, 296] on span "[GEOGRAPHIC_DATA]" at bounding box center [359, 292] width 116 height 16
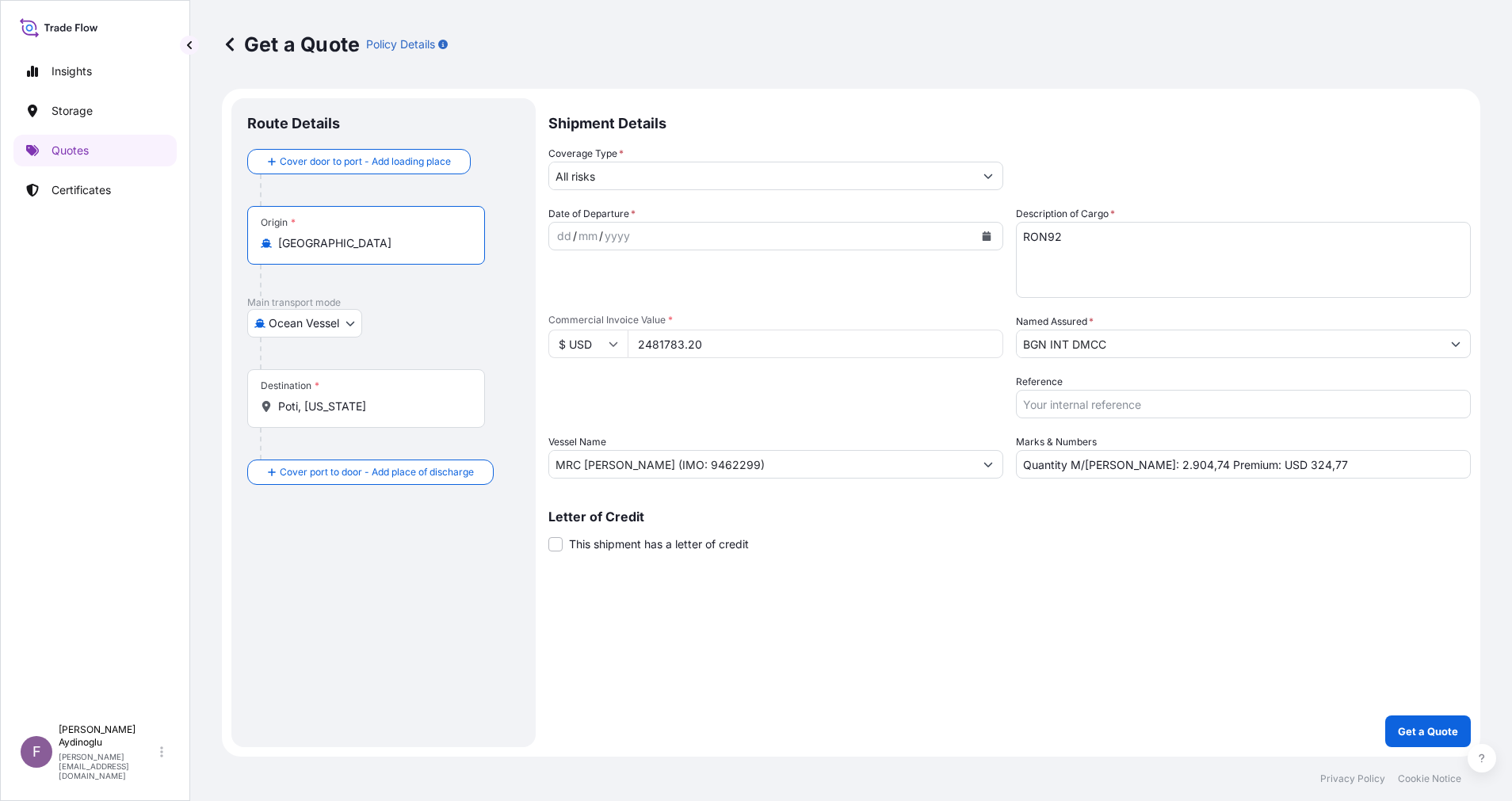
click at [390, 317] on div "Cover door to port - Add loading place Place of loading Road / [GEOGRAPHIC_DATA…" at bounding box center [384, 317] width 273 height 336
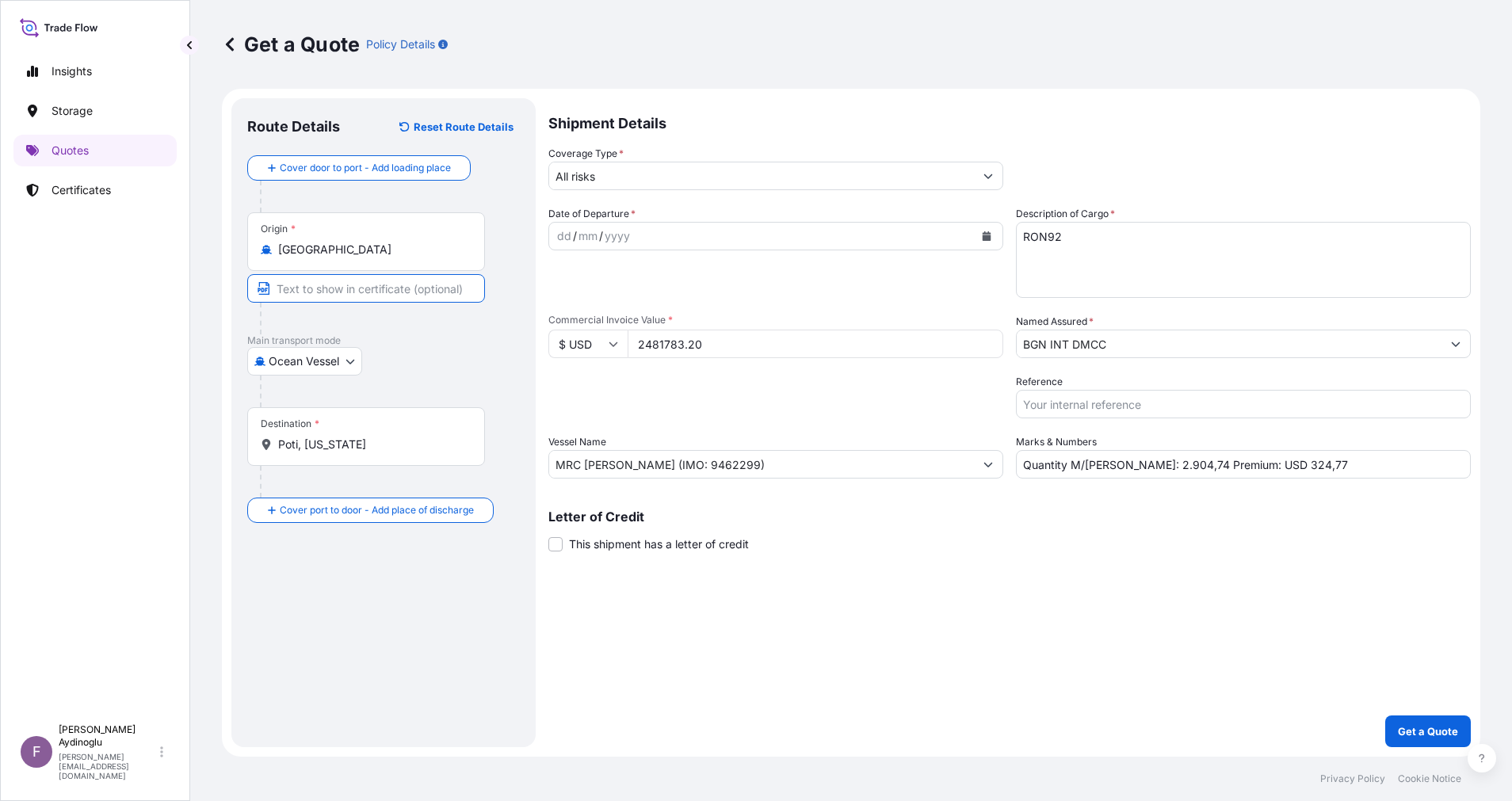
click at [375, 298] on input "Text to appear on certificate" at bounding box center [366, 287] width 238 height 28
type input "VASSILIKO / [GEOGRAPHIC_DATA]"
click at [415, 645] on div "Route Details Reset Route Details Cover door to port - Add loading place Place …" at bounding box center [384, 423] width 273 height 618
click at [395, 439] on input "Poti, [US_STATE]" at bounding box center [371, 444] width 187 height 16
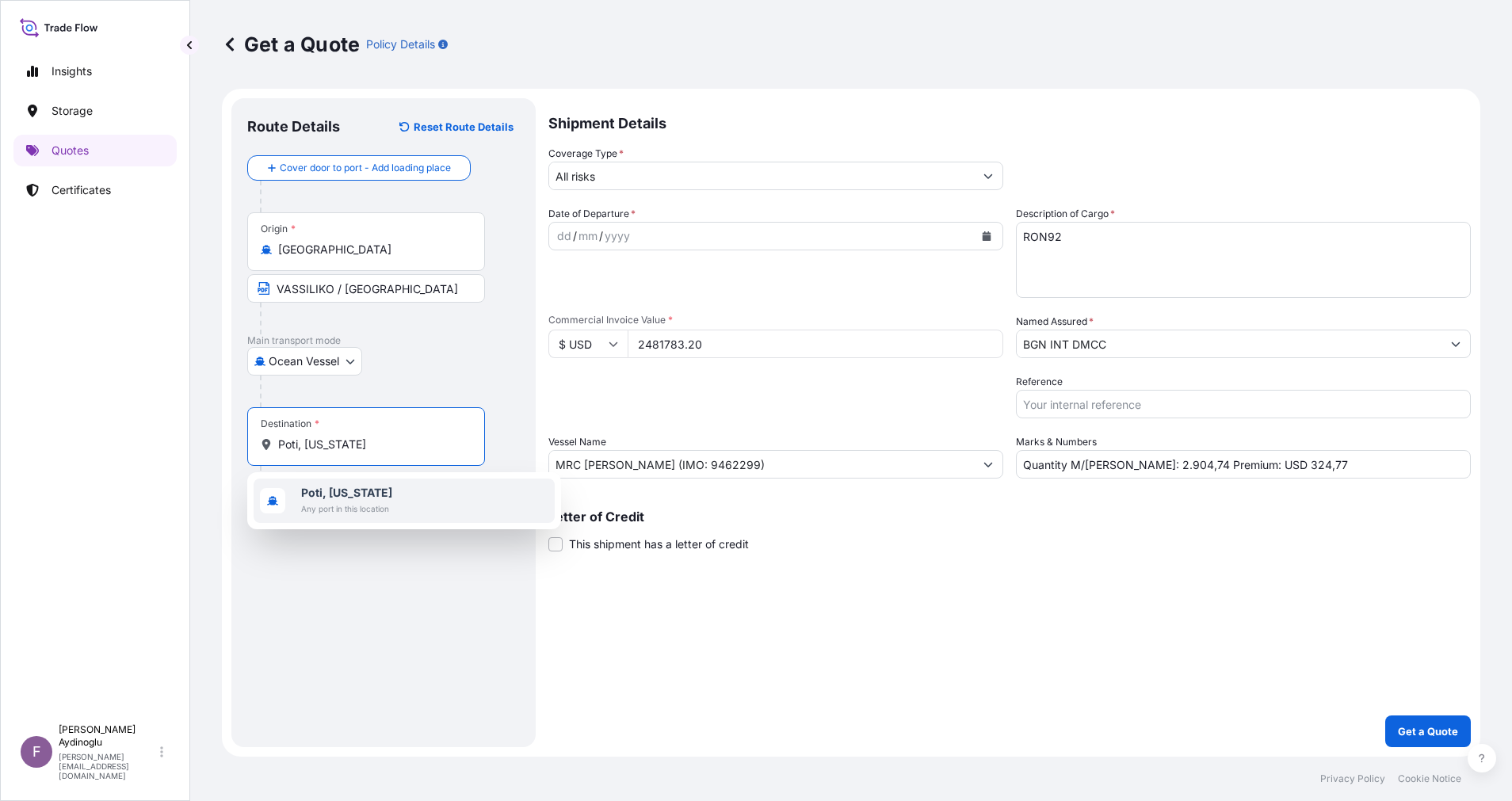
click at [373, 514] on span "Any port in this location" at bounding box center [346, 508] width 91 height 16
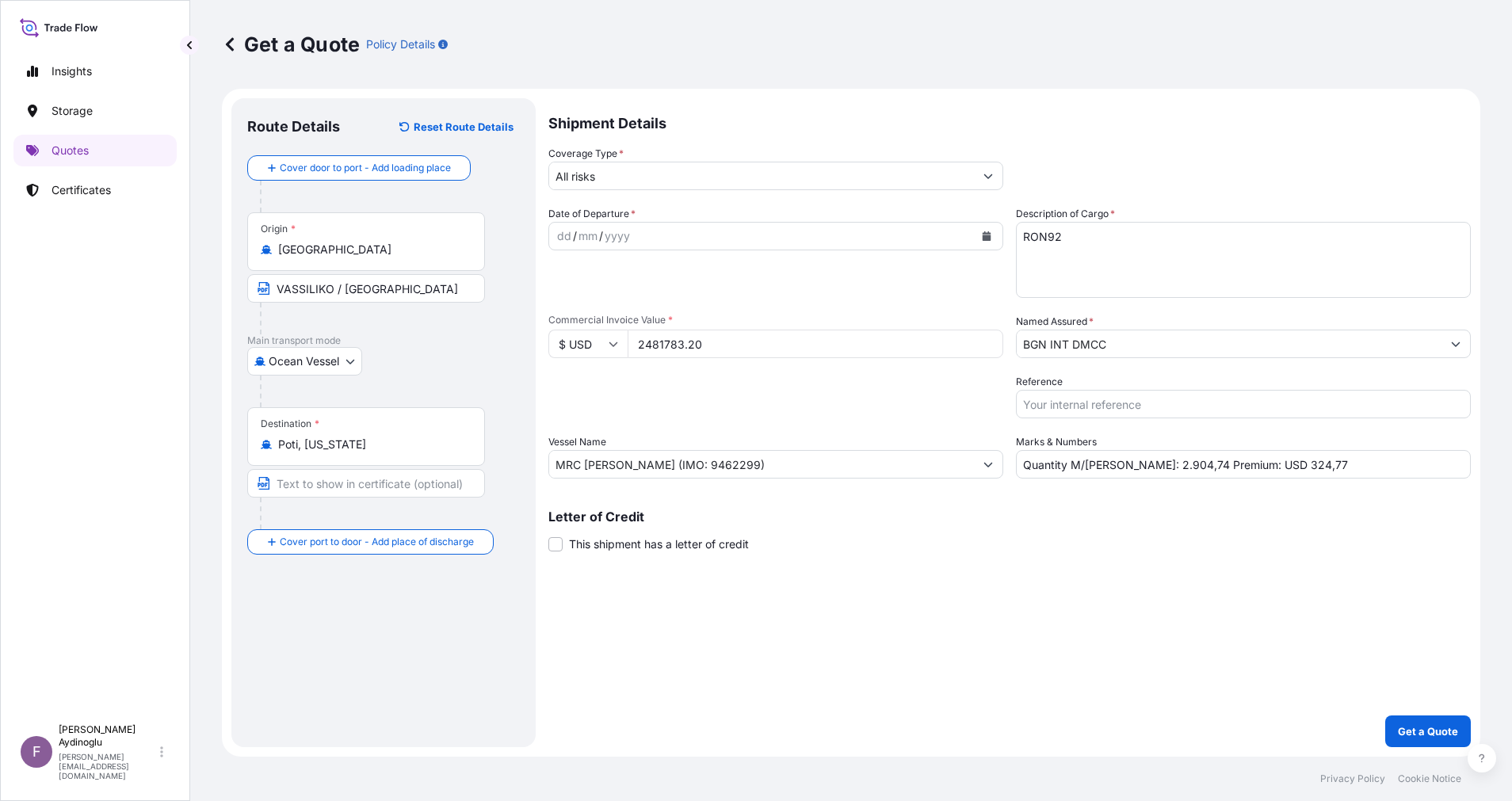
click at [383, 586] on div "Route Details Reset Route Details Cover door to port - Add loading place Place …" at bounding box center [384, 423] width 273 height 618
click at [375, 493] on input "Text to appear on certificate" at bounding box center [366, 483] width 238 height 28
type input "[GEOGRAPHIC_DATA] / [US_STATE]"
click at [529, 618] on div "Route Details Reset Route Details Cover door to port - Add loading place Place …" at bounding box center [383, 422] width 305 height 649
click at [560, 235] on div "dd" at bounding box center [564, 236] width 17 height 19
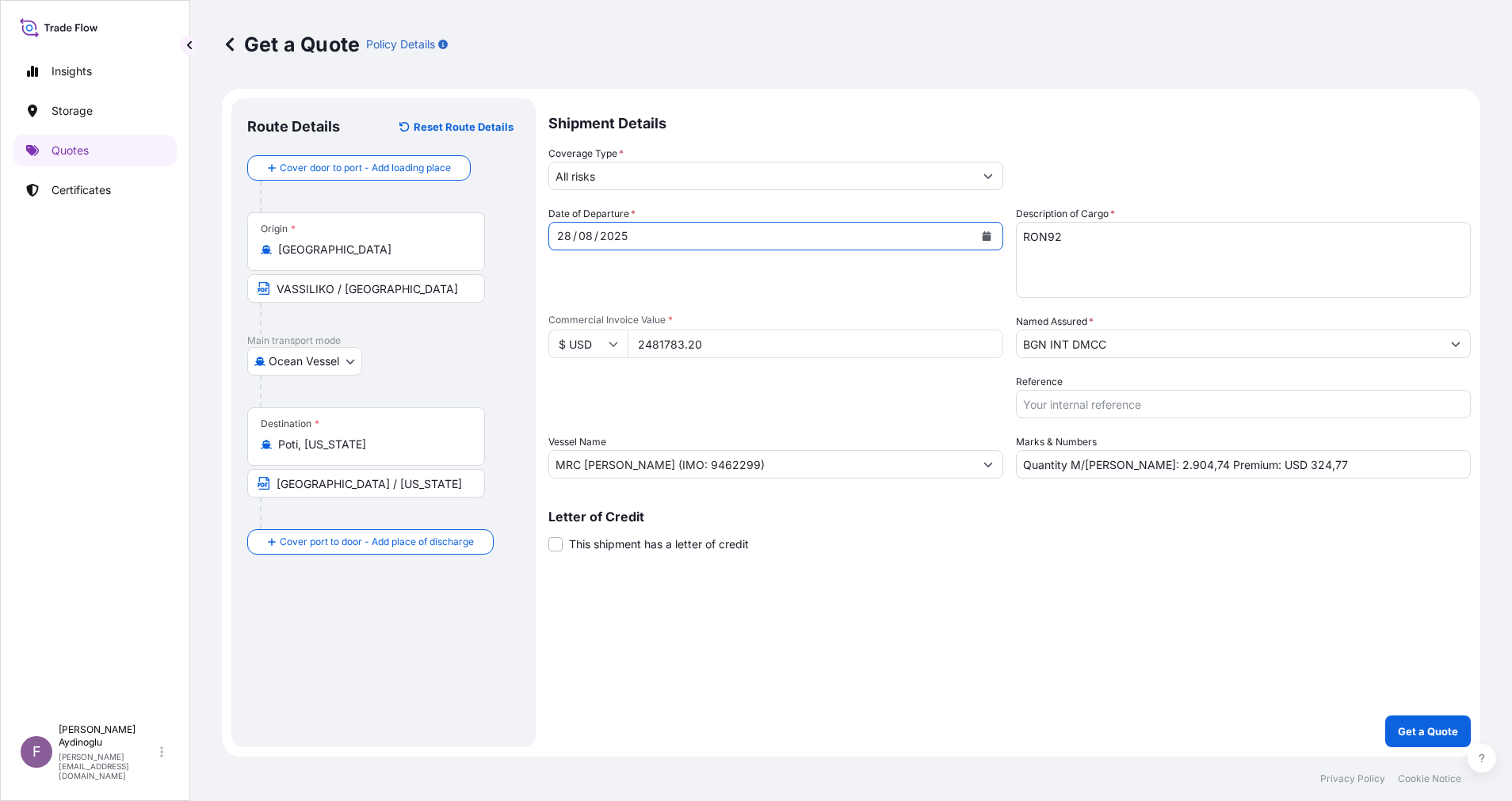
click at [989, 181] on button "Show suggestions" at bounding box center [987, 175] width 28 height 28
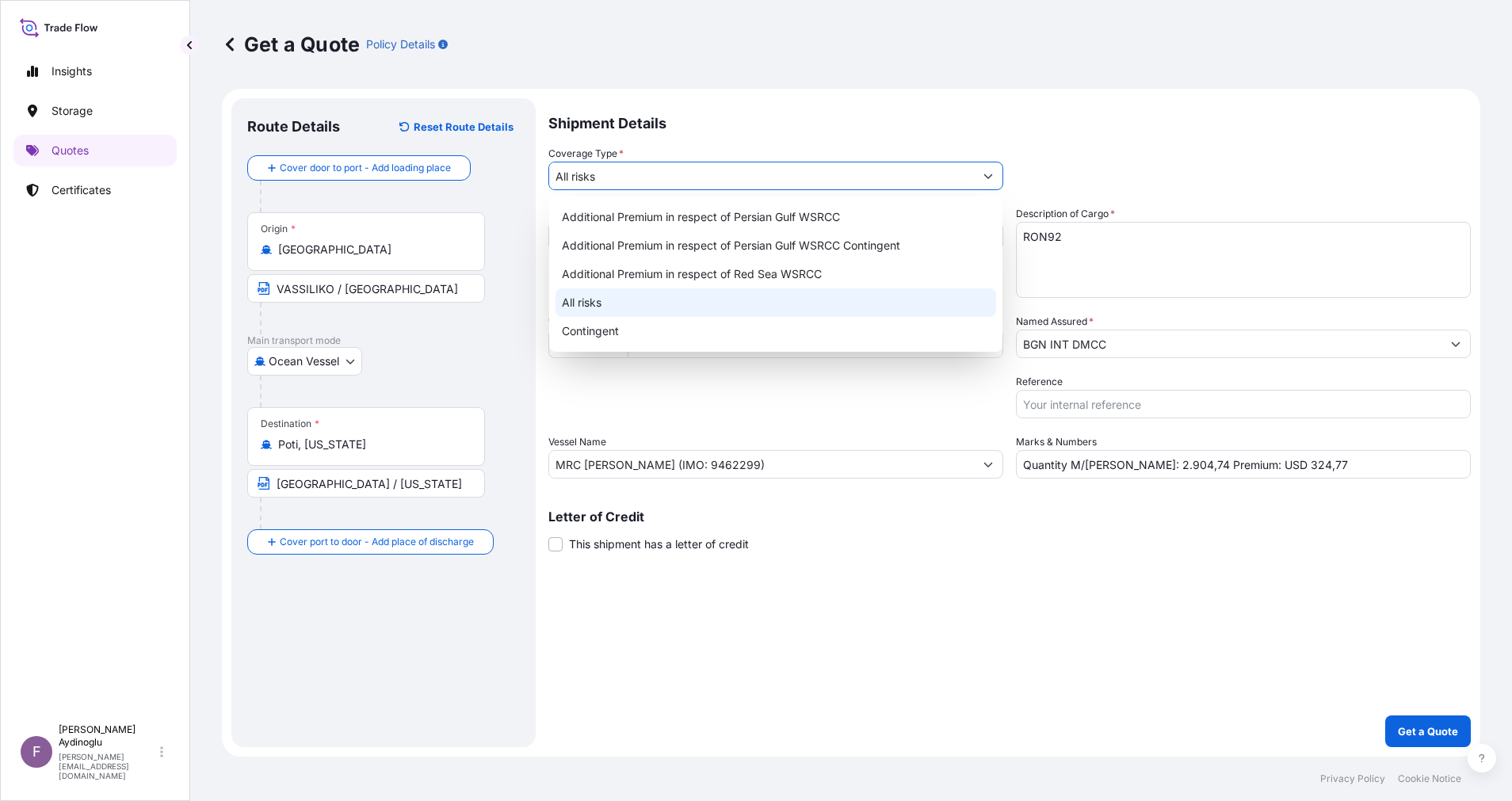
click at [802, 298] on div "All risks" at bounding box center [776, 302] width 440 height 28
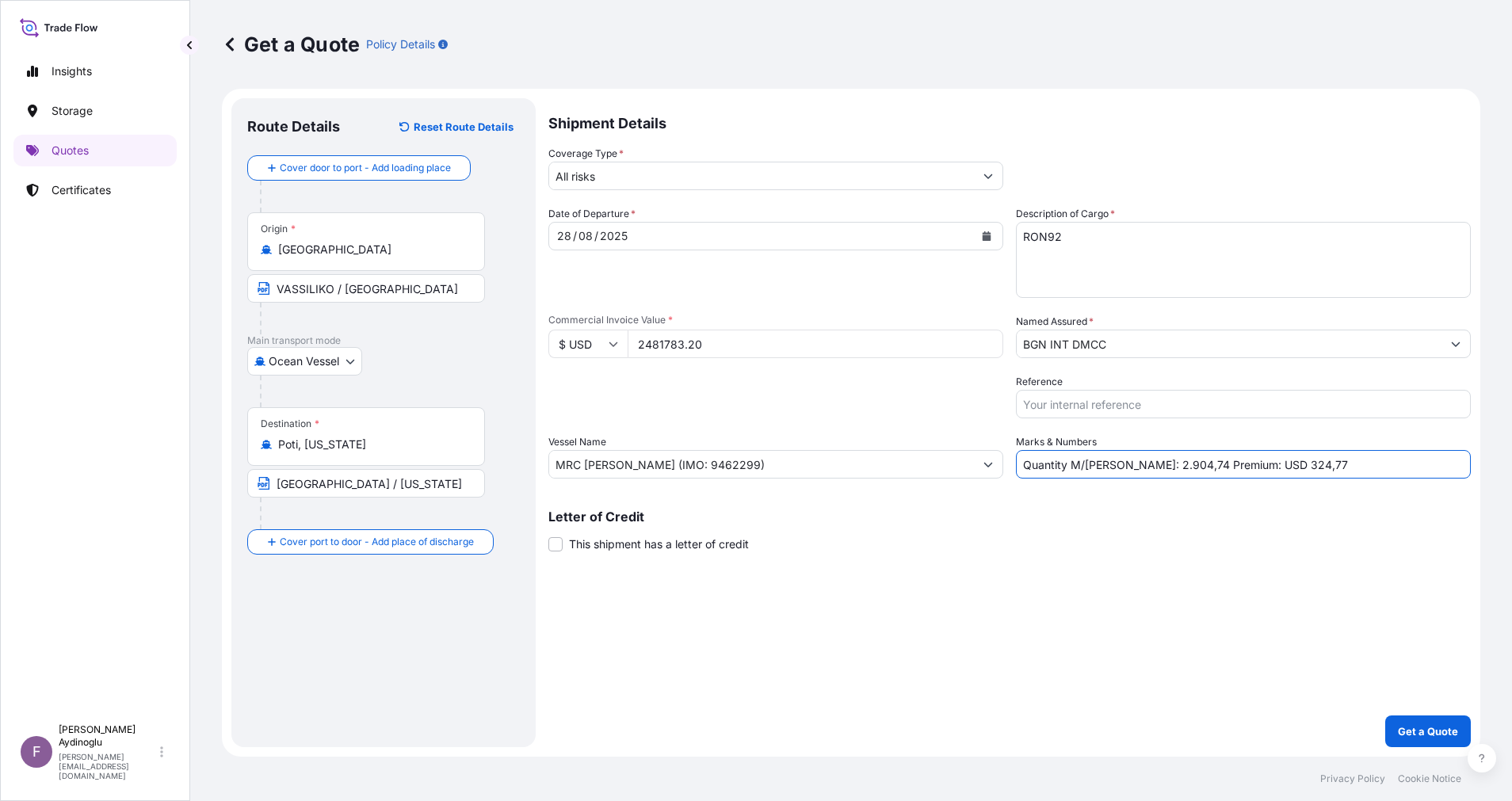
drag, startPoint x: 1266, startPoint y: 467, endPoint x: 1246, endPoint y: 468, distance: 20.0
click at [1246, 468] on input "Quantity M/[PERSON_NAME]: 2.904,74 Premium: USD 324,77" at bounding box center [1243, 464] width 455 height 28
type input "Quantity M/[PERSON_NAME]: 2.904,74 Premium: USD 273,00"
click at [1276, 353] on input "BGN INT DMCC" at bounding box center [1230, 343] width 425 height 28
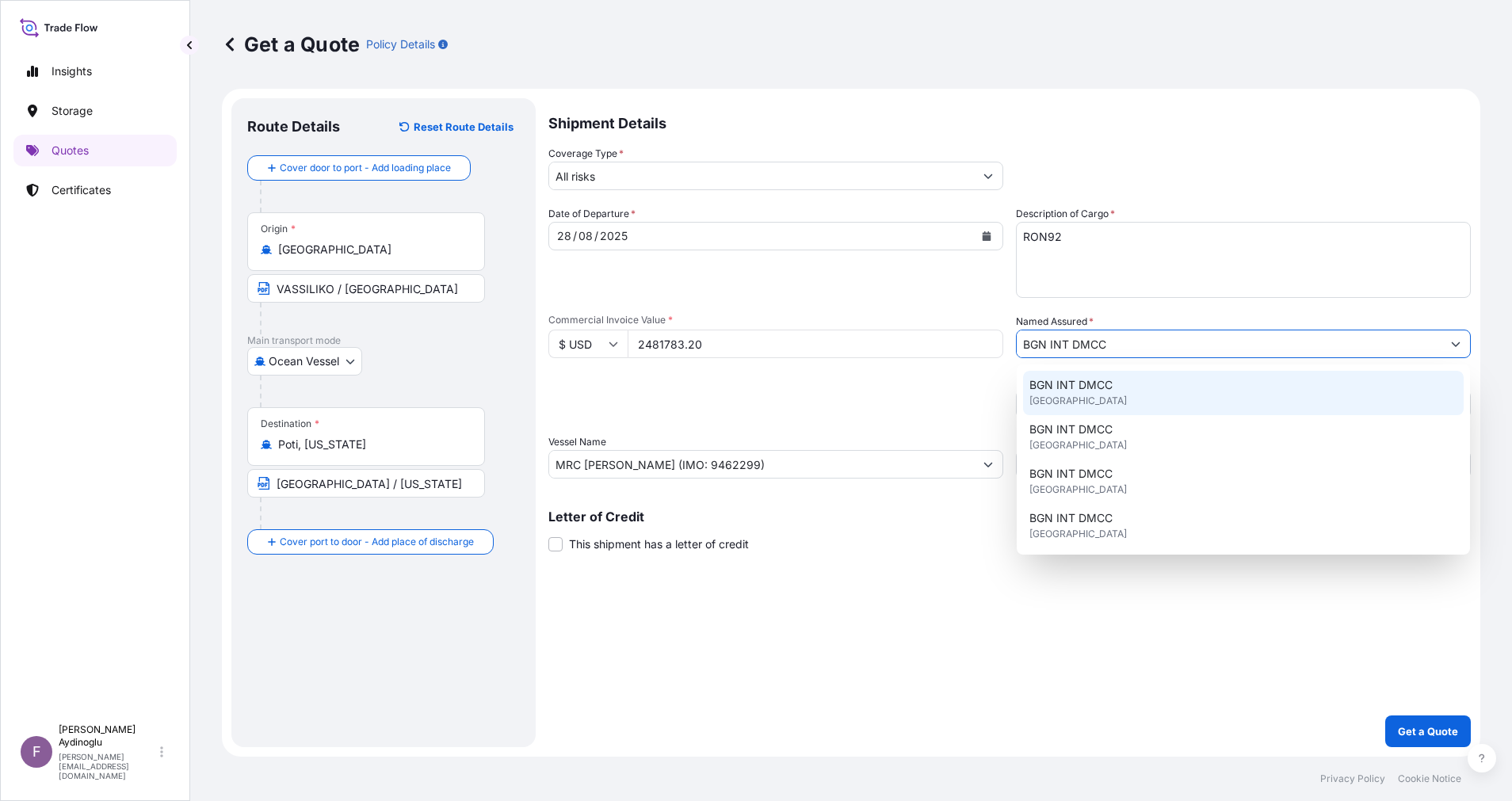
click at [1189, 406] on div "BGN INT DMCC [GEOGRAPHIC_DATA]" at bounding box center [1243, 393] width 440 height 44
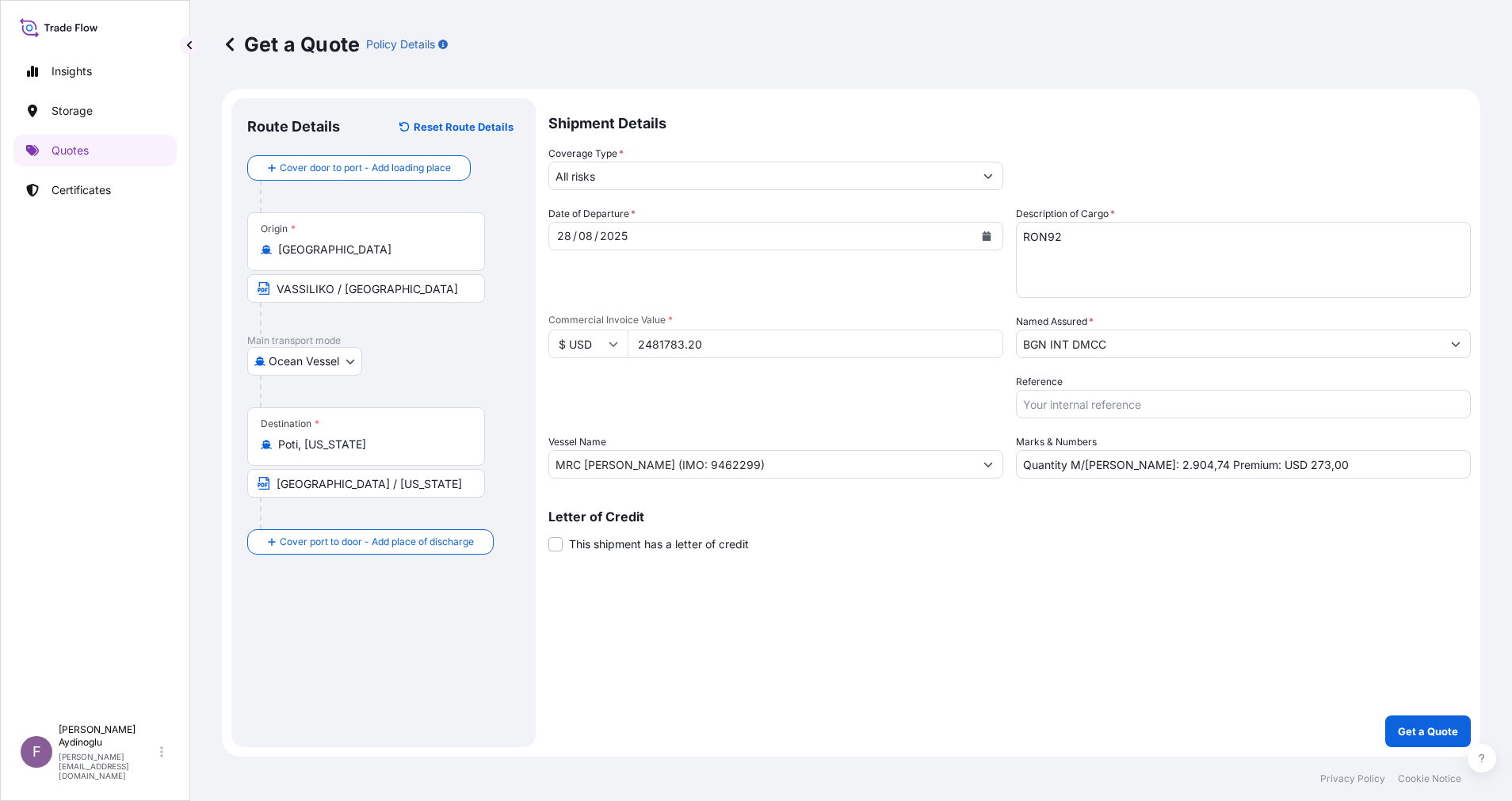
click at [1166, 522] on p "Letter of Credit" at bounding box center [1009, 516] width 922 height 13
click at [1422, 731] on p "Get a Quote" at bounding box center [1428, 731] width 61 height 16
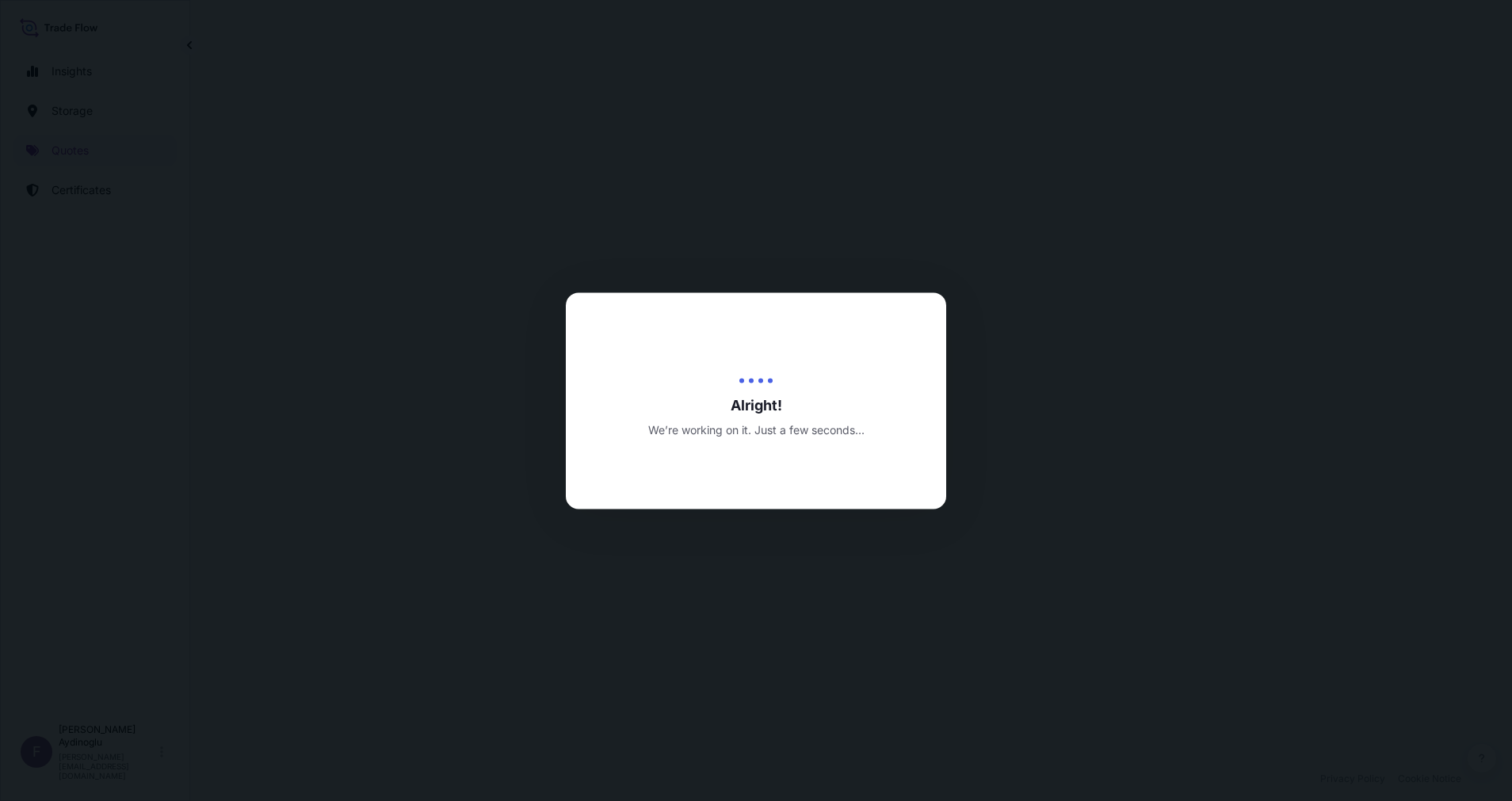
select select "Ocean Vessel"
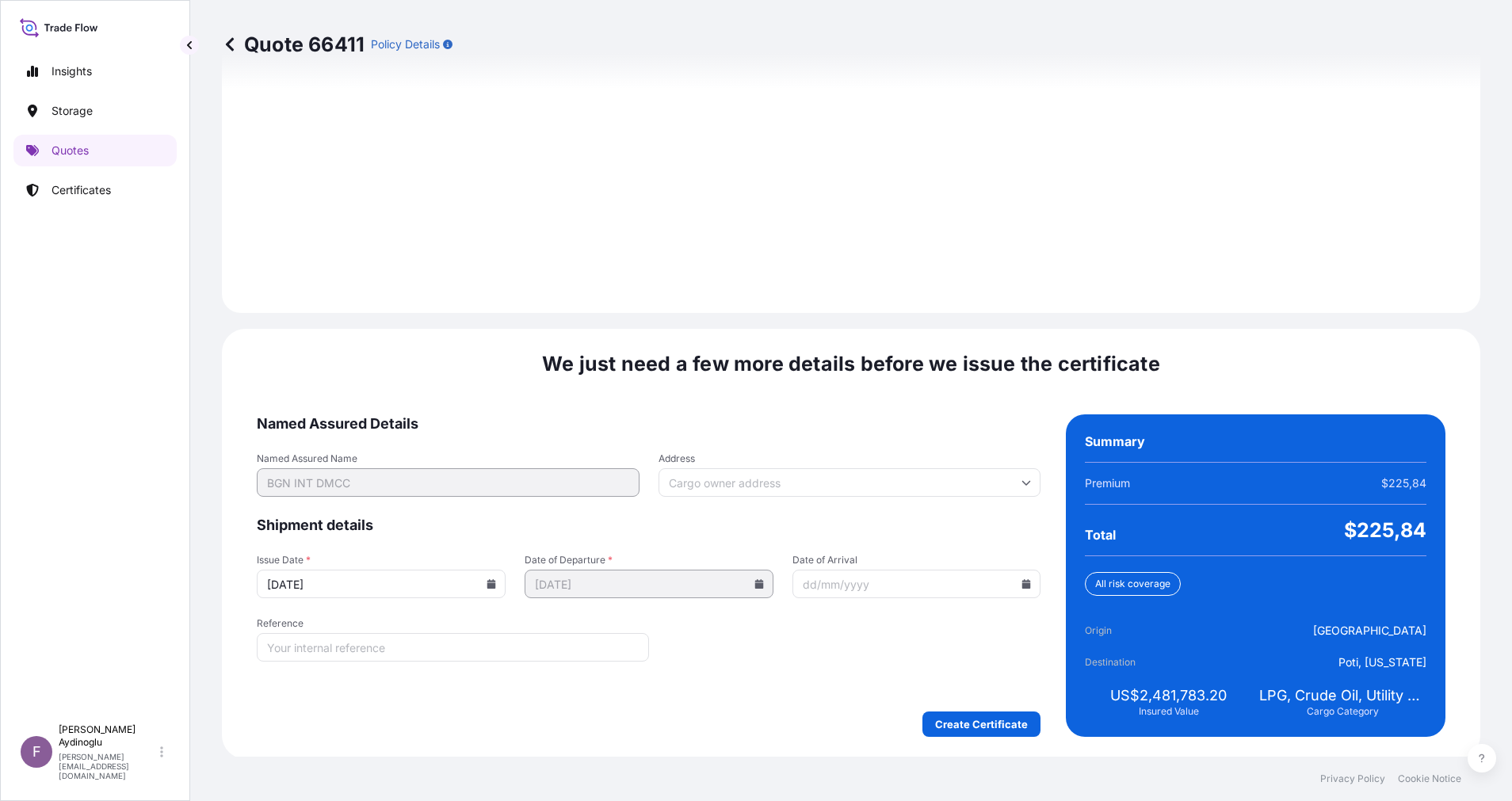
scroll to position [1701, 0]
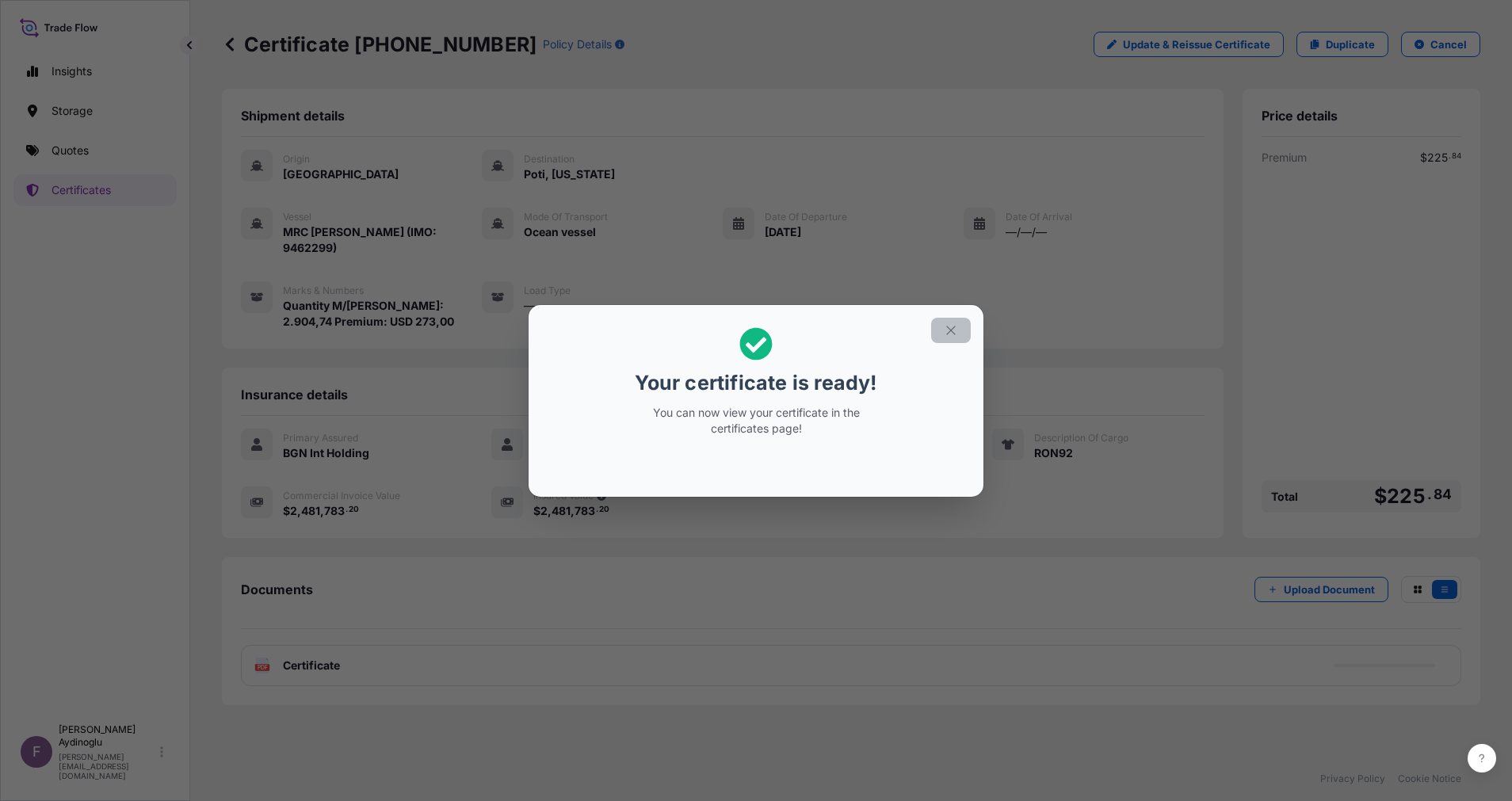
click at [953, 333] on icon "button" at bounding box center [951, 330] width 9 height 9
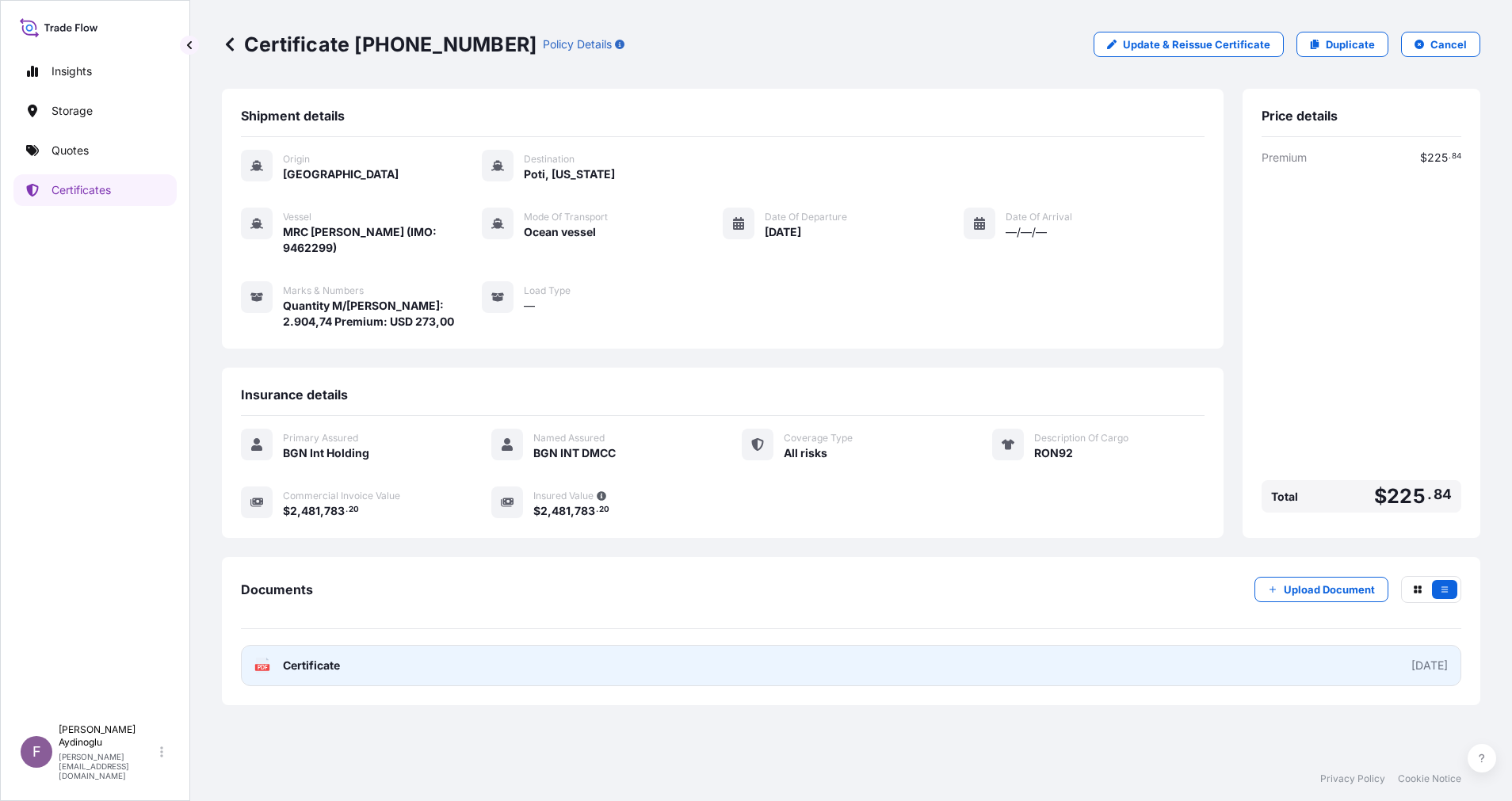
click at [753, 645] on link "PDF Certificate [DATE]" at bounding box center [851, 665] width 1220 height 41
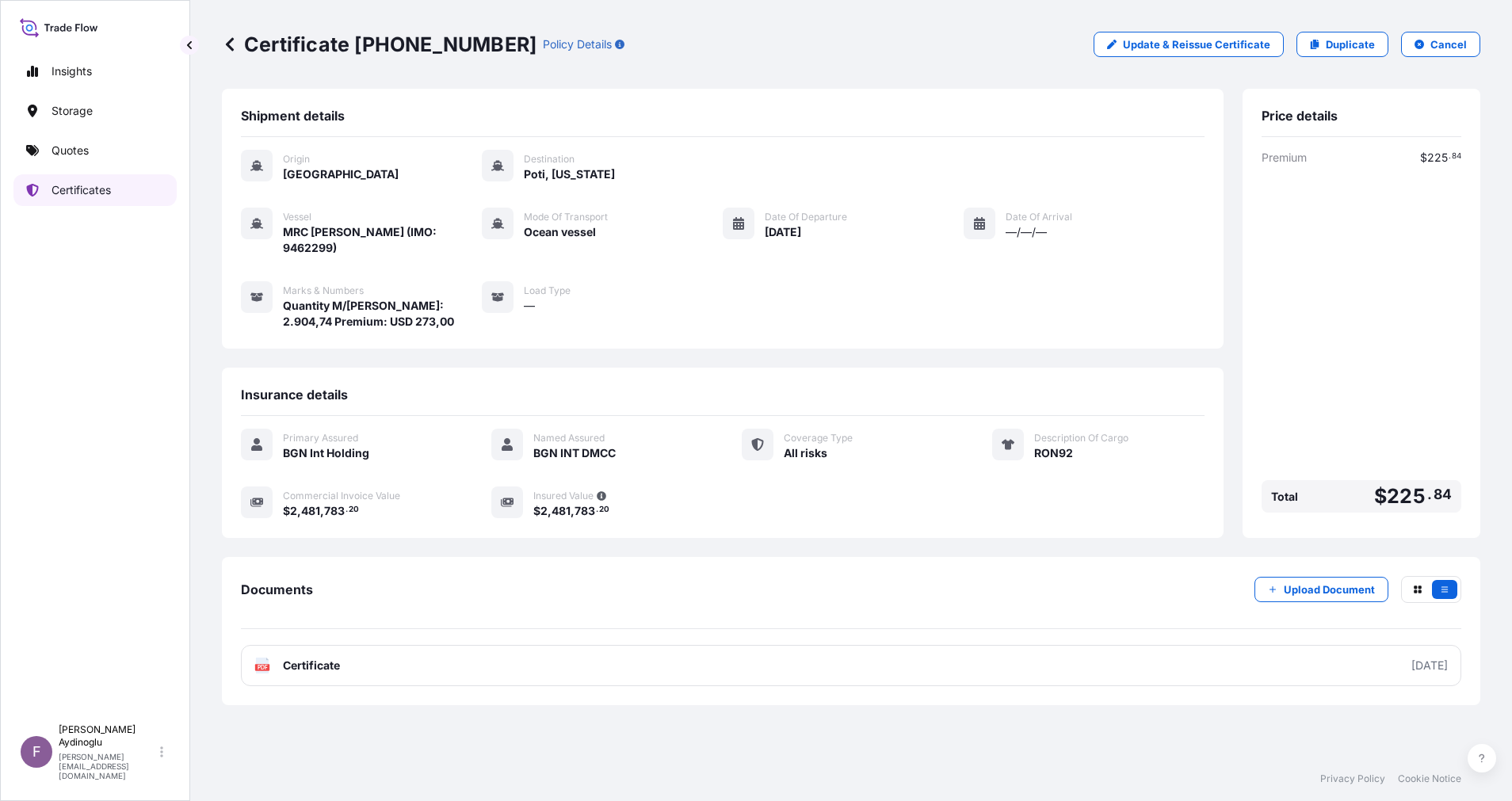
click at [66, 157] on p "Quotes" at bounding box center [70, 150] width 38 height 16
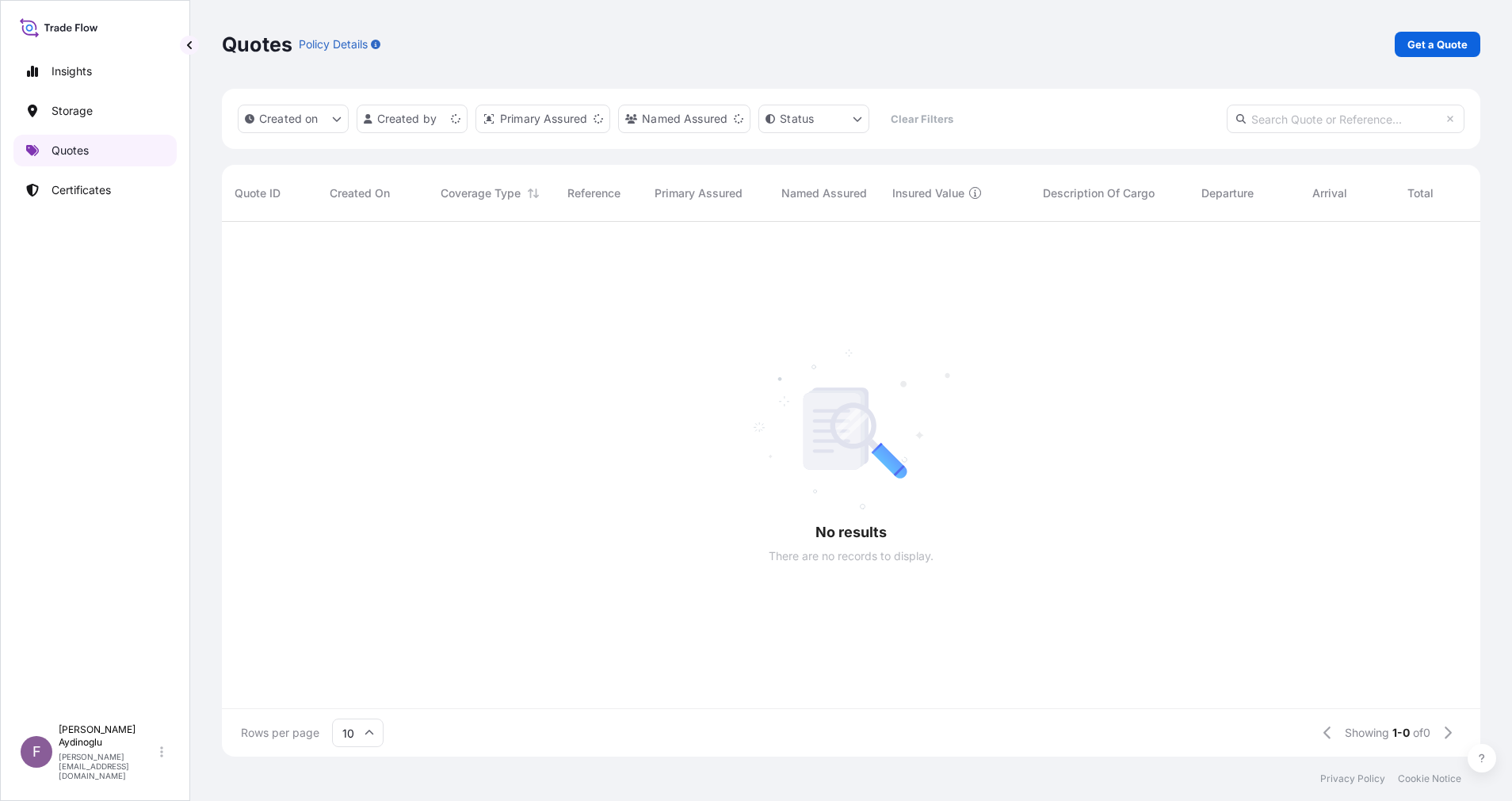
scroll to position [525, 1241]
click at [1430, 40] on p "Get a Quote" at bounding box center [1438, 44] width 61 height 16
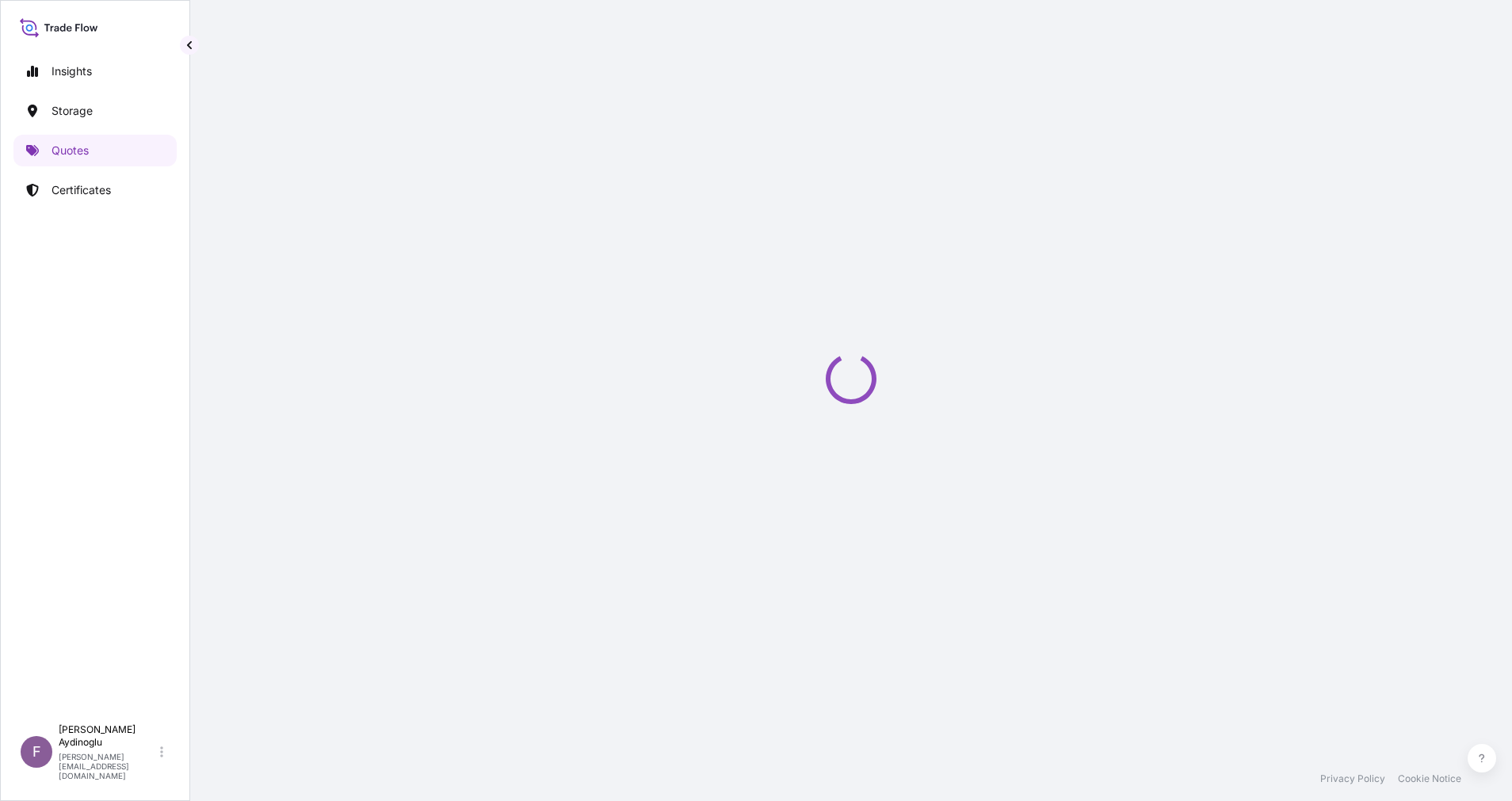
select select "Ocean Vessel"
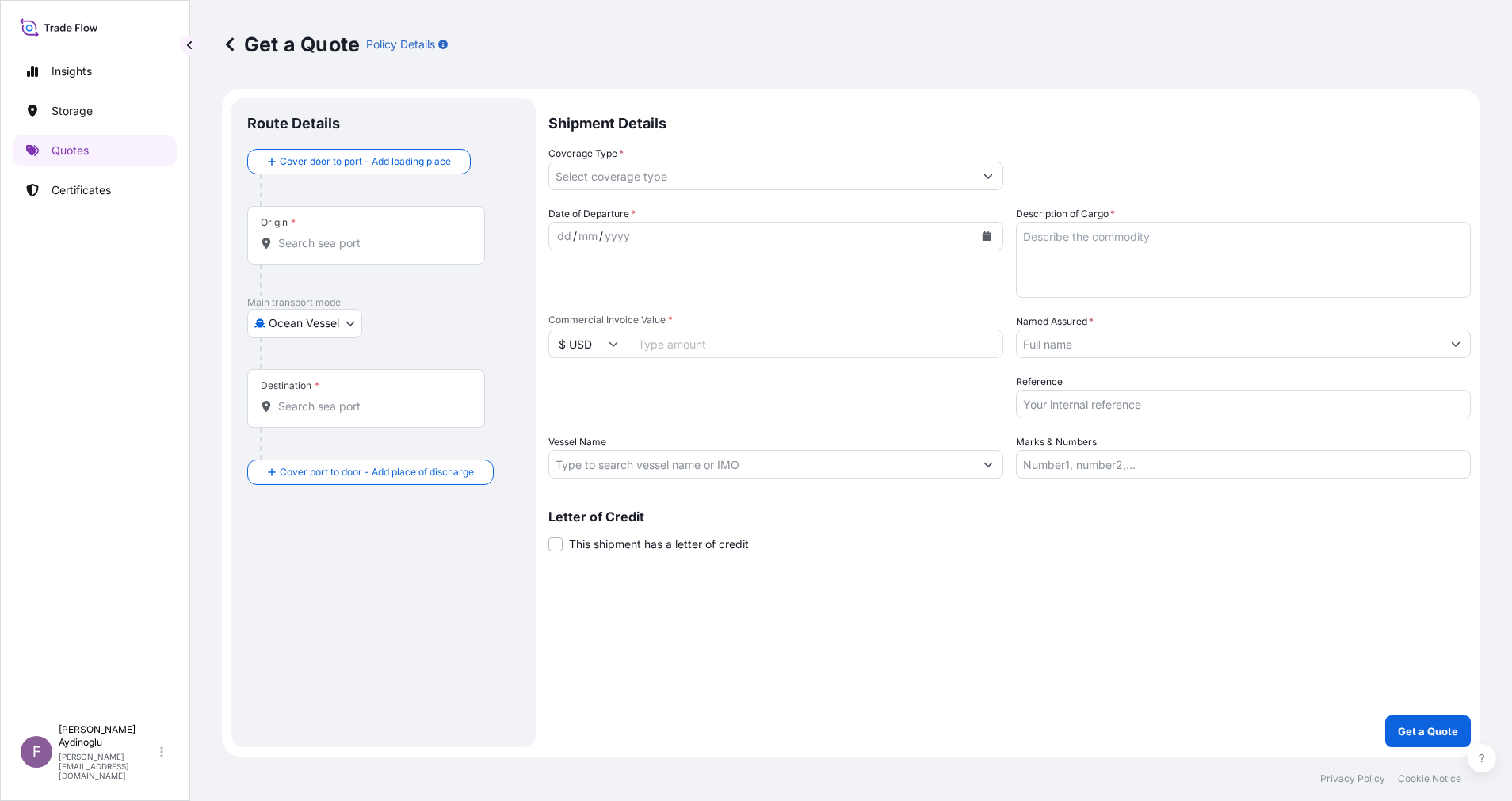
click at [1162, 471] on input "Marks & Numbers" at bounding box center [1243, 464] width 455 height 28
type input "Quantity M/[PERSON_NAME]: 2.904,74 Premium: USD 273,00"
type input "[GEOGRAPHIC_DATA]"
type input "Poti, [US_STATE]"
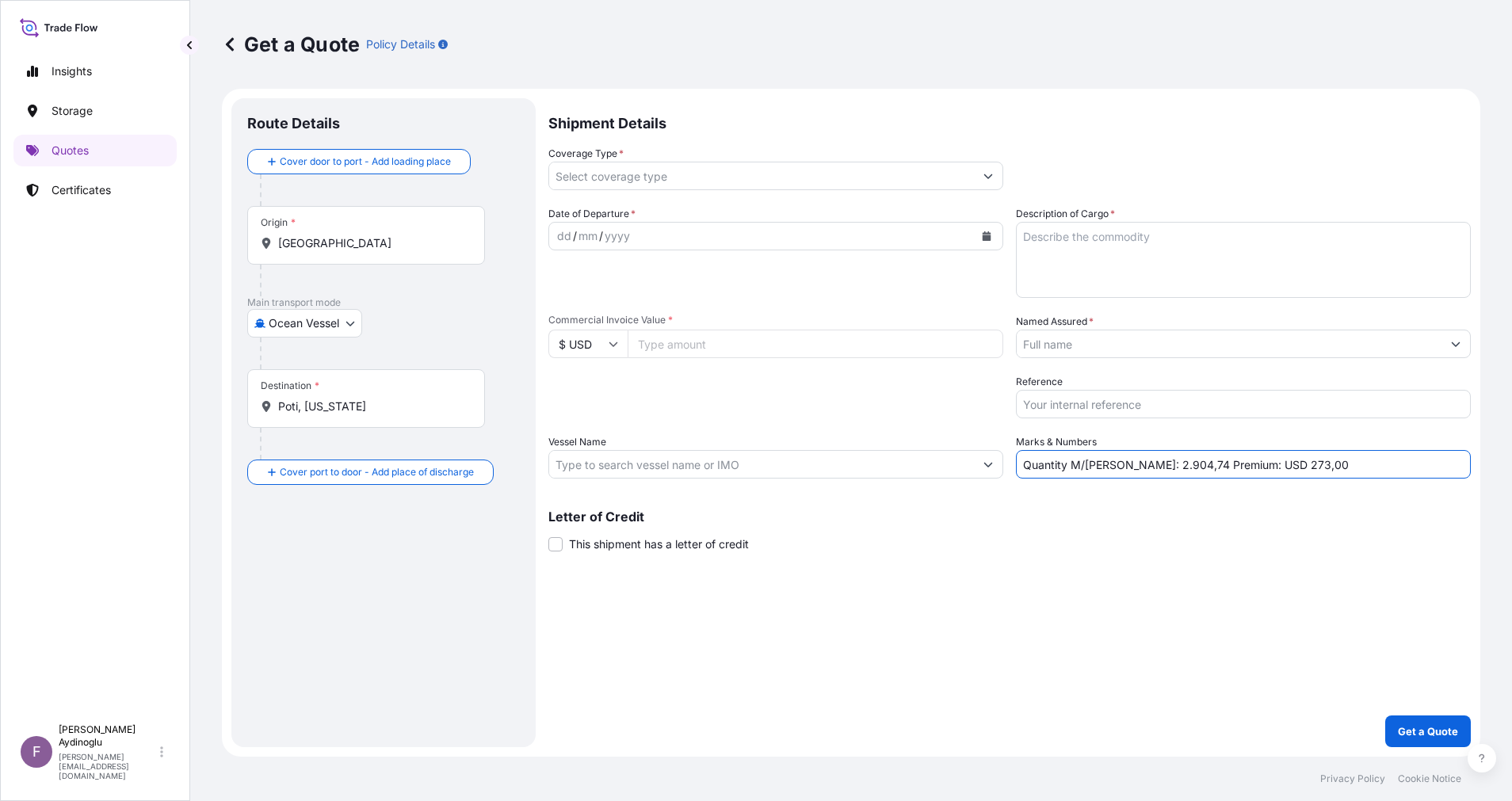
type input "All risks"
type input "2481783.20"
type input "BGN INT DMCC"
type input "MRC [PERSON_NAME] (IMO: 9462299)"
click at [1096, 679] on div "Shipment Details Coverage Type * All risks Date of Departure * dd / mm / yyyy C…" at bounding box center [1009, 422] width 922 height 649
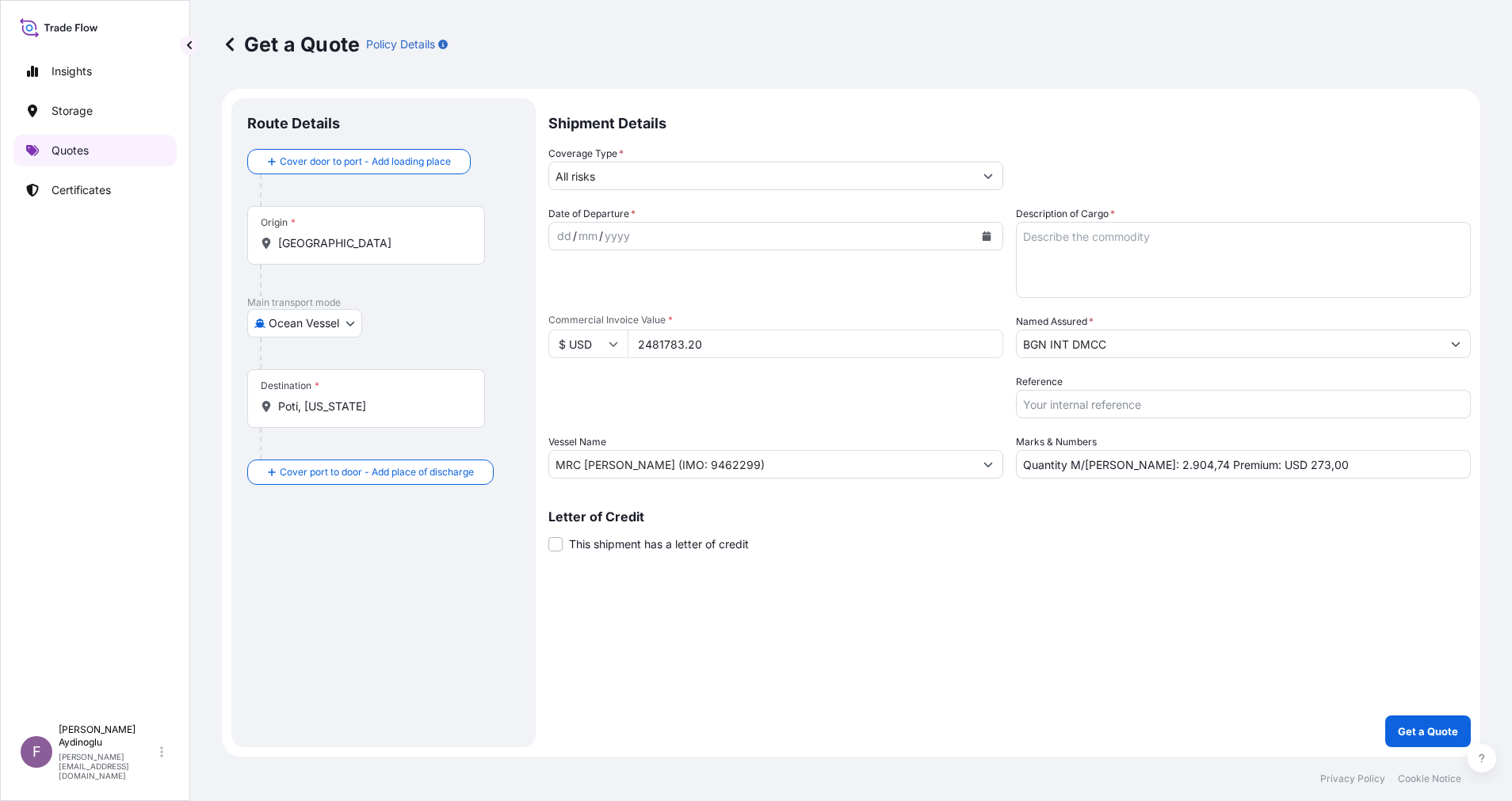
click at [84, 150] on p "Quotes" at bounding box center [70, 150] width 38 height 16
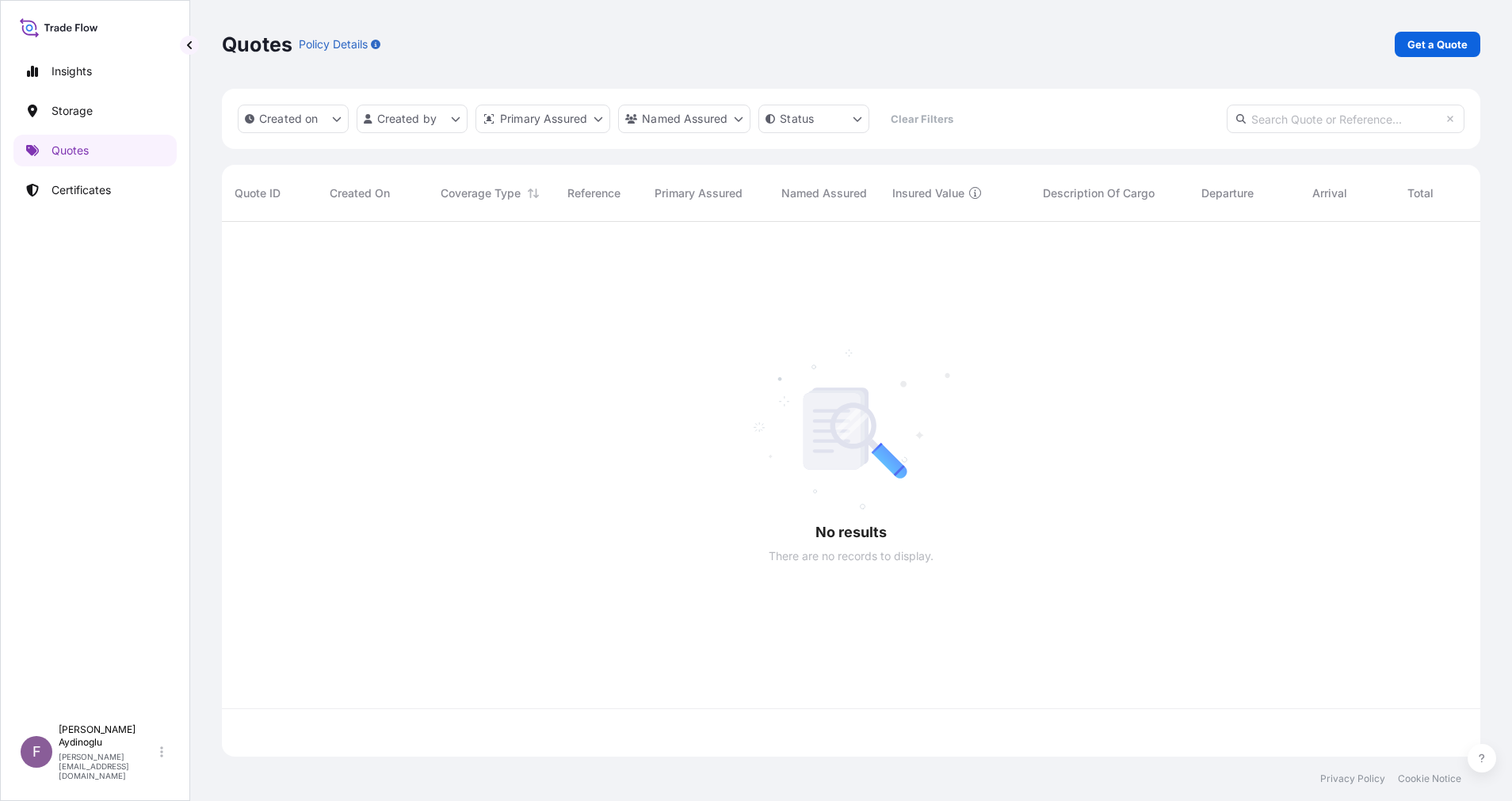
scroll to position [525, 1241]
click at [1436, 35] on link "Get a Quote" at bounding box center [1438, 44] width 85 height 26
select select "Ocean Vessel"
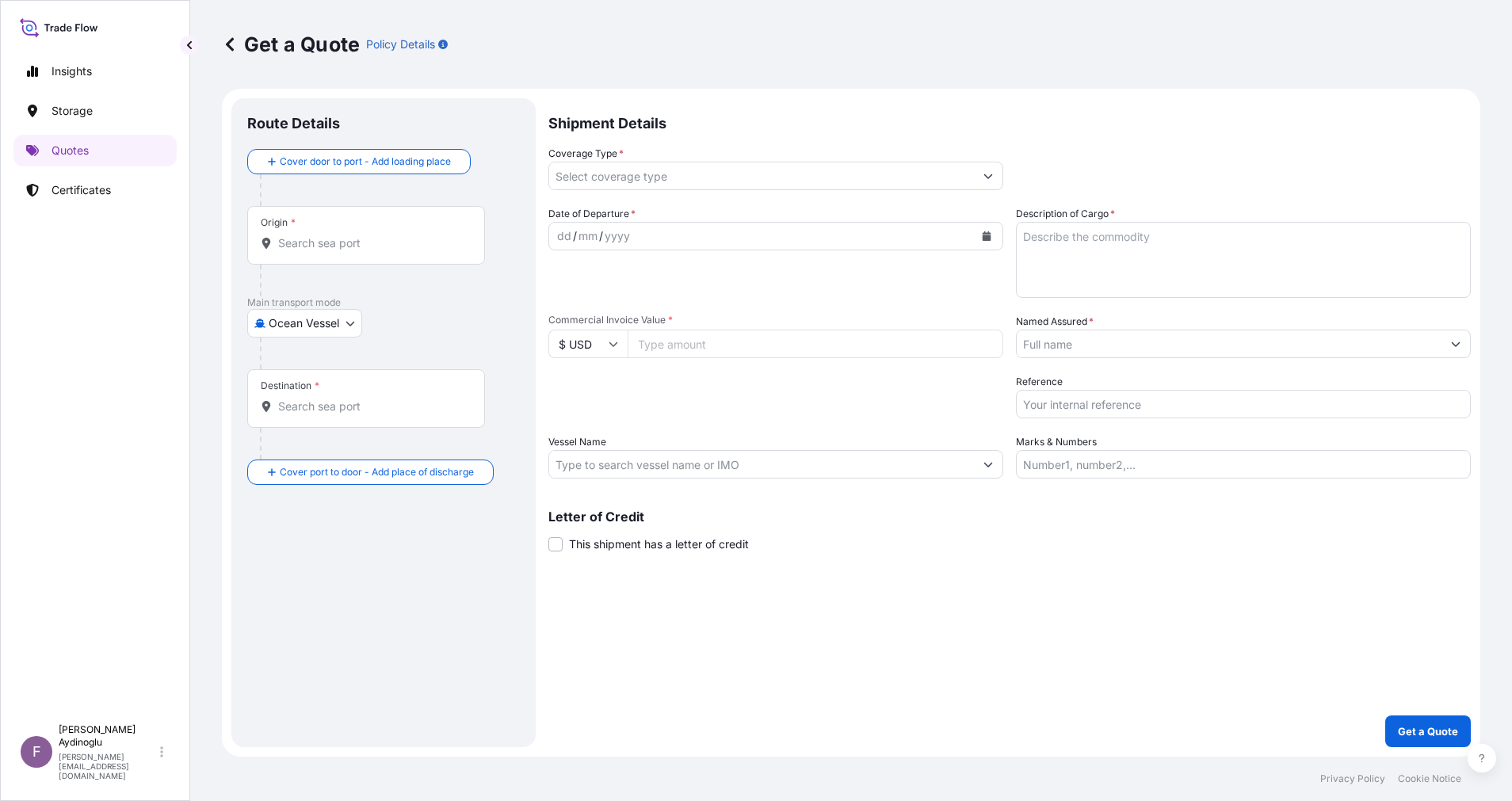
click at [1210, 467] on input "Marks & Numbers" at bounding box center [1243, 464] width 455 height 28
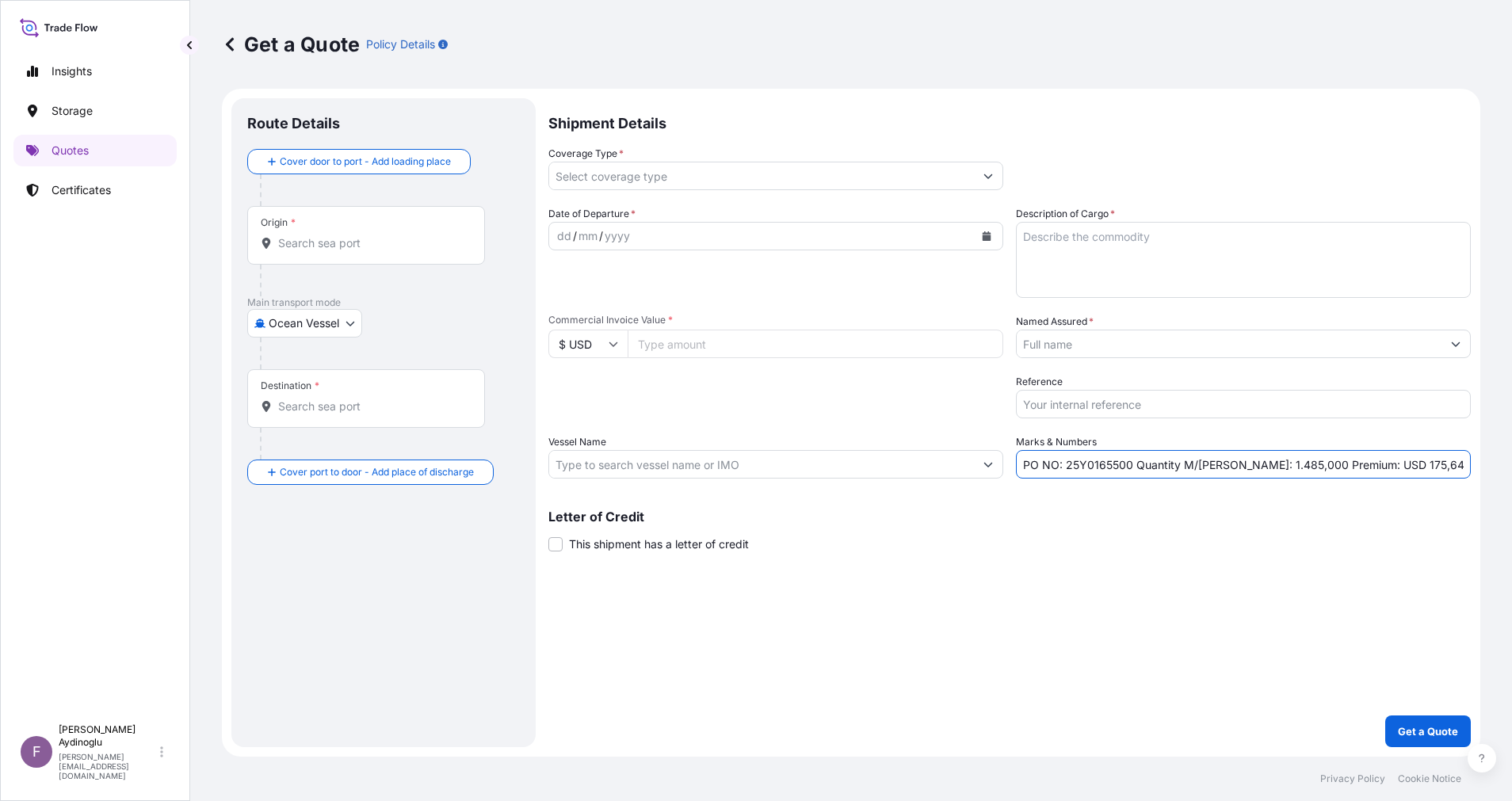
drag, startPoint x: 1067, startPoint y: 467, endPoint x: 1129, endPoint y: 467, distance: 62.0
click at [1129, 467] on input "PO NO: 25Y0165500 Quantity M/[PERSON_NAME]: 1.485,000 Premium: USD 175,64" at bounding box center [1243, 464] width 455 height 28
paste input "99600"
type input "PO NO: 25Y0199600 Quantity M/[PERSON_NAME]: 1.485,000 Premium: USD 175,64"
click at [750, 347] on input "Commercial Invoice Value *" at bounding box center [816, 343] width 375 height 28
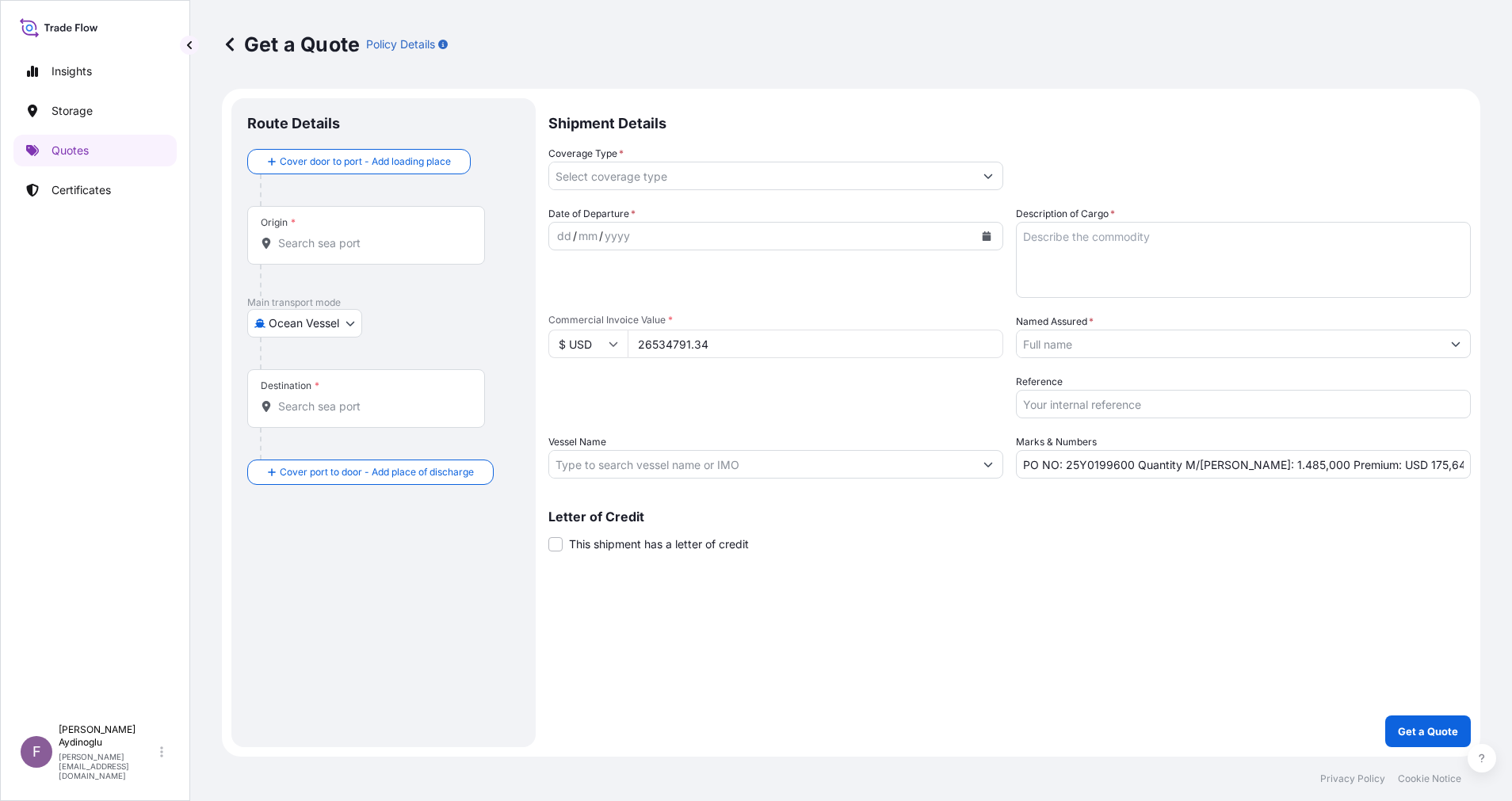
type input "26534791.34"
click at [1196, 252] on textarea "Description of Cargo *" at bounding box center [1243, 259] width 455 height 76
paste textarea "GASOLINE"
type textarea "GASOLINE"
click at [1067, 607] on div "Shipment Details Coverage Type * Date of Departure * dd / mm / yyyy Cargo Categ…" at bounding box center [1009, 422] width 922 height 649
